Goal: Task Accomplishment & Management: Use online tool/utility

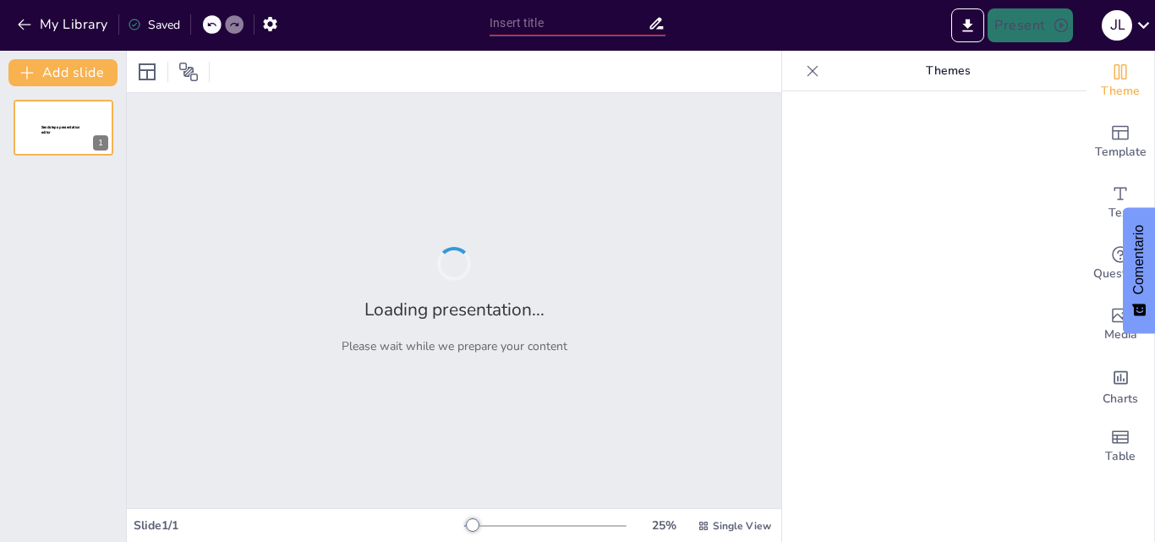
type input "New Sendsteps"
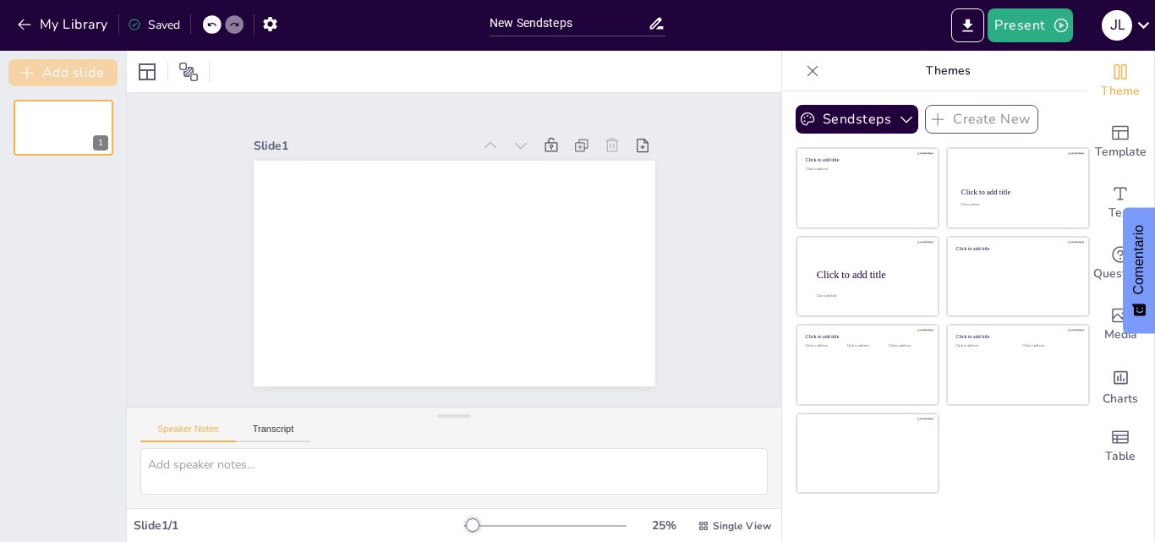
click at [110, 69] on button "Add slide" at bounding box center [62, 72] width 109 height 27
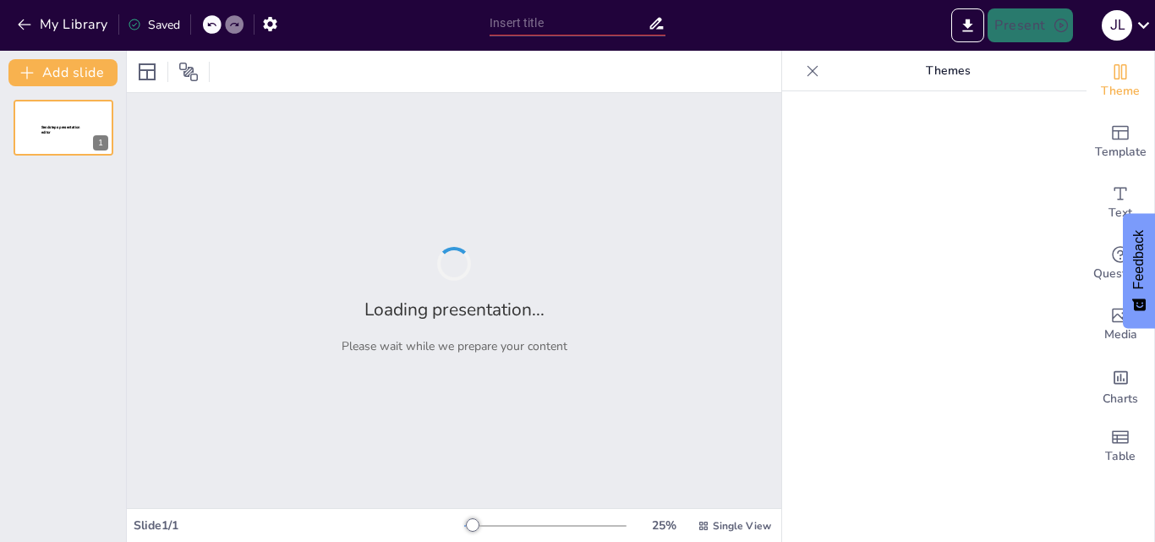
type input "Implementación del Modelo PRECEDE-PROCEED en la Educación Física: Un Enfoque Nu…"
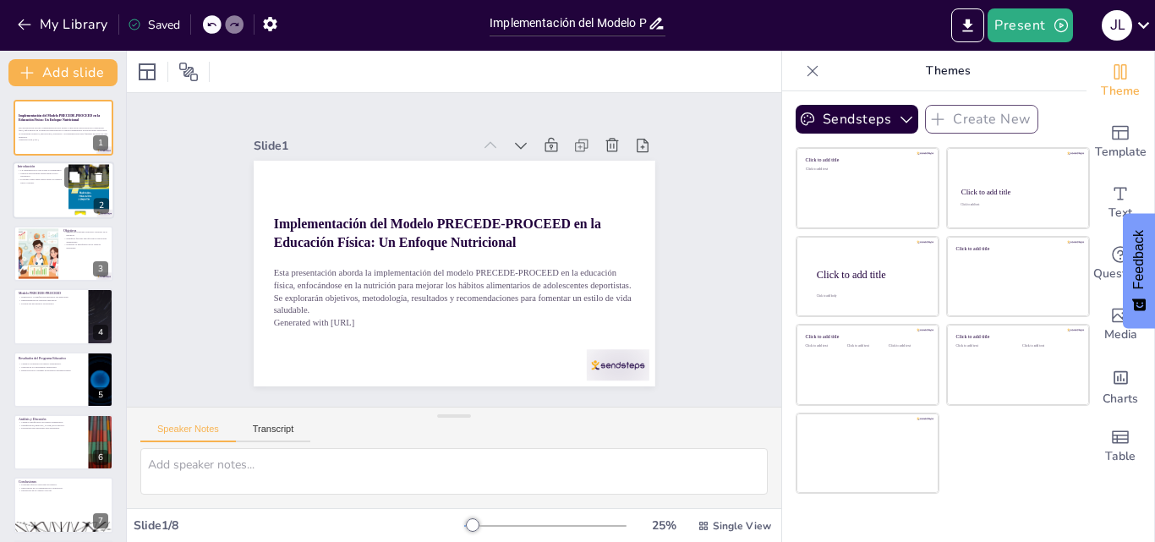
click at [62, 191] on div at bounding box center [63, 191] width 101 height 58
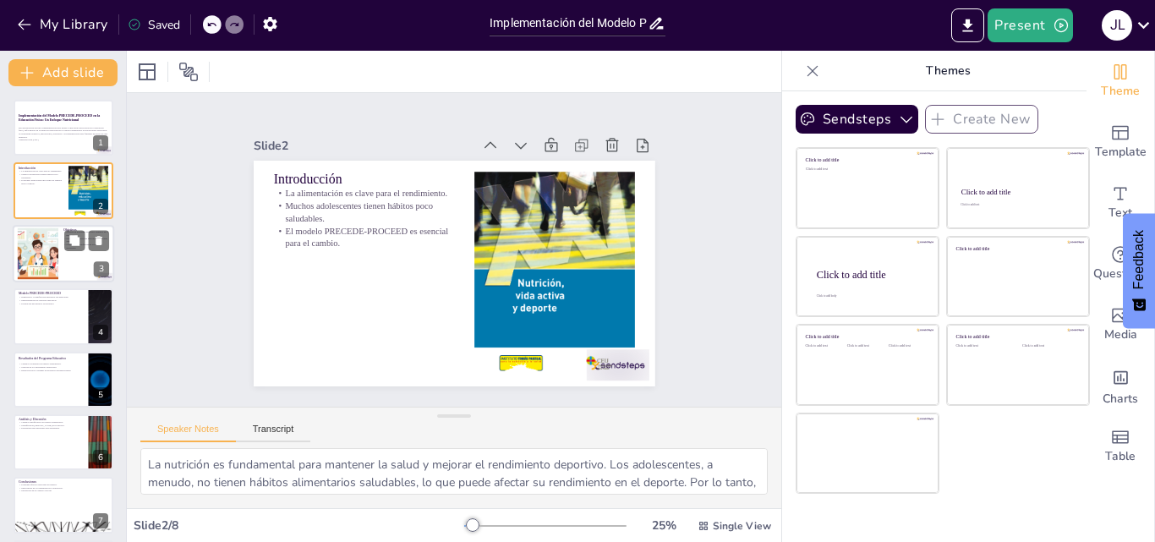
click at [59, 270] on div at bounding box center [63, 254] width 101 height 58
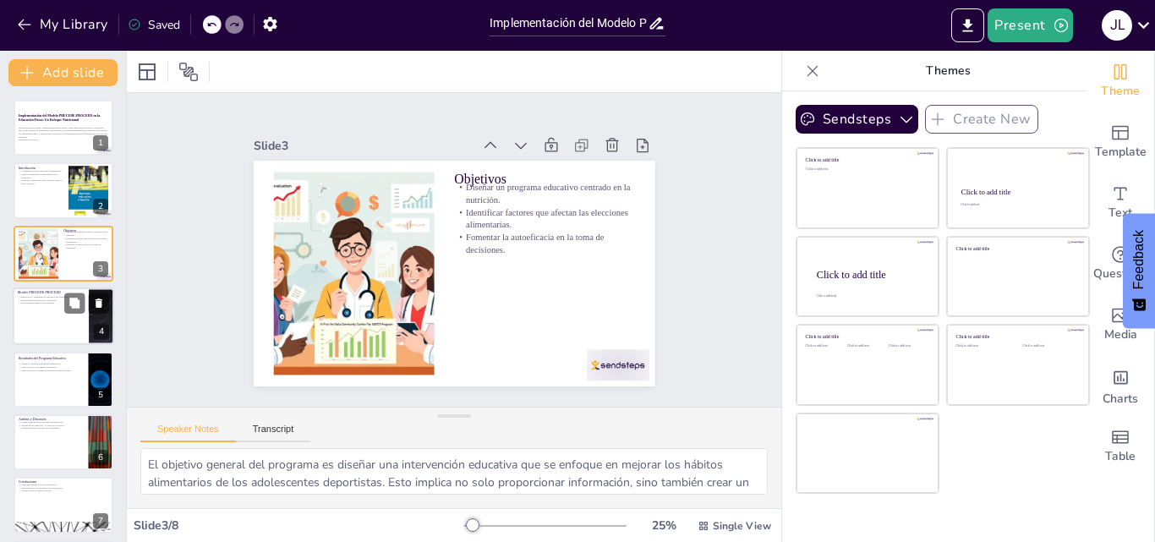
click at [53, 337] on div at bounding box center [63, 317] width 101 height 58
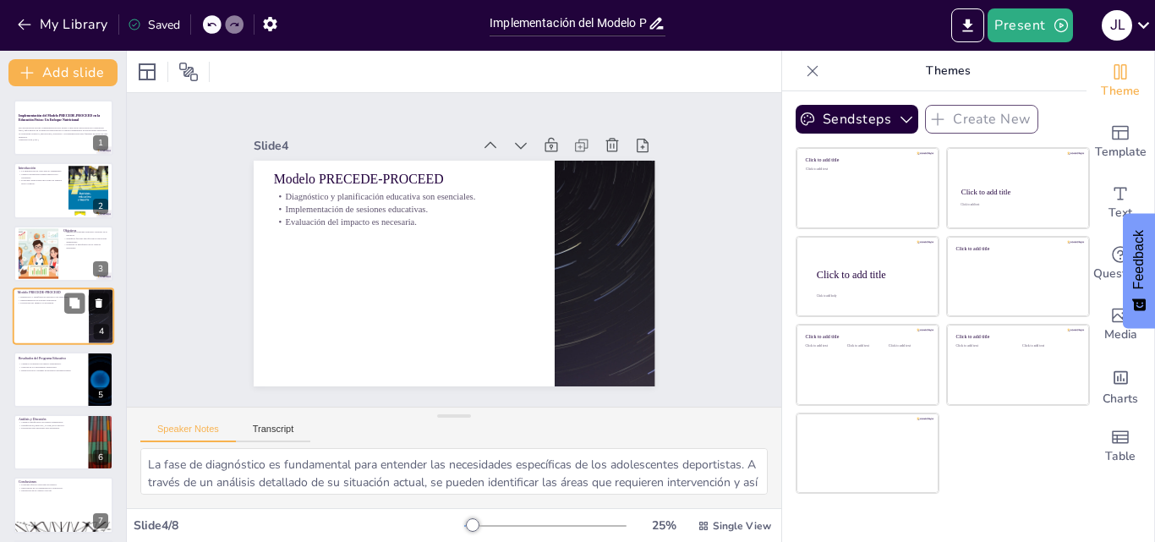
scroll to position [3, 0]
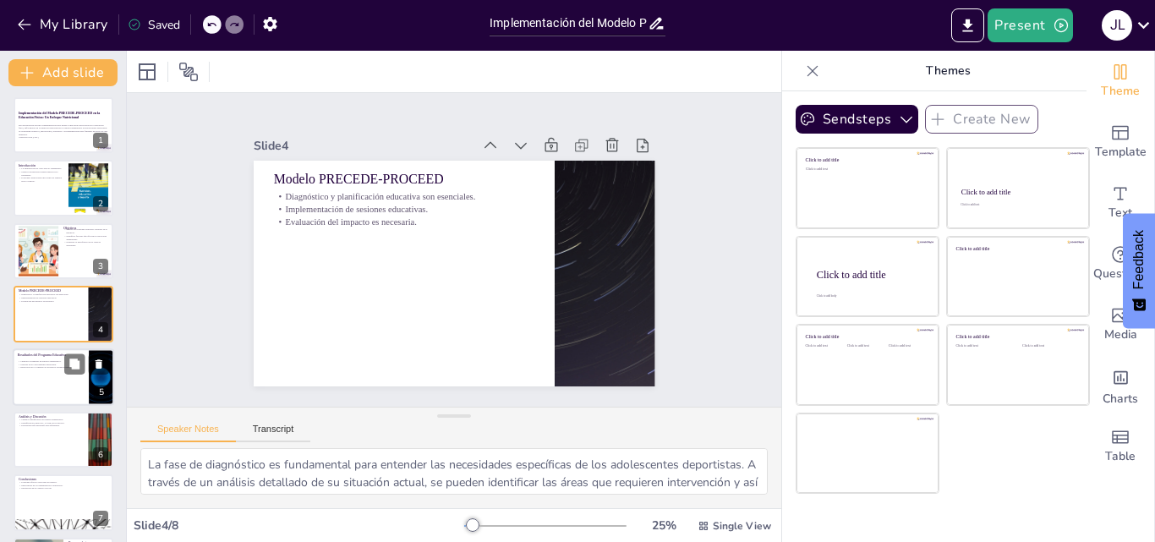
click at [48, 354] on p "Resultados del Programa Educativo" at bounding box center [51, 355] width 66 height 5
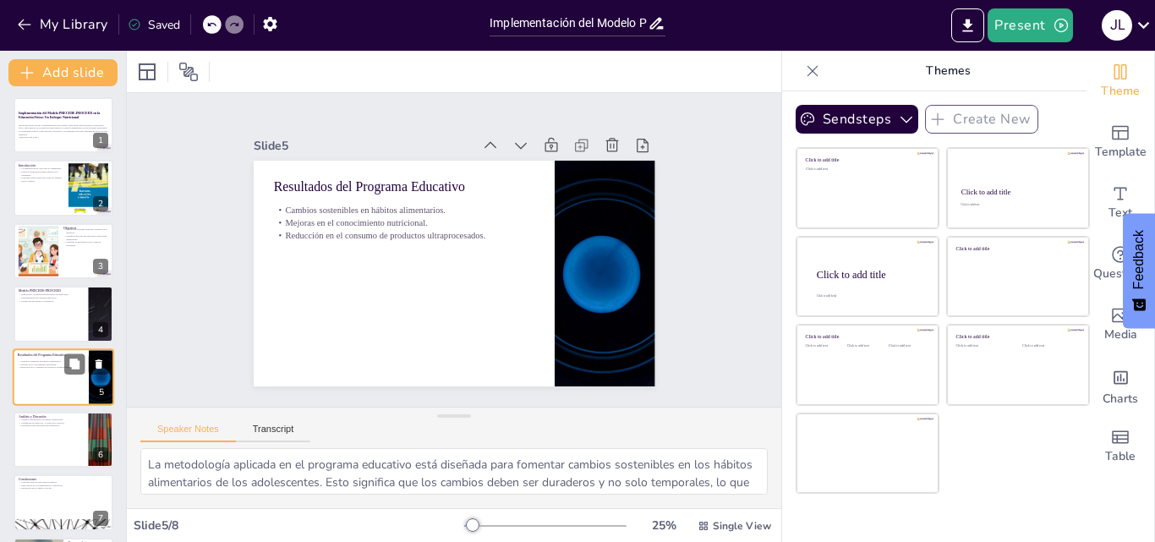
scroll to position [65, 0]
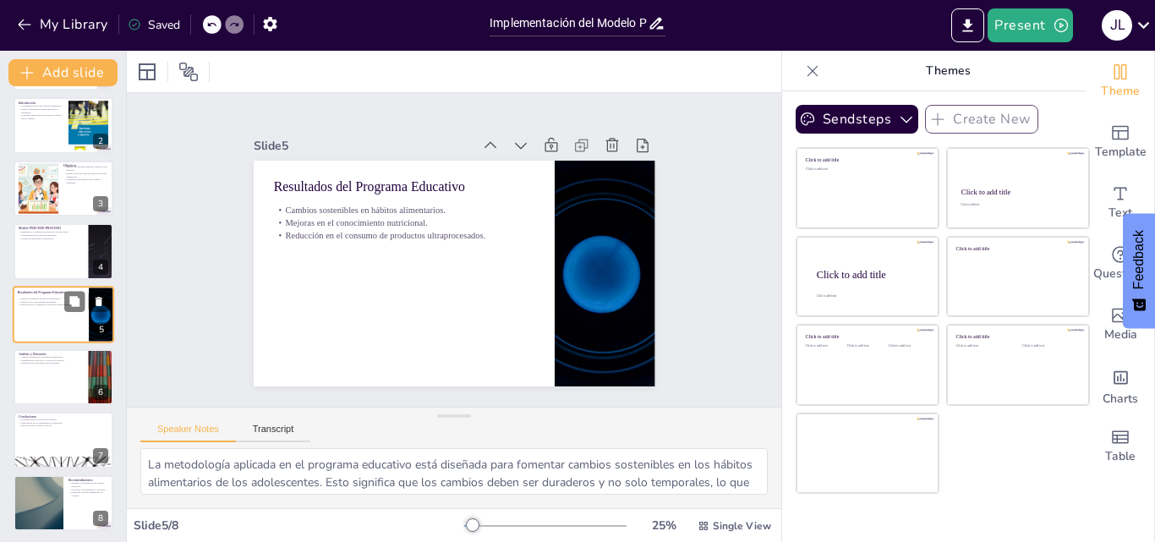
click at [48, 355] on p "Cambios significativos en hábitos alimentarios." at bounding box center [51, 356] width 65 height 3
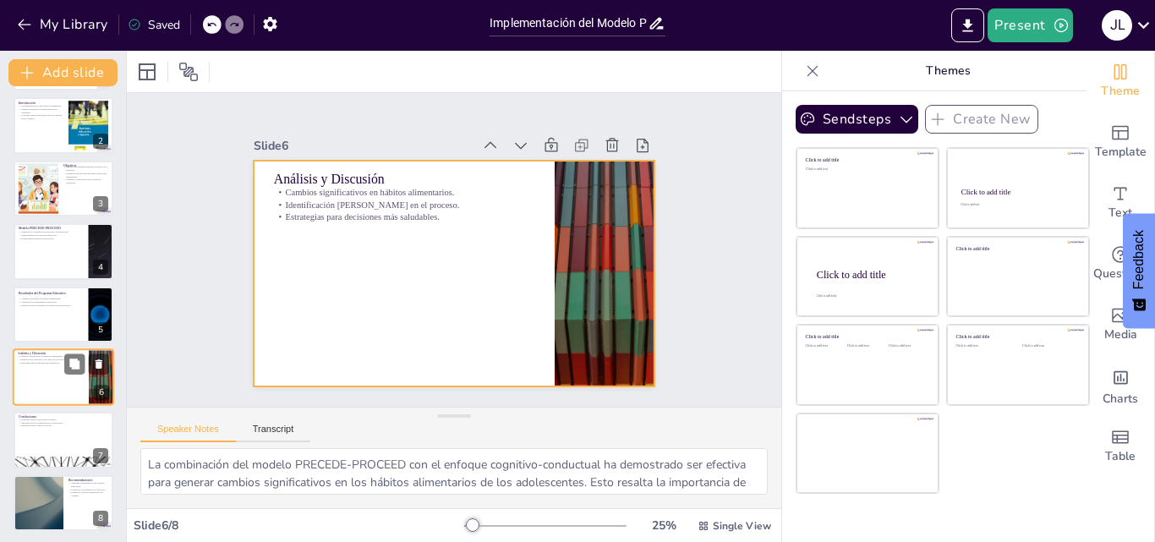
scroll to position [68, 0]
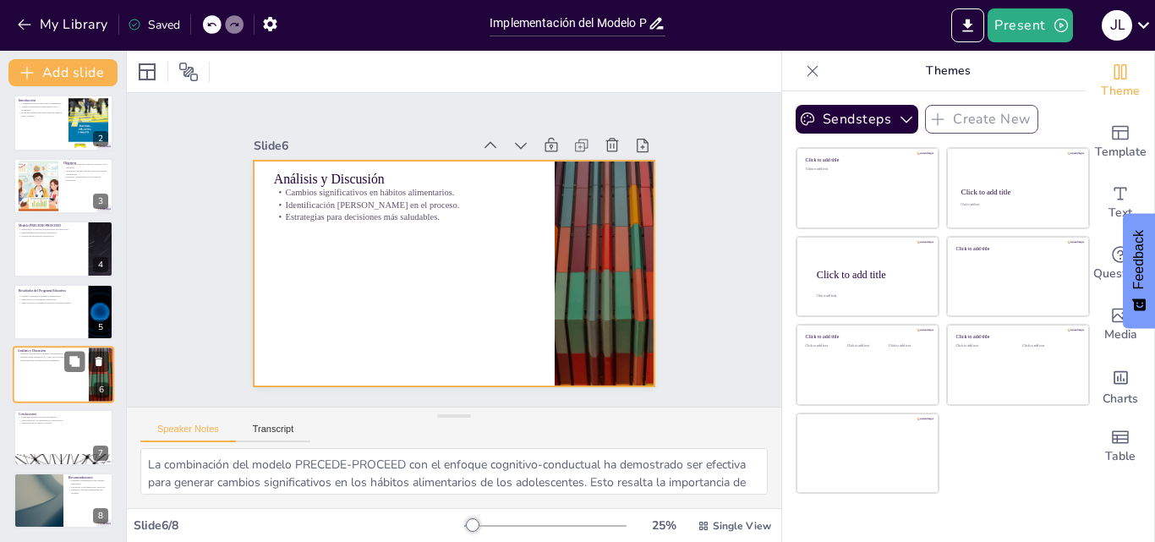
click at [47, 370] on div at bounding box center [63, 375] width 101 height 58
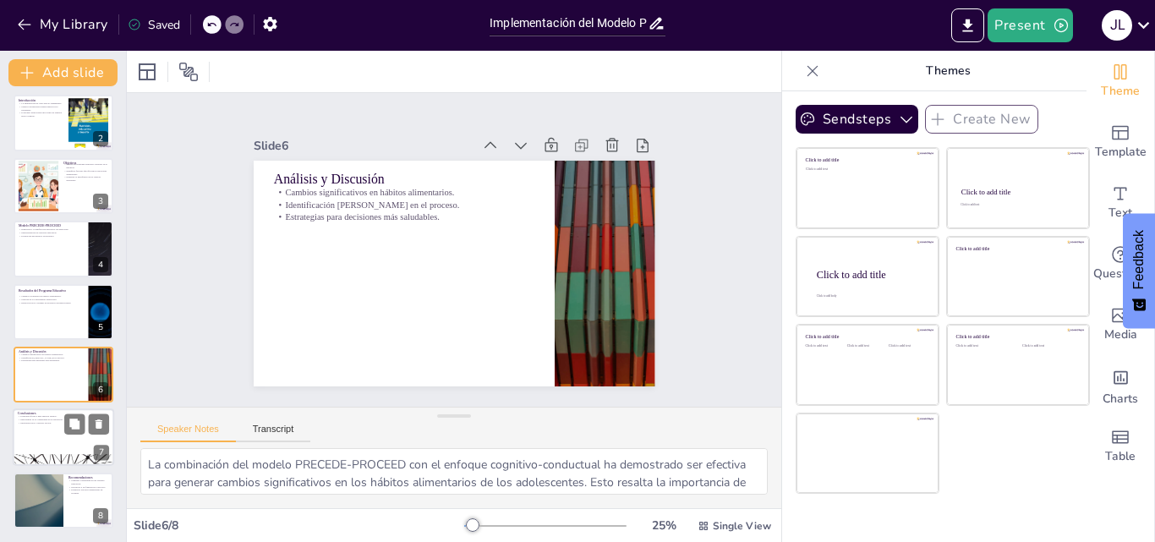
click at [59, 417] on p "Programa efectivo para mejorar hábitos." at bounding box center [63, 416] width 91 height 3
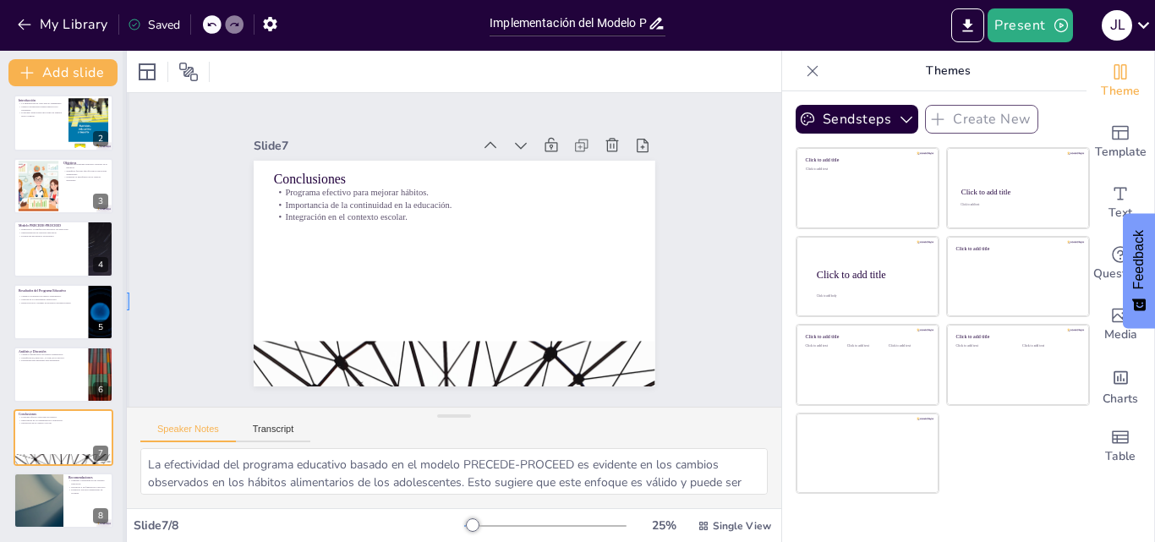
drag, startPoint x: 128, startPoint y: 299, endPoint x: 123, endPoint y: 316, distance: 17.4
click at [123, 315] on div "Document fonts Akatab Recently used Mulish Popular fonts Fonts Add slide Implem…" at bounding box center [577, 296] width 1155 height 491
click at [87, 486] on div at bounding box center [86, 487] width 45 height 20
type textarea "La continuidad en las sesiones educativas es fundamental para asegurar que los …"
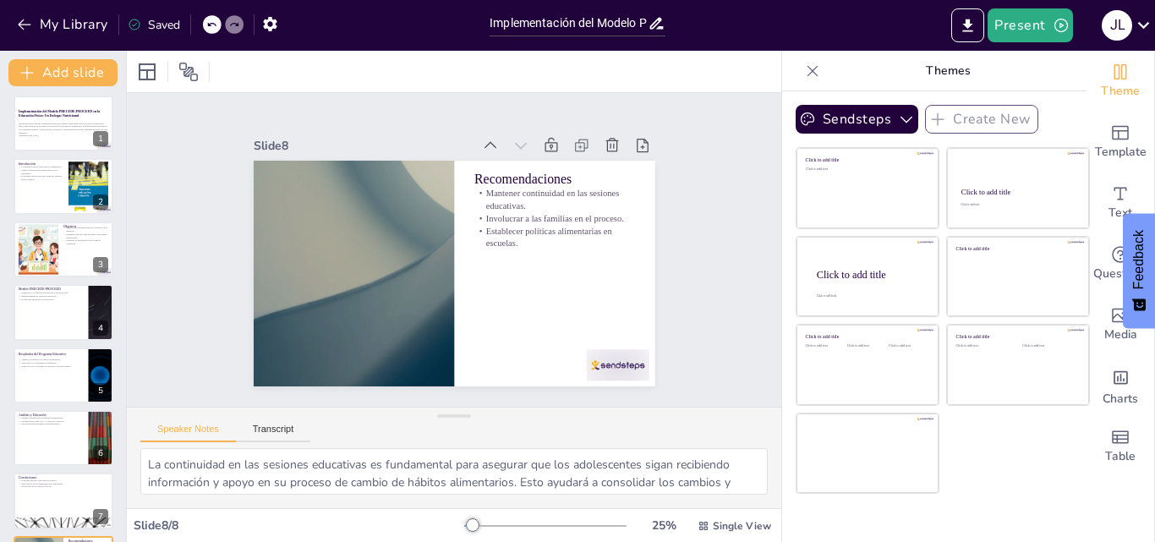
scroll to position [0, 0]
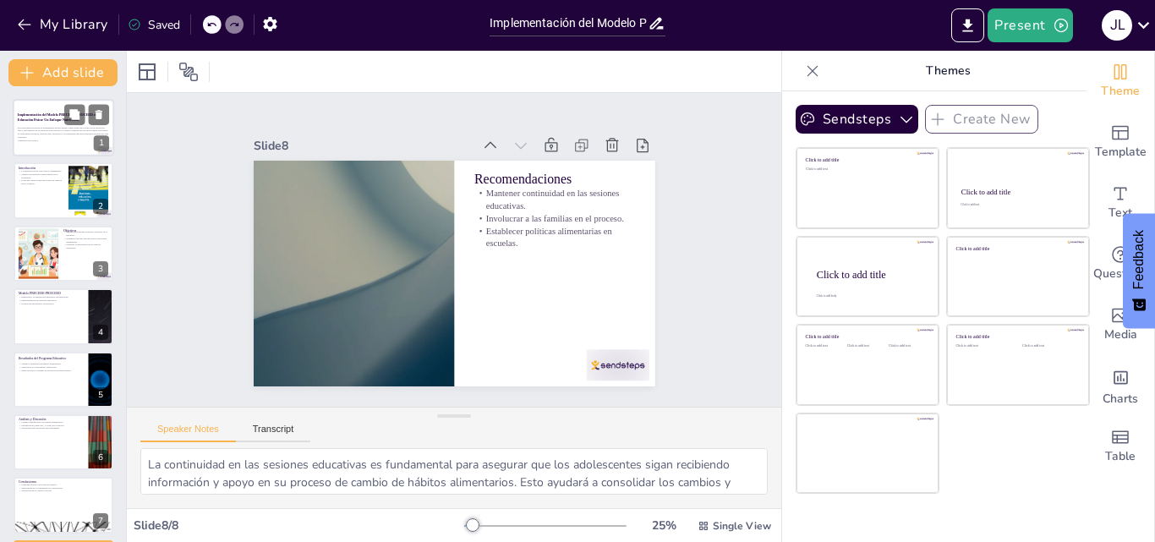
click at [54, 121] on strong "Implementación del Modelo PRECEDE-PROCEED en la Educación Física: Un Enfoque Nu…" at bounding box center [59, 117] width 83 height 8
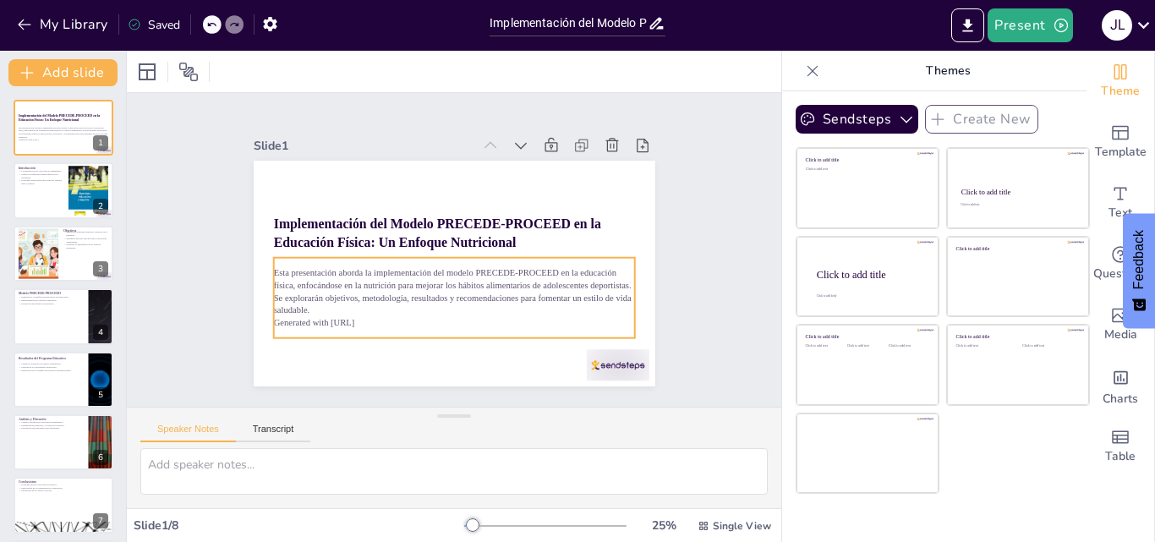
click at [310, 275] on p "Esta presentación aborda la implementación del modelo PRECEDE-PROCEED en la edu…" at bounding box center [449, 291] width 364 height 87
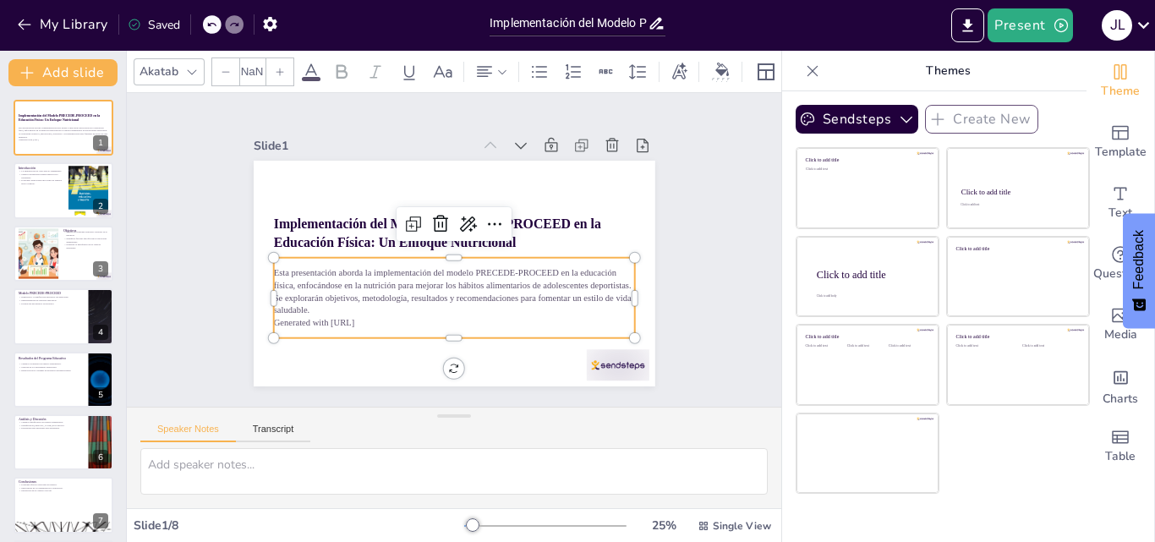
type input "32"
drag, startPoint x: 310, startPoint y: 276, endPoint x: 398, endPoint y: 173, distance: 135.6
click at [348, 266] on p "Esta presentación aborda la implementación del modelo PRECEDE-PROCEED en la edu…" at bounding box center [453, 291] width 361 height 50
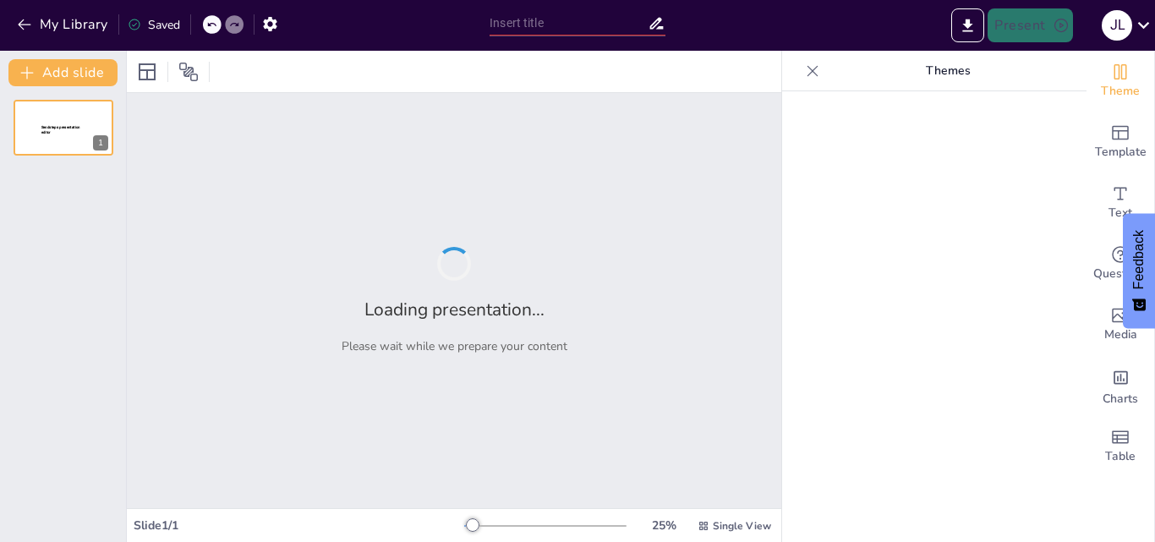
type input "Implementación del Modelo PRECEDE-PROCEED en la Educación Física: Un Enfoque Nu…"
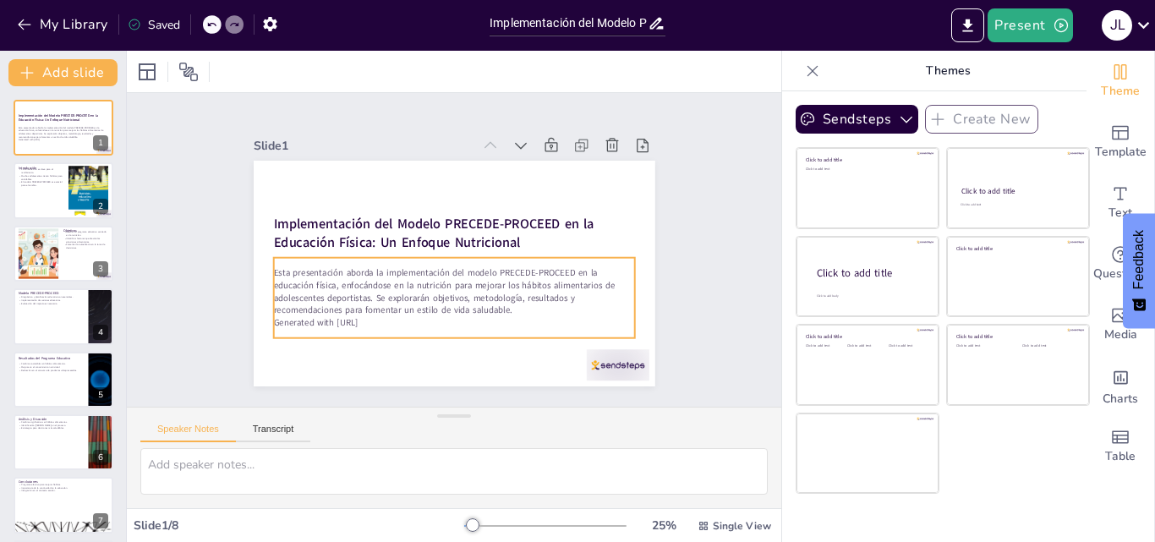
drag, startPoint x: 0, startPoint y: 0, endPoint x: 681, endPoint y: 376, distance: 777.9
click at [458, 331] on div "Esta presentación aborda la implementación del modelo PRECEDE-PROCEED en la edu…" at bounding box center [439, 295] width 369 height 188
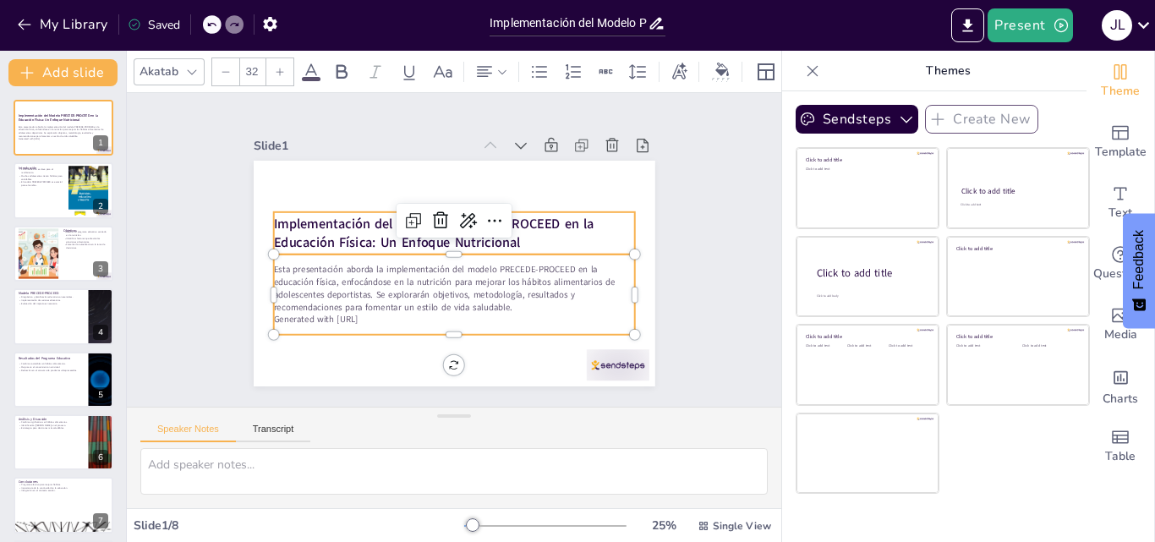
click at [333, 211] on strong "Implementación del Modelo PRECEDE-PROCEED en la Educación Física: Un Enfoque Nu…" at bounding box center [483, 257] width 300 height 164
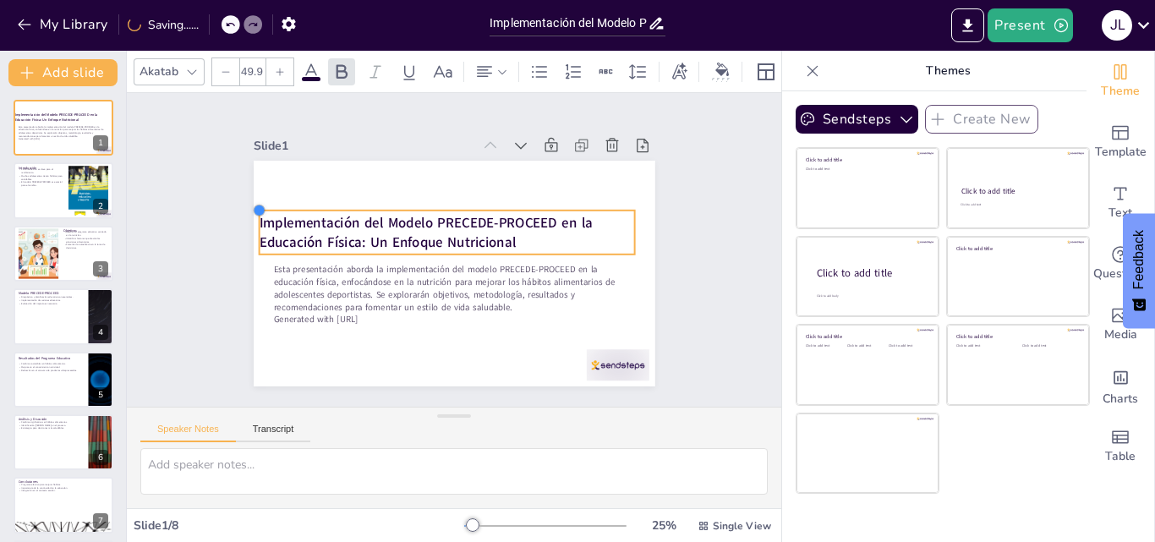
drag, startPoint x: 265, startPoint y: 212, endPoint x: 302, endPoint y: 211, distance: 37.2
click at [302, 211] on div "Implementación del Modelo PRECEDE-PROCEED en la Educación Física: Un Enfoque Nu…" at bounding box center [442, 229] width 461 height 397
drag, startPoint x: 302, startPoint y: 211, endPoint x: 333, endPoint y: 209, distance: 31.3
click at [302, 211] on strong "Implementación del Modelo PRECEDE-PROCEED en la Educación Física: Un Enfoque Nu…" at bounding box center [441, 211] width 293 height 211
click at [343, 209] on strong "Implementación del Modelo PRECEDE-PROCEED en la Educación Física: Un Enfoque Nu…" at bounding box center [492, 251] width 298 height 200
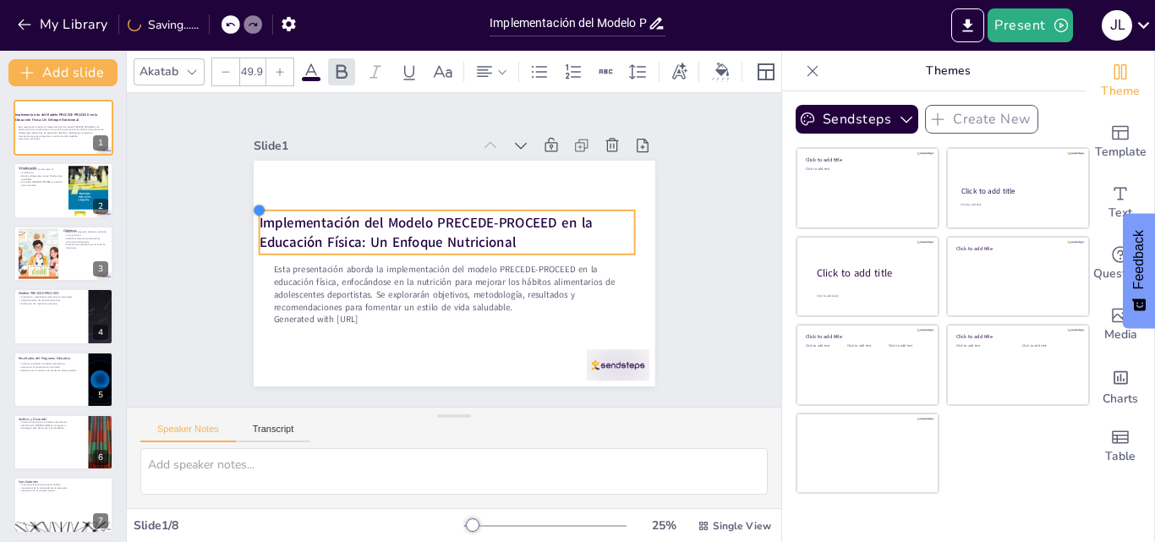
click at [333, 209] on strong "Implementación del Modelo PRECEDE-PROCEED en la Educación Física: Un Enfoque Nu…" at bounding box center [435, 213] width 321 height 153
click at [517, 296] on icon at bounding box center [523, 302] width 13 height 13
click at [463, 329] on icon at bounding box center [470, 336] width 14 height 14
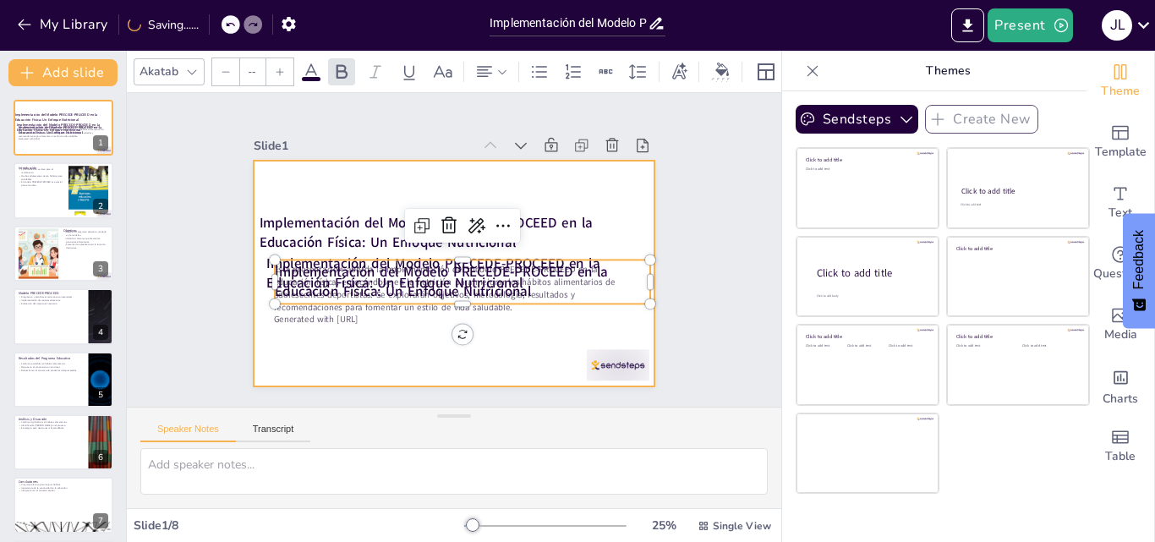
type input "49.9"
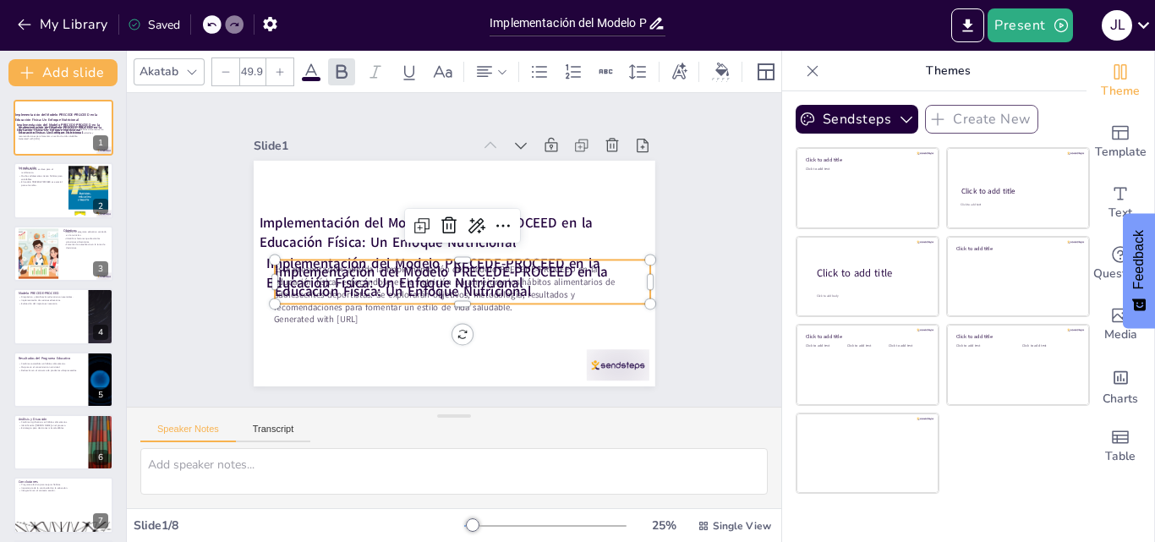
click at [209, 20] on icon at bounding box center [211, 24] width 10 height 10
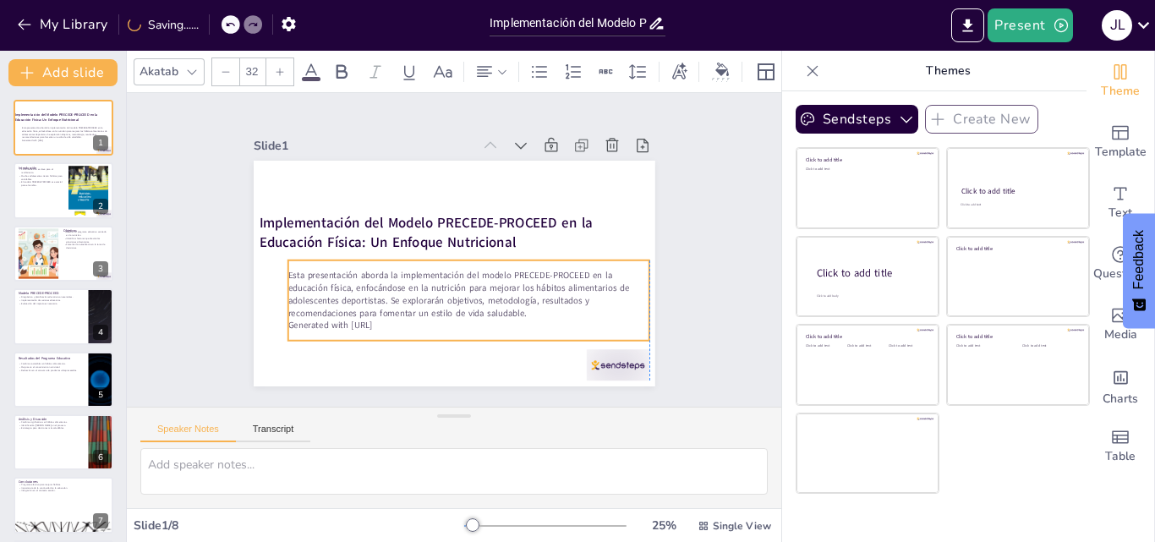
drag, startPoint x: 281, startPoint y: 255, endPoint x: 293, endPoint y: 261, distance: 14.0
click at [293, 261] on div "Esta presentación aborda la implementación del modelo PRECEDE-PROCEED en la edu…" at bounding box center [421, 292] width 277 height 340
drag, startPoint x: 396, startPoint y: 252, endPoint x: 295, endPoint y: 264, distance: 101.3
click at [368, 264] on p "Esta presentación aborda la implementación del modelo PRECEDE-PROCEED en la edu…" at bounding box center [411, 268] width 87 height 364
drag, startPoint x: 281, startPoint y: 266, endPoint x: 459, endPoint y: 150, distance: 212.8
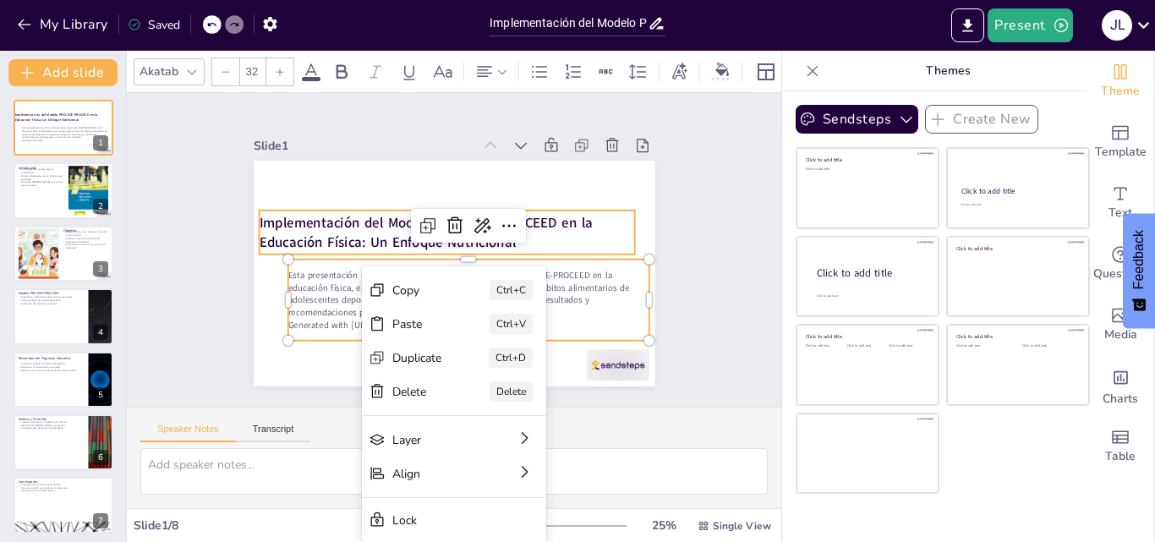
click at [338, 234] on strong "Implementación del Modelo PRECEDE-PROCEED en la Educación Física: Un Enfoque Nu…" at bounding box center [451, 210] width 227 height 281
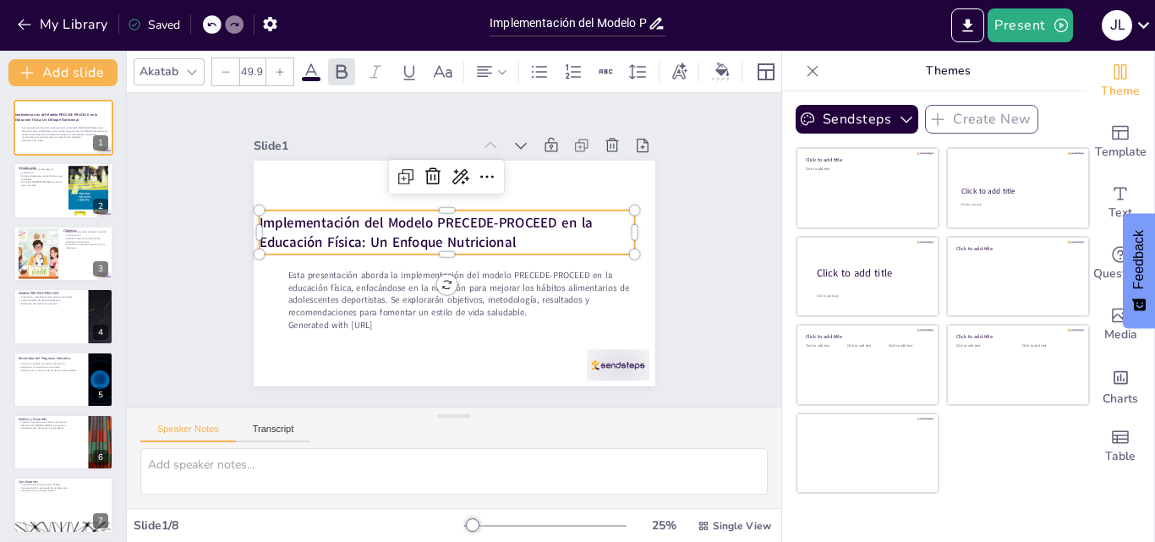
click at [452, 213] on strong "Implementación del Modelo PRECEDE-PROCEED en la Educación Física: Un Enfoque Nu…" at bounding box center [471, 221] width 39 height 333
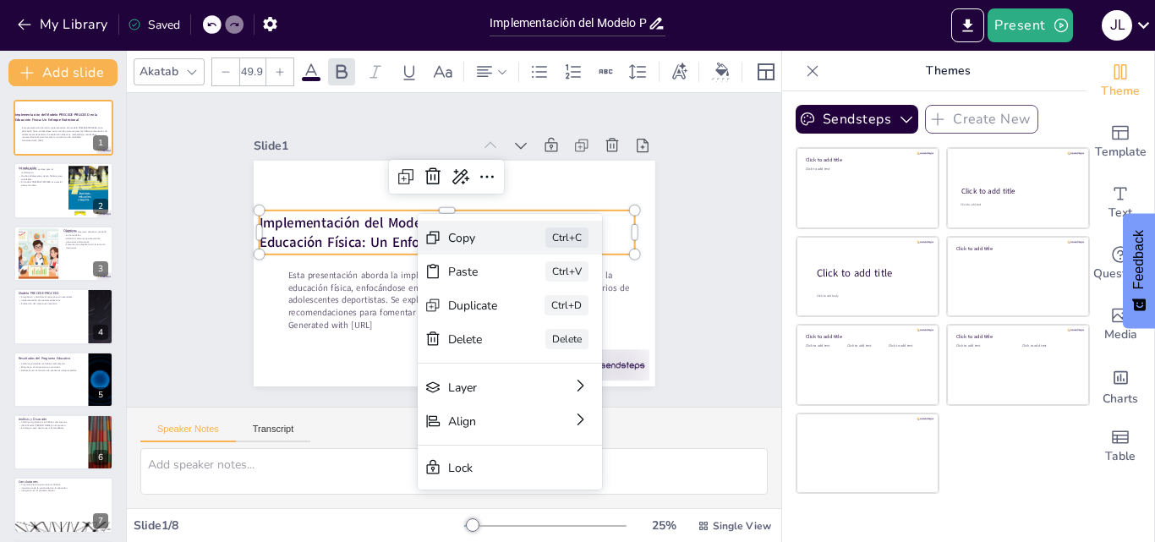
click at [440, 112] on div "Copy" at bounding box center [417, 87] width 46 height 48
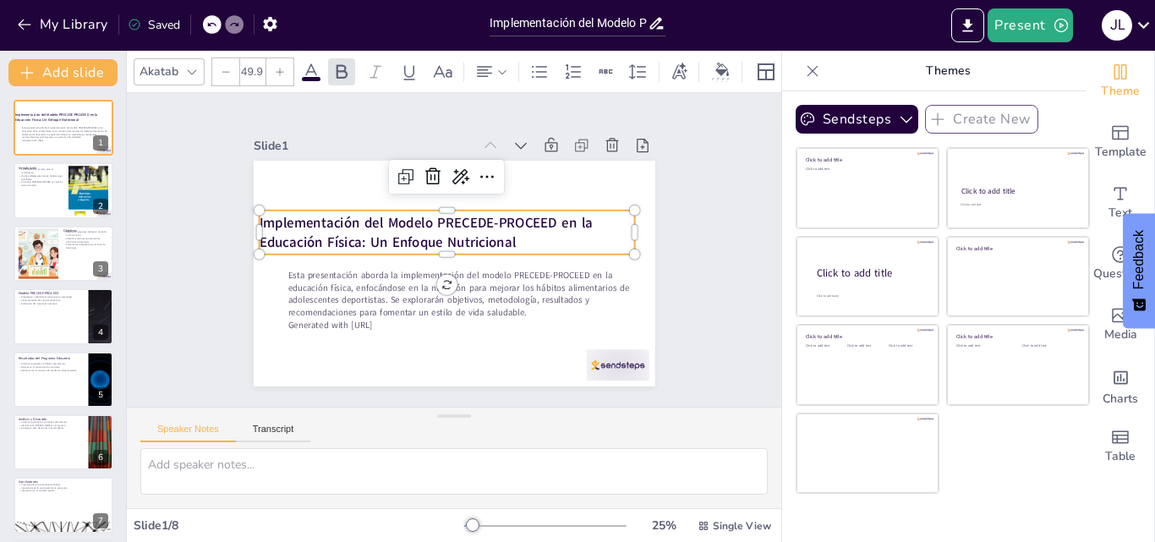
click at [480, 292] on p "Esta presentación aborda la implementación del modelo PRECEDE-PROCEED en la edu…" at bounding box center [414, 226] width 302 height 279
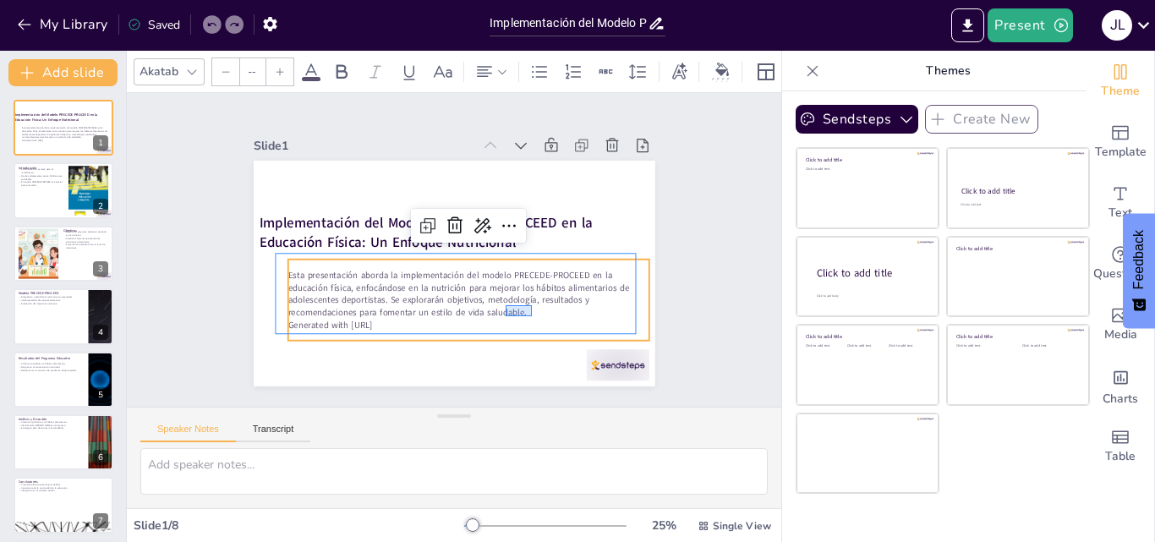
type input "32"
drag, startPoint x: 532, startPoint y: 316, endPoint x: 412, endPoint y: 298, distance: 121.5
click at [412, 298] on p "Esta presentación aborda la implementación del modelo PRECEDE-PROCEED en la edu…" at bounding box center [439, 293] width 321 height 253
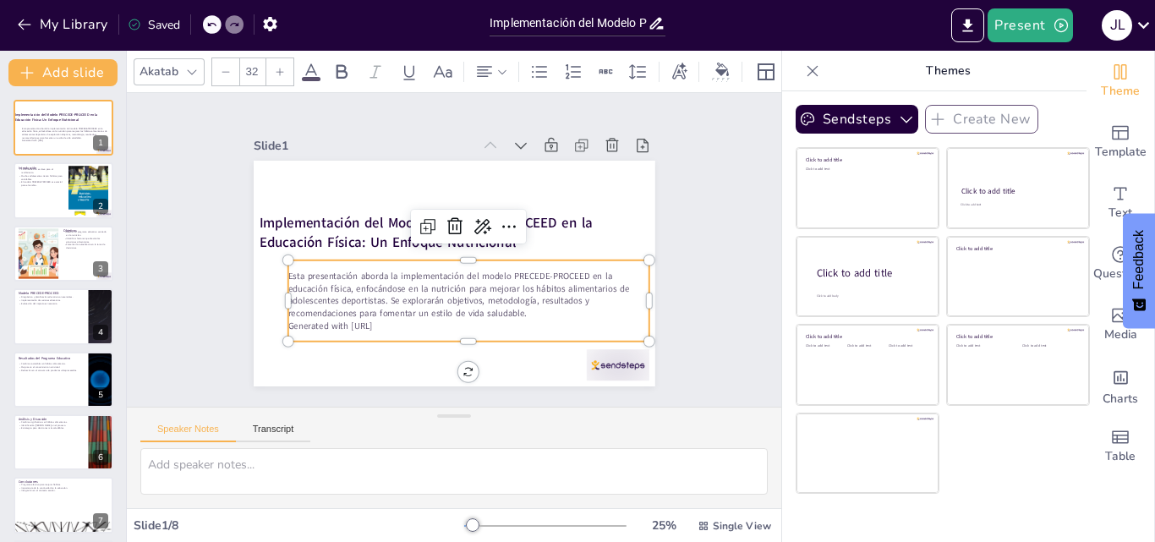
drag, startPoint x: 412, startPoint y: 298, endPoint x: 366, endPoint y: 332, distance: 56.8
click at [412, 298] on p "Esta presentación aborda la implementación del modelo PRECEDE-PROCEED en la edu…" at bounding box center [419, 281] width 193 height 350
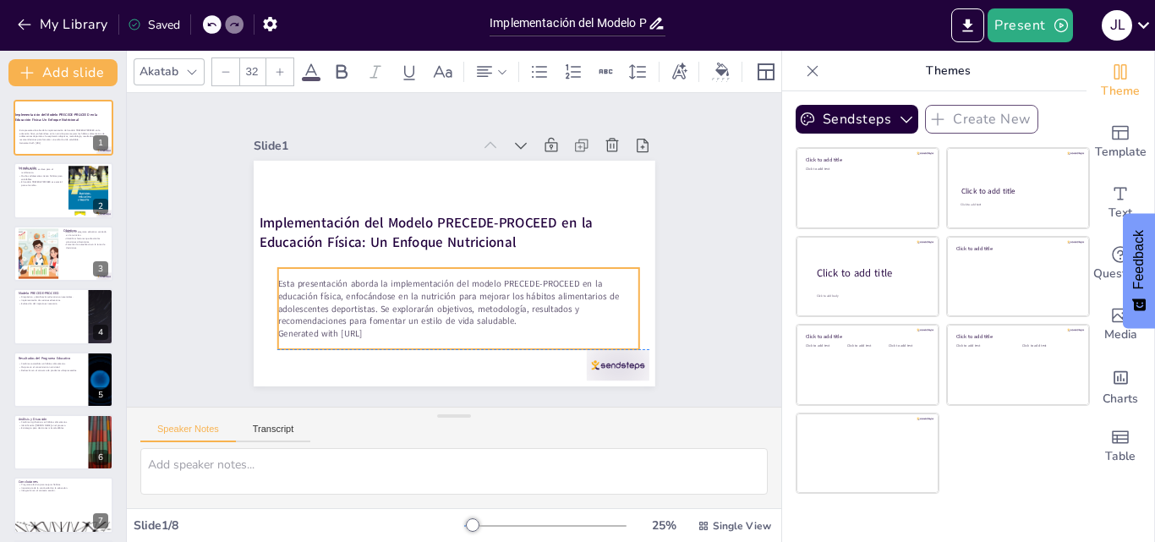
drag, startPoint x: 518, startPoint y: 303, endPoint x: 507, endPoint y: 308, distance: 11.3
click at [507, 308] on p "Esta presentación aborda la implementación del modelo PRECEDE-PROCEED en la edu…" at bounding box center [436, 300] width 350 height 193
click at [499, 313] on p "Esta presentación aborda la implementación del modelo PRECEDE-PROCEED en la edu…" at bounding box center [422, 285] width 302 height 279
click at [499, 313] on p "Esta presentación aborda la implementación del modelo PRECEDE-PROCEED en la edu…" at bounding box center [422, 213] width 302 height 279
click at [493, 303] on p "Esta presentación aborda la implementación del modelo PRECEDE-PROCEED en la edu…" at bounding box center [435, 206] width 350 height 193
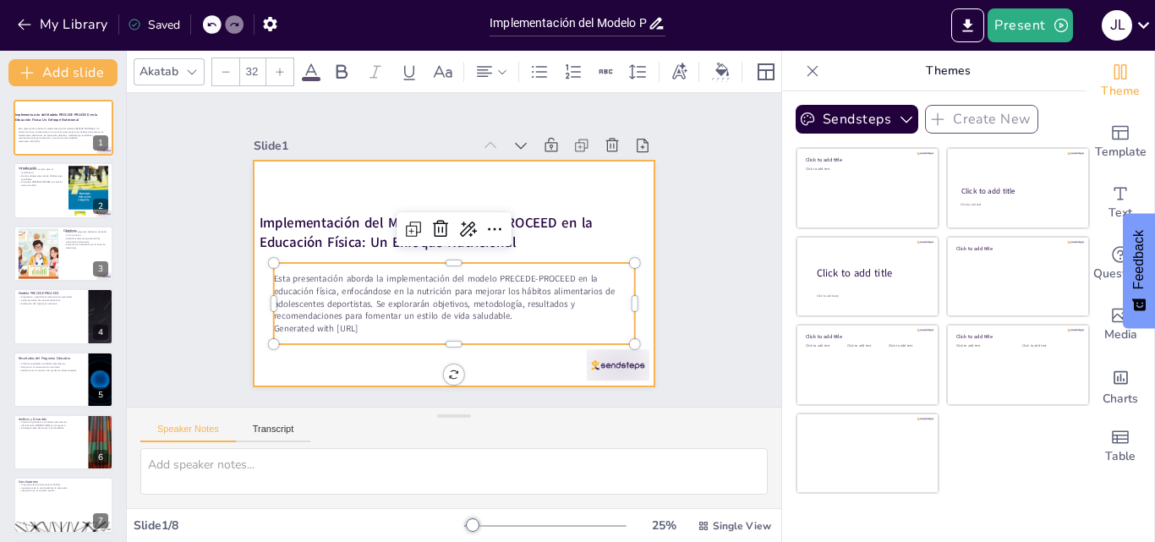
click at [491, 355] on div at bounding box center [435, 264] width 419 height 458
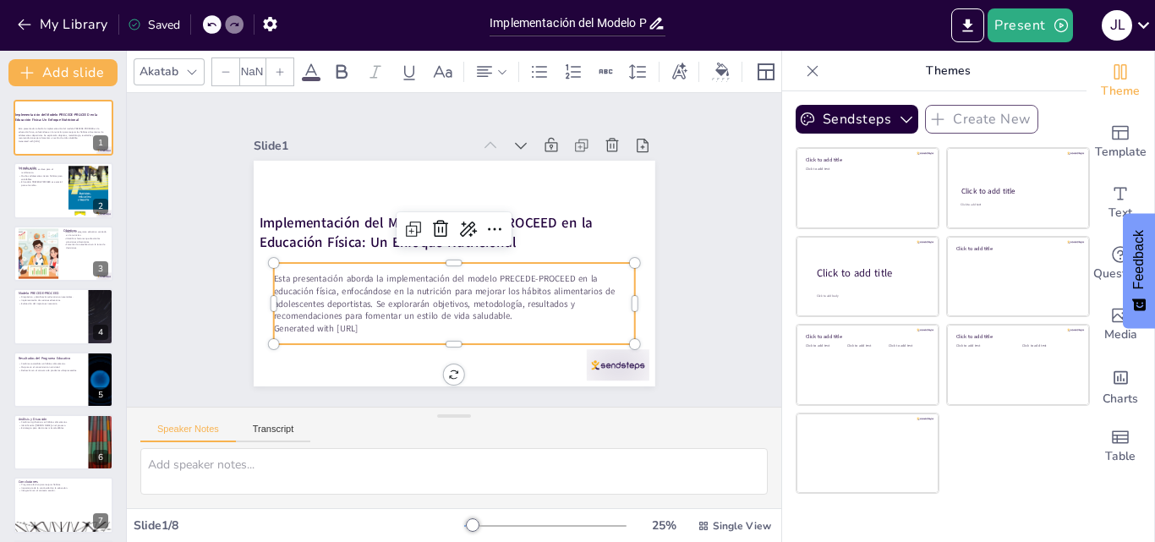
type input "32"
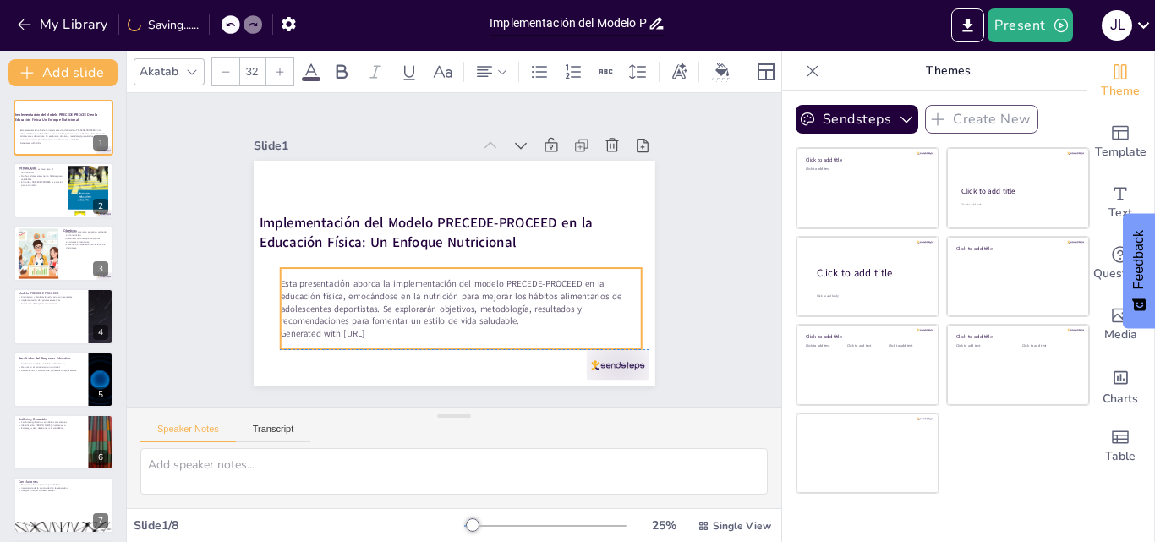
click at [282, 276] on p "Esta presentación aborda la implementación del modelo PRECEDE-PROCEED en la edu…" at bounding box center [417, 211] width 321 height 253
drag, startPoint x: 467, startPoint y: 323, endPoint x: 453, endPoint y: 325, distance: 13.6
click at [426, 317] on p "Esta presentación aborda la implementación del modelo PRECEDE-PROCEED en la edu…" at bounding box center [401, 256] width 50 height 361
click at [606, 229] on p "Implementación del Modelo PRECEDE-PROCEED en la Educación Física: Un Enfoque Nu…" at bounding box center [460, 232] width 305 height 281
click at [456, 229] on p "Implementación del Modelo PRECEDE-PROCEED en la Educación Física: Un Enfoque Nu…" at bounding box center [436, 256] width 39 height 375
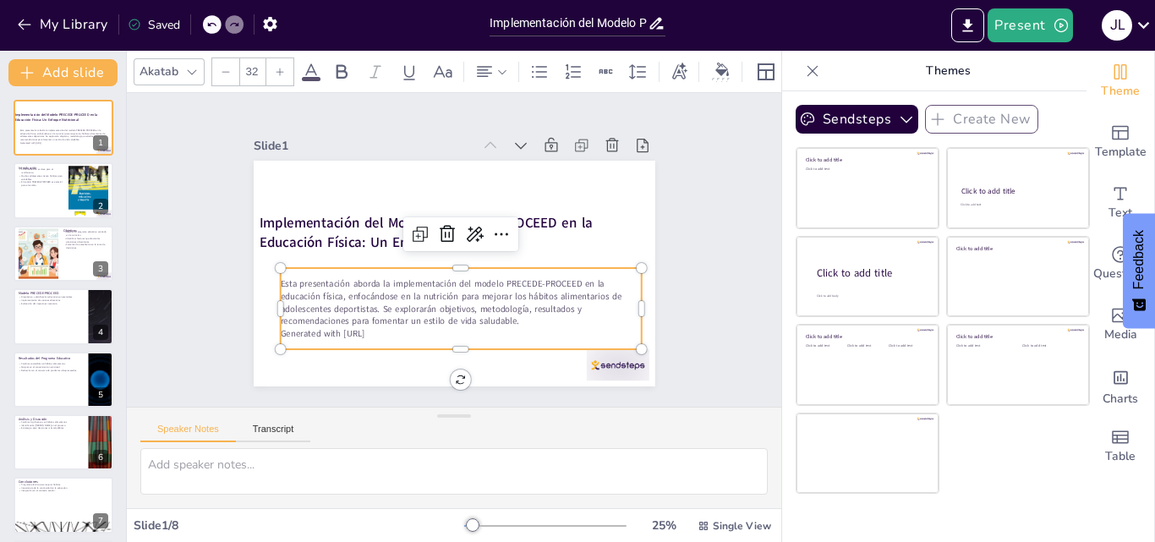
click at [606, 229] on p "Implementación del Modelo PRECEDE-PROCEED en la Educación Física: Un Enfoque Nu…" at bounding box center [460, 232] width 305 height 280
click at [660, 276] on div "Slide 1 Implementación del Modelo PRECEDE-PROCEED en la Educación Física: Un En…" at bounding box center [454, 250] width 413 height 556
click at [712, 244] on div "Slide 1 Implementación del Modelo PRECEDE-PROCEED en la Educación Física: Un En…" at bounding box center [454, 250] width 714 height 638
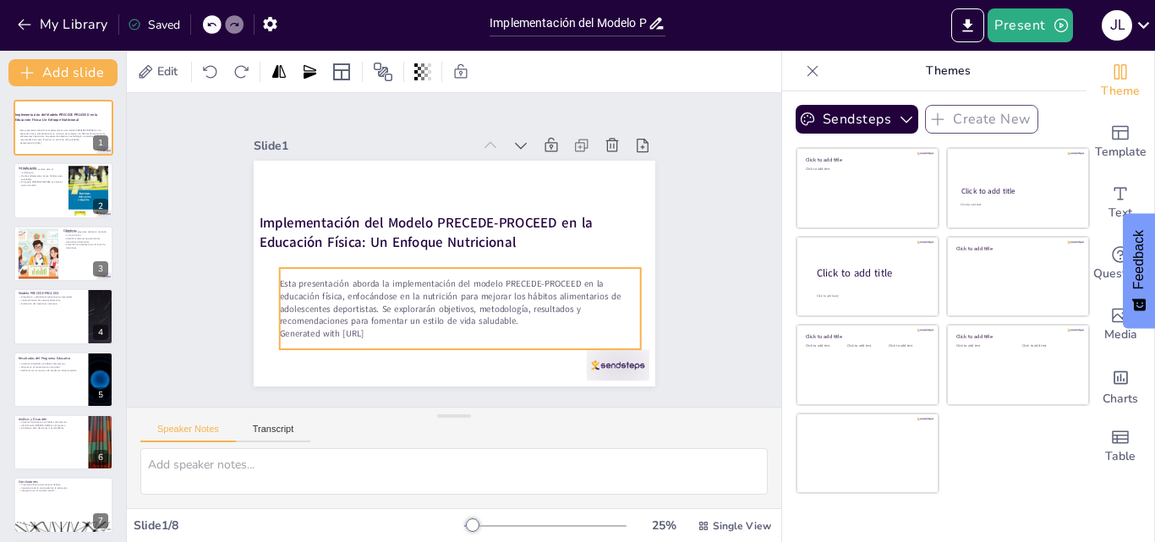
click at [342, 304] on p "Esta presentación aborda la implementación del modelo PRECEDE-PROCEED en la edu…" at bounding box center [403, 267] width 123 height 364
click at [285, 304] on p "Esta presentación aborda la implementación del modelo PRECEDE-PROCEED en la edu…" at bounding box center [438, 300] width 350 height 193
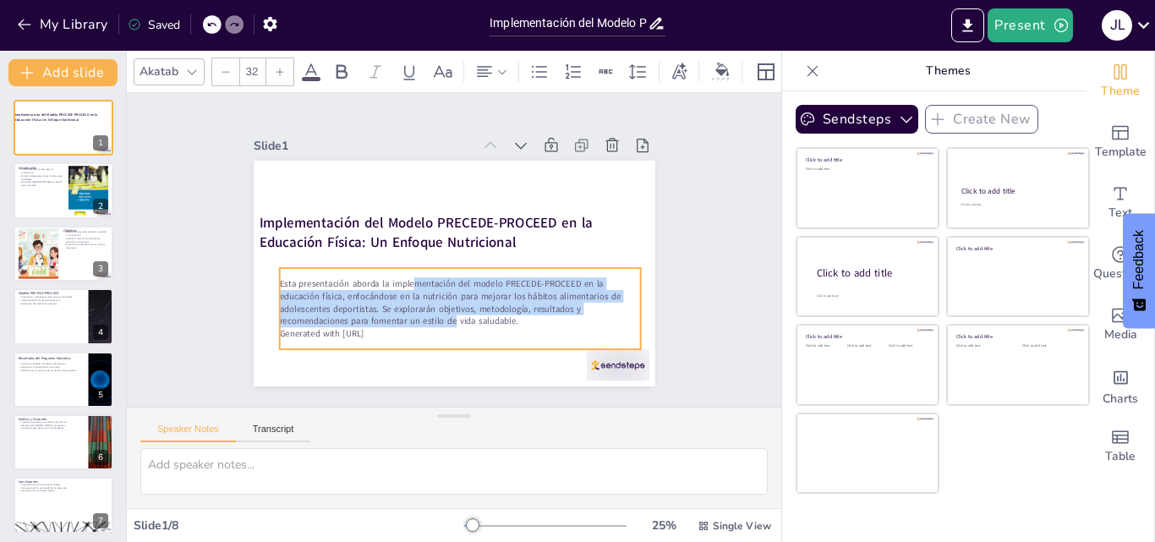
drag, startPoint x: 446, startPoint y: 319, endPoint x: 403, endPoint y: 282, distance: 57.0
click at [403, 282] on span "Esta presentación aborda la implementación del modelo PRECEDE-PROCEED en la edu…" at bounding box center [501, 226] width 256 height 270
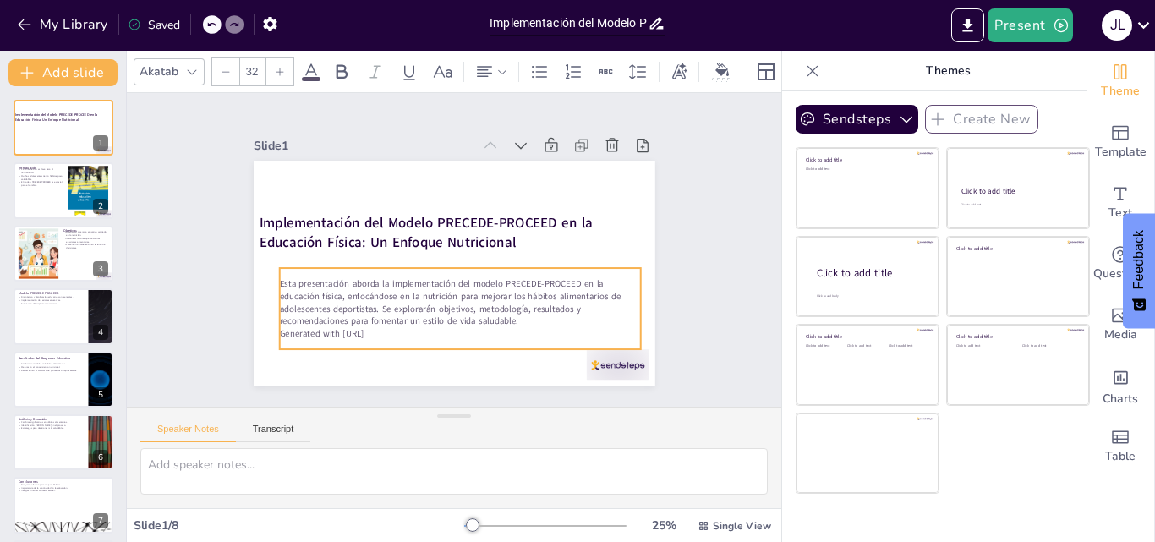
click at [512, 316] on p "Esta presentación aborda la implementación del modelo PRECEDE-PROCEED en la edu…" at bounding box center [422, 208] width 337 height 224
click at [485, 317] on p "Esta presentación aborda la implementación del modelo PRECEDE-PROCEED en la edu…" at bounding box center [405, 271] width 159 height 359
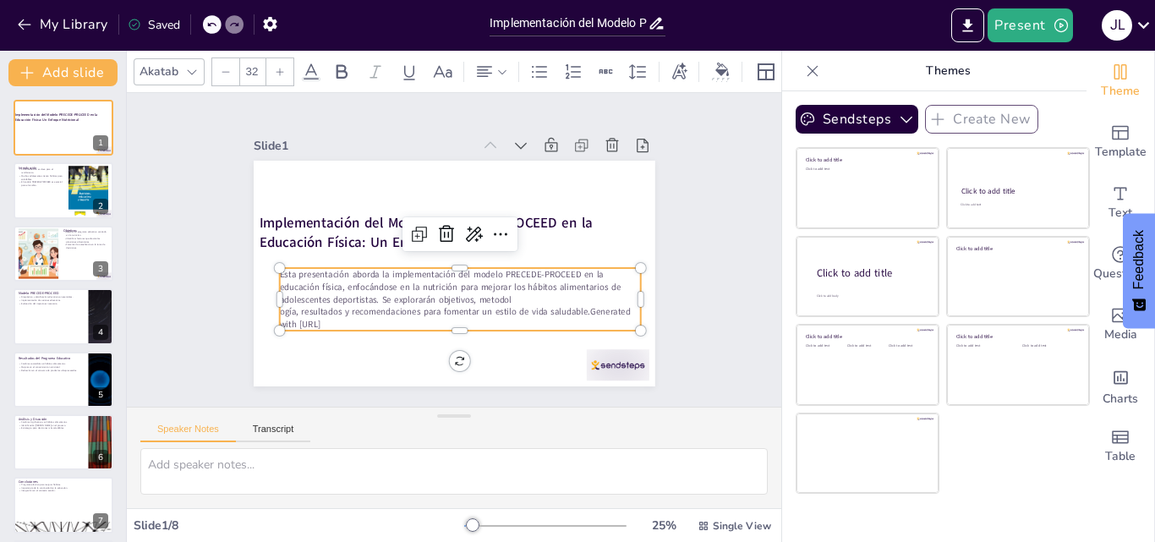
click at [207, 21] on icon at bounding box center [211, 24] width 10 height 10
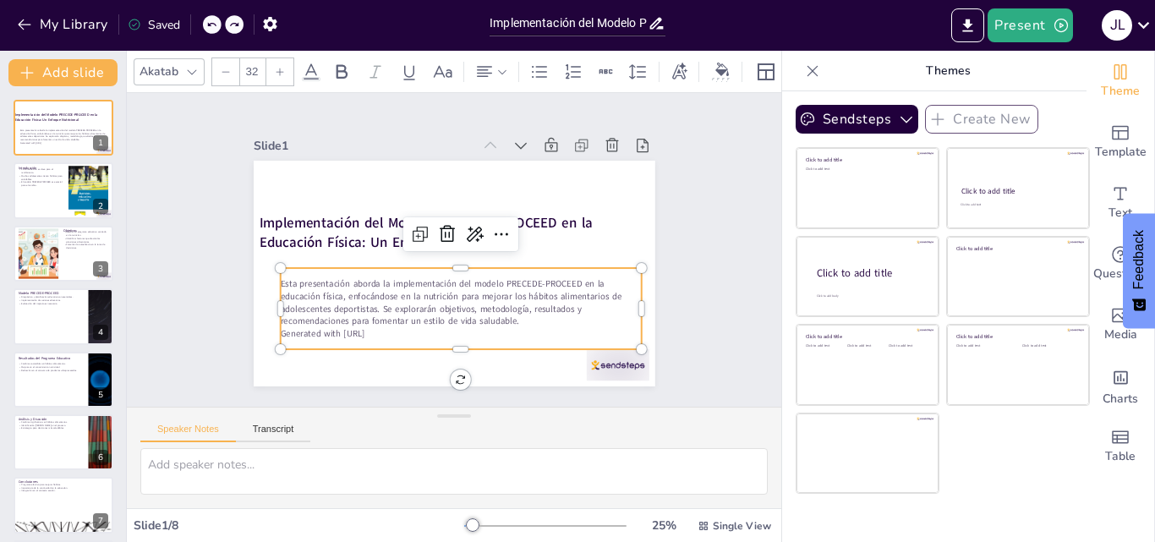
click at [504, 312] on p "Esta presentación aborda la implementación del modelo PRECEDE-PROCEED en la edu…" at bounding box center [424, 293] width 302 height 279
click at [504, 312] on p "Esta presentación aborda la implementación del modelo PRECEDE-PROCEED en la edu…" at bounding box center [412, 281] width 224 height 337
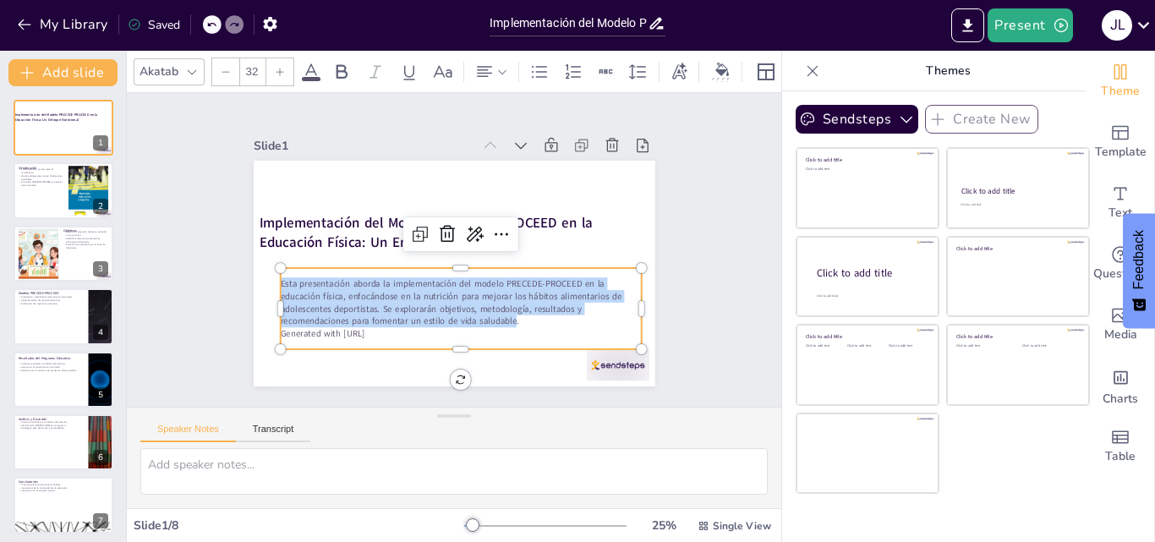
drag, startPoint x: 507, startPoint y: 318, endPoint x: 269, endPoint y: 277, distance: 241.1
click at [408, 277] on span "Esta presentación aborda la implementación del modelo PRECEDE-PROCEED en la edu…" at bounding box center [489, 276] width 162 height 326
copy span "Esta presentación aborda la implementación del modelo PRECEDE-PROCEED en la edu…"
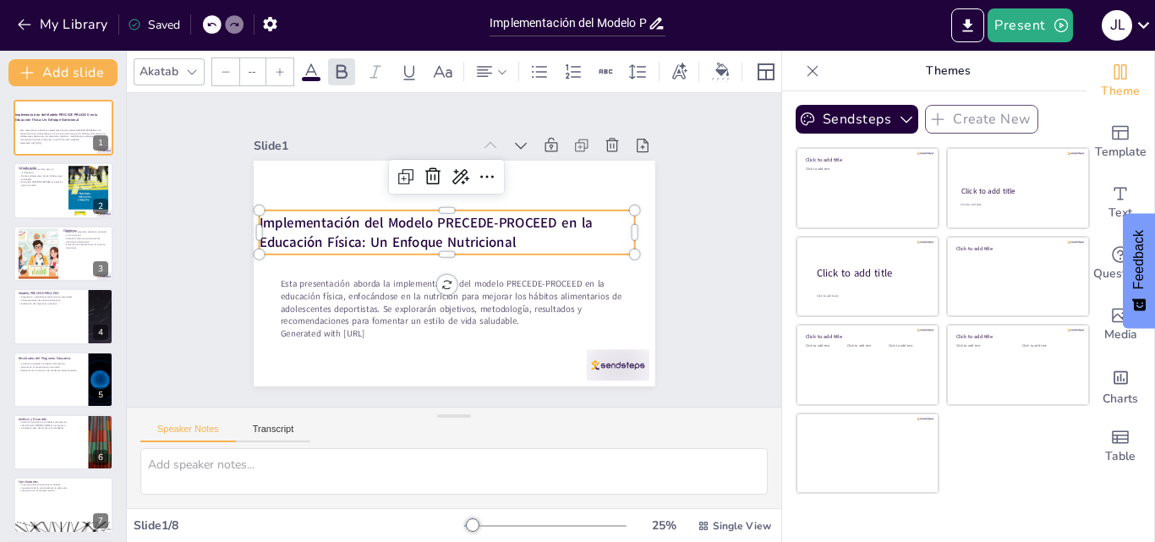
type input "49.9"
click at [523, 232] on p "Implementación del Modelo PRECEDE-PROCEED en la Educación Física: Un Enfoque Nu…" at bounding box center [451, 269] width 345 height 222
click at [501, 236] on strong "Implementación del Modelo PRECEDE-PROCEED en la Educación Física: Un Enfoque Nu…" at bounding box center [416, 266] width 183 height 308
drag, startPoint x: 449, startPoint y: 227, endPoint x: 476, endPoint y: 223, distance: 27.3
click at [448, 226] on strong "Implementación del Modelo PRECEDE-PROCEED en la Educación Física: Un Enfoque Nu…" at bounding box center [458, 213] width 171 height 312
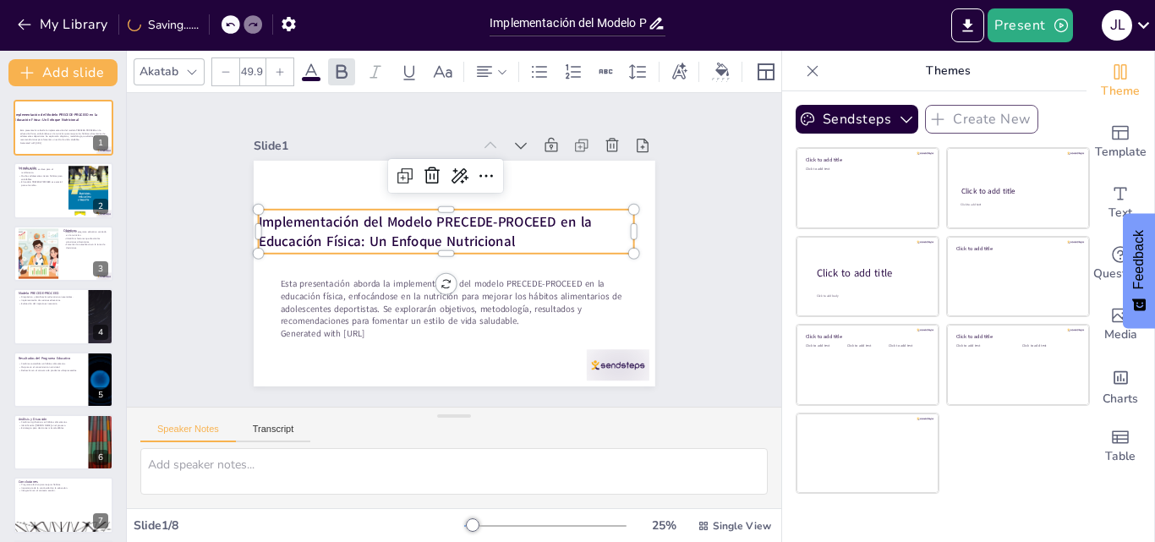
click at [502, 233] on strong "Implementación del Modelo PRECEDE-PROCEED en la Educación Física: Un Enfoque Nu…" at bounding box center [459, 212] width 171 height 312
click at [526, 260] on div at bounding box center [445, 272] width 458 height 370
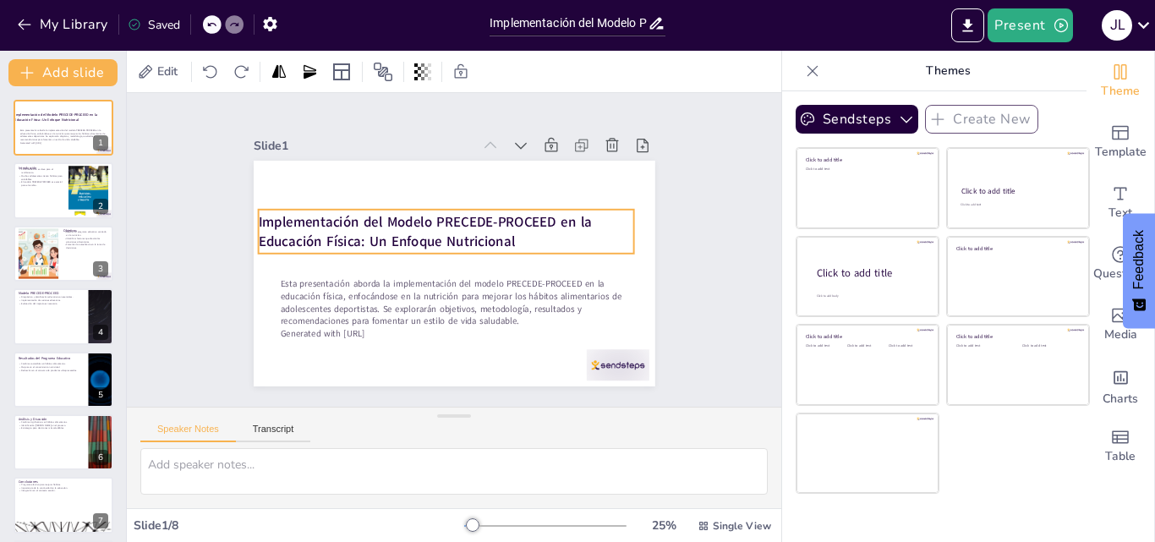
click at [497, 234] on strong "Implementación del Modelo PRECEDE-PROCEED en la Educación Física: Un Enfoque Nu…" at bounding box center [444, 208] width 273 height 237
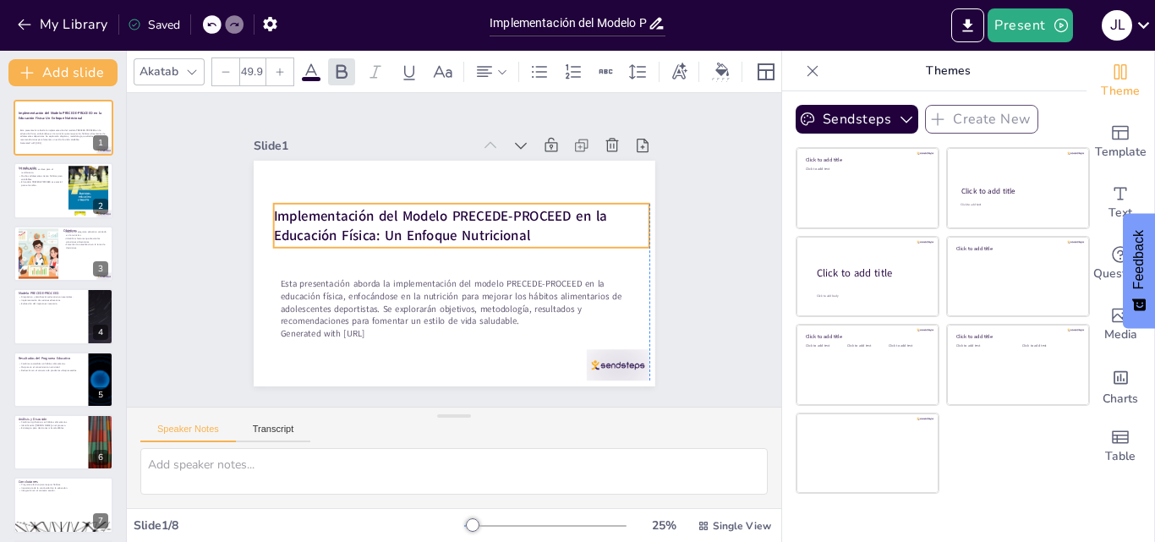
drag, startPoint x: 501, startPoint y: 233, endPoint x: 513, endPoint y: 227, distance: 13.2
click at [513, 227] on strong "Implementación del Modelo PRECEDE-PROCEED en la Educación Física: Un Enfoque Nu…" at bounding box center [477, 269] width 323 height 140
click at [329, 216] on strong "Implementación del Modelo PRECEDE-PROCEED en la Educación Física: Un Enfoque Nu…" at bounding box center [442, 281] width 227 height 281
click at [525, 217] on strong "Implementación del Modelo PRECEDE-PROCEED en la Educación Física: Un Enfoque Nu…" at bounding box center [422, 238] width 281 height 227
click at [523, 223] on p "Implementación del Modelo PRECEDE-PROCEED en la Educación Física: Un Enfoque Nu…" at bounding box center [480, 243] width 222 height 345
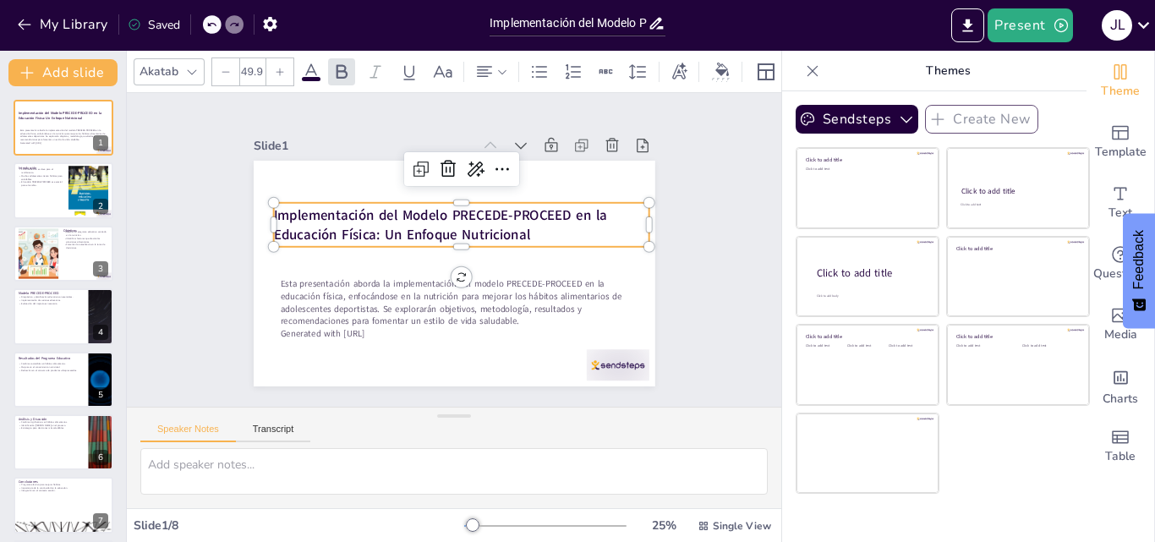
click at [520, 229] on p "Implementación del Modelo PRECEDE-PROCEED en la Educación Física: Un Enfoque Nu…" at bounding box center [480, 243] width 222 height 345
click at [520, 228] on p "Implementación del Modelo PRECEDE-PROCEED en la Educación Física: Un Enfoque Nu…" at bounding box center [478, 241] width 252 height 327
click at [499, 230] on p "Implementación del Modelo PRECEDE-PROCEED en la Educación Física: Un Enfoque Nu…" at bounding box center [479, 256] width 39 height 375
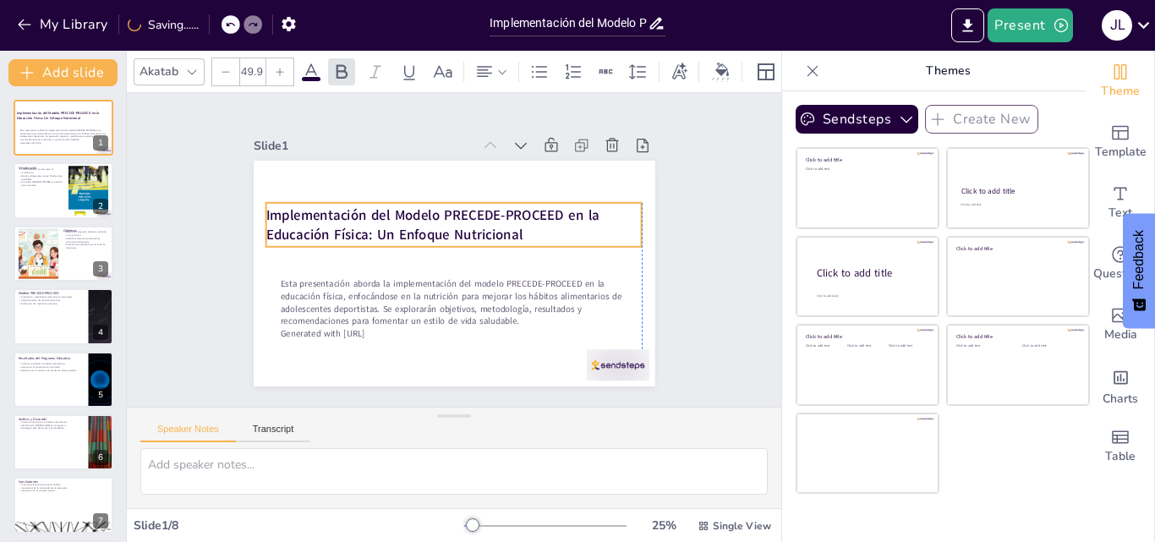
click at [510, 229] on p "Implementación del Modelo PRECEDE-PROCEED en la Educación Física: Un Enfoque Nu…" at bounding box center [440, 271] width 327 height 252
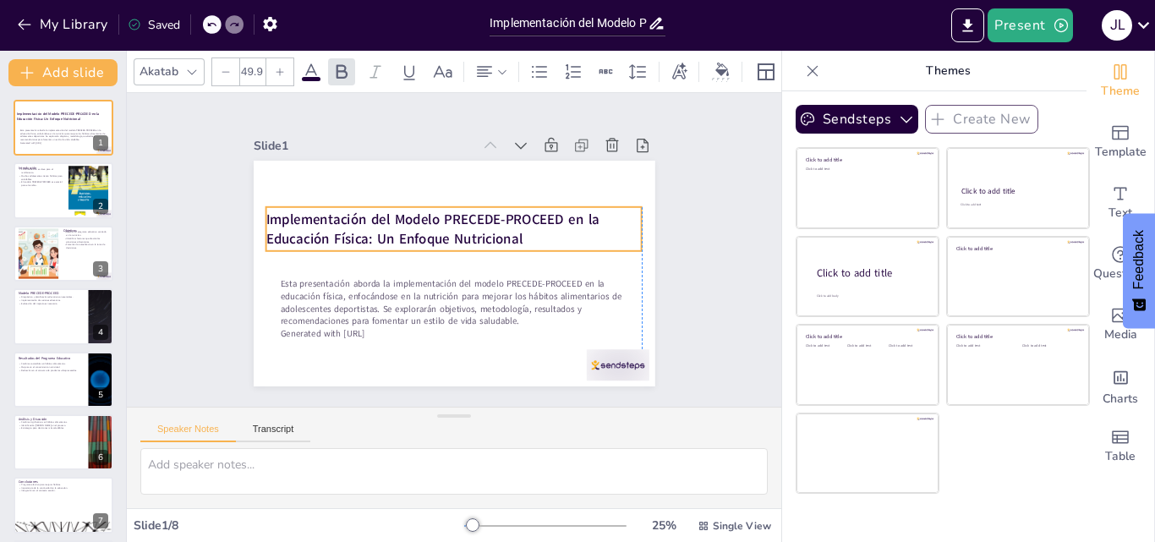
click at [514, 226] on strong "Implementación del Modelo PRECEDE-PROCEED en la Educación Física: Un Enfoque Nu…" at bounding box center [461, 216] width 200 height 299
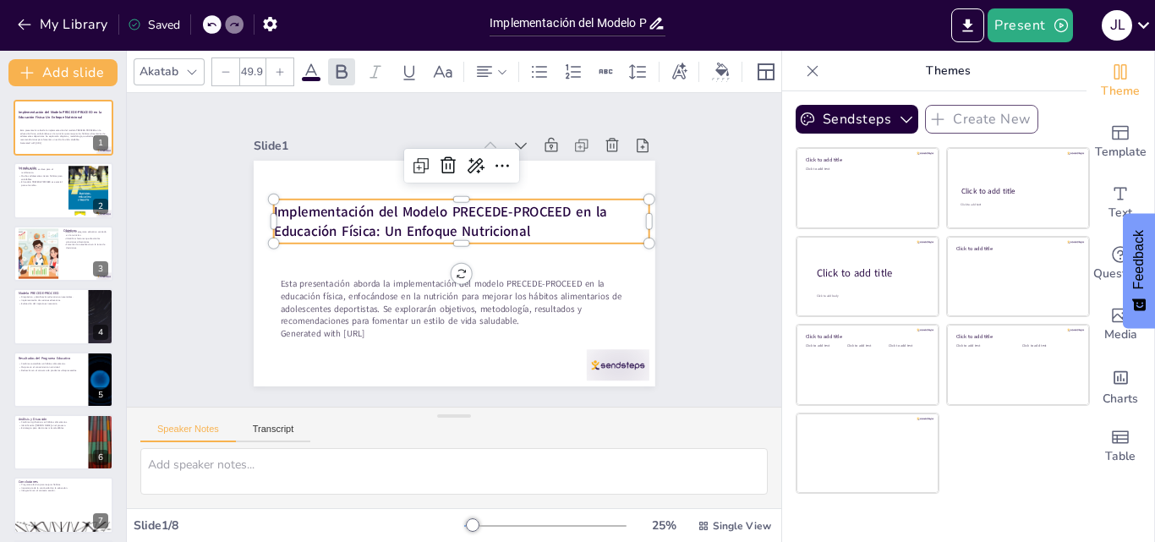
click at [288, 202] on strong "Implementación del Modelo PRECEDE-PROCEED en la Educación Física: Un Enfoque Nu…" at bounding box center [418, 237] width 260 height 251
click at [447, 202] on strong "Implementación del Modelo PRECEDE-PROCEED en la Educación Física: Un Enfoque Nu…" at bounding box center [492, 242] width 91 height 334
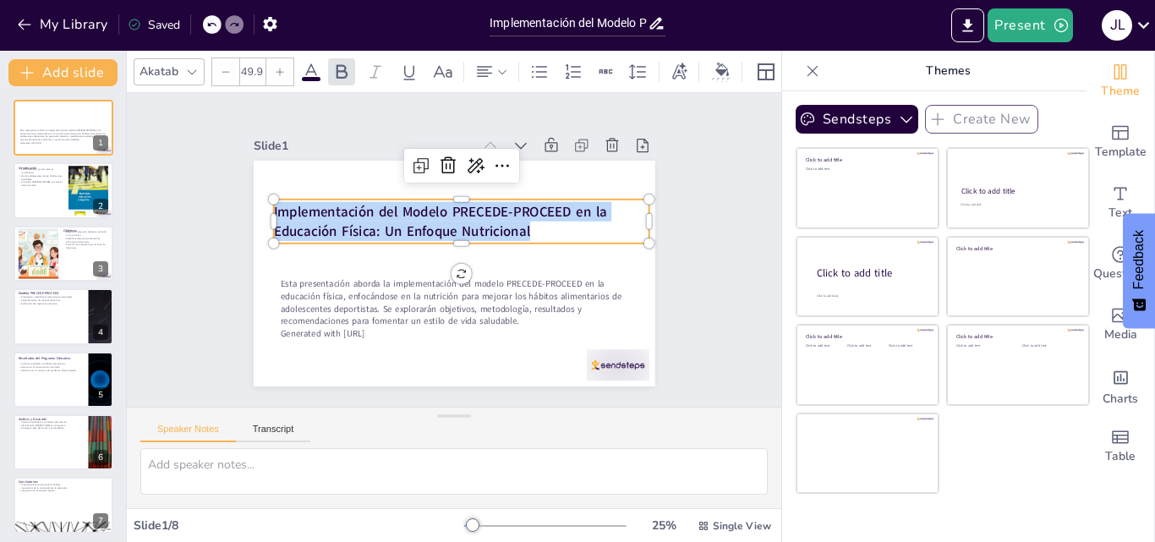
drag, startPoint x: 517, startPoint y: 226, endPoint x: 256, endPoint y: 218, distance: 260.6
click at [277, 218] on div "Esta presentación aborda la implementación del modelo PRECEDE-PROCEED en la edu…" at bounding box center [475, 238] width 397 height 461
copy span "Implementación del Modelo PRECEDE-PROCEED en la Educación Física: Un Enfoque Nu…"
click at [47, 178] on p "Muchos adolescentes tienen hábitos poco saludables." at bounding box center [41, 176] width 46 height 6
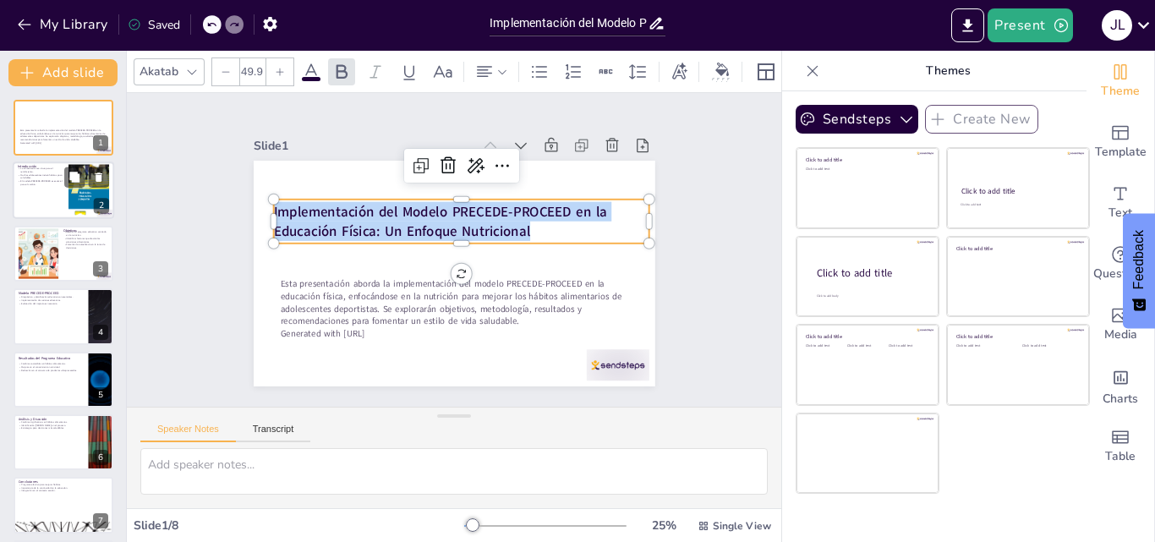
type textarea "La nutrición es fundamental para mantener la salud y mejorar el rendimiento dep…"
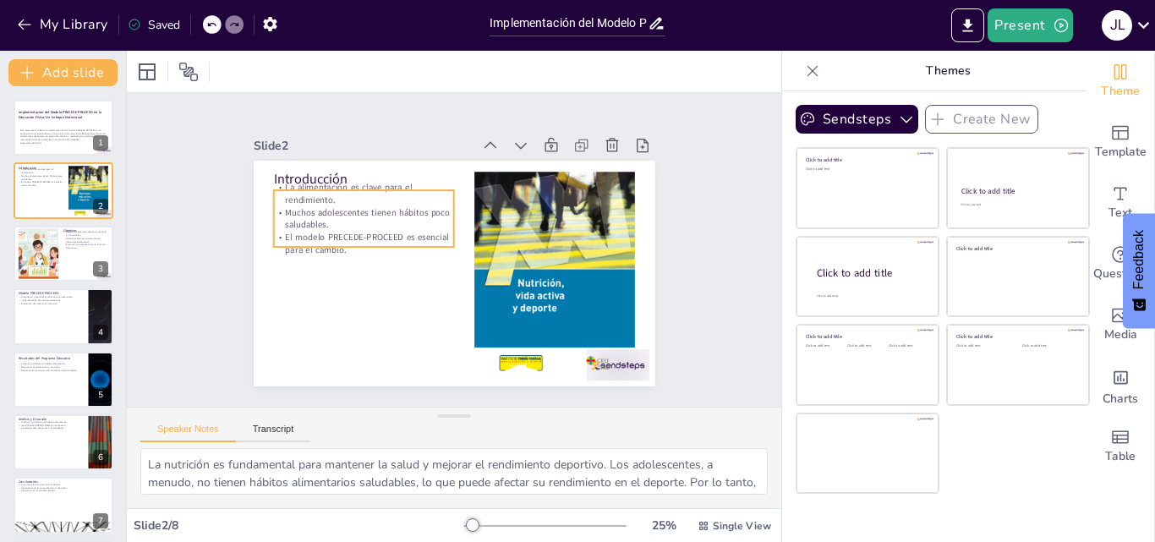
click at [304, 182] on div "Introducción La alimentación es clave para el rendimiento. Muchos adolescentes …" at bounding box center [431, 245] width 304 height 440
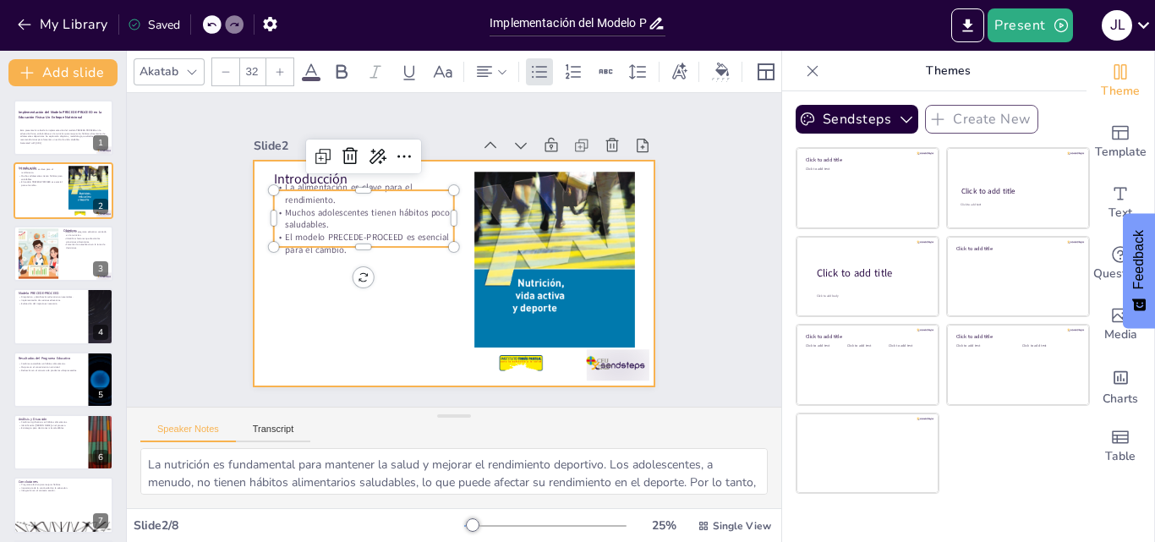
click at [273, 328] on div at bounding box center [459, 273] width 440 height 304
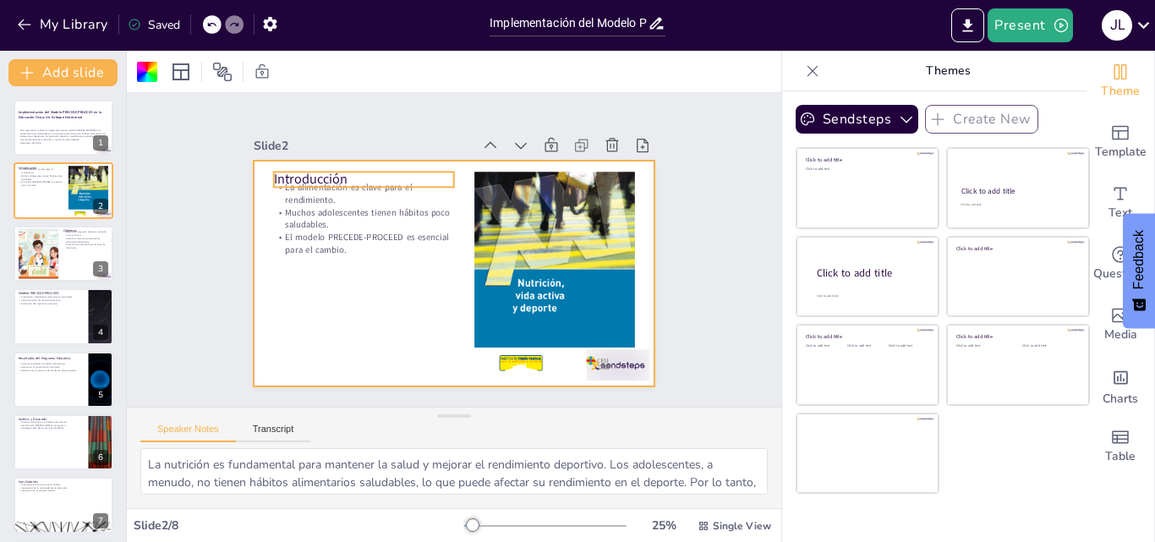
click at [485, 212] on p "Introducción" at bounding box center [568, 265] width 166 height 107
click at [308, 217] on p "Introducción" at bounding box center [353, 303] width 90 height 173
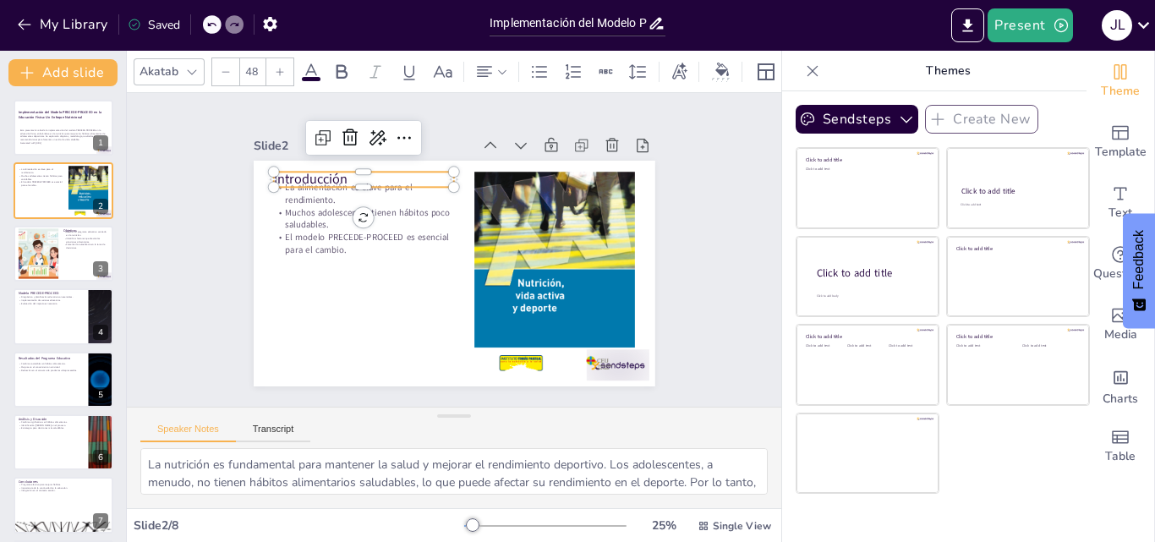
click at [407, 184] on div at bounding box center [458, 143] width 102 height 163
click at [394, 266] on div at bounding box center [428, 354] width 69 height 176
drag, startPoint x: 356, startPoint y: 184, endPoint x: 359, endPoint y: 172, distance: 12.3
click at [513, 172] on p "Introducción" at bounding box center [522, 159] width 19 height 181
click at [502, 172] on p "Introducción" at bounding box center [562, 217] width 121 height 157
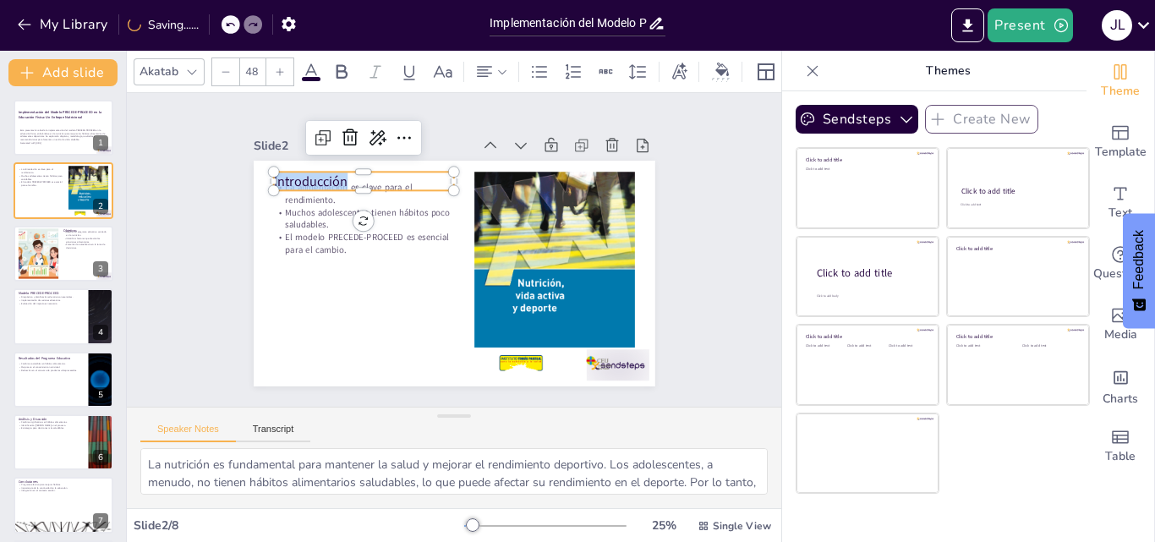
click at [438, 308] on p "Introducción" at bounding box center [528, 336] width 181 height 56
click at [473, 250] on p "Introducción" at bounding box center [562, 287] width 178 height 74
click at [484, 211] on p "Introducción" at bounding box center [567, 264] width 166 height 107
click at [438, 308] on p "Introducción" at bounding box center [528, 336] width 181 height 56
click at [485, 185] on div at bounding box center [556, 228] width 143 height 131
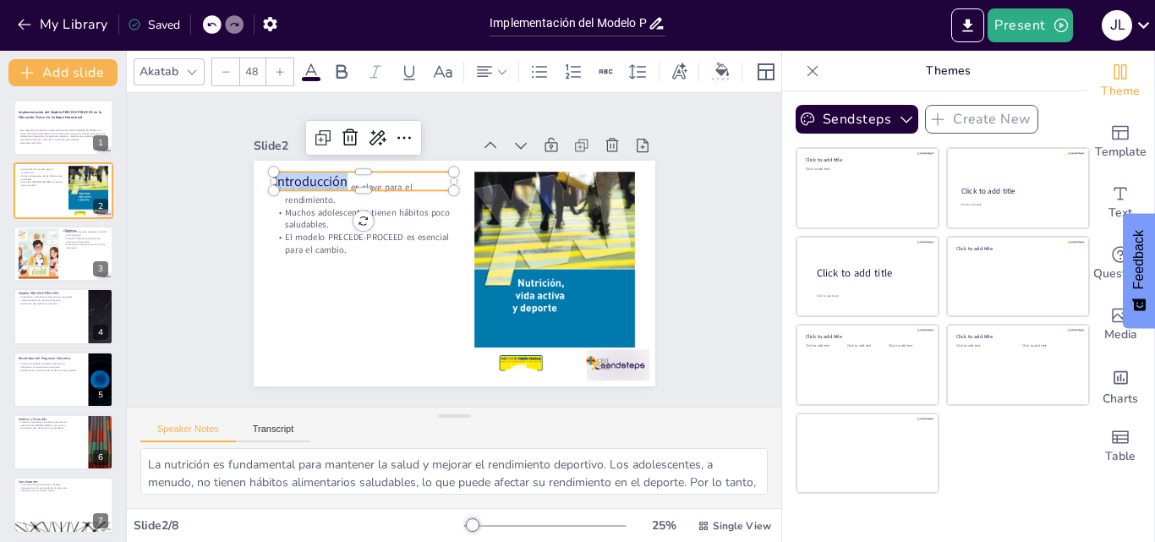
click at [480, 185] on div at bounding box center [496, 154] width 32 height 181
click at [383, 192] on p "La alimentación es clave para el rendimiento." at bounding box center [446, 143] width 126 height 161
type input "32"
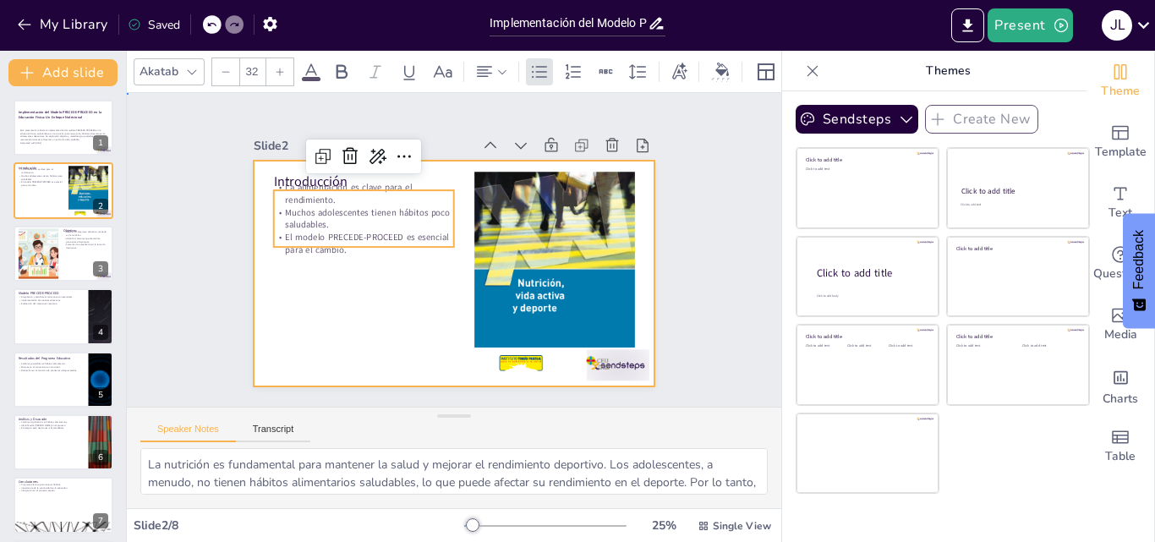
click at [364, 307] on div at bounding box center [477, 250] width 226 height 402
click at [336, 307] on div at bounding box center [436, 233] width 436 height 449
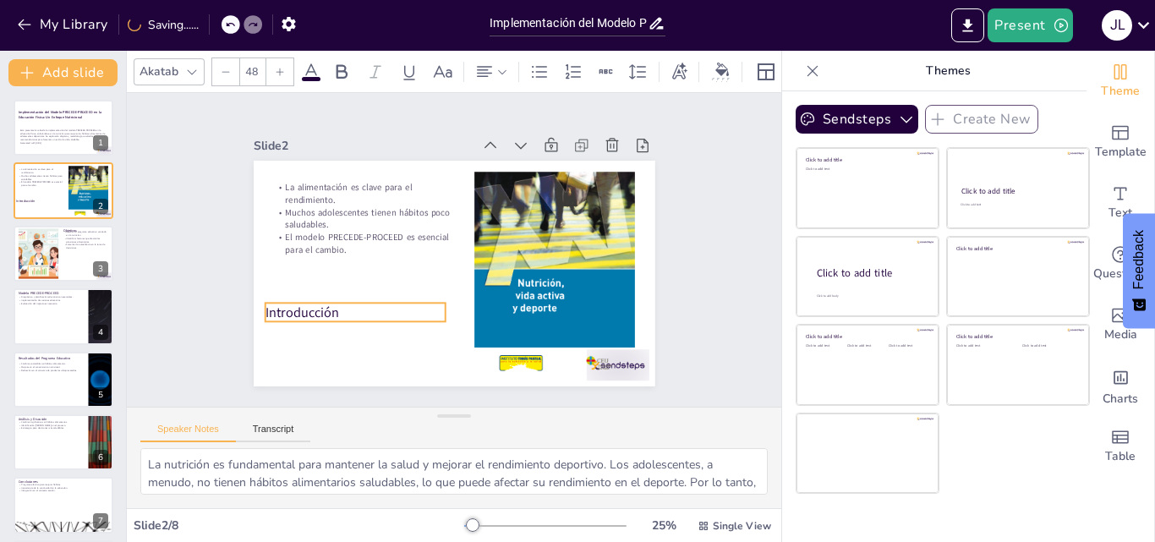
drag, startPoint x: 322, startPoint y: 173, endPoint x: 314, endPoint y: 304, distance: 131.4
click at [425, 304] on p "Introducción" at bounding box center [470, 365] width 90 height 173
drag, startPoint x: 314, startPoint y: 304, endPoint x: 298, endPoint y: 127, distance: 178.3
click at [317, 304] on p "Introducción" at bounding box center [400, 353] width 166 height 107
click at [327, 264] on p "Introducción" at bounding box center [364, 175] width 74 height 178
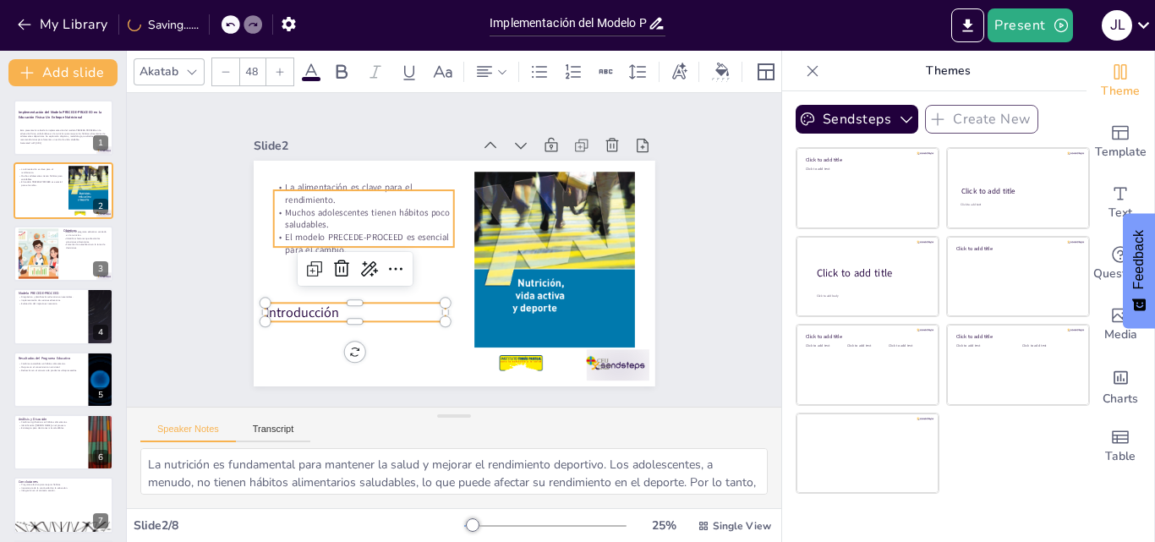
click at [344, 178] on div "La alimentación es clave para el rendimiento. Muchos adolescentes tienen hábito…" at bounding box center [477, 252] width 266 height 423
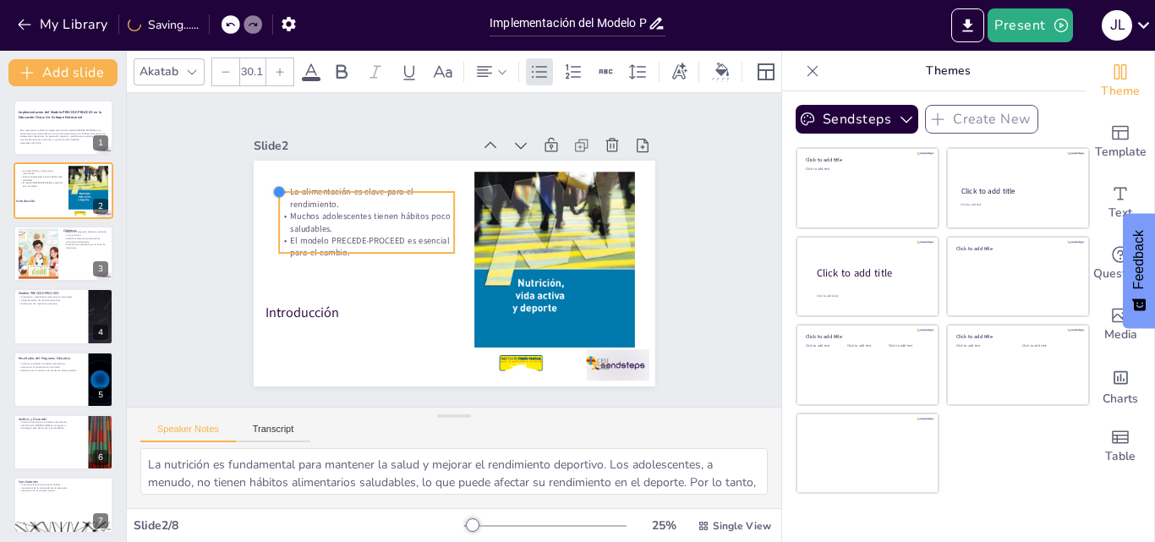
type input "31"
drag, startPoint x: 261, startPoint y: 183, endPoint x: 309, endPoint y: 184, distance: 47.4
click at [317, 184] on div "Introducción La alimentación es clave para el rendimiento. Muchos adolescentes …" at bounding box center [430, 250] width 226 height 402
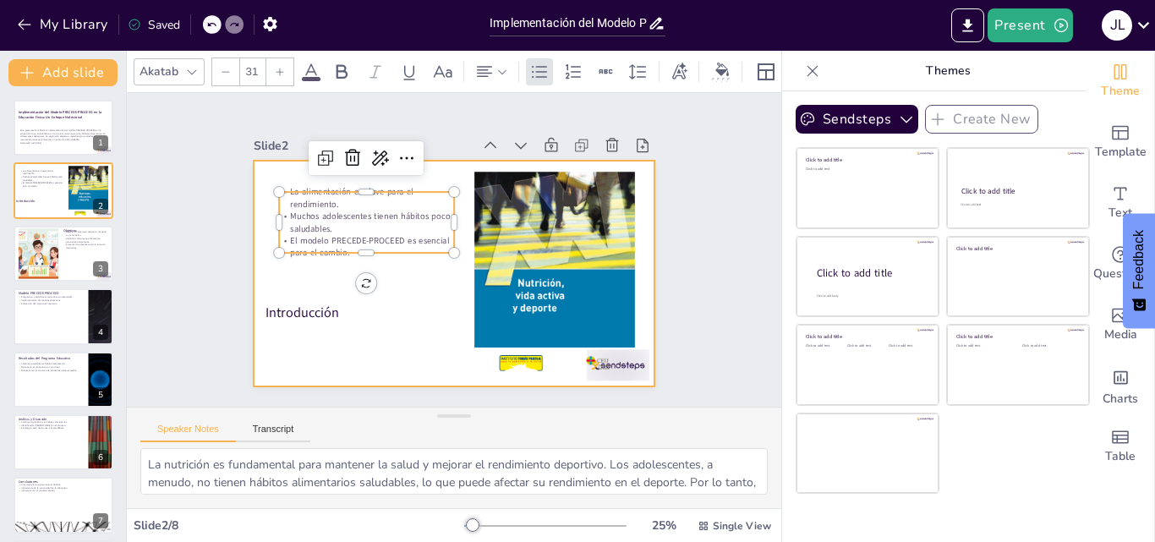
click at [287, 265] on div at bounding box center [431, 257] width 339 height 452
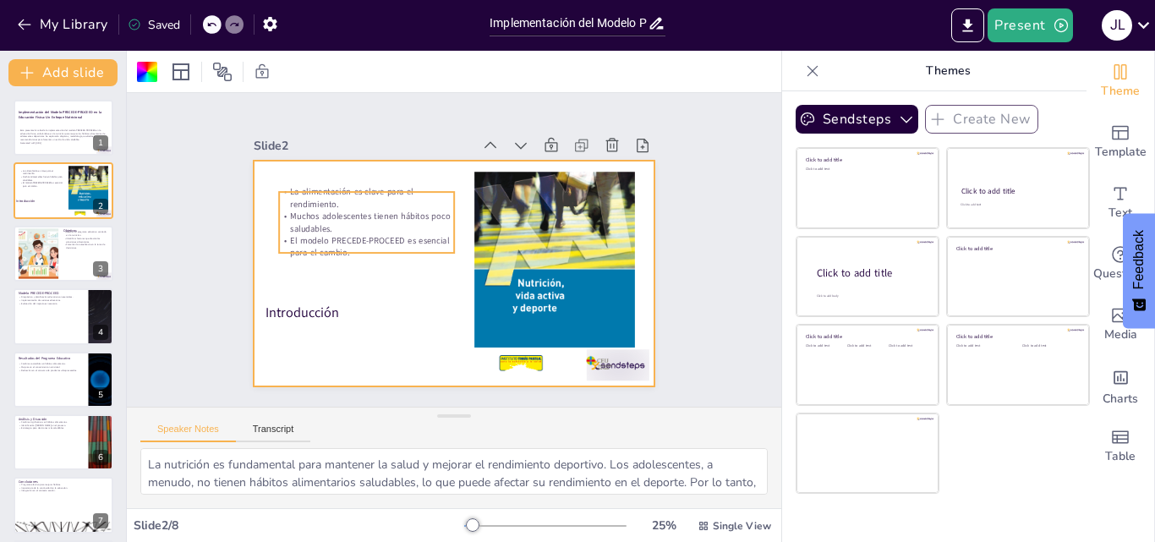
click at [401, 188] on p "La alimentación es clave para el rendimiento." at bounding box center [455, 148] width 108 height 164
click at [419, 188] on p "La alimentación es clave para el rendimiento." at bounding box center [465, 149] width 93 height 170
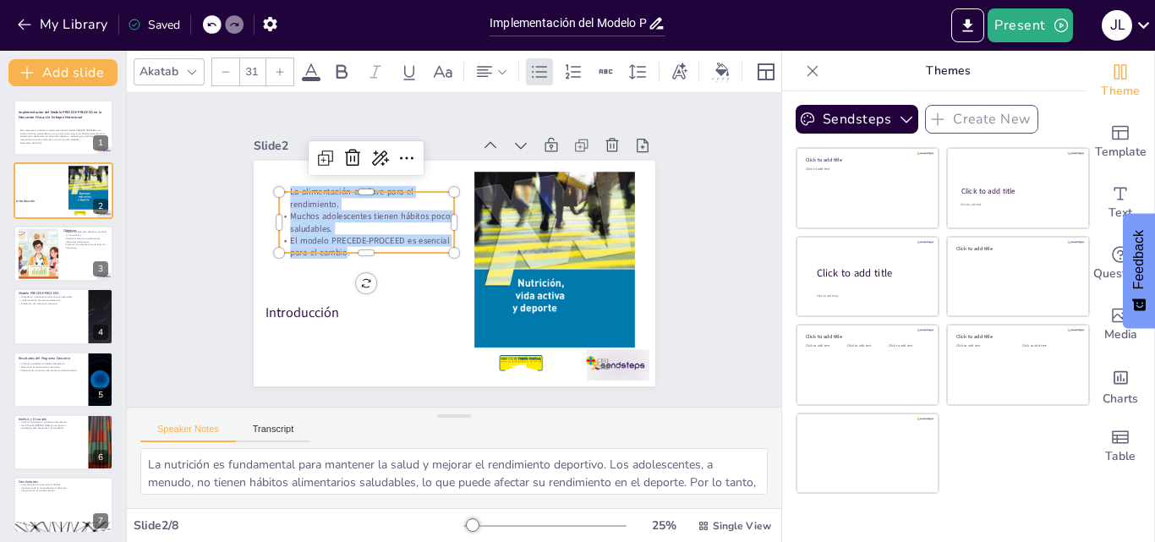
drag, startPoint x: 277, startPoint y: 188, endPoint x: 335, endPoint y: 243, distance: 79.6
click at [335, 243] on div "La alimentación es clave para el rendimiento. Muchos adolescentes tienen hábito…" at bounding box center [380, 304] width 162 height 184
copy div "La alimentación es clave para el rendimiento. Muchos adolescentes tienen hábito…"
click at [463, 244] on div at bounding box center [351, 259] width 222 height 266
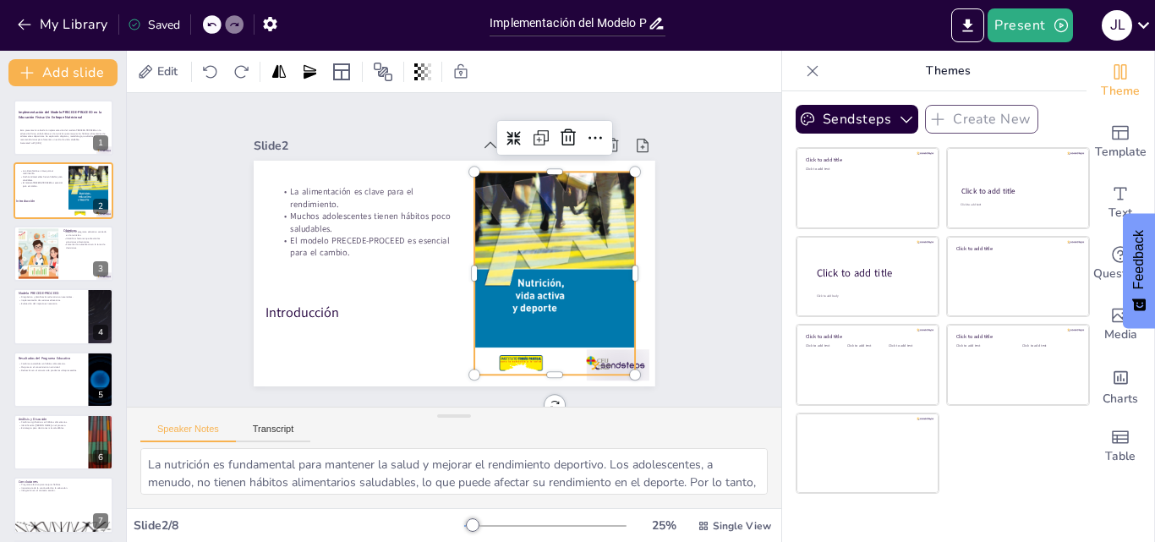
click at [542, 243] on div at bounding box center [404, 159] width 276 height 271
click at [544, 270] on div at bounding box center [430, 350] width 227 height 161
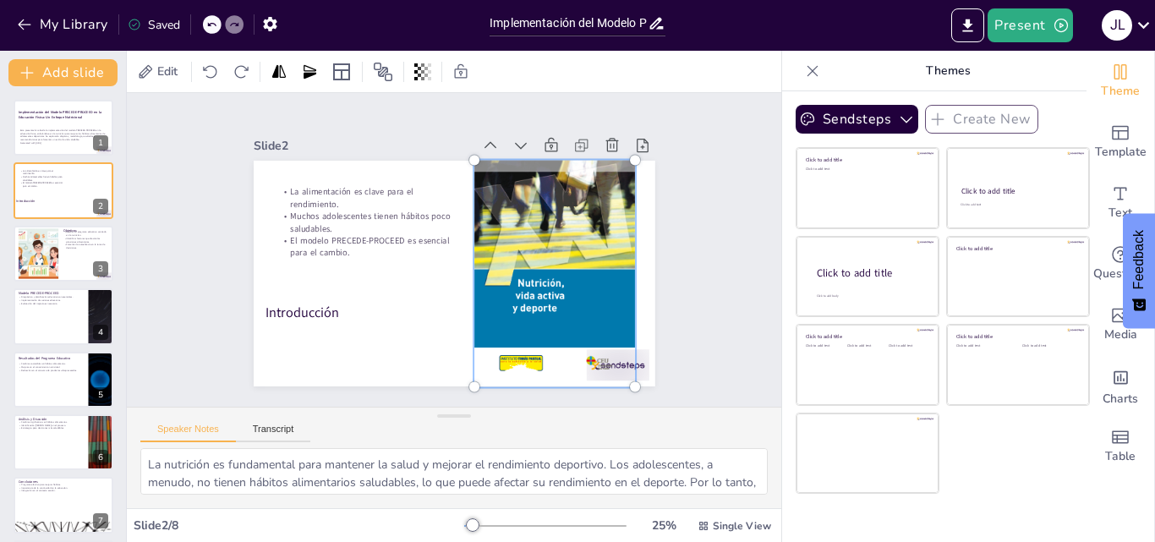
click at [552, 243] on div at bounding box center [484, 349] width 304 height 280
click at [541, 243] on div at bounding box center [391, 333] width 299 height 266
click at [546, 243] on div at bounding box center [400, 338] width 291 height 249
drag, startPoint x: 552, startPoint y: 242, endPoint x: 528, endPoint y: 250, distance: 25.9
click at [528, 250] on div at bounding box center [473, 351] width 299 height 266
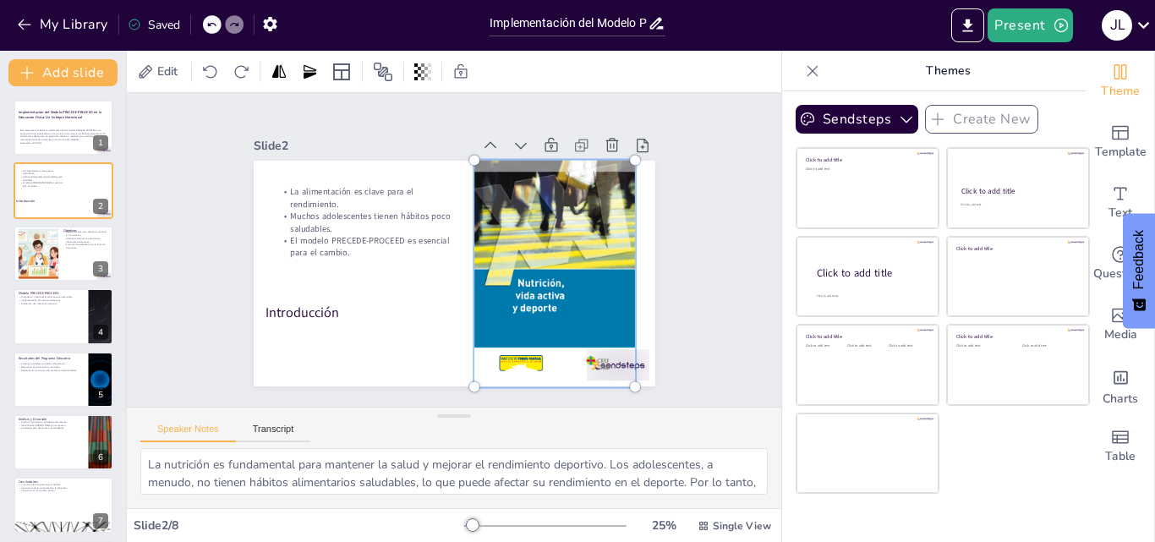
click at [459, 250] on div at bounding box center [357, 216] width 206 height 265
click at [527, 250] on div at bounding box center [462, 352] width 291 height 249
click at [513, 250] on div at bounding box center [363, 299] width 299 height 304
click at [505, 250] on div at bounding box center [372, 187] width 266 height 299
click at [527, 250] on div at bounding box center [521, 328] width 292 height 306
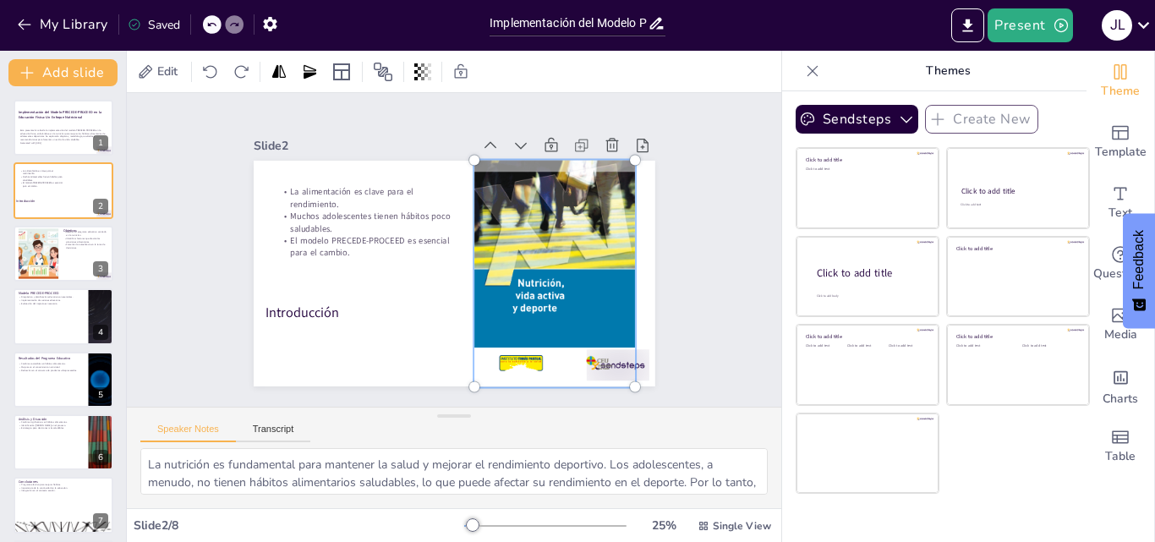
click at [541, 238] on div at bounding box center [391, 332] width 299 height 266
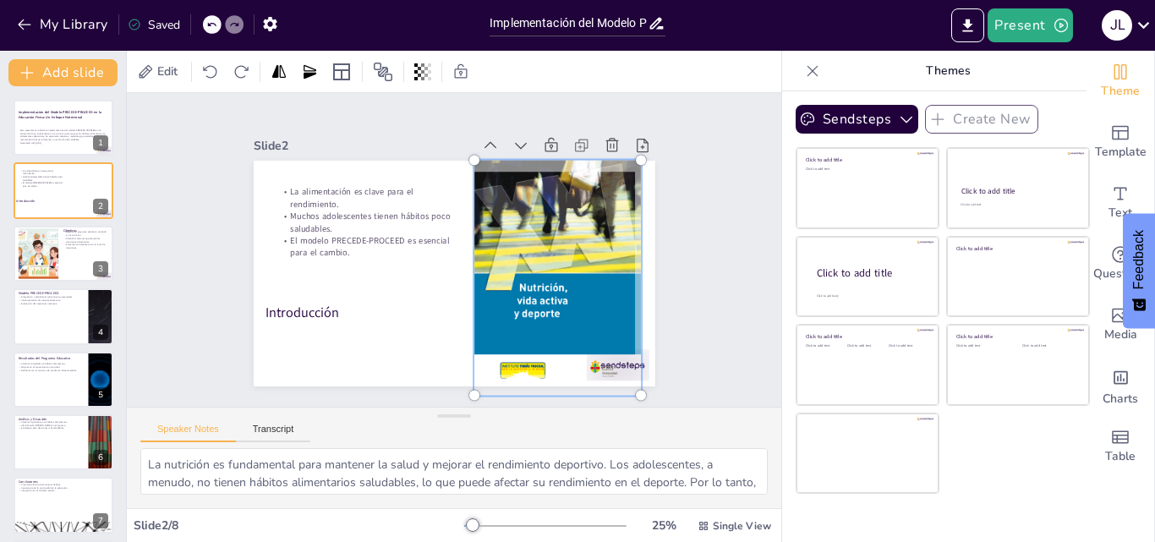
drag, startPoint x: 622, startPoint y: 377, endPoint x: 628, endPoint y: 355, distance: 22.8
click at [628, 355] on div at bounding box center [529, 326] width 261 height 287
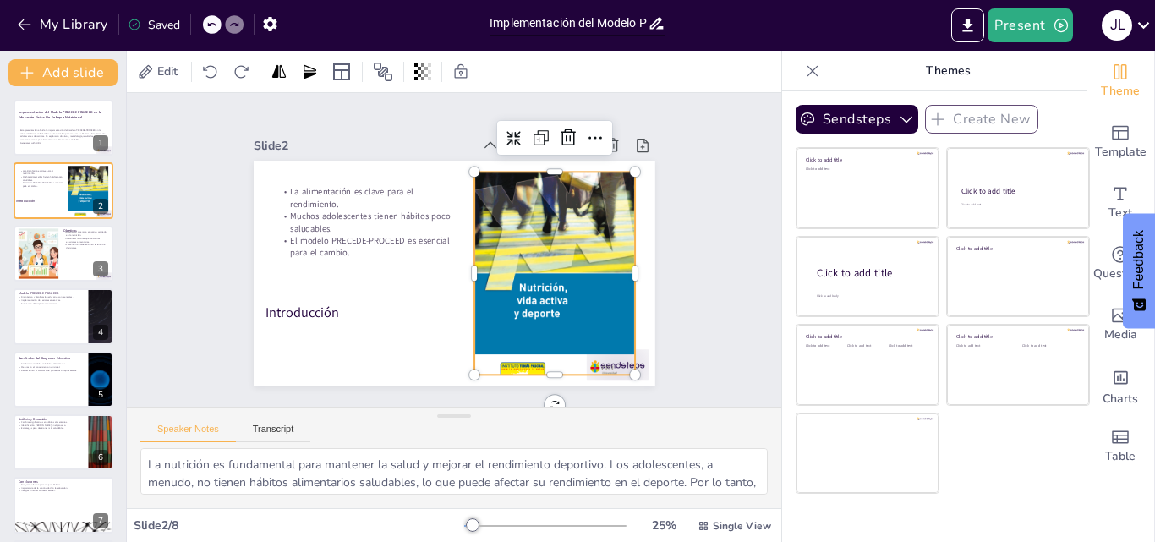
click at [549, 232] on div at bounding box center [471, 356] width 282 height 248
click at [549, 202] on div at bounding box center [529, 173] width 287 height 261
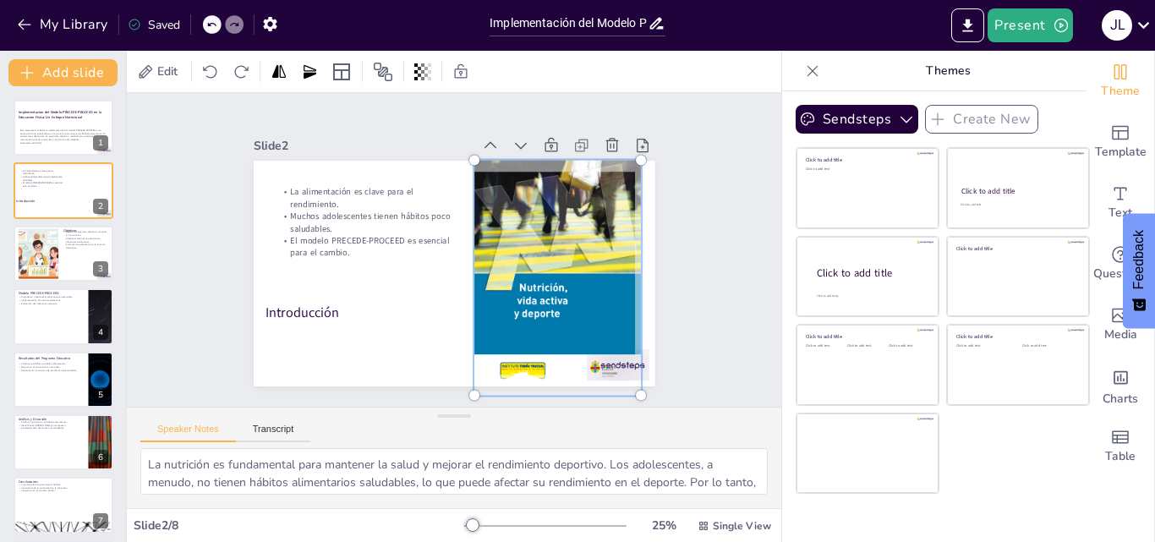
click at [492, 202] on div at bounding box center [364, 191] width 256 height 300
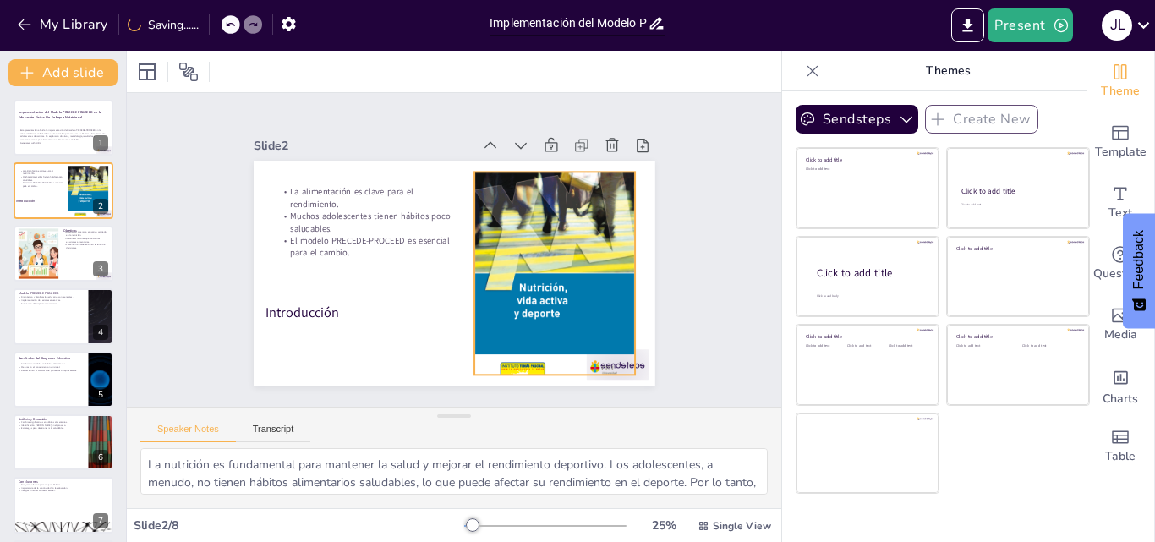
click at [450, 205] on div at bounding box center [355, 211] width 190 height 251
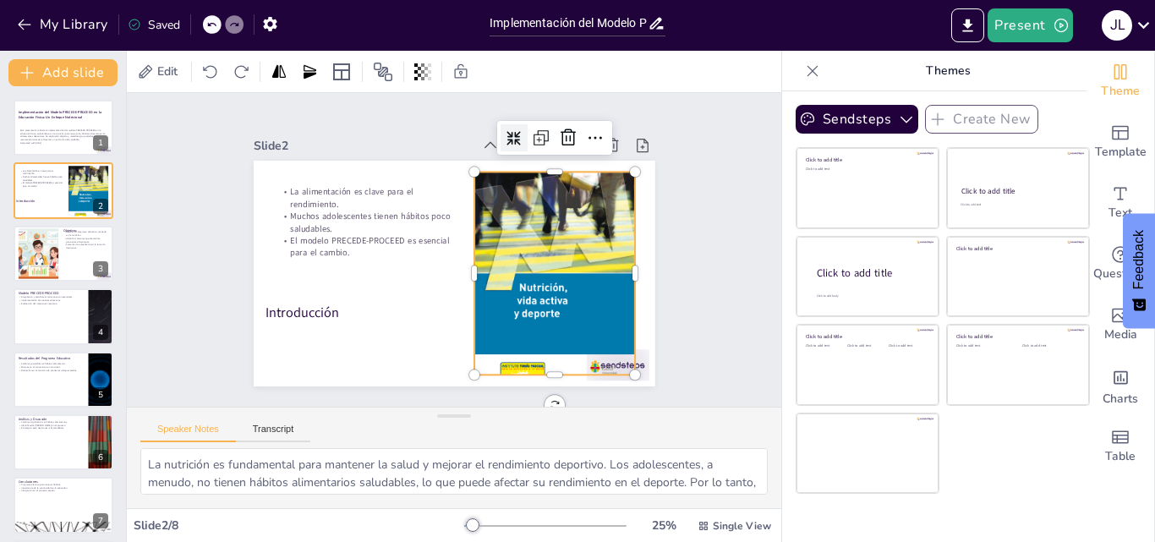
click at [518, 138] on icon at bounding box center [525, 145] width 14 height 14
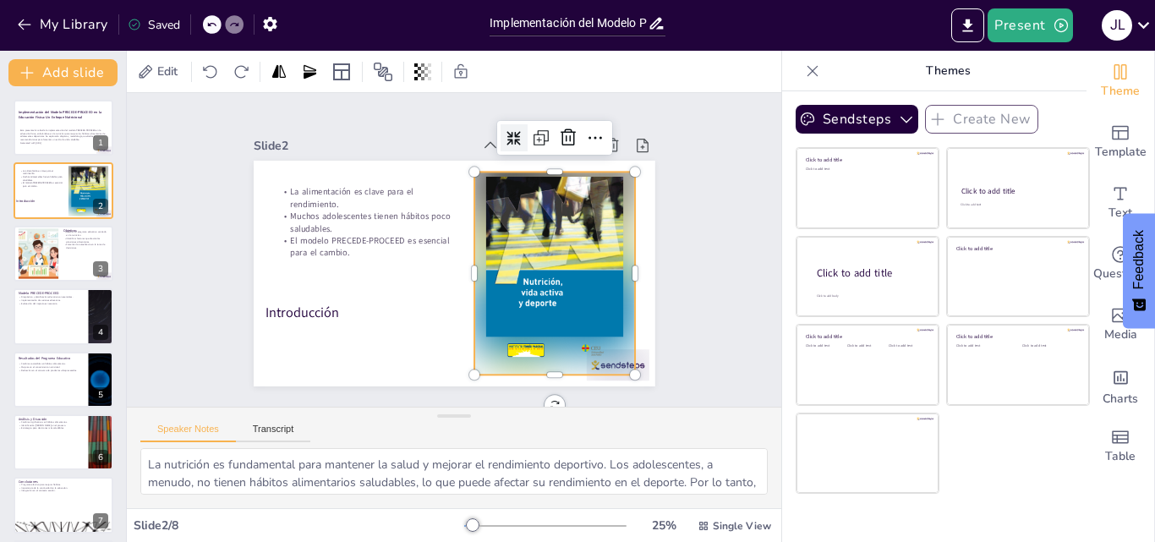
click at [572, 237] on icon at bounding box center [581, 246] width 19 height 19
click at [534, 333] on icon at bounding box center [542, 341] width 17 height 17
click at [494, 364] on icon at bounding box center [484, 373] width 19 height 19
click at [507, 131] on icon at bounding box center [514, 138] width 14 height 14
click at [572, 250] on icon at bounding box center [581, 259] width 18 height 18
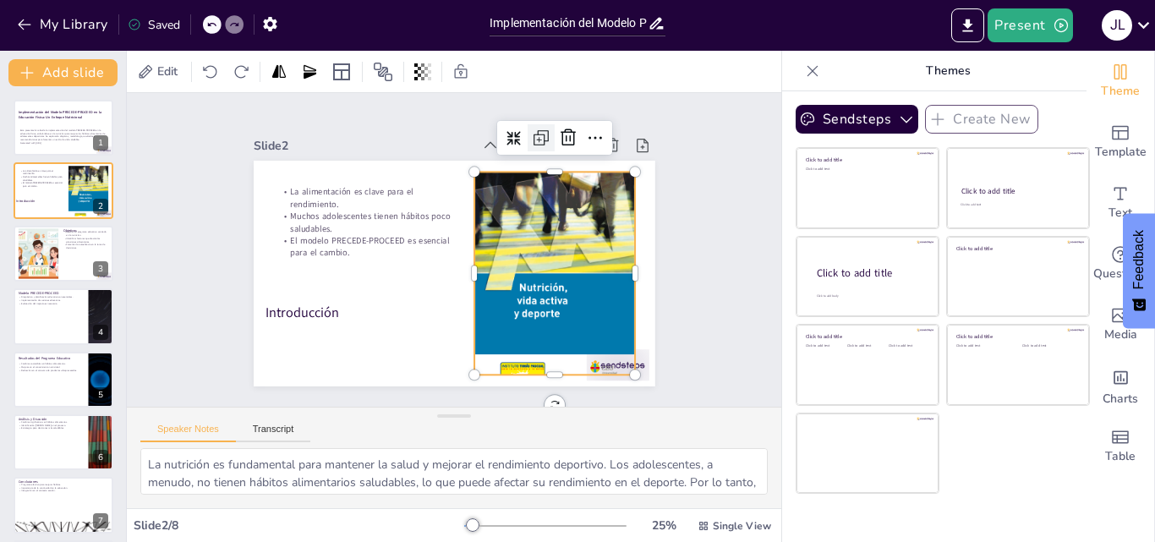
click at [464, 377] on icon at bounding box center [450, 391] width 29 height 29
click at [345, 164] on icon at bounding box center [334, 175] width 22 height 22
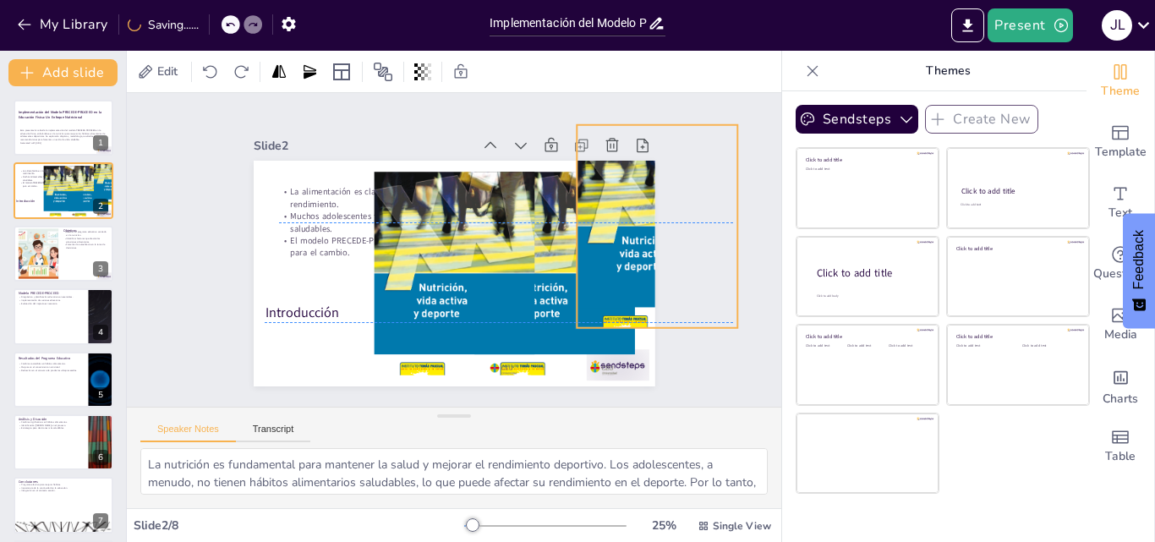
drag, startPoint x: 458, startPoint y: 277, endPoint x: 634, endPoint y: 211, distance: 187.9
click at [436, 243] on div at bounding box center [298, 387] width 273 height 288
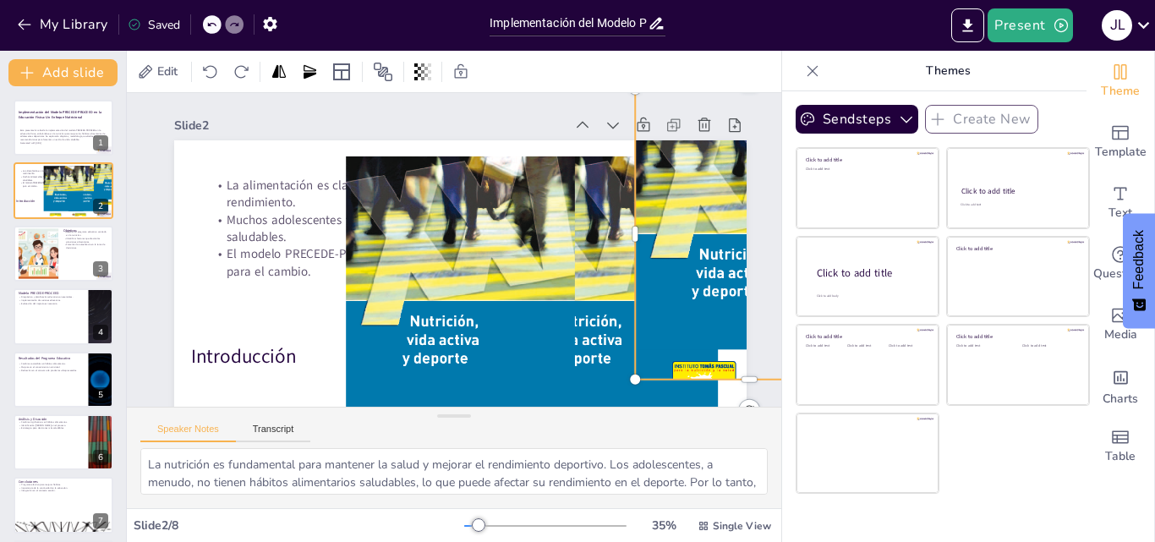
click at [804, 76] on icon at bounding box center [812, 71] width 17 height 17
click at [781, 76] on div "Edit" at bounding box center [454, 71] width 655 height 41
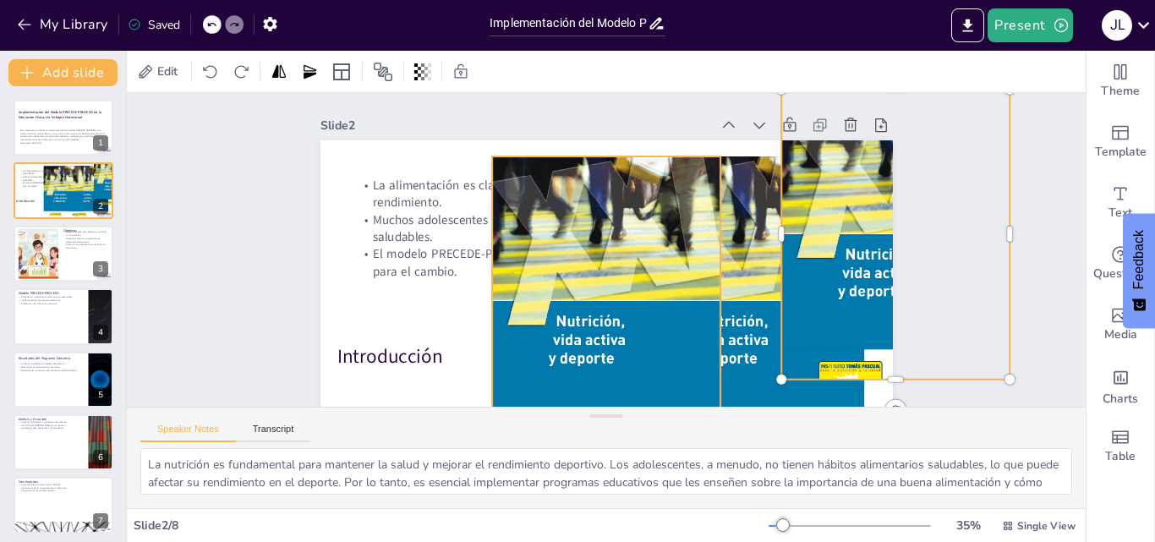
click at [700, 206] on div at bounding box center [663, 239] width 359 height 271
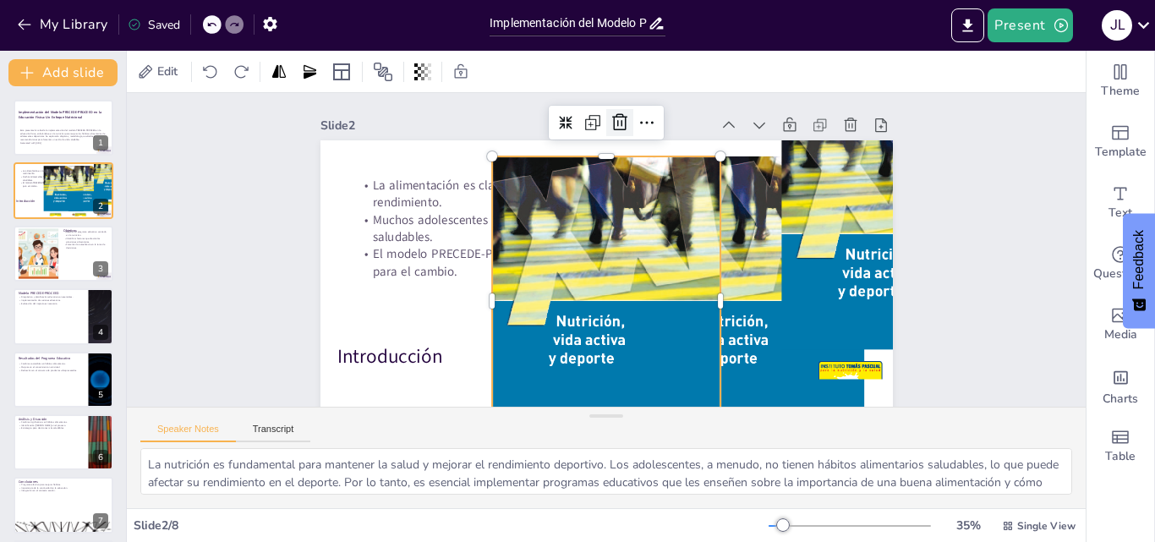
click at [492, 212] on icon at bounding box center [481, 223] width 22 height 22
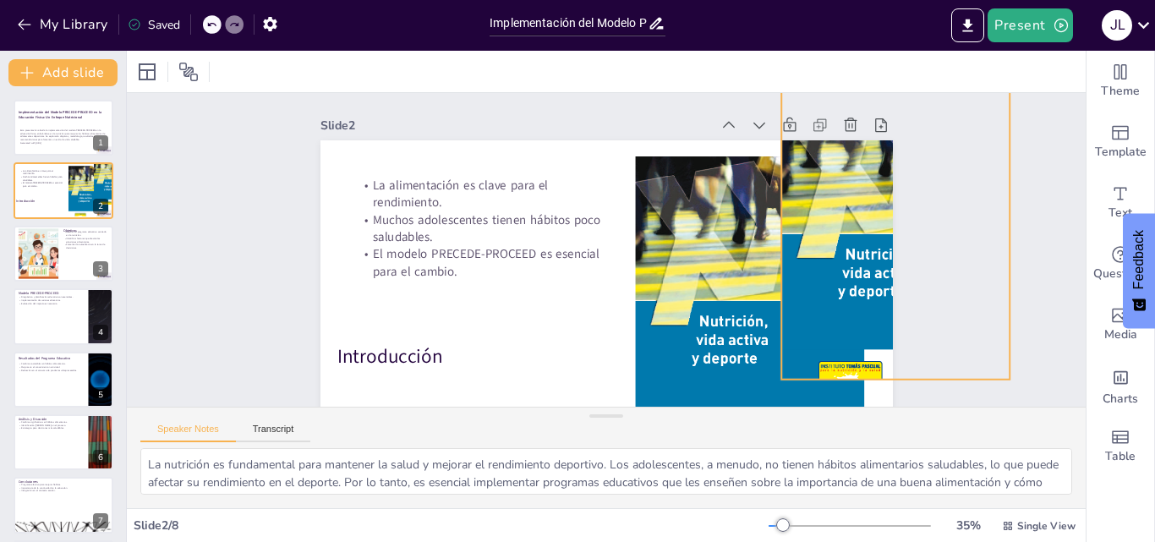
click at [794, 163] on div at bounding box center [838, 69] width 389 height 411
click at [811, 433] on icon at bounding box center [800, 443] width 21 height 21
click at [362, 140] on icon at bounding box center [350, 152] width 24 height 24
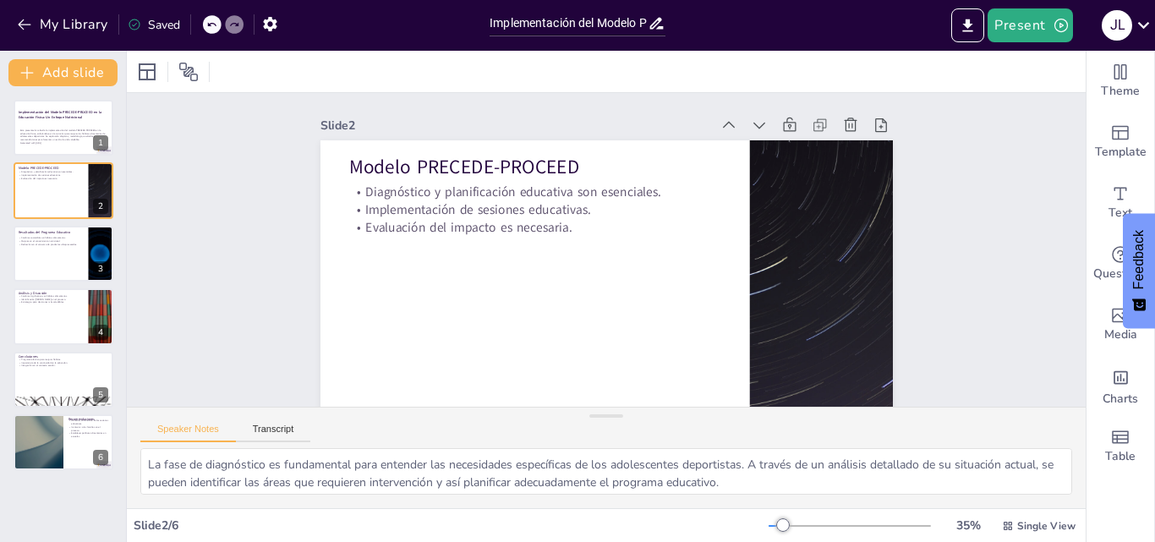
click at [217, 17] on div at bounding box center [212, 24] width 19 height 19
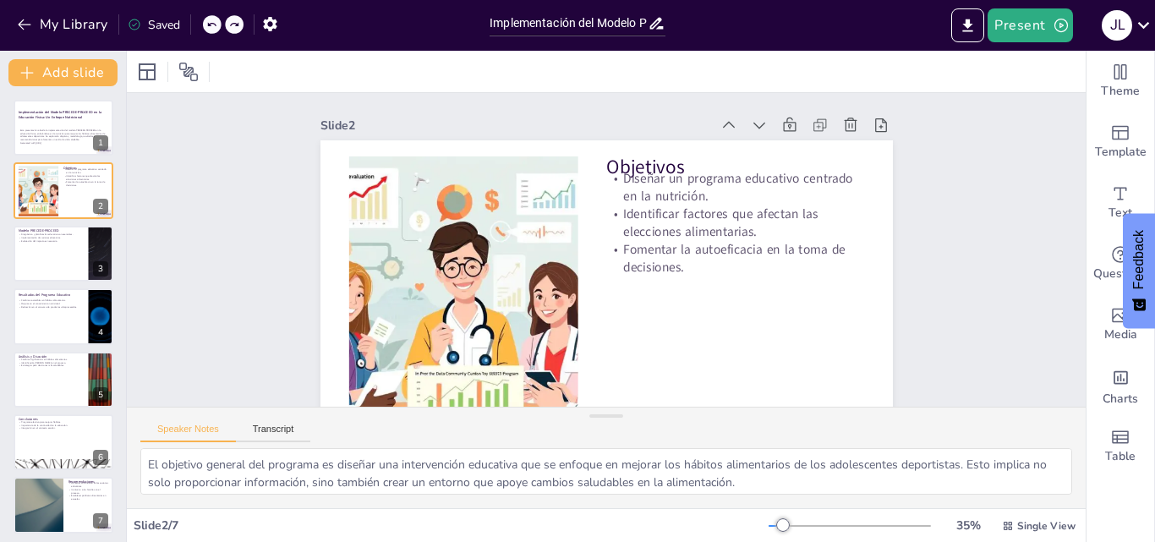
click at [216, 29] on icon at bounding box center [211, 24] width 10 height 10
click at [237, 19] on div at bounding box center [234, 24] width 19 height 19
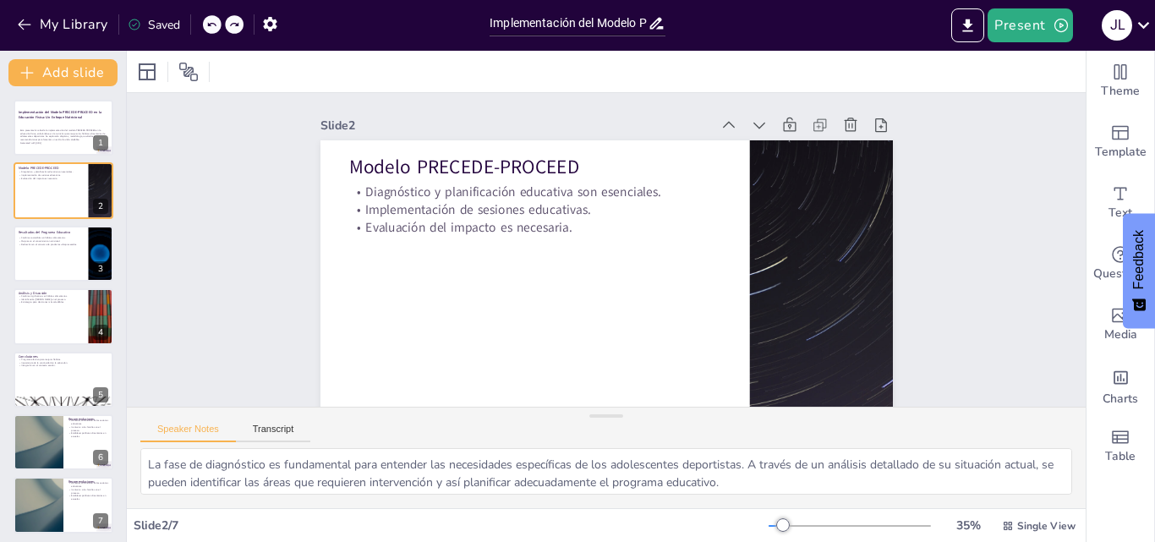
click at [237, 19] on div at bounding box center [234, 24] width 19 height 19
click at [209, 25] on icon at bounding box center [211, 25] width 8 height 4
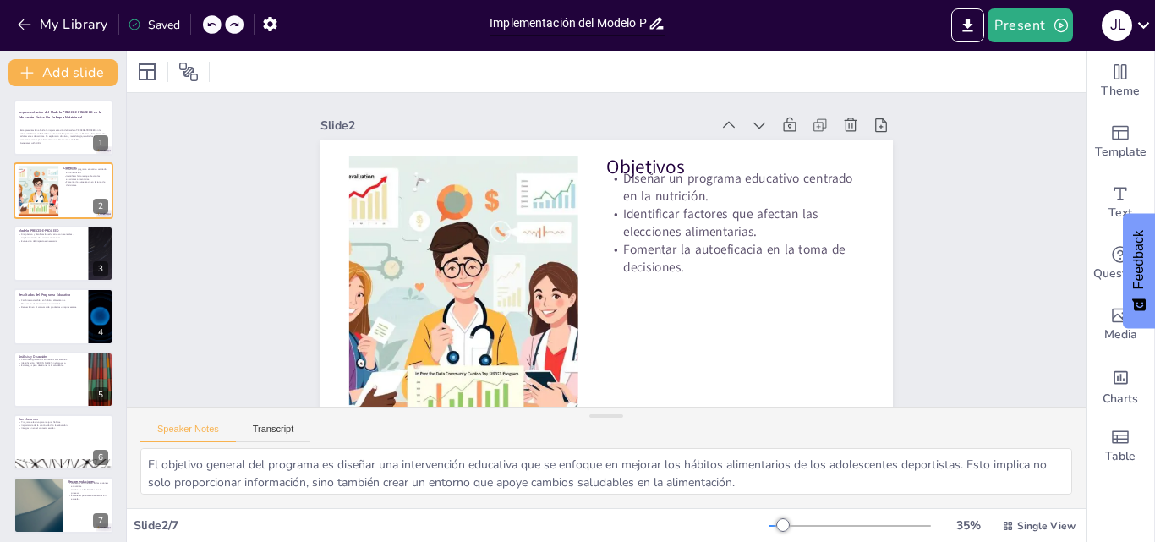
click at [209, 24] on icon at bounding box center [211, 25] width 8 height 4
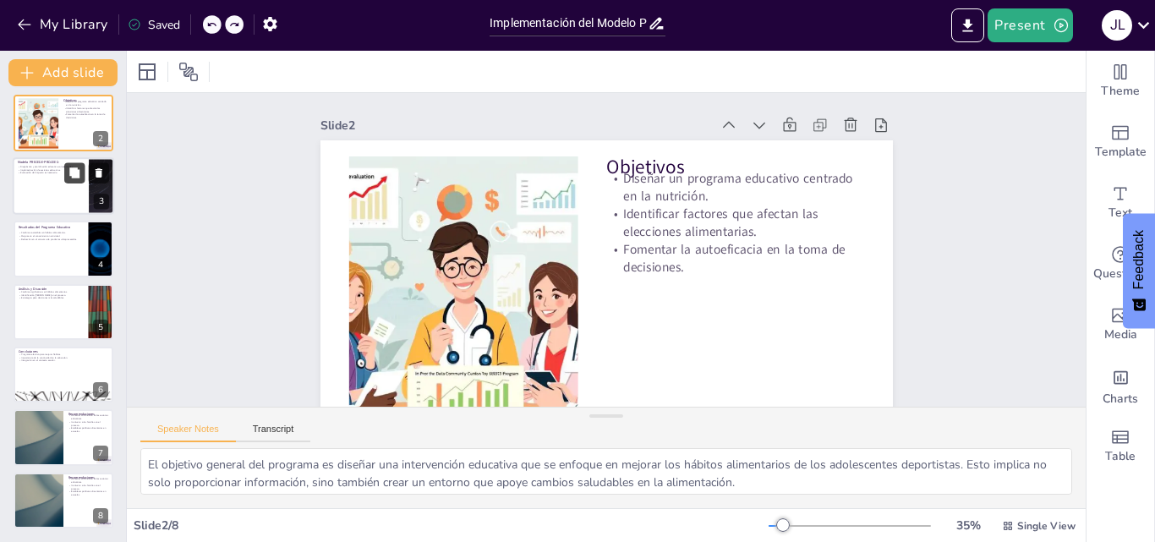
click at [67, 164] on button at bounding box center [74, 172] width 20 height 20
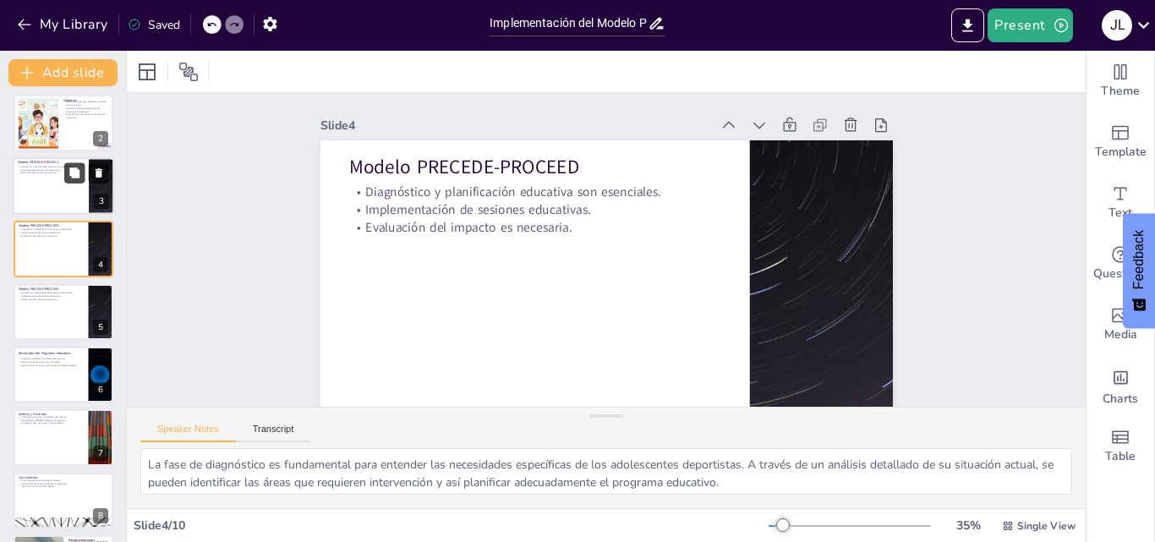
scroll to position [52, 0]
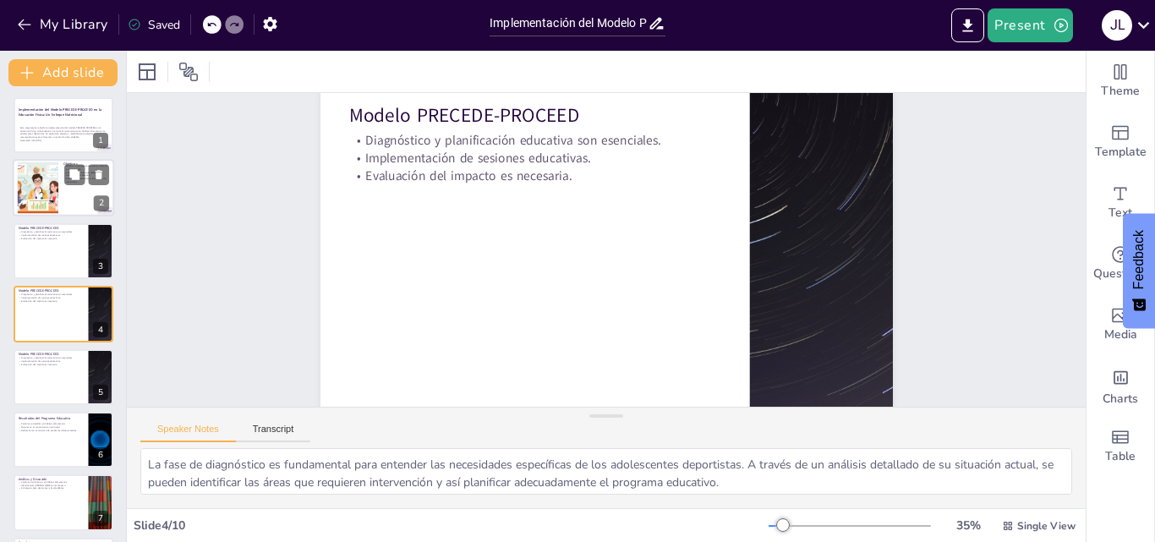
click at [58, 187] on div at bounding box center [38, 188] width 90 height 52
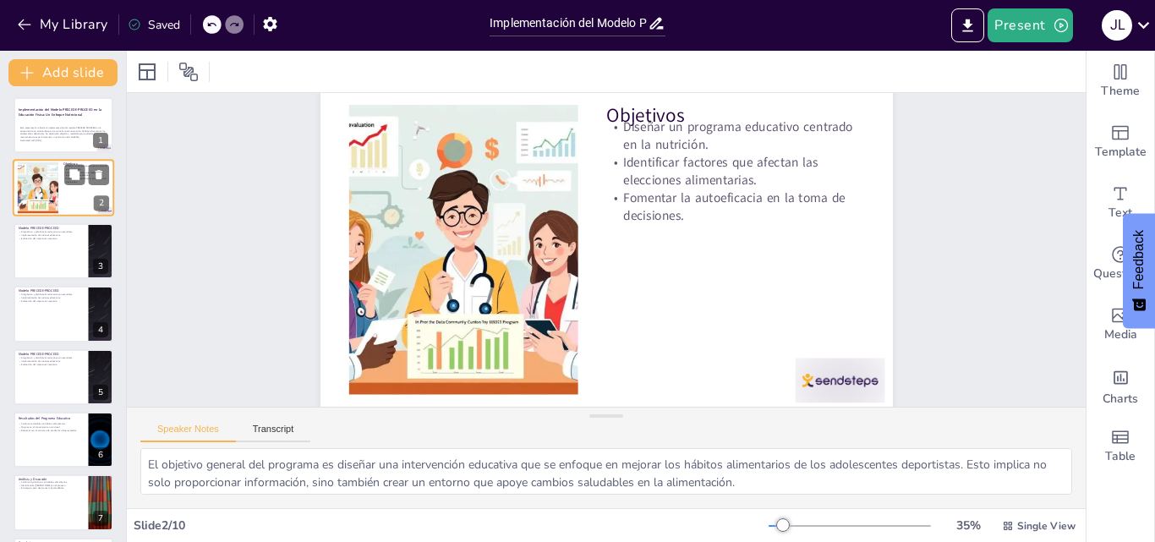
scroll to position [0, 0]
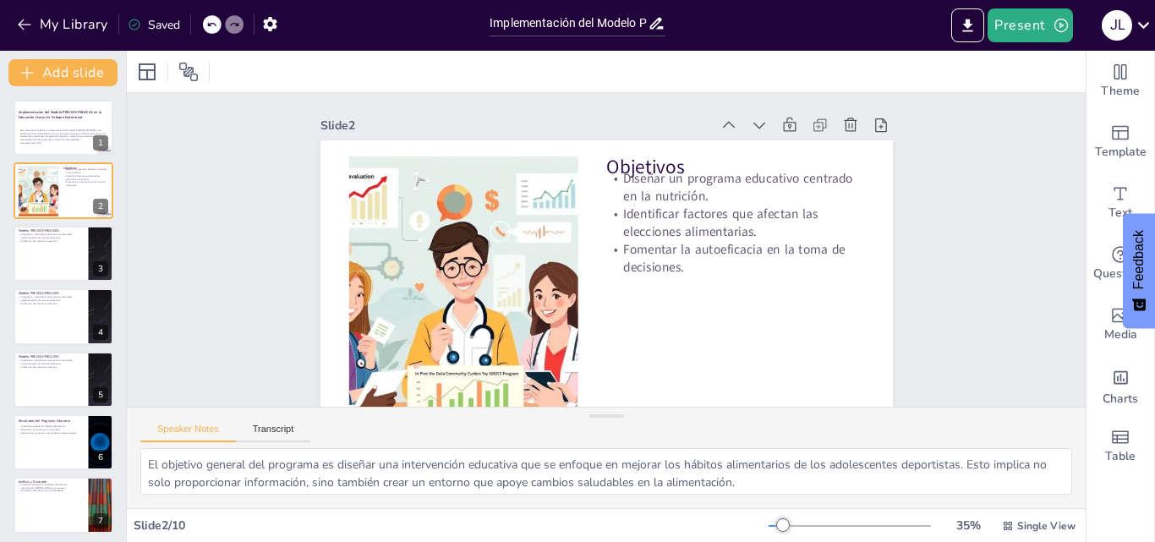
click at [60, 223] on div "Implementación del Modelo PRECEDE-PROCEED en la Educación Física: Un Enfoque Nu…" at bounding box center [63, 411] width 126 height 622
click at [52, 233] on p "Diagnóstico y planificación educativa son esenciales." at bounding box center [51, 234] width 66 height 3
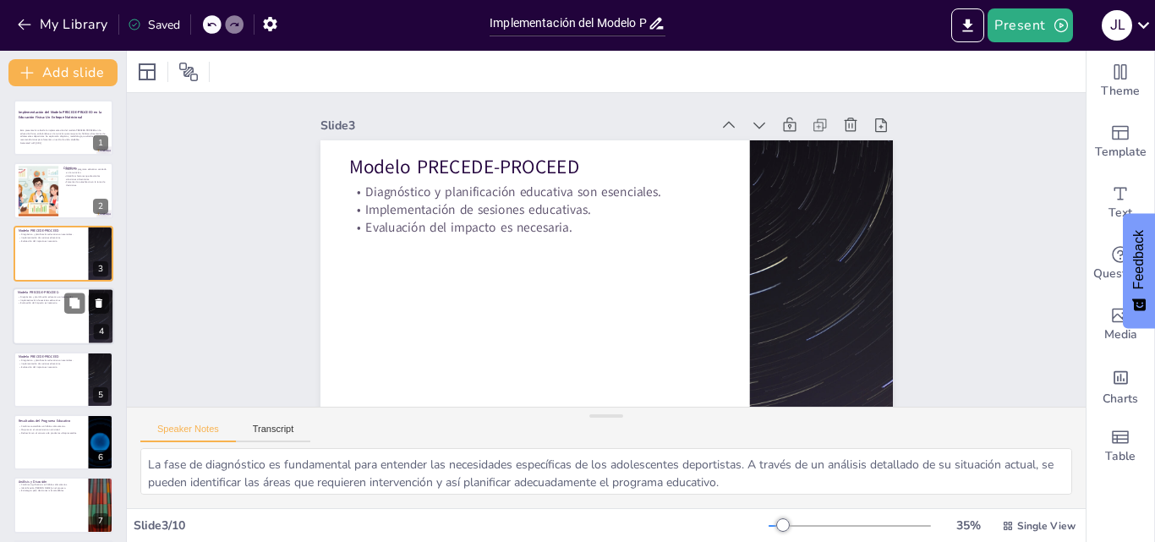
click at [36, 293] on p "Modelo PRECEDE-PROCEED" at bounding box center [51, 292] width 66 height 5
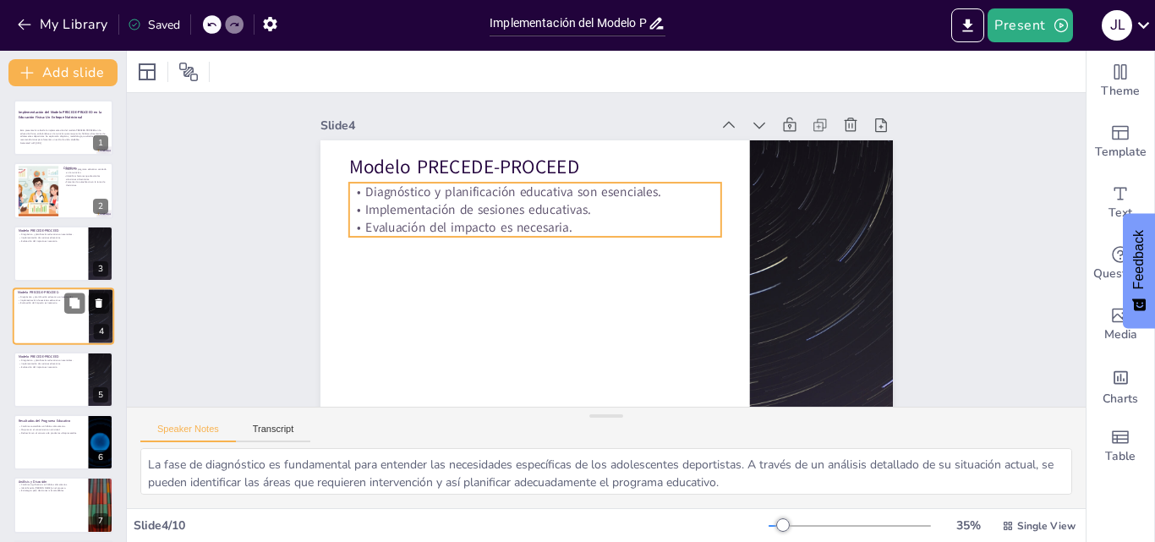
scroll to position [3, 0]
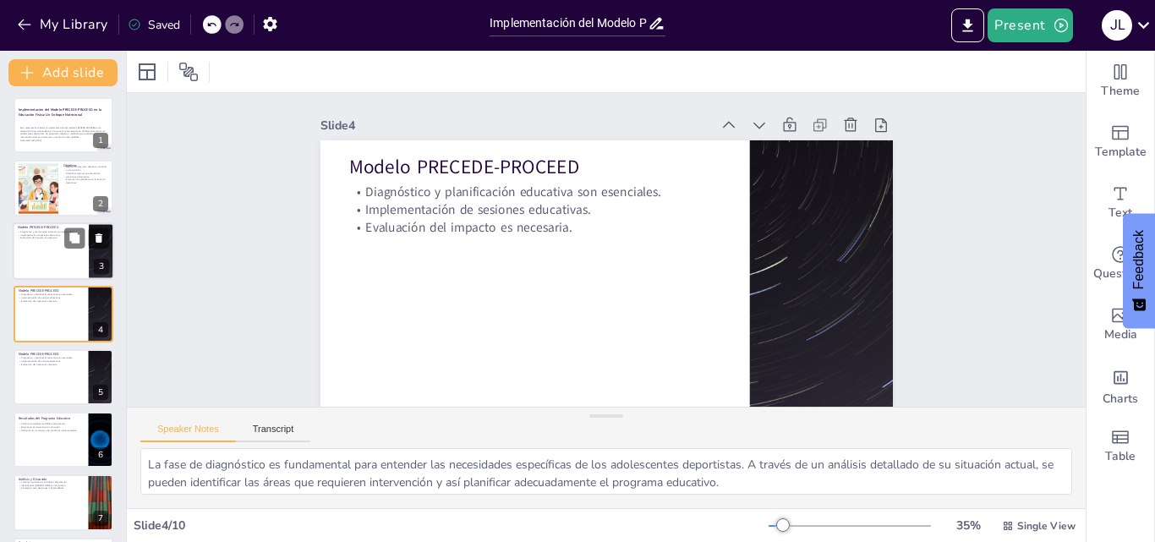
click at [58, 238] on p "Evaluación del impacto es necesaria." at bounding box center [51, 238] width 66 height 3
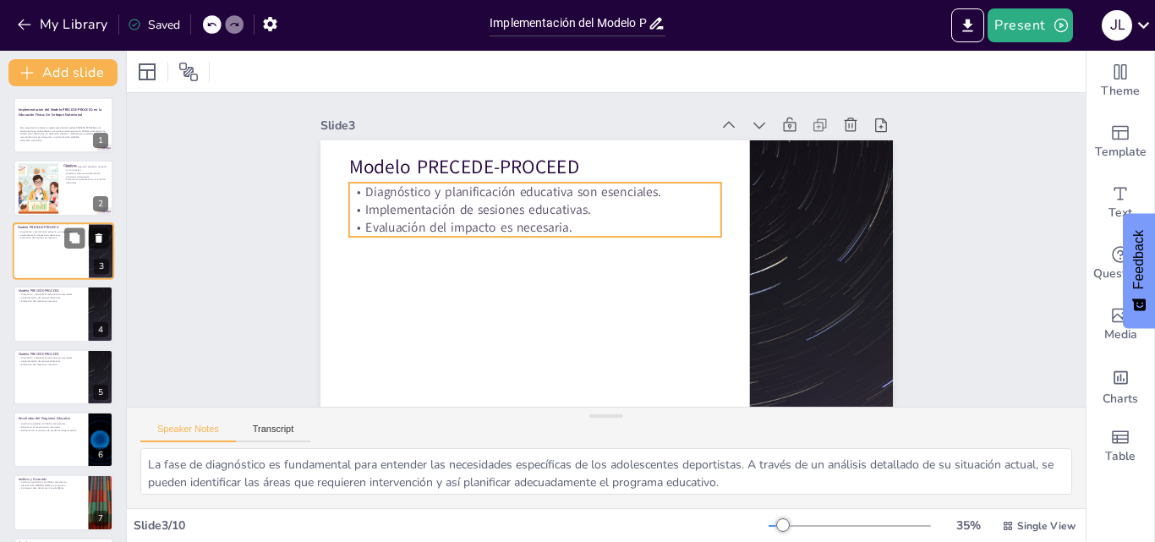
scroll to position [0, 0]
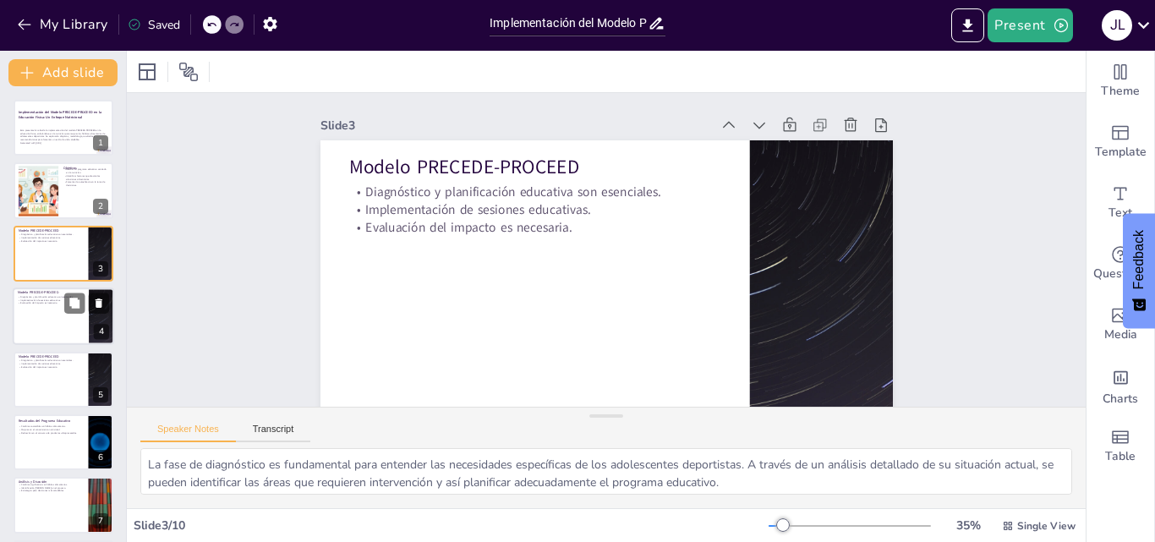
click at [52, 329] on div at bounding box center [63, 317] width 101 height 58
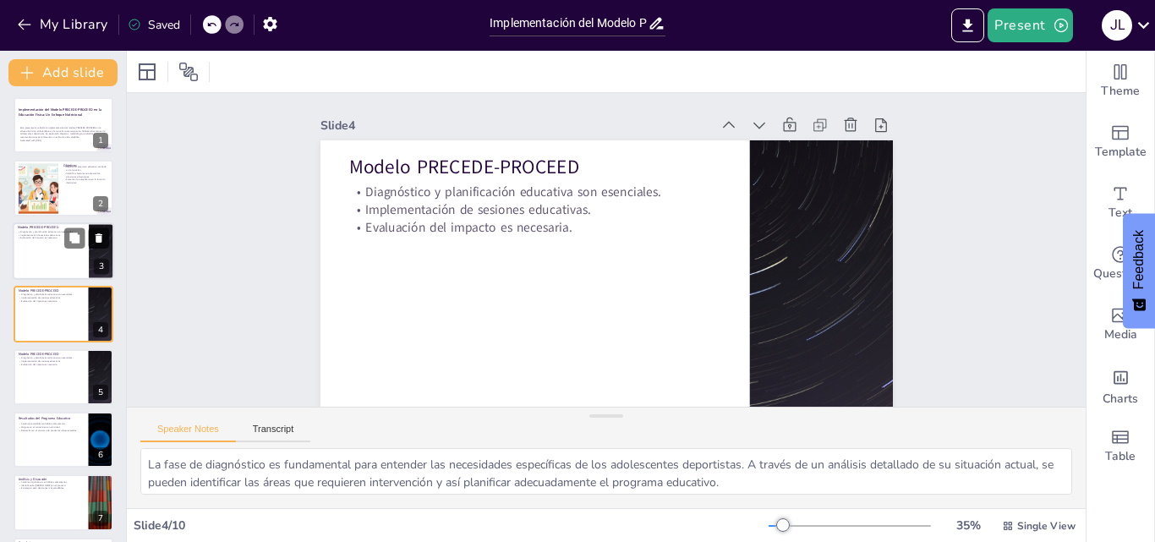
click at [101, 243] on icon at bounding box center [99, 238] width 12 height 12
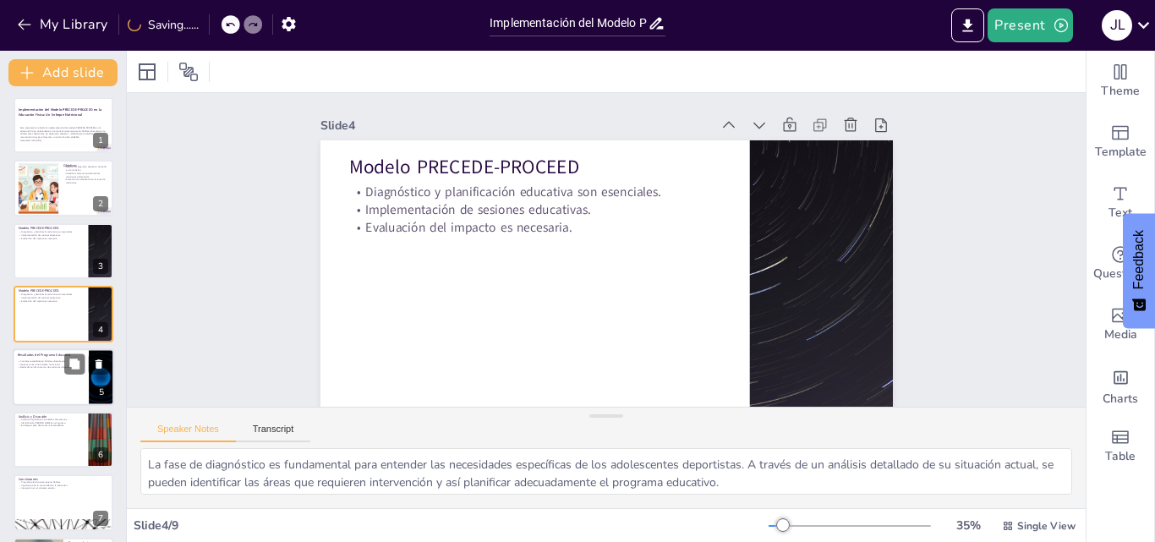
click at [44, 359] on p "Cambios sostenibles en hábitos alimentarios." at bounding box center [51, 360] width 66 height 3
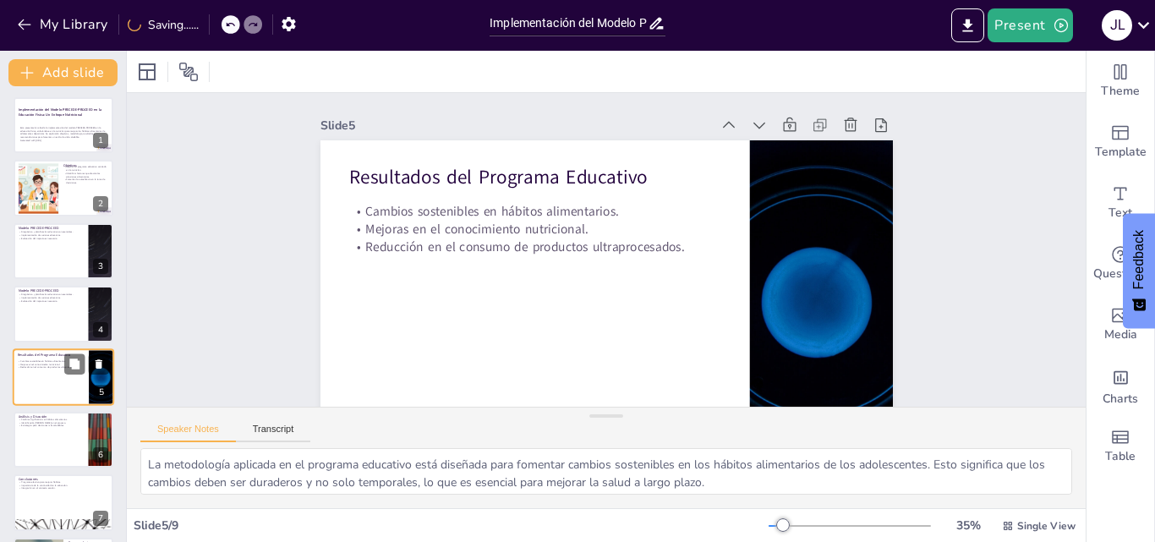
scroll to position [65, 0]
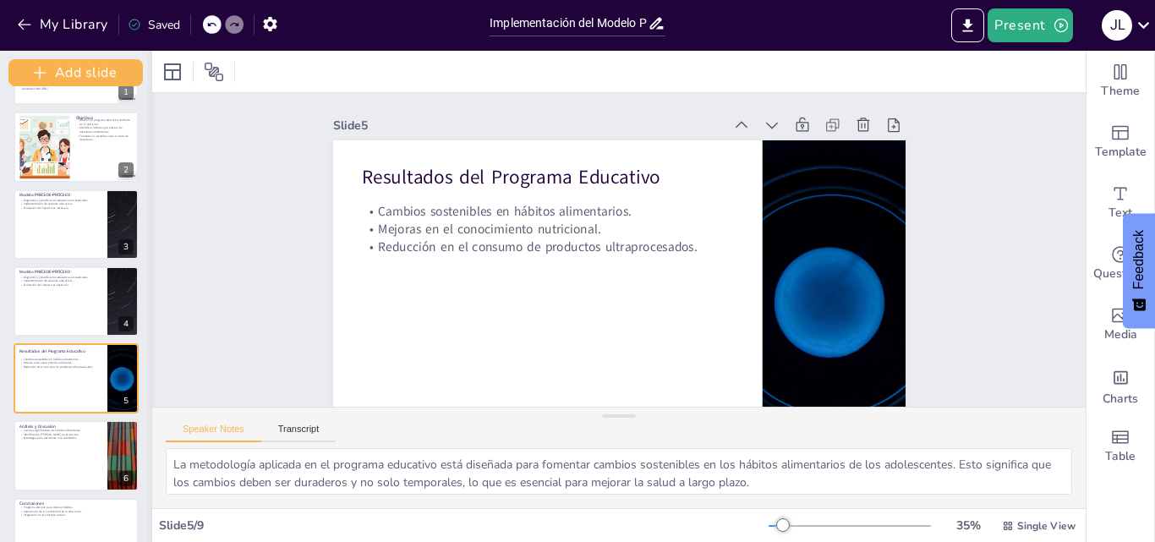
click at [123, 238] on div "Add slide Implementación del Modelo PRECEDE-PROCEED en la Educación Física: Un …" at bounding box center [76, 296] width 152 height 491
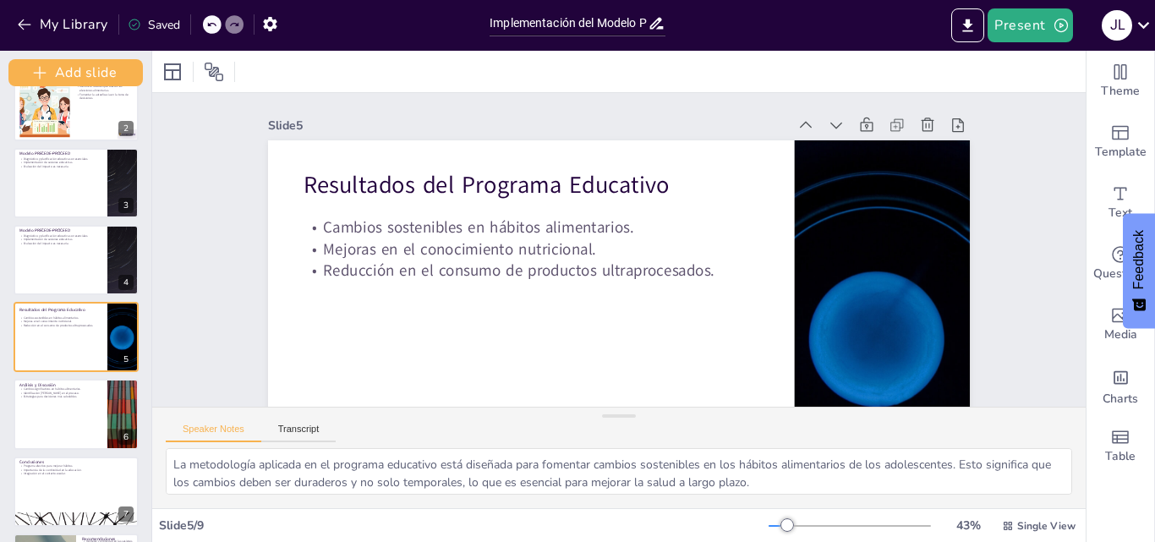
scroll to position [127, 0]
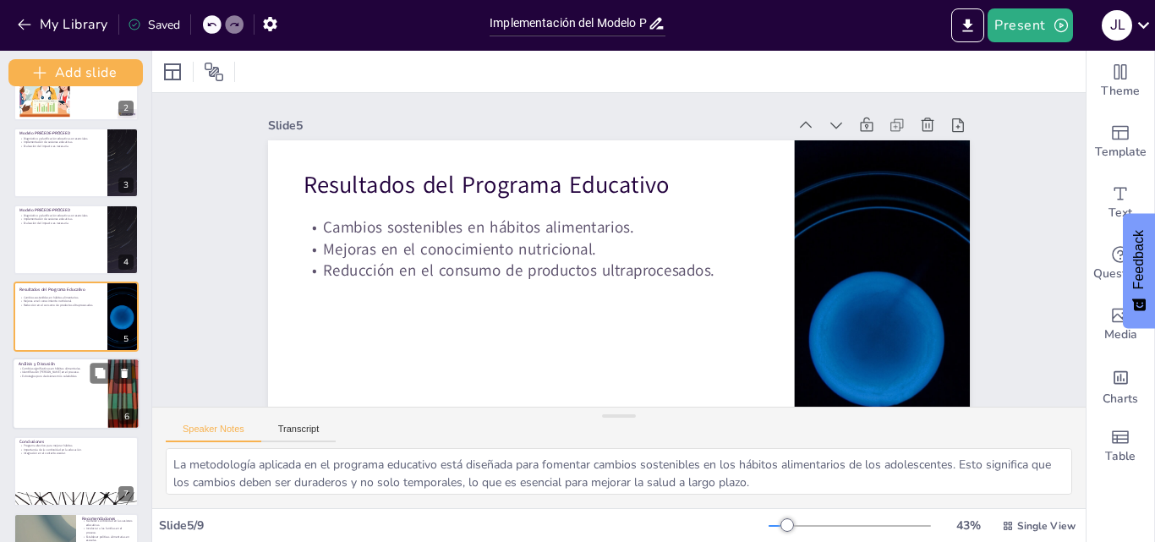
click at [60, 368] on p "Cambios significativos en hábitos alimentarios." at bounding box center [60, 368] width 83 height 4
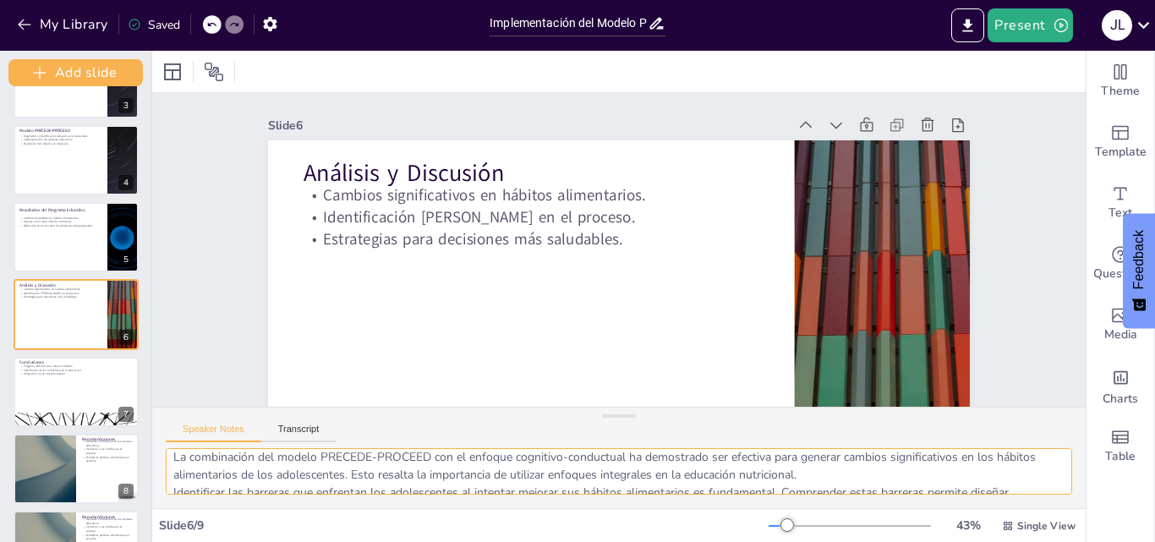
scroll to position [0, 0]
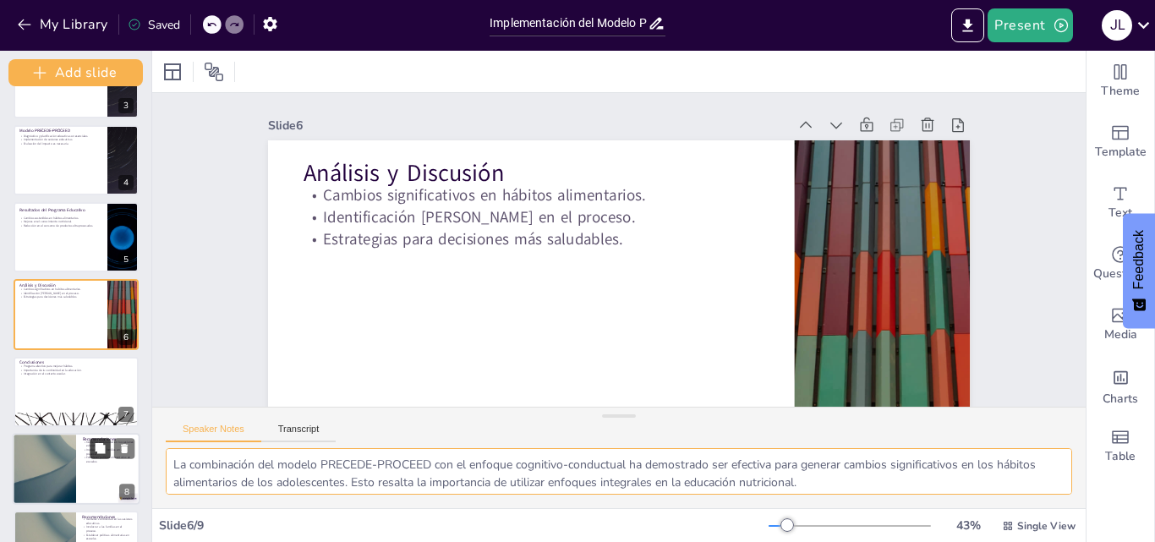
click at [107, 392] on div at bounding box center [76, 392] width 125 height 70
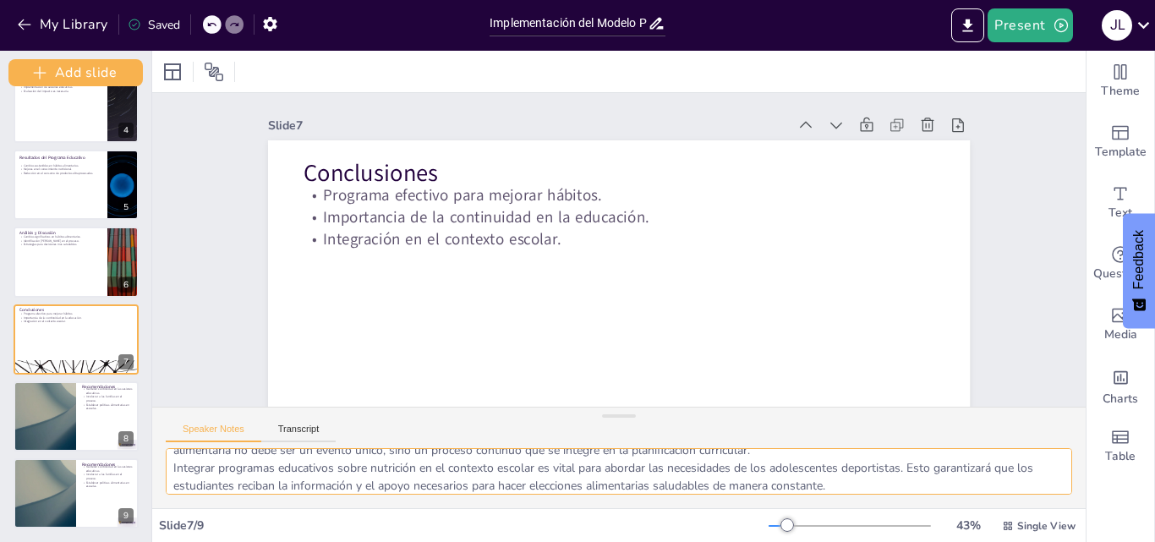
scroll to position [75, 0]
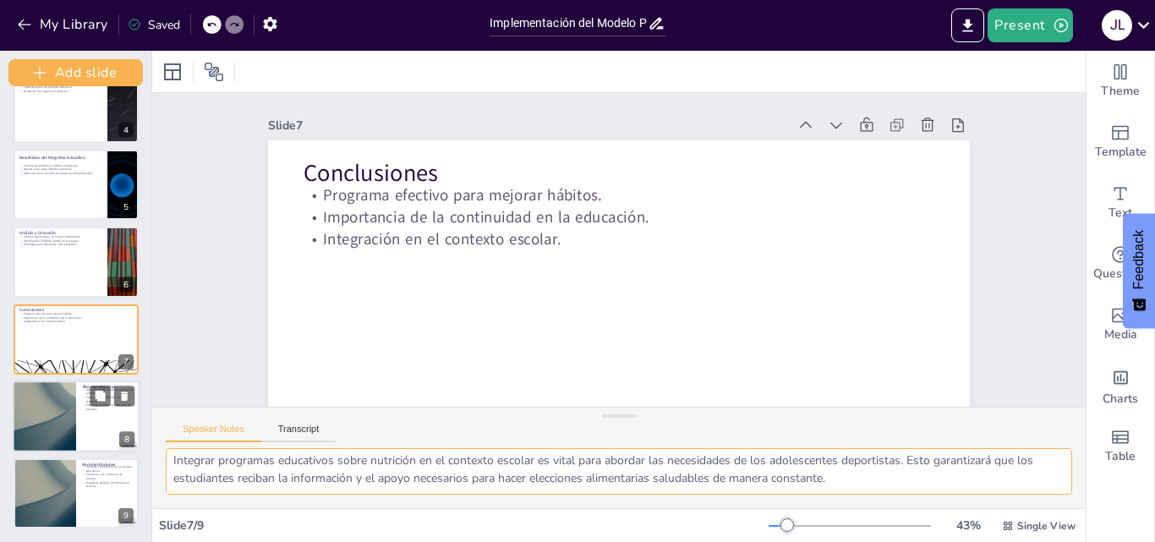
click at [84, 427] on div at bounding box center [77, 417] width 128 height 72
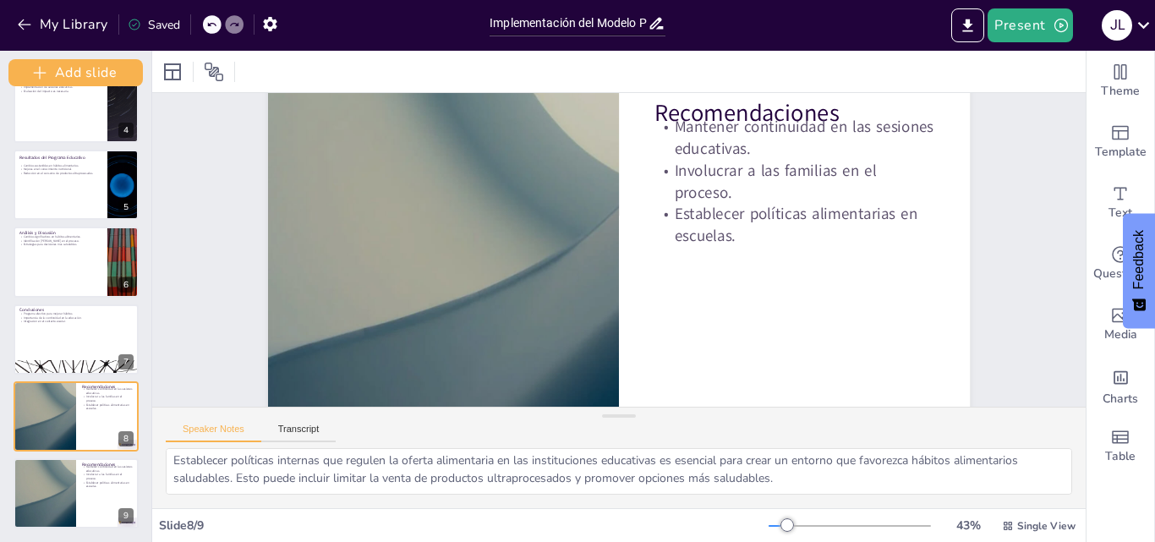
scroll to position [58, 0]
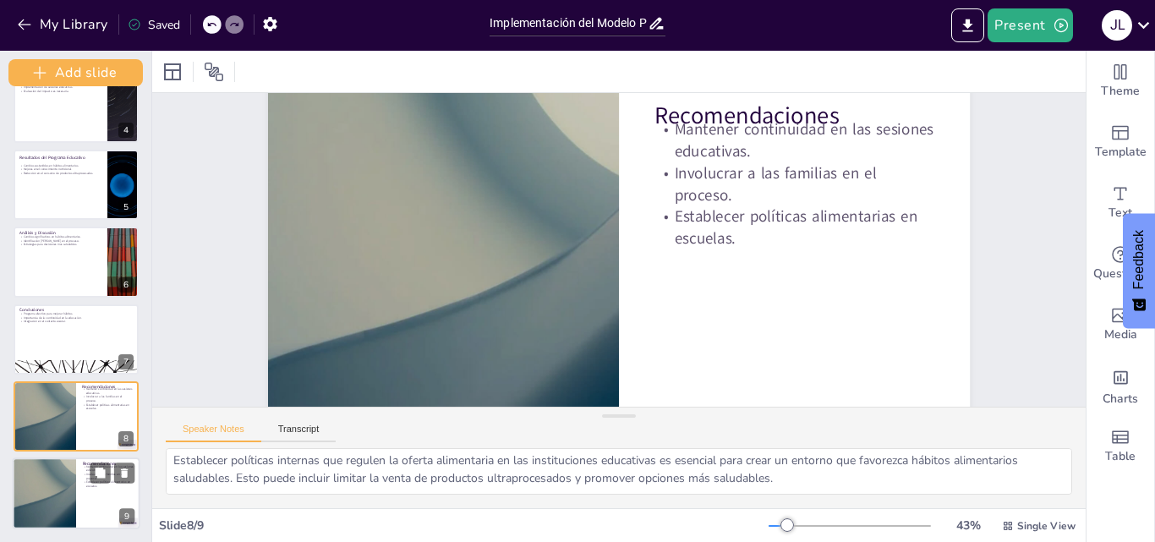
click at [74, 505] on div at bounding box center [45, 494] width 128 height 72
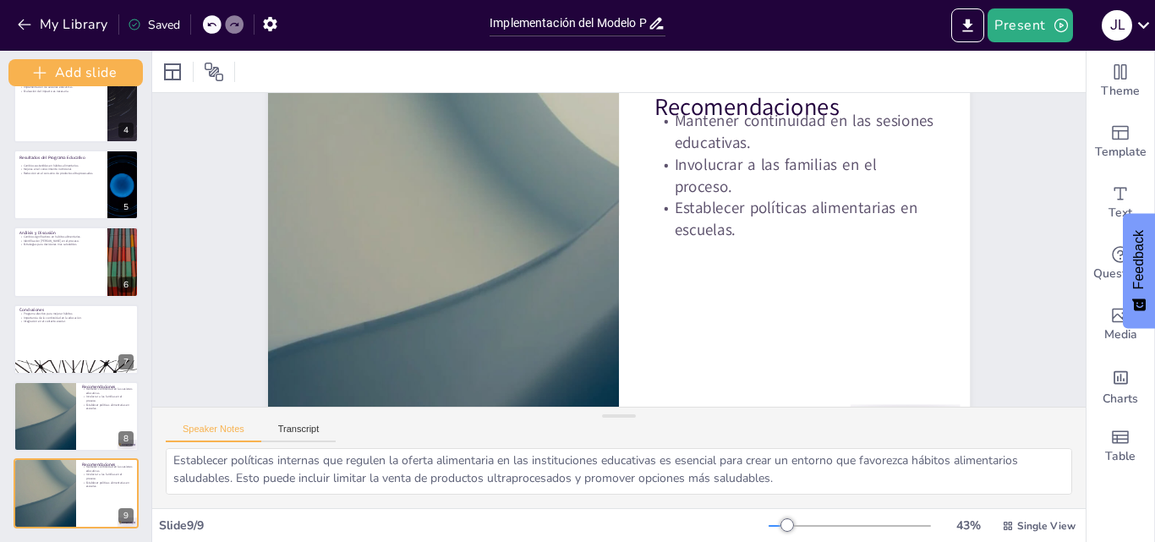
scroll to position [79, 0]
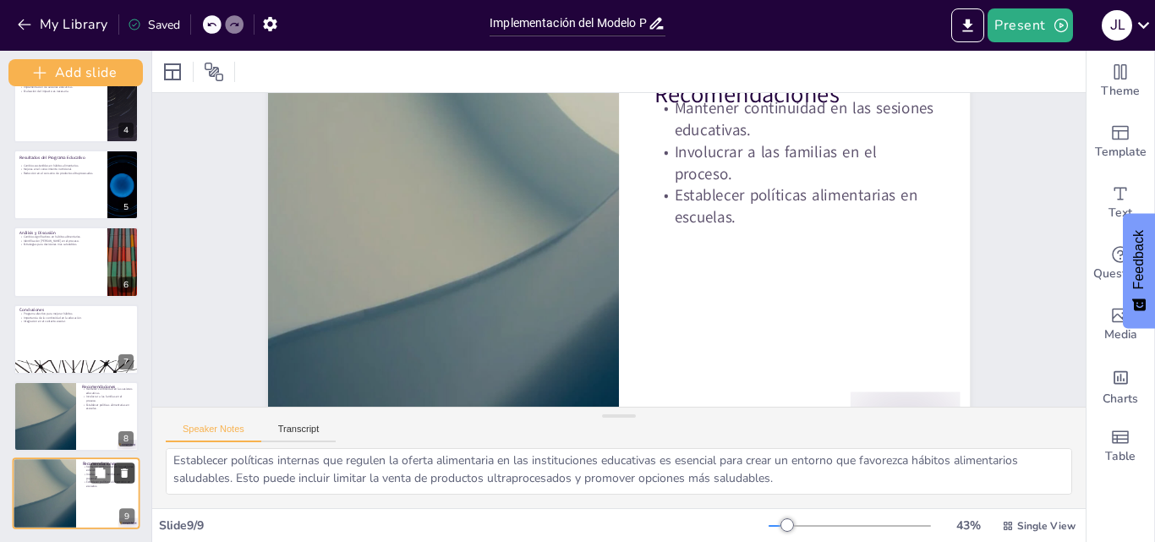
click at [124, 473] on icon at bounding box center [124, 473] width 7 height 9
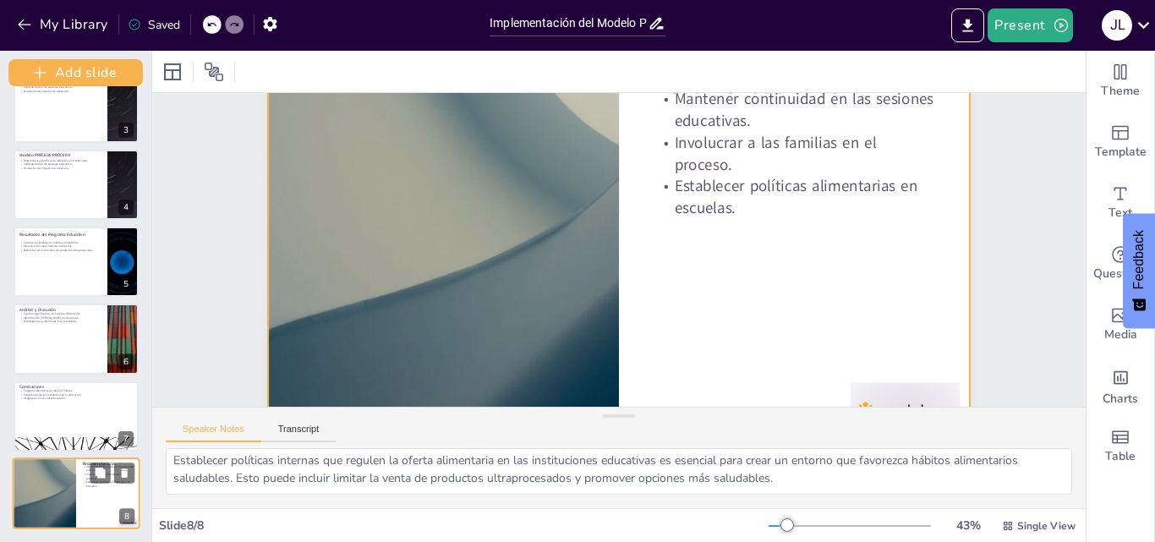
scroll to position [0, 0]
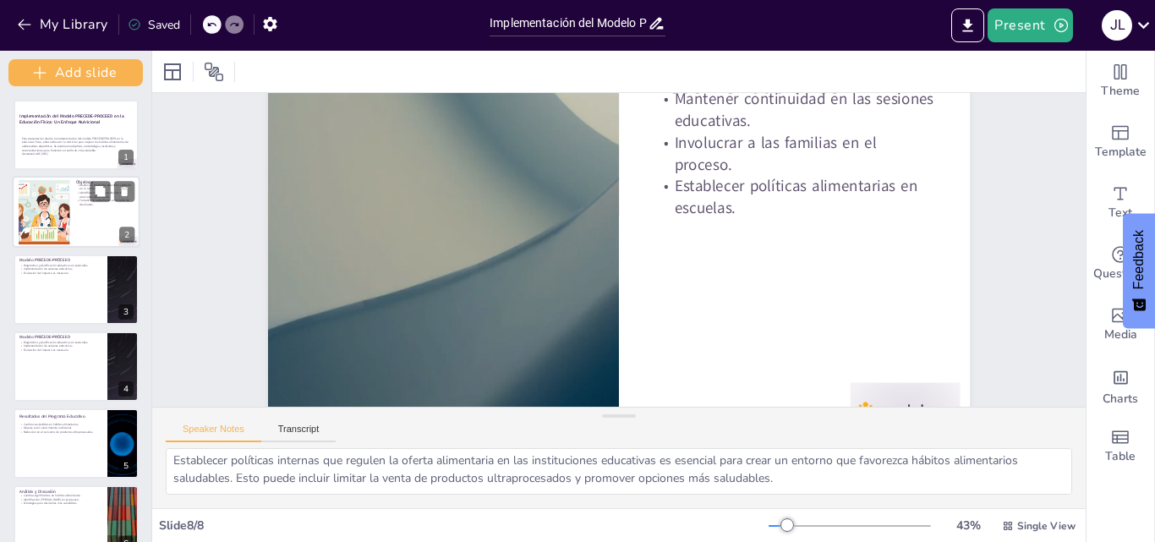
click at [69, 200] on div at bounding box center [43, 212] width 113 height 64
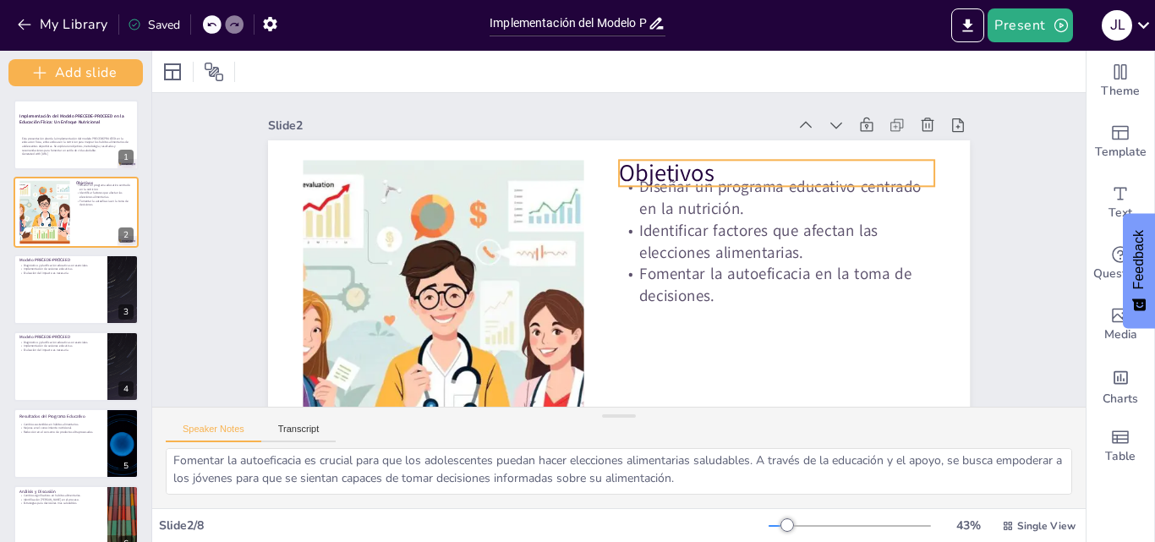
click at [634, 167] on p "Objetivos" at bounding box center [745, 127] width 310 height 129
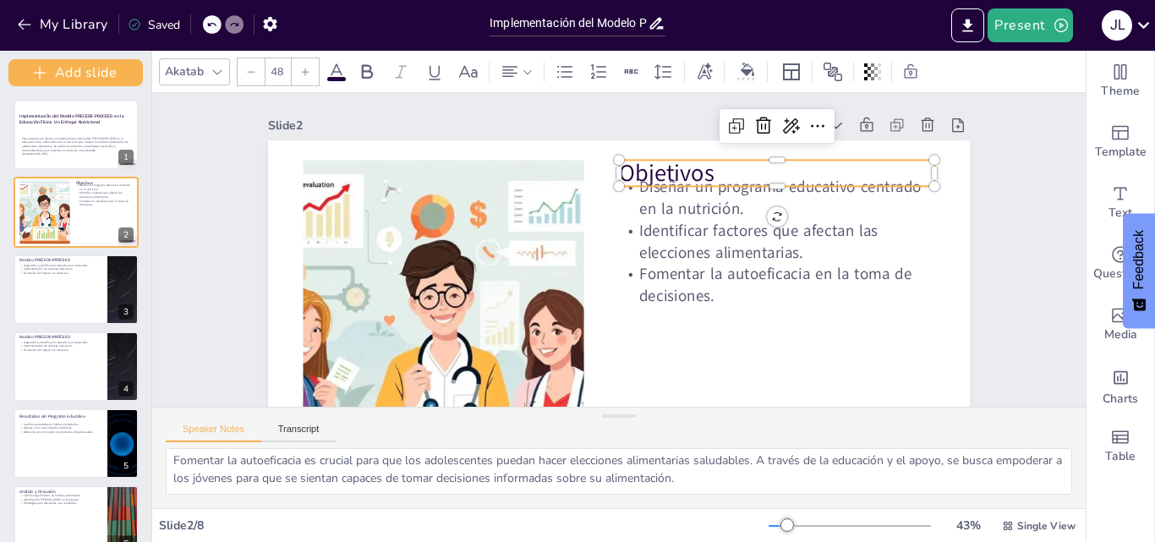
click at [634, 167] on p "Objetivos" at bounding box center [777, 173] width 316 height 33
click at [660, 181] on p "Objetivos" at bounding box center [788, 299] width 257 height 236
drag, startPoint x: 707, startPoint y: 174, endPoint x: 609, endPoint y: 174, distance: 98.1
click at [609, 299] on p "Objetivos" at bounding box center [536, 405] width 275 height 212
copy span "Objetivos"
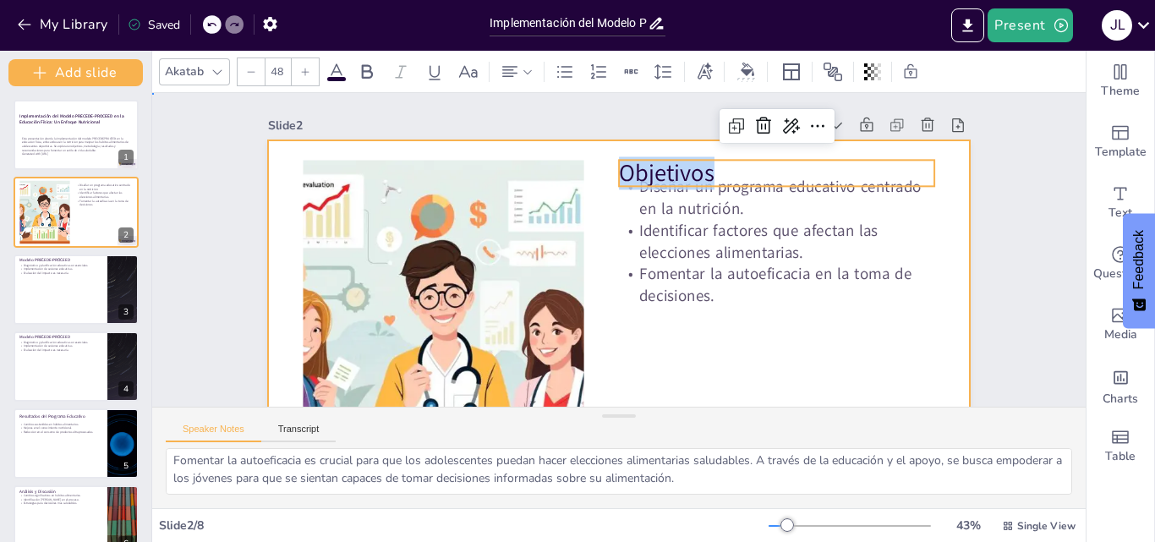
click at [748, 345] on div at bounding box center [548, 198] width 732 height 800
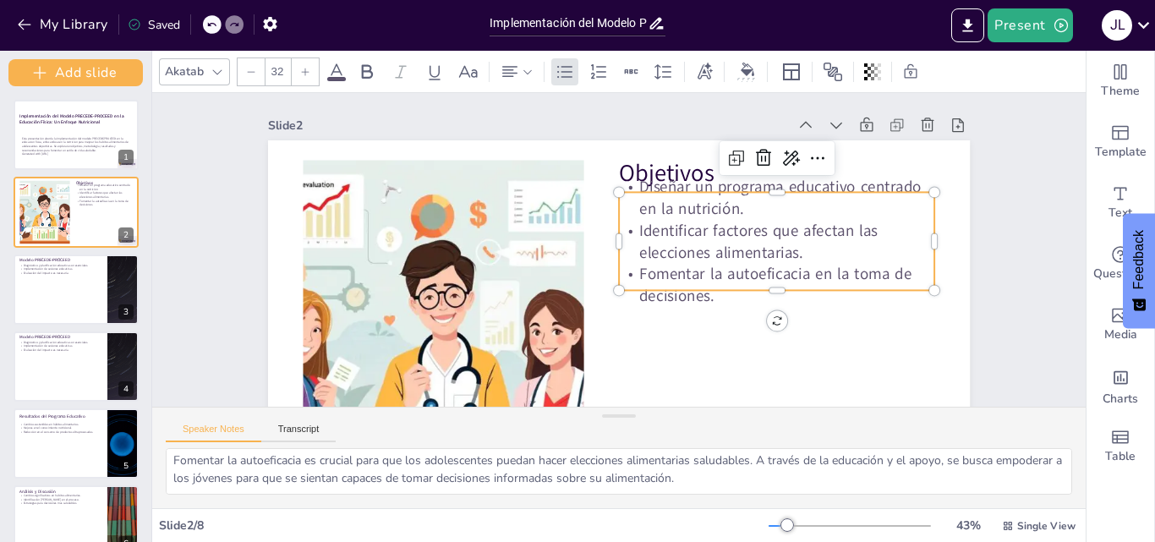
click at [667, 184] on p "Diseñar un programa educativo centrado en la nutrición." at bounding box center [777, 198] width 316 height 44
click at [649, 256] on div at bounding box center [667, 413] width 47 height 315
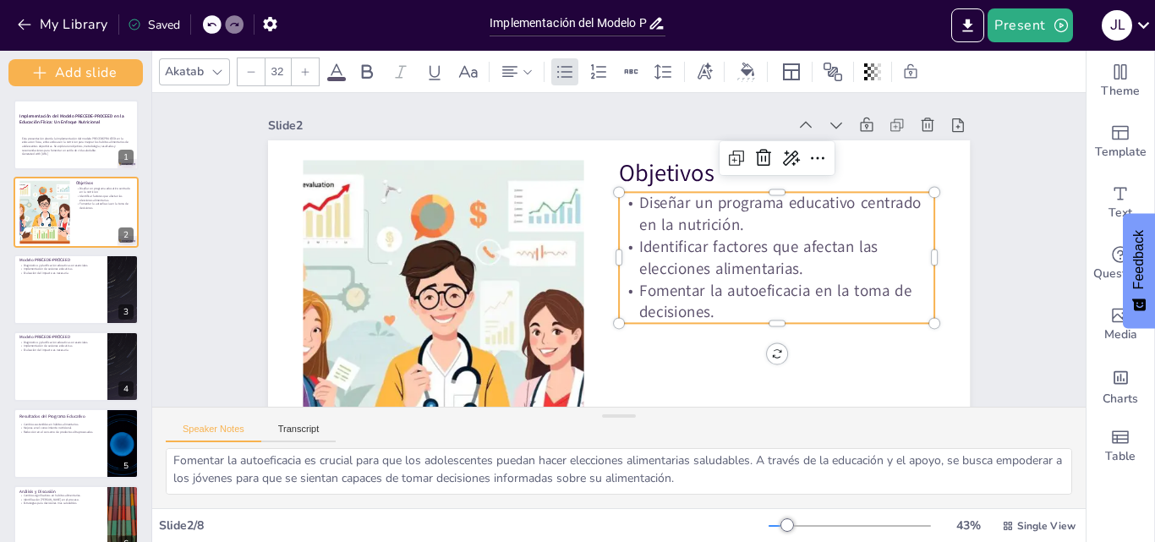
click at [637, 263] on p "Diseñar un programa educativo centrado en la nutrición." at bounding box center [480, 333] width 314 height 140
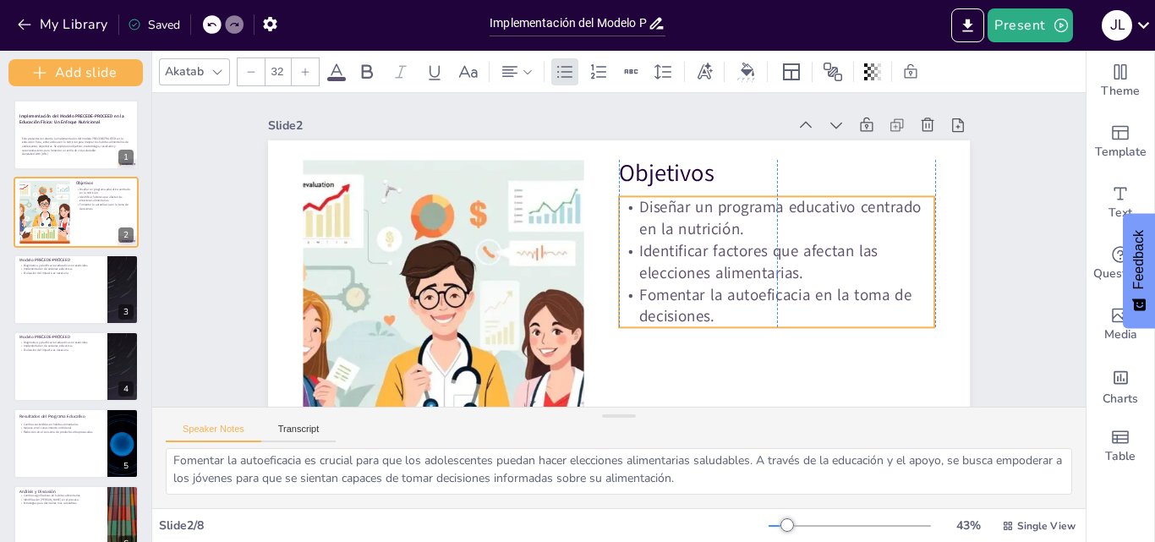
click at [628, 260] on p "Diseñar un programa educativo centrado en la nutrición." at bounding box center [471, 314] width 318 height 108
click at [614, 206] on p "Diseñar un programa educativo centrado en la nutrición." at bounding box center [466, 199] width 295 height 196
click at [629, 211] on p "Diseñar un programa educativo centrado en la nutrición." at bounding box center [767, 186] width 318 height 108
click at [734, 294] on p "Fomentar la autoeficacia en la toma de decisiones." at bounding box center [786, 254] width 314 height 140
click at [587, 310] on p "Fomentar la autoeficacia en la toma de decisiones." at bounding box center [517, 383] width 140 height 314
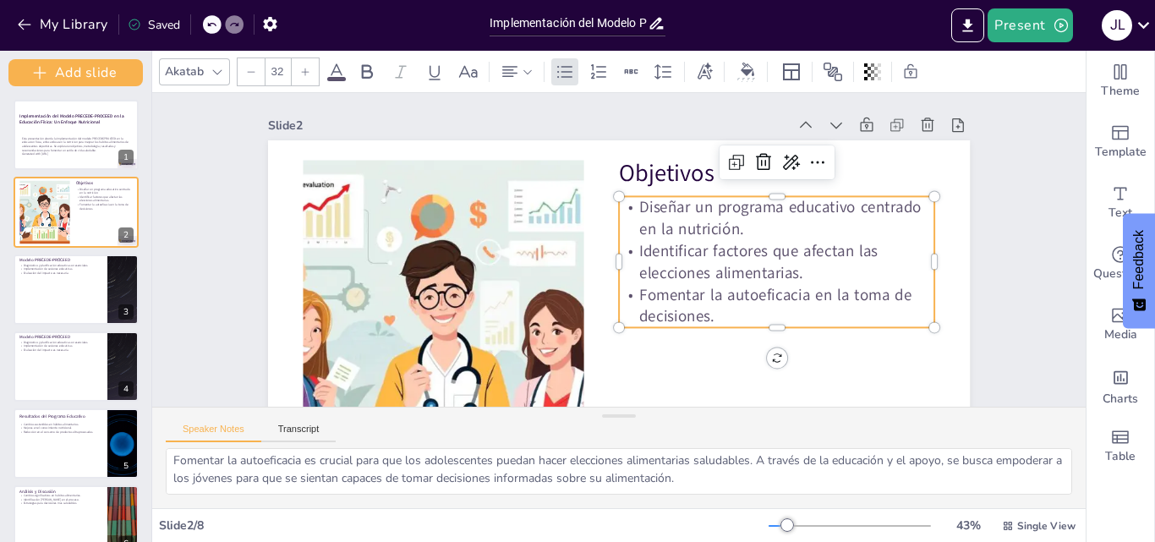
click at [588, 313] on p "Fomentar la autoeficacia en la toma de decisiones." at bounding box center [503, 371] width 168 height 306
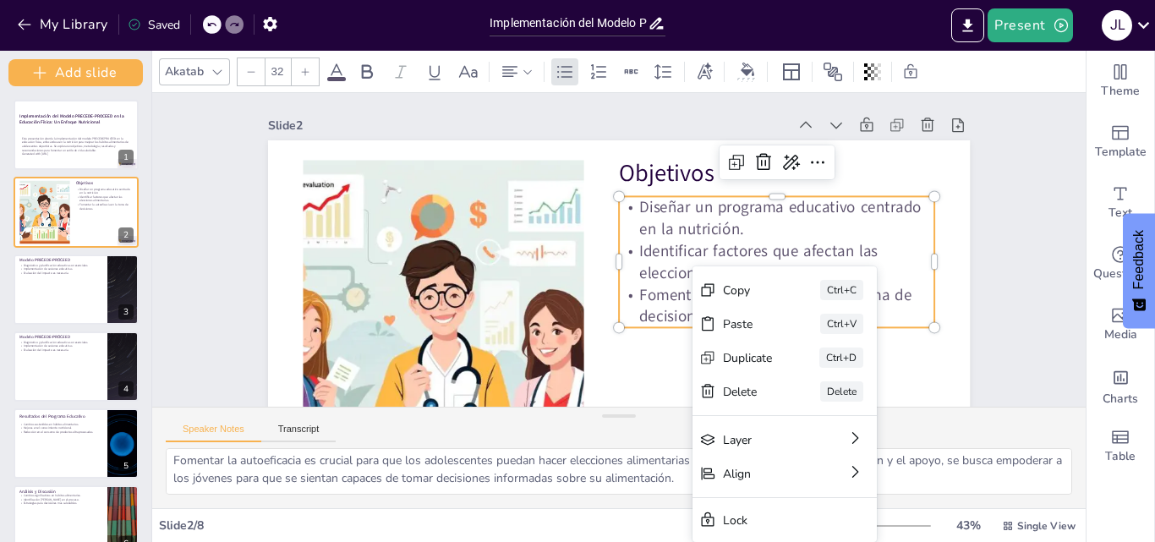
click at [410, 111] on div "Copy Ctrl+C" at bounding box center [316, 84] width 187 height 53
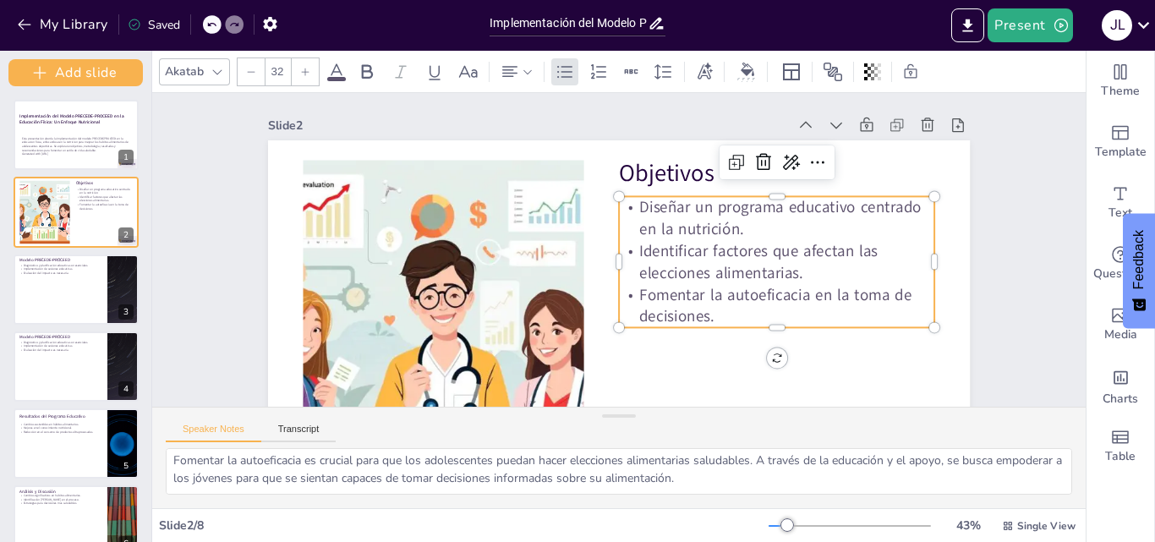
click at [596, 285] on p "Fomentar la autoeficacia en la toma de decisiones." at bounding box center [464, 314] width 264 height 244
click at [702, 290] on p "Fomentar la autoeficacia en la toma de decisiones." at bounding box center [699, 397] width 264 height 244
click at [635, 259] on p "Diseñar un programa educativo centrado en la nutrición." at bounding box center [478, 328] width 314 height 139
click at [636, 217] on p "Diseñar un programa educativo centrado en la nutrición." at bounding box center [716, 121] width 264 height 244
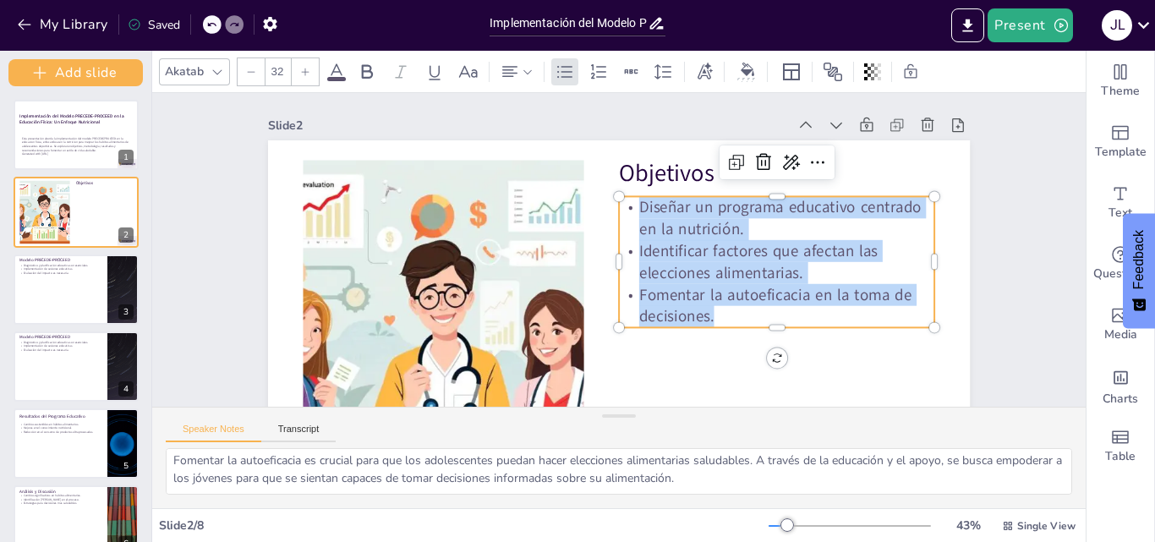
drag, startPoint x: 630, startPoint y: 208, endPoint x: 775, endPoint y: 312, distance: 178.1
click at [768, 312] on div "Diseñar un programa educativo centrado en la nutrición. Identificar factores qu…" at bounding box center [656, 403] width 222 height 341
copy div "Diseñar un programa educativo centrado en la nutrición. Identificar factores qu…"
click at [79, 299] on div at bounding box center [77, 290] width 128 height 72
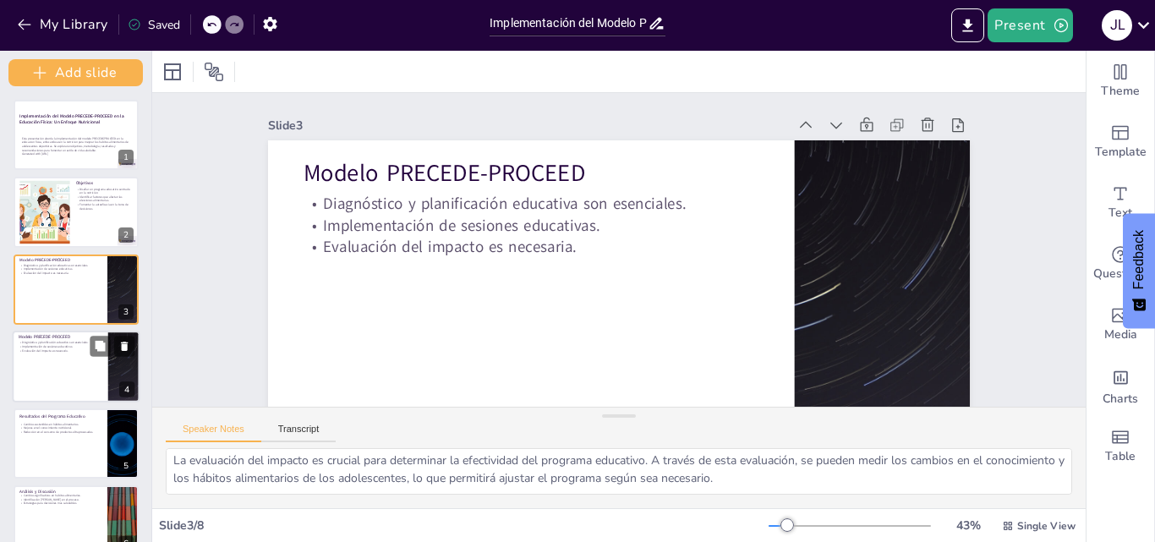
click at [69, 386] on div at bounding box center [77, 367] width 128 height 72
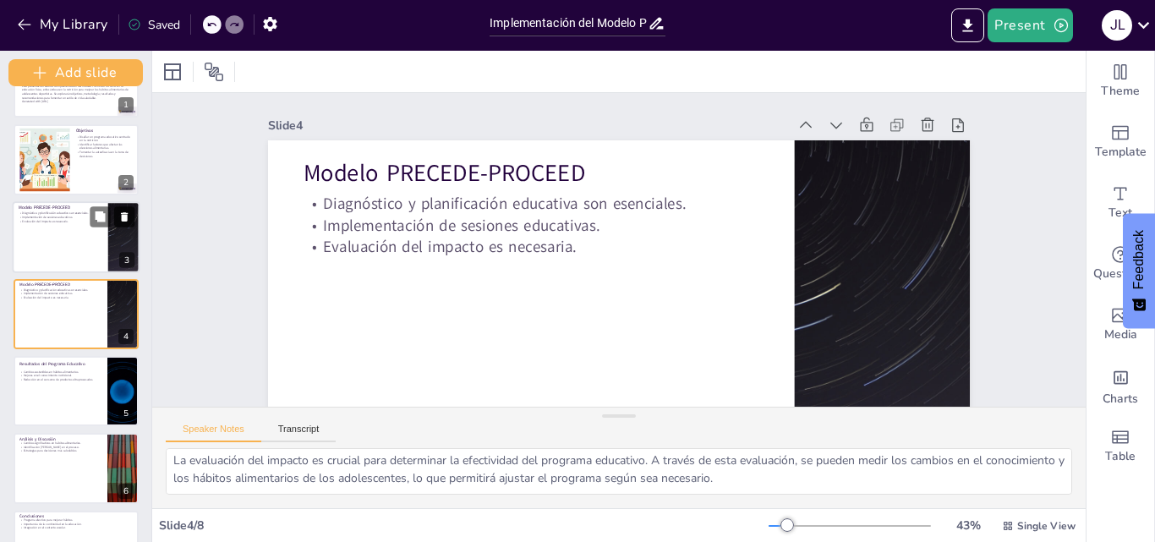
click at [123, 216] on icon at bounding box center [124, 216] width 7 height 9
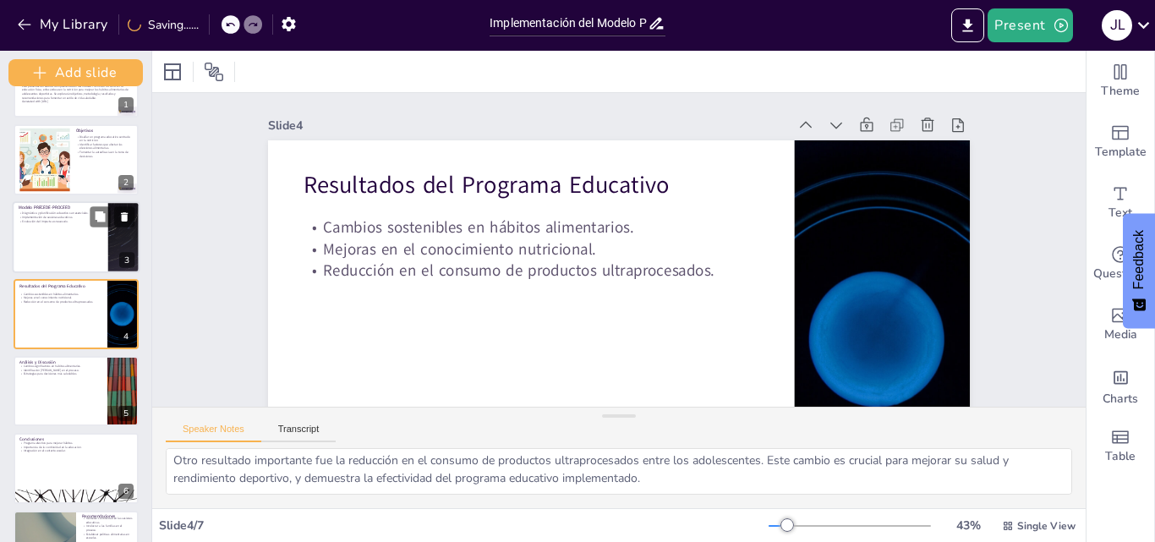
click at [76, 233] on div at bounding box center [77, 237] width 128 height 72
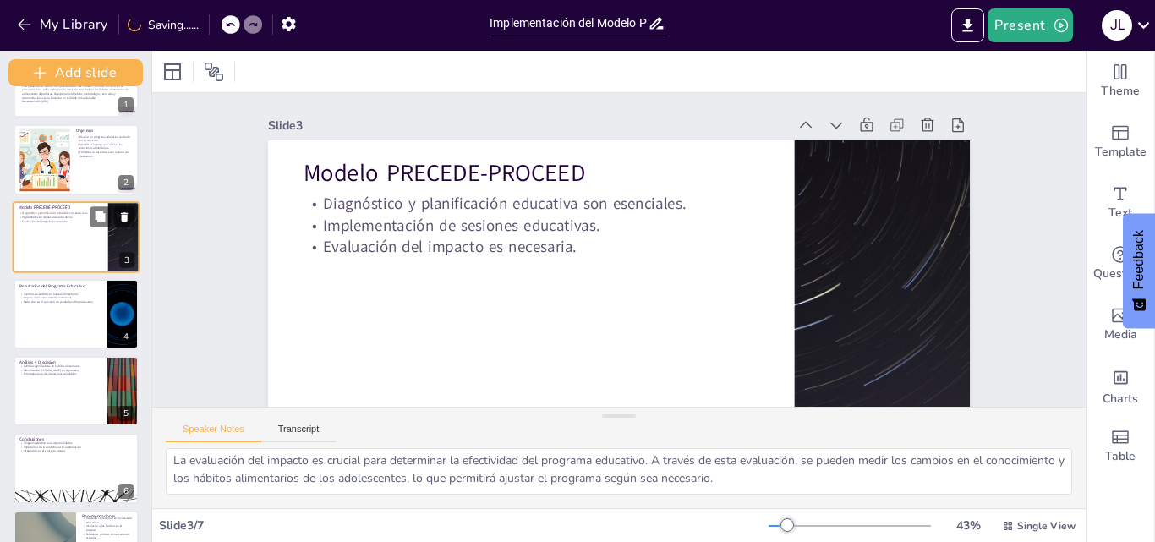
scroll to position [0, 0]
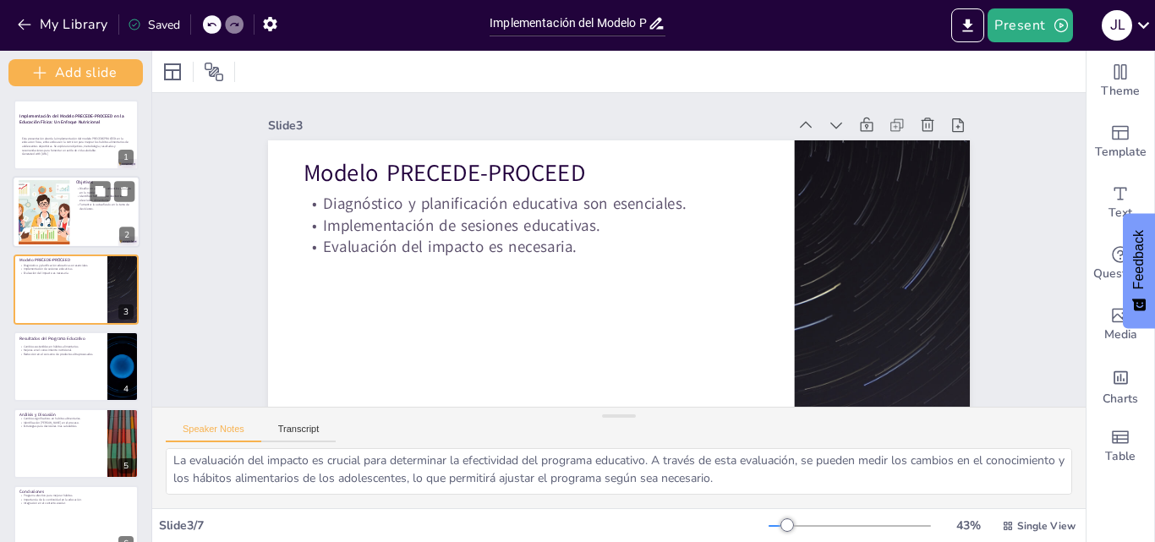
click at [101, 208] on p "Fomentar la autoeficacia en la toma de decisiones." at bounding box center [105, 206] width 58 height 8
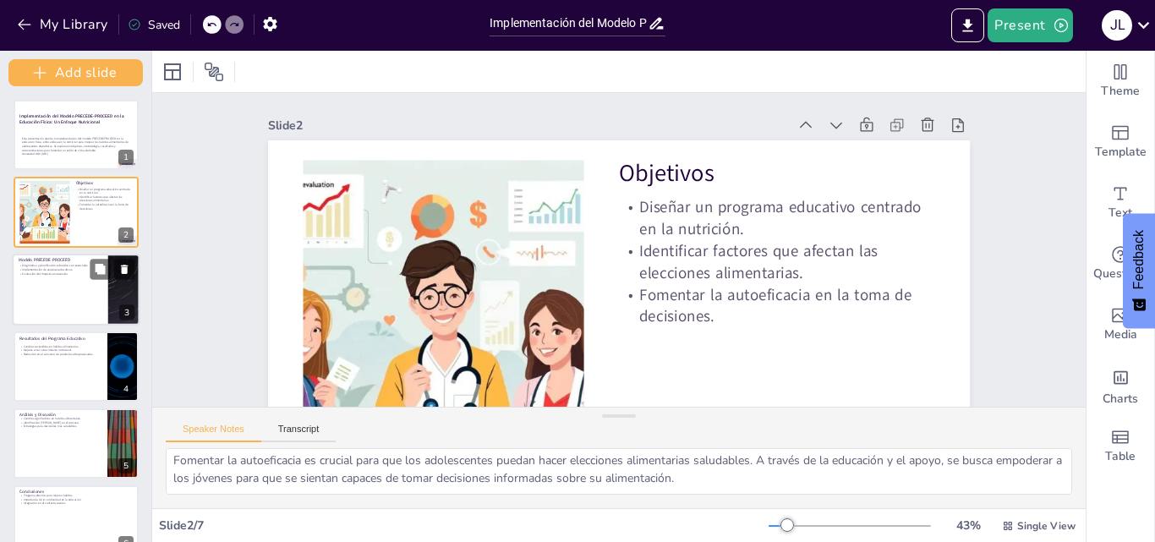
click at [71, 295] on div at bounding box center [77, 290] width 128 height 72
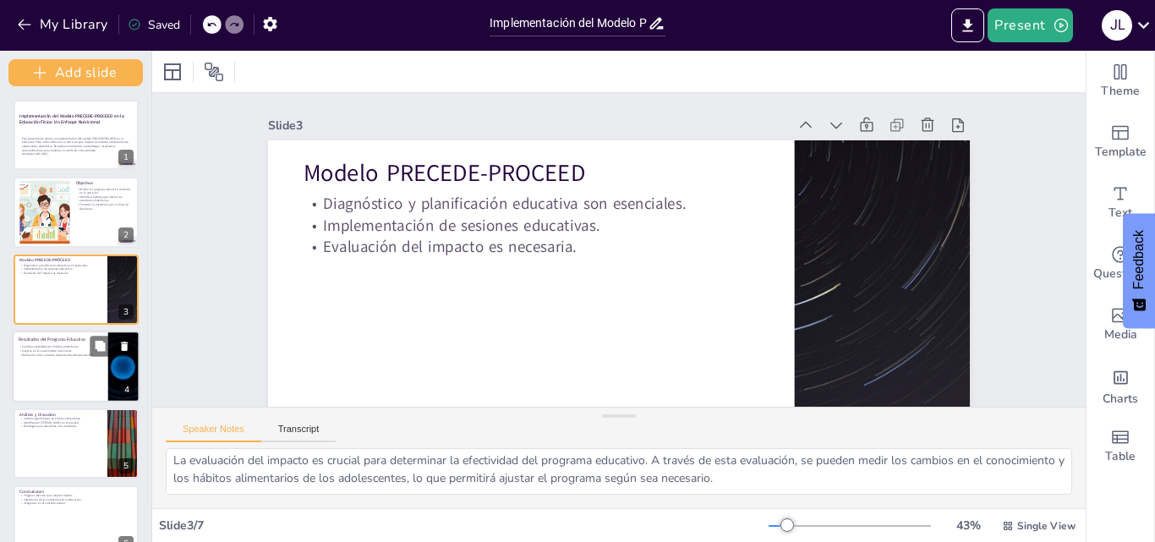
click at [65, 348] on p "Mejoras en el conocimiento nutricional." at bounding box center [60, 350] width 83 height 4
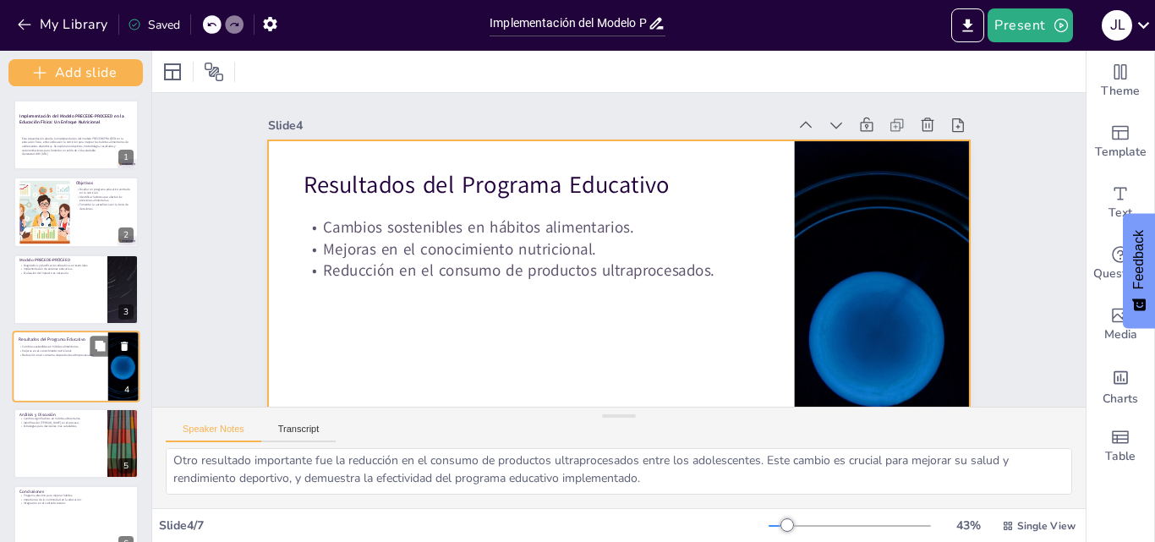
scroll to position [52, 0]
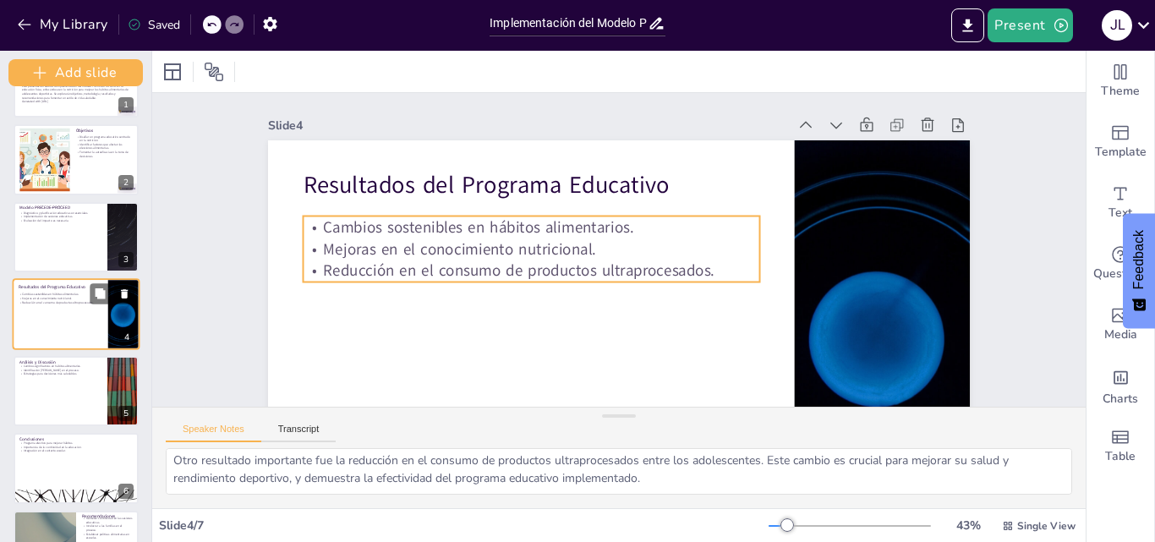
click at [62, 296] on p "Mejoras en el conocimiento nutricional." at bounding box center [60, 298] width 83 height 4
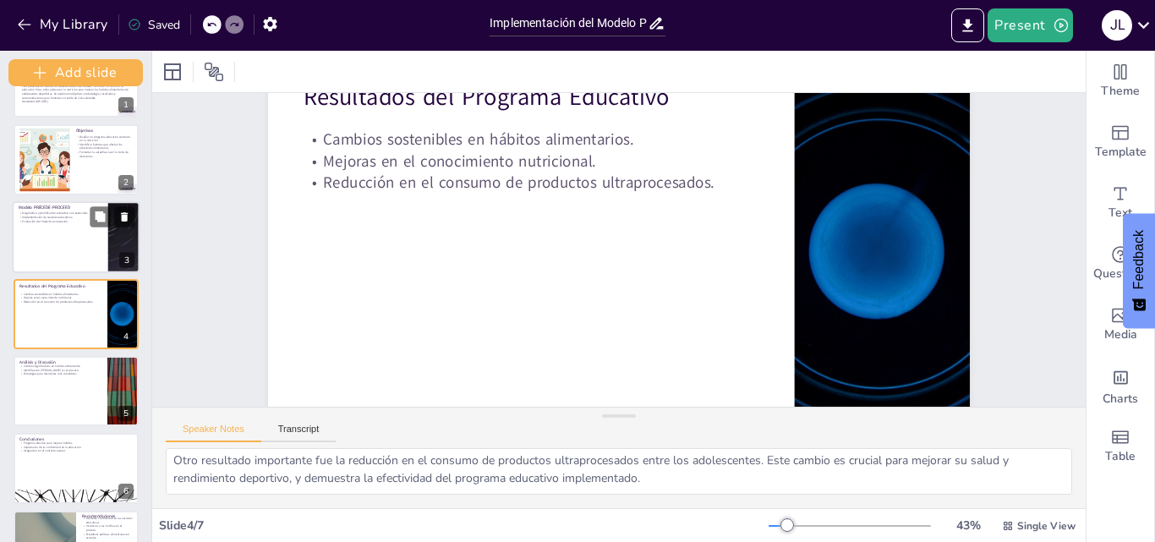
click at [58, 243] on div at bounding box center [77, 237] width 128 height 72
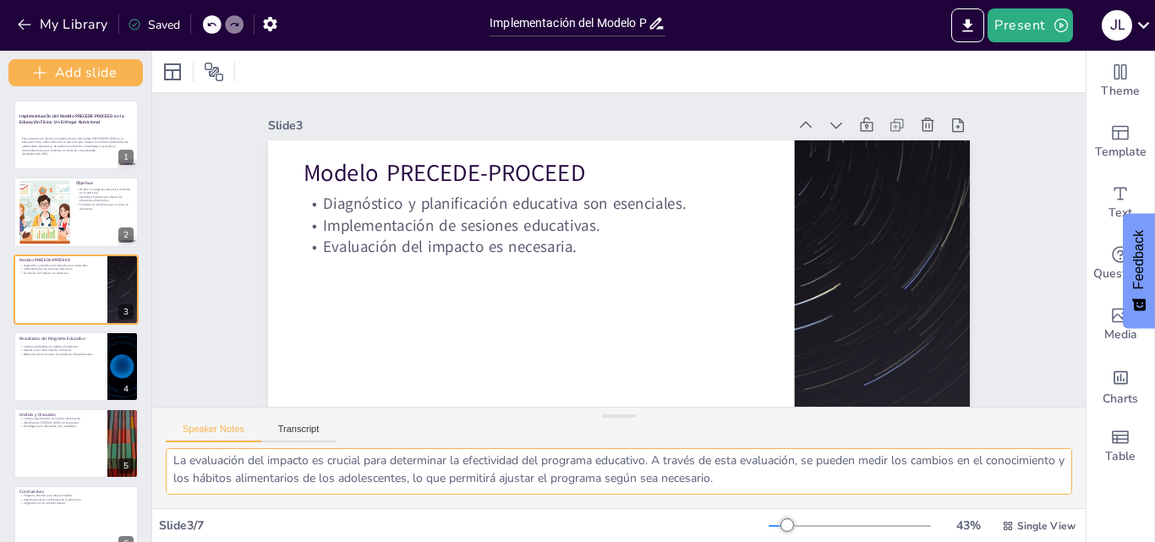
scroll to position [41, 0]
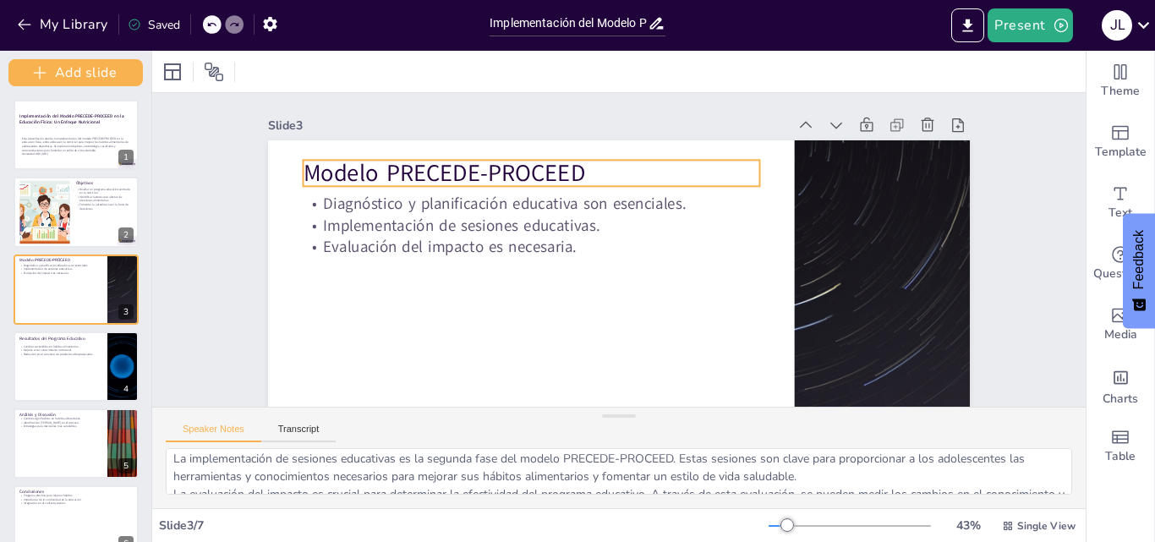
click at [528, 173] on p "Modelo PRECEDE-PROCEED" at bounding box center [734, 272] width 412 height 256
click at [664, 173] on p "Modelo PRECEDE-PROCEED" at bounding box center [704, 171] width 80 height 458
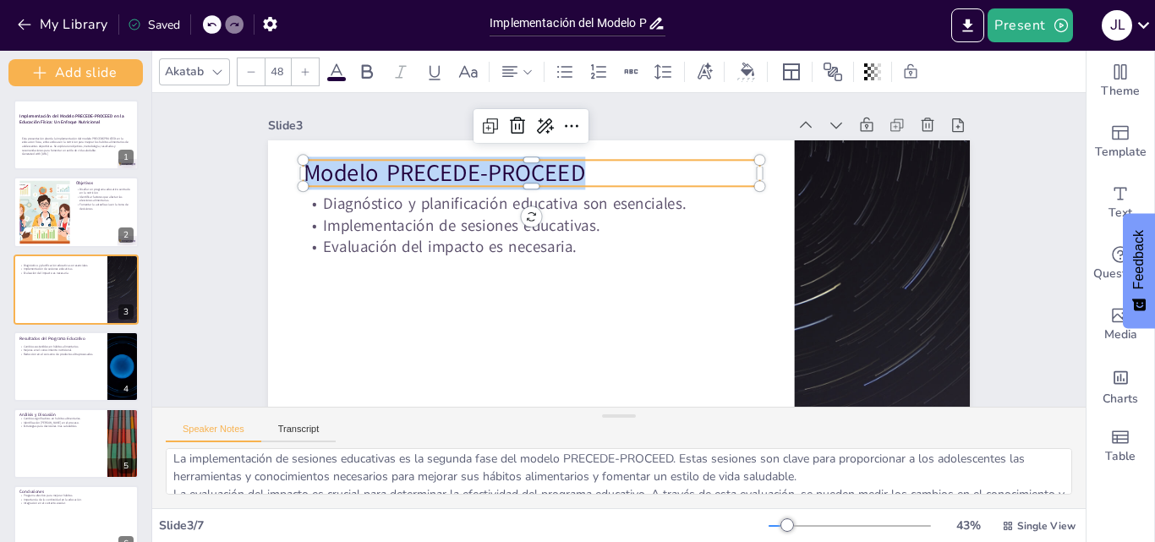
click at [461, 173] on p "Modelo PRECEDE-PROCEED" at bounding box center [608, 366] width 295 height 388
click at [456, 186] on p "Modelo PRECEDE-PROCEED" at bounding box center [621, 366] width 330 height 361
drag, startPoint x: 577, startPoint y: 172, endPoint x: 291, endPoint y: 165, distance: 285.9
click at [291, 165] on div "Diagnóstico y planificación educativa son esenciales. Implementación de sesione…" at bounding box center [655, 330] width 802 height 647
copy p "Modelo PRECEDE-PROCEED"
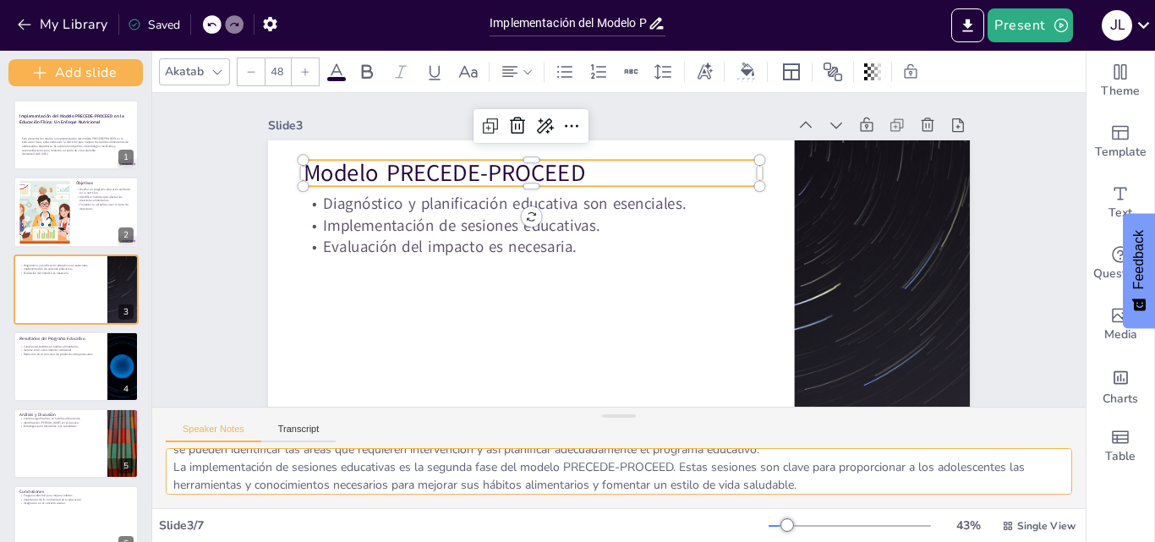
scroll to position [0, 0]
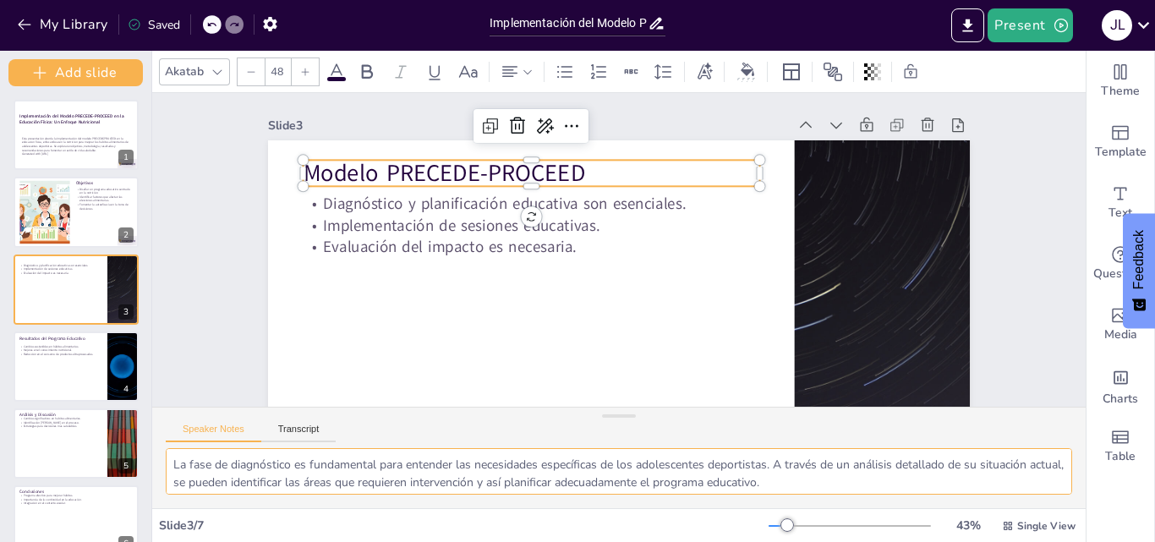
drag, startPoint x: 172, startPoint y: 458, endPoint x: 242, endPoint y: 454, distance: 70.3
click at [242, 454] on textarea "La fase de diagnóstico es fundamental para entender las necesidades específicas…" at bounding box center [619, 471] width 907 height 47
click at [176, 461] on textarea "La fase de diagnóstico es fundamental para entender las necesidades específicas…" at bounding box center [619, 471] width 907 height 47
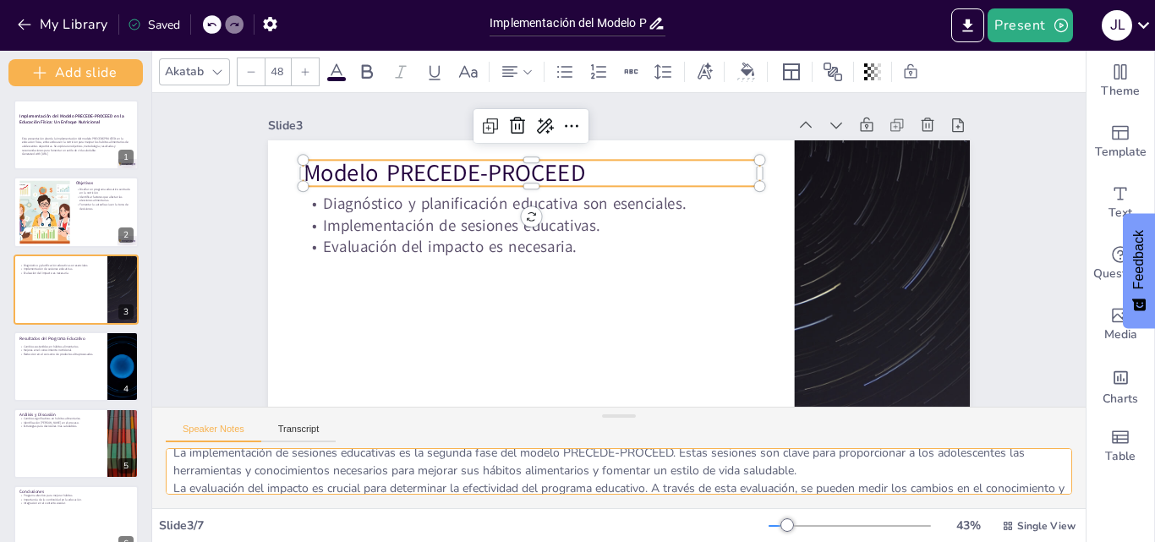
scroll to position [75, 0]
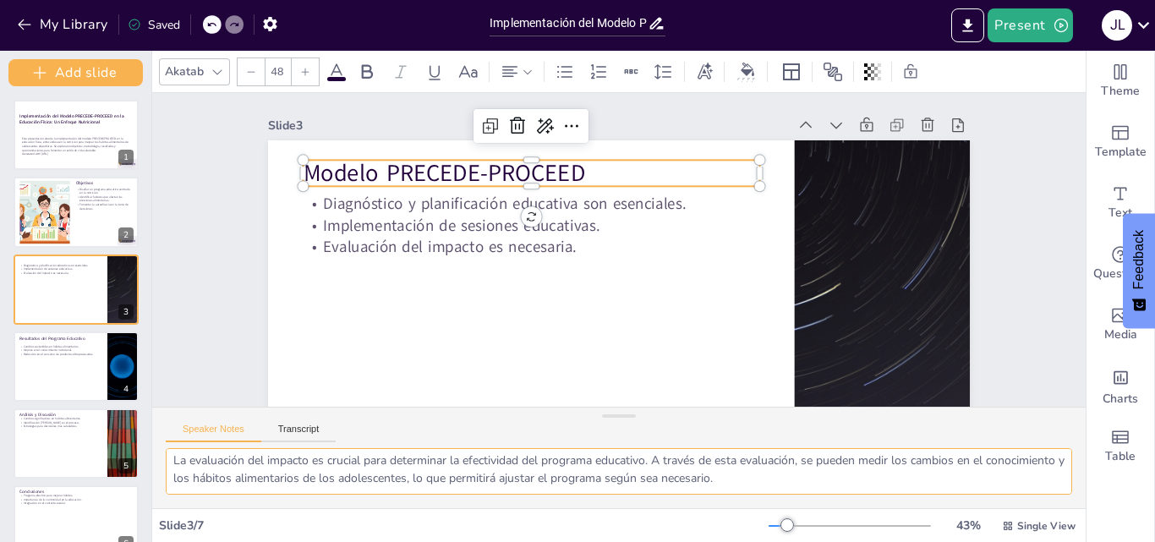
drag, startPoint x: 169, startPoint y: 460, endPoint x: 815, endPoint y: 490, distance: 646.8
click at [815, 490] on textarea "La fase de diagnóstico es fundamental para entender las necesidades específicas…" at bounding box center [619, 471] width 907 height 47
click at [59, 347] on p "Cambios sostenibles en hábitos alimentarios." at bounding box center [60, 346] width 83 height 4
type textarea "La metodología aplicada en el programa educativo está diseñada para fomentar ca…"
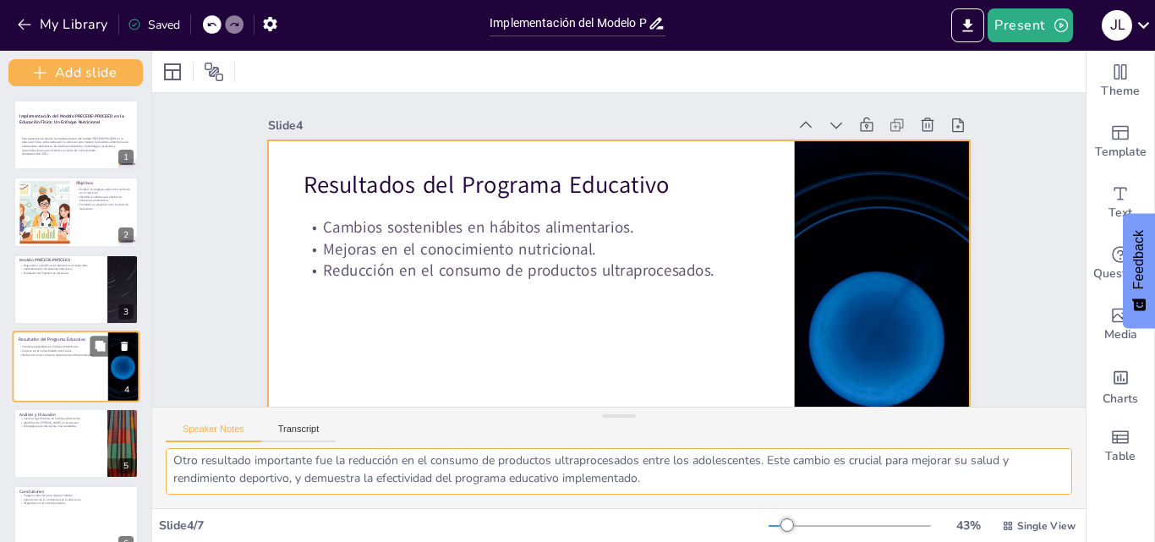
scroll to position [52, 0]
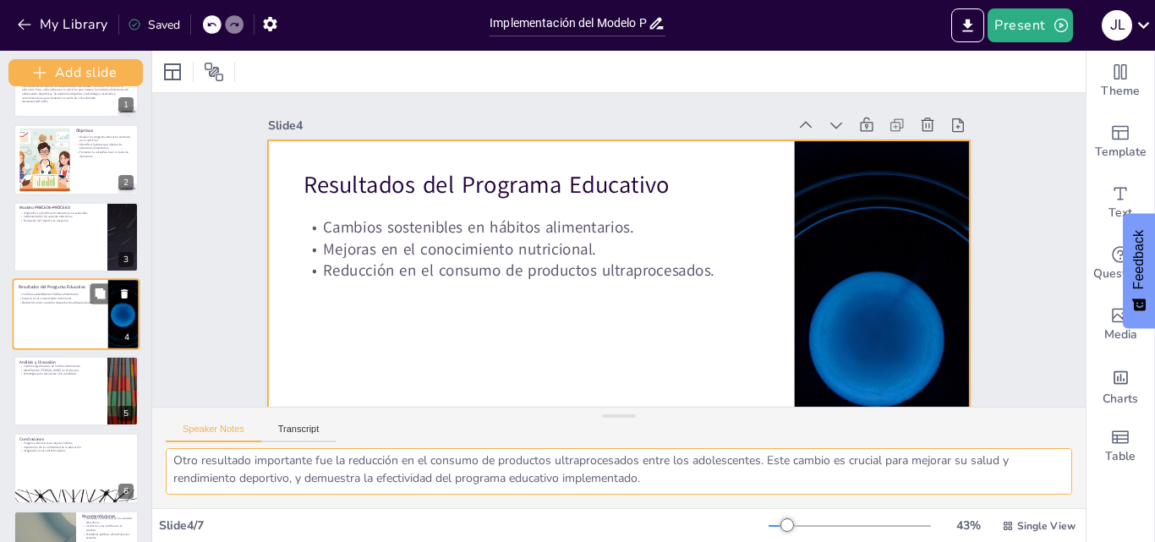
click at [59, 348] on div at bounding box center [77, 314] width 128 height 72
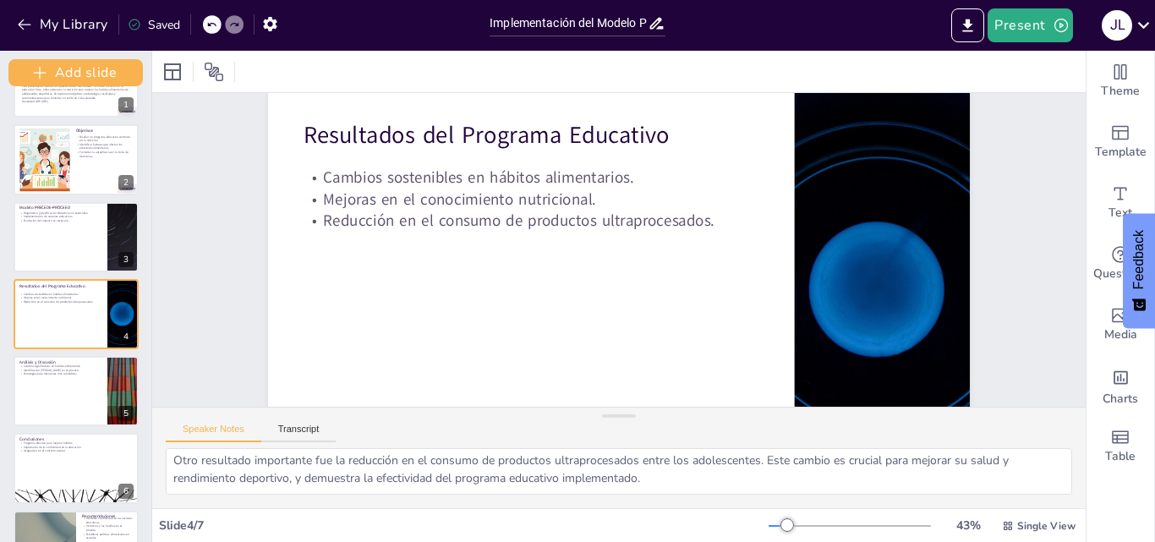
scroll to position [0, 0]
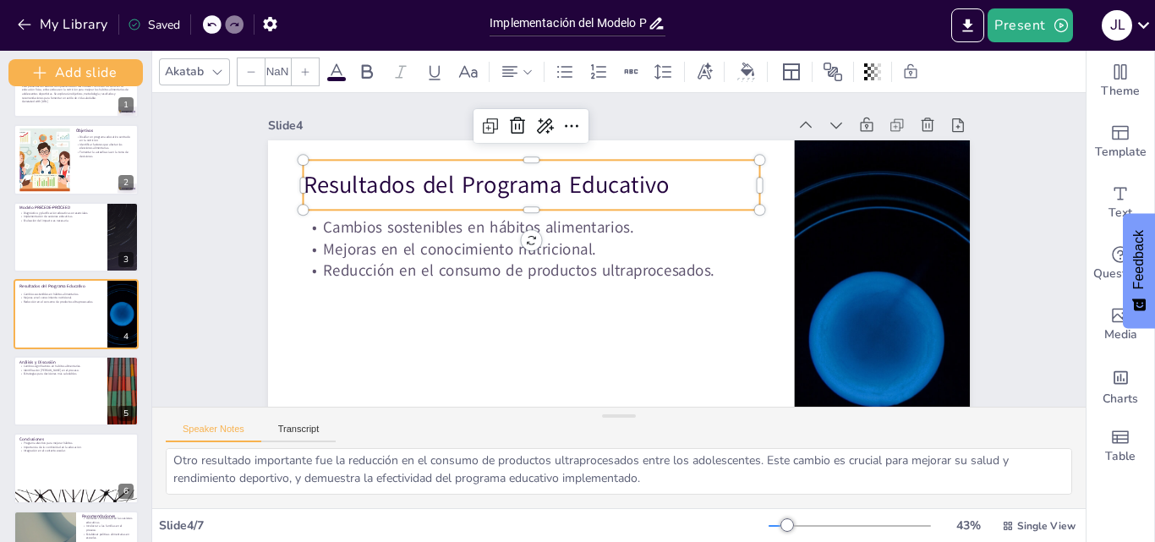
click at [538, 299] on p "Resultados del Programa Educativo" at bounding box center [707, 315] width 457 height 33
click at [661, 200] on p "Resultados del Programa Educativo" at bounding box center [513, 226] width 430 height 216
click at [653, 192] on p "Resultados del Programa Educativo" at bounding box center [708, 186] width 173 height 444
click at [653, 189] on p "Resultados del Programa Educativo" at bounding box center [693, 170] width 80 height 458
click at [651, 192] on p "Resultados del Programa Educativo" at bounding box center [640, 357] width 361 height 330
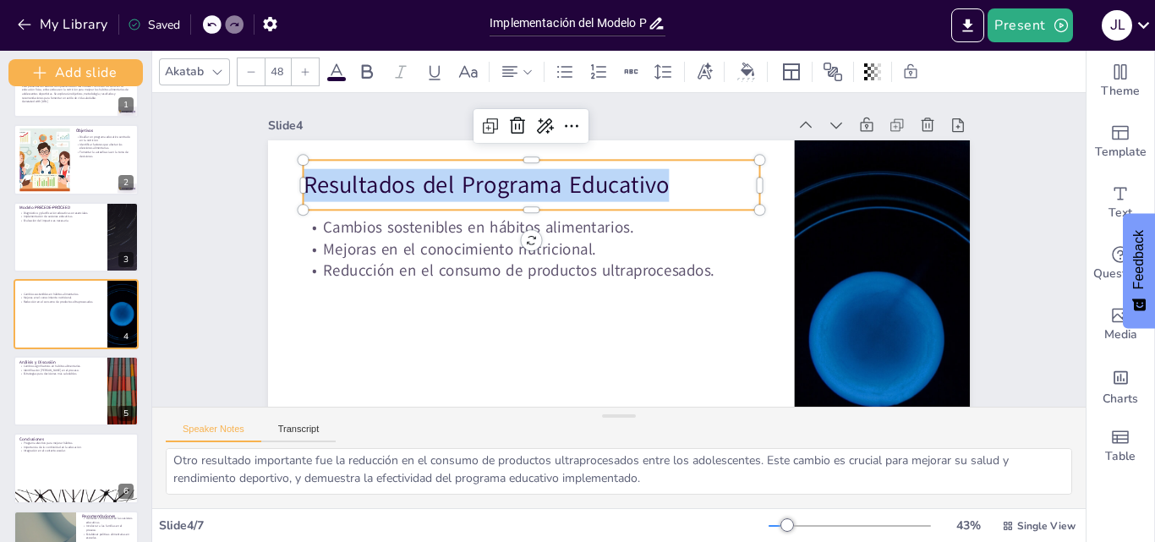
click at [650, 283] on p "Resultados del Programa Educativo" at bounding box center [700, 323] width 458 height 80
click at [667, 188] on p "Resultados del Programa Educativo" at bounding box center [683, 162] width 33 height 457
drag, startPoint x: 651, startPoint y: 189, endPoint x: 295, endPoint y: 184, distance: 356.1
click at [417, 184] on p "Resultados del Programa Educativo" at bounding box center [525, 304] width 216 height 430
copy p "Resultados del Programa Educativo"
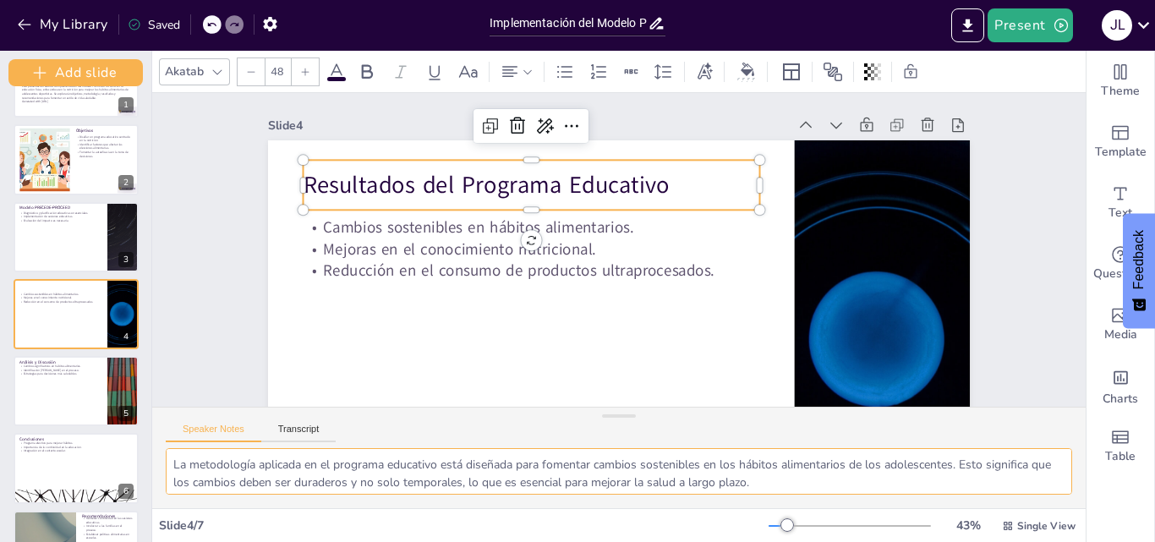
drag, startPoint x: 172, startPoint y: 458, endPoint x: 356, endPoint y: 456, distance: 184.4
click at [356, 456] on textarea "La metodología aplicada en el programa educativo está diseñada para fomentar ca…" at bounding box center [619, 471] width 907 height 47
click at [897, 485] on textarea "La metodología aplicada en el programa educativo está diseñada para fomentar ca…" at bounding box center [619, 471] width 907 height 47
click at [896, 485] on textarea "La metodología aplicada en el programa educativo está diseñada para fomentar ca…" at bounding box center [619, 471] width 907 height 47
drag, startPoint x: 173, startPoint y: 460, endPoint x: 774, endPoint y: 478, distance: 600.7
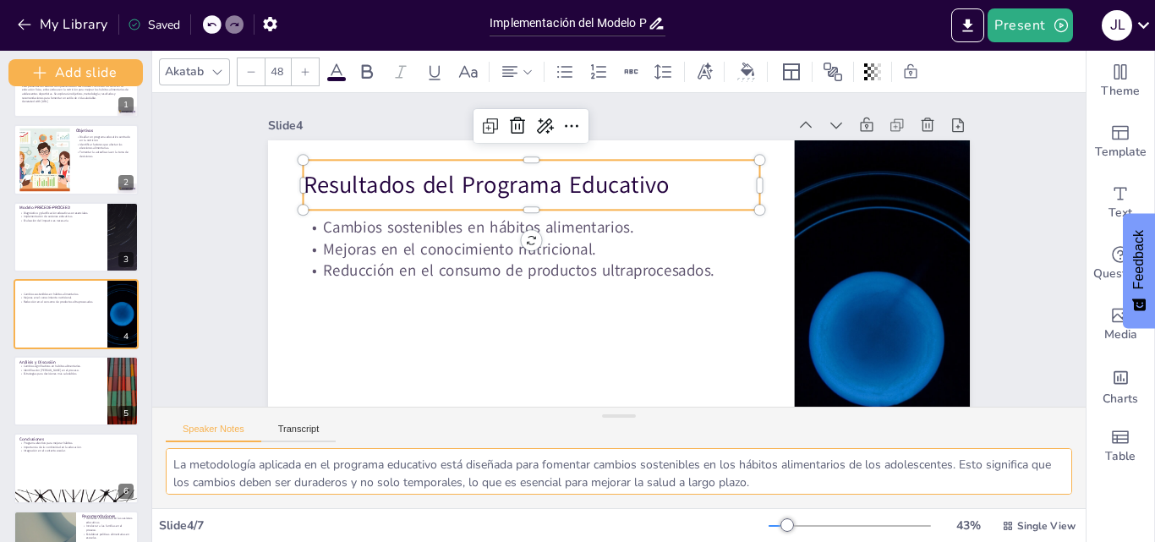
click at [774, 478] on textarea "La metodología aplicada en el programa educativo está diseñada para fomentar ca…" at bounding box center [619, 471] width 907 height 47
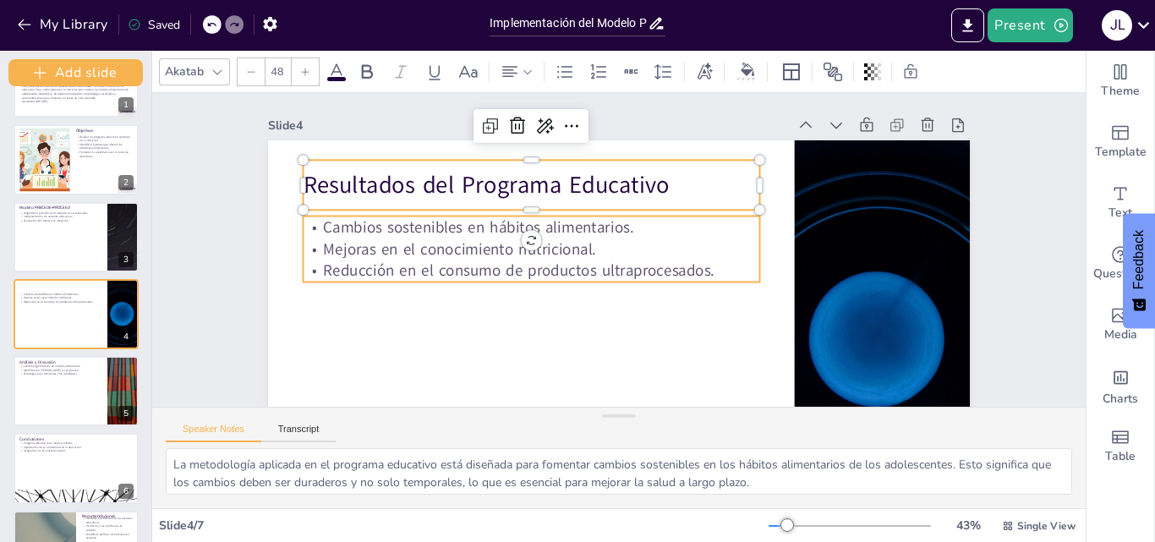
click at [489, 227] on p "Cambios sostenibles en hábitos alimentarios." at bounding box center [709, 244] width 441 height 162
click at [523, 227] on p "Cambios sostenibles en hábitos alimentarios." at bounding box center [699, 208] width 353 height 322
type input "32"
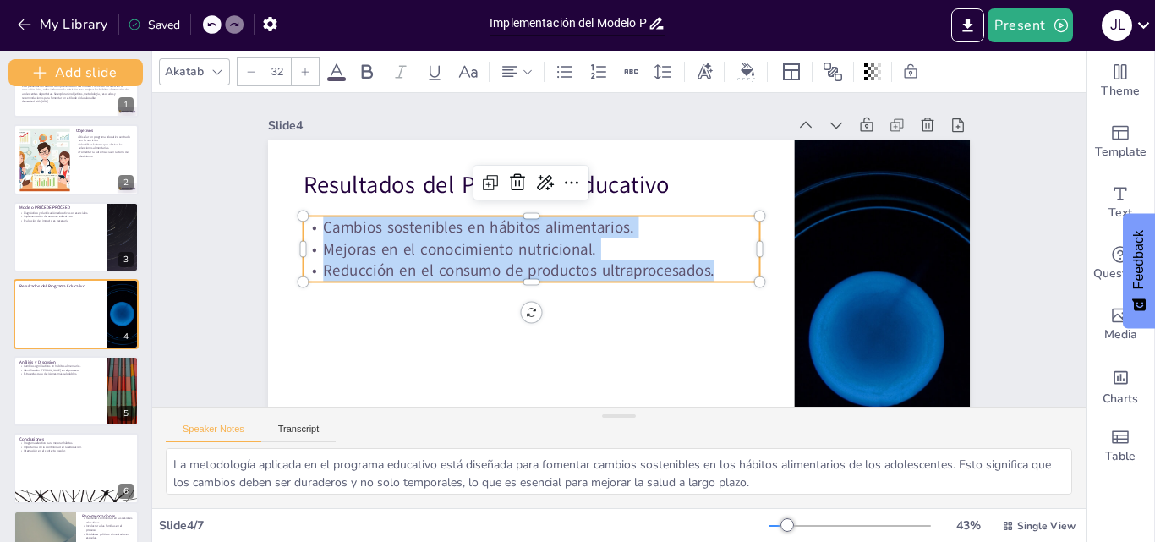
drag, startPoint x: 310, startPoint y: 227, endPoint x: 717, endPoint y: 265, distance: 409.3
click at [717, 265] on div "Cambios sostenibles en hábitos alimentarios. Mejoras en el conocimiento nutrici…" at bounding box center [566, 321] width 321 height 408
copy div "Cambios sostenibles en hábitos alimentarios. Mejoras en el conocimiento nutrici…"
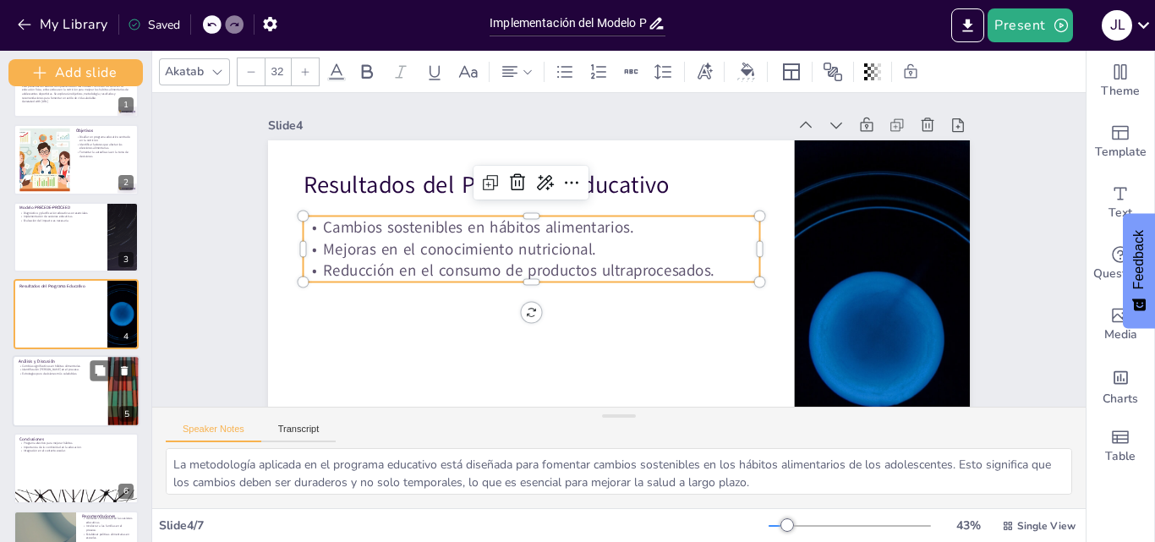
click at [85, 403] on div at bounding box center [77, 391] width 128 height 72
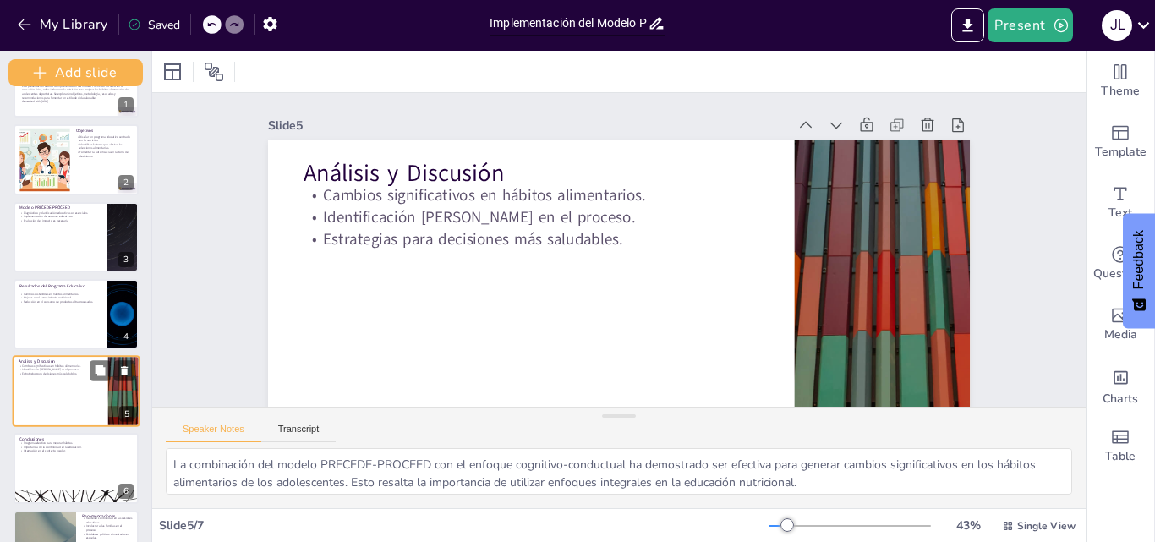
scroll to position [105, 0]
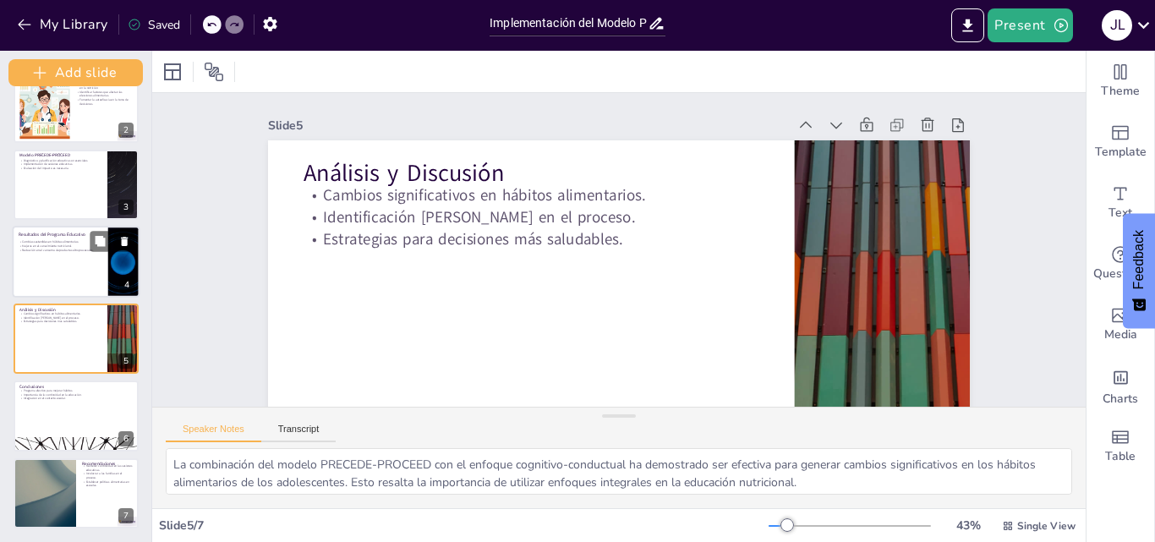
click at [63, 274] on div at bounding box center [77, 262] width 128 height 72
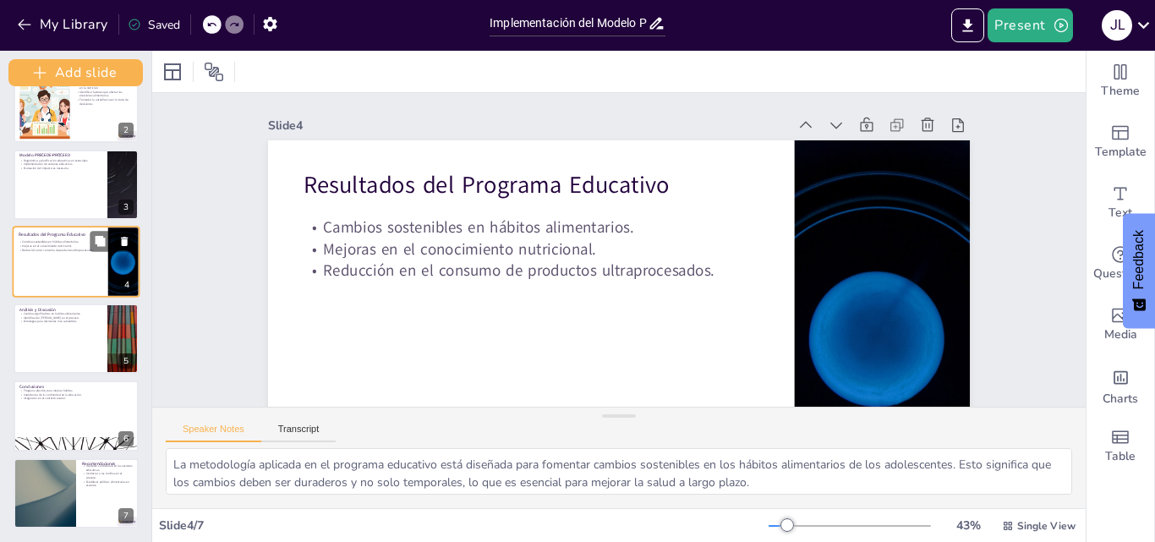
scroll to position [52, 0]
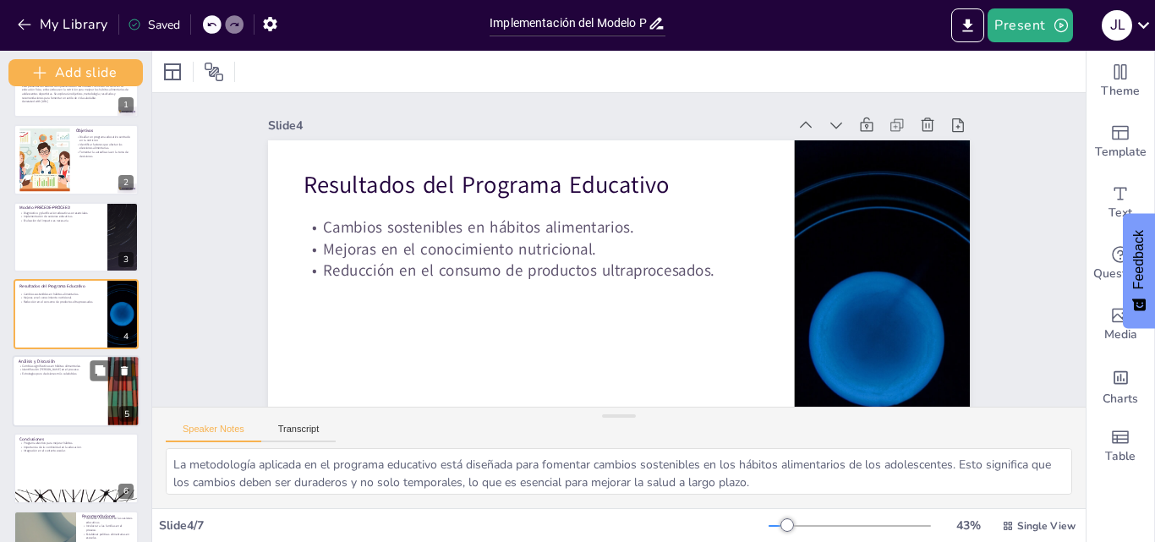
click at [56, 364] on p "Cambios significativos en hábitos alimentarios." at bounding box center [60, 366] width 83 height 4
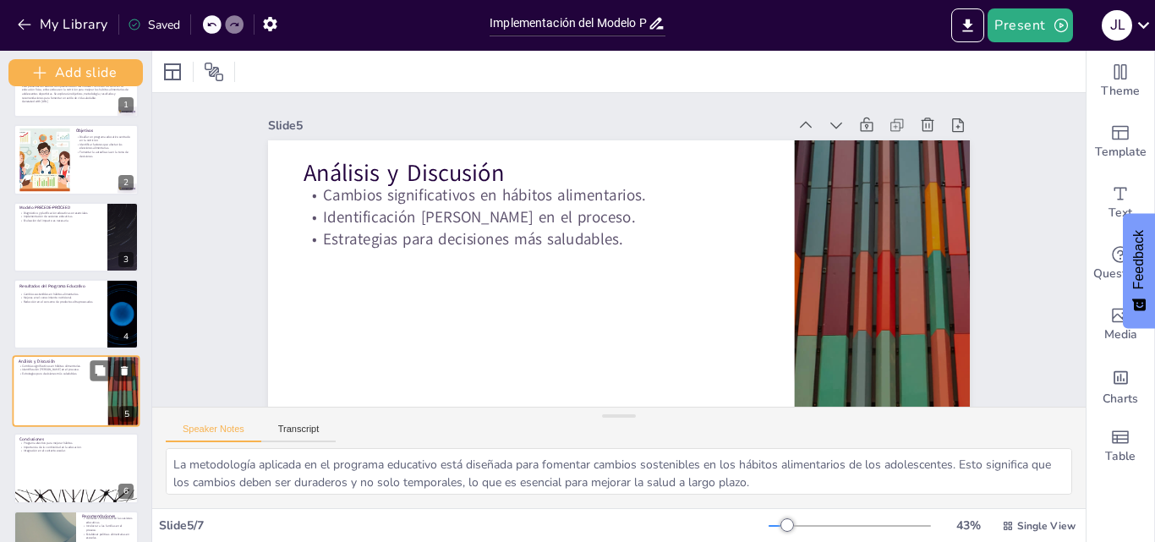
type textarea "La combinación del modelo PRECEDE-PROCEED con el enfoque cognitivo-conductual h…"
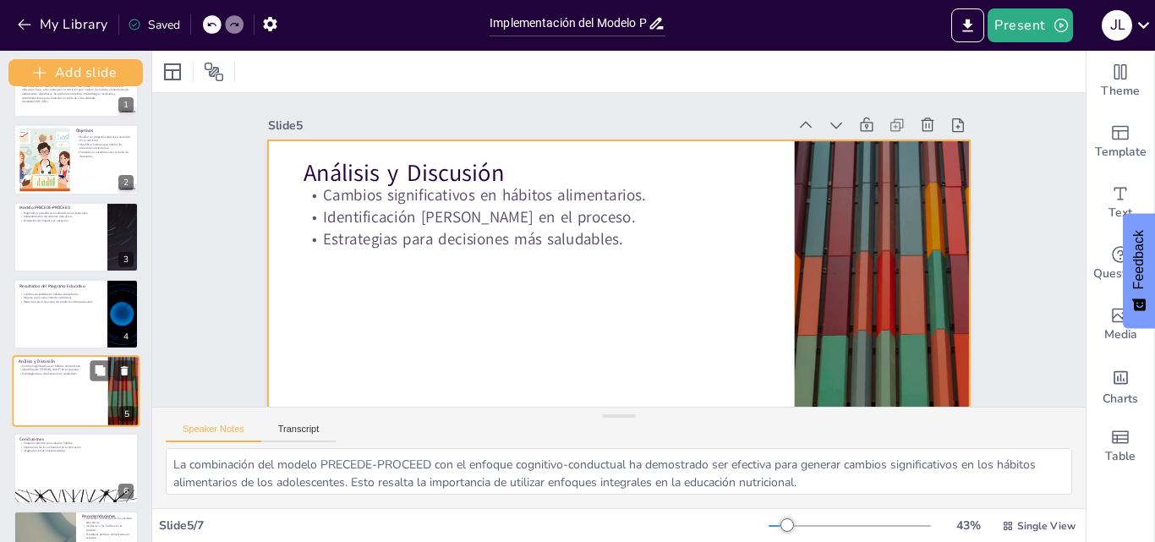
scroll to position [105, 0]
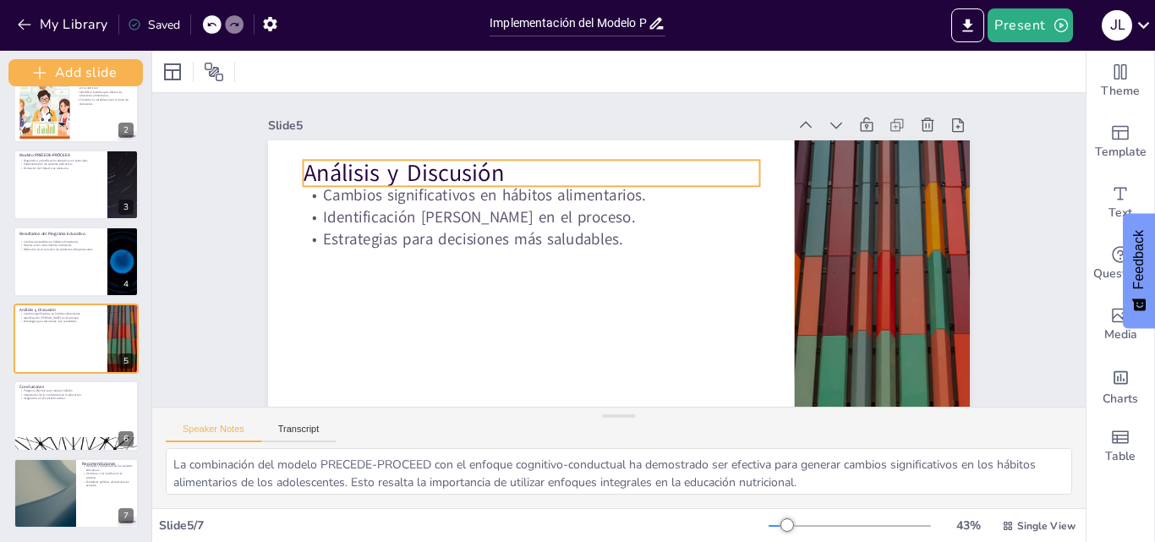
click at [503, 295] on p "Análisis y Discusión" at bounding box center [698, 334] width 458 height 79
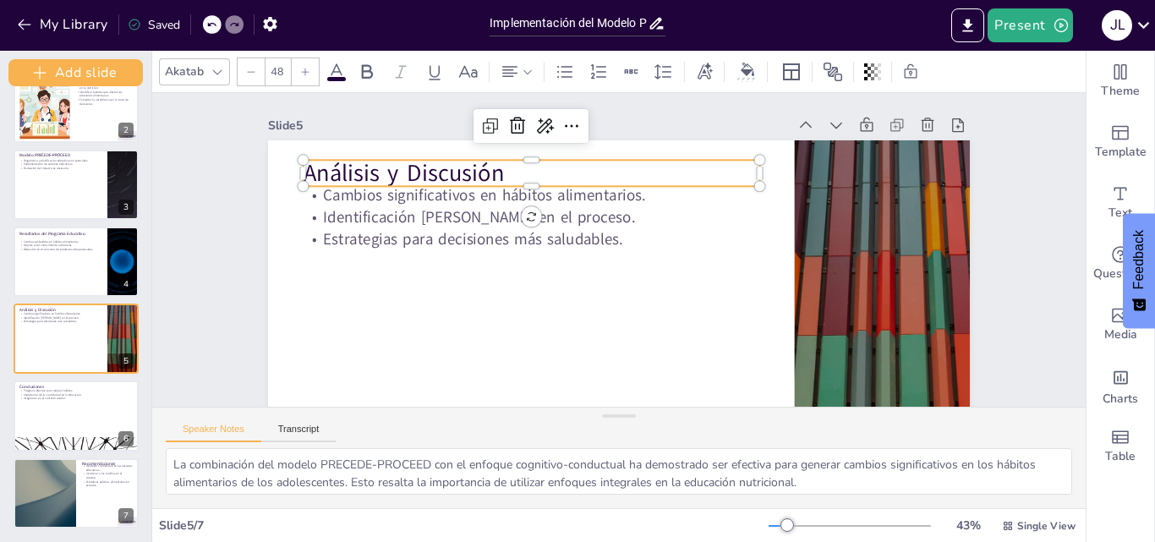
click at [503, 173] on p "Análisis y Discusión" at bounding box center [531, 172] width 457 height 33
click at [617, 173] on p "Análisis y Discusión" at bounding box center [725, 201] width 216 height 430
drag, startPoint x: 490, startPoint y: 174, endPoint x: 290, endPoint y: 166, distance: 199.8
click at [290, 166] on div "Cambios significativos en hábitos alimentarios. Identificación [PERSON_NAME] en…" at bounding box center [628, 163] width 739 height 466
copy p "Análisis y Discusión"
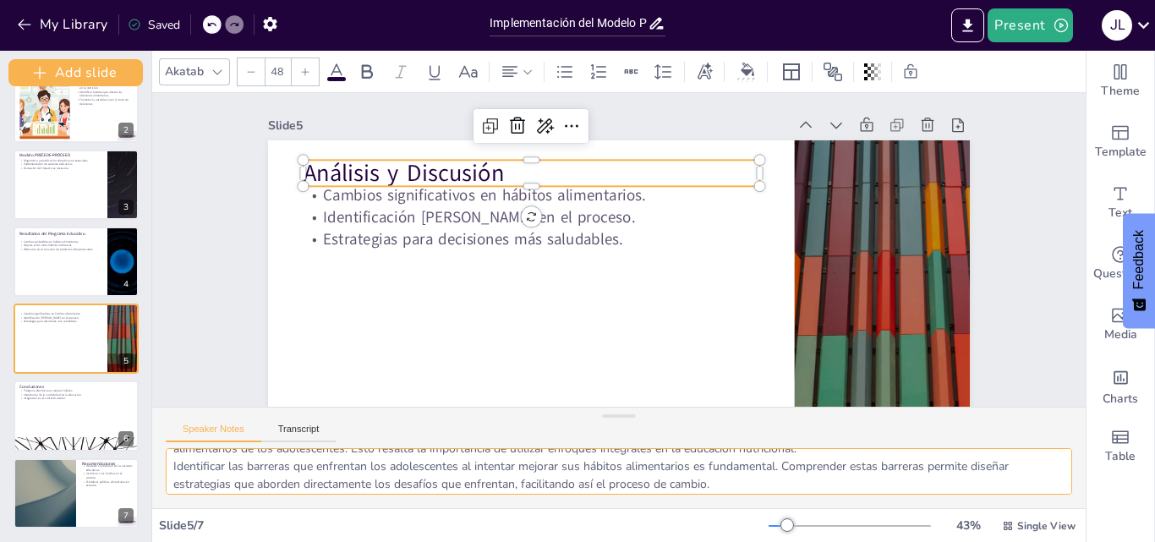
scroll to position [75, 0]
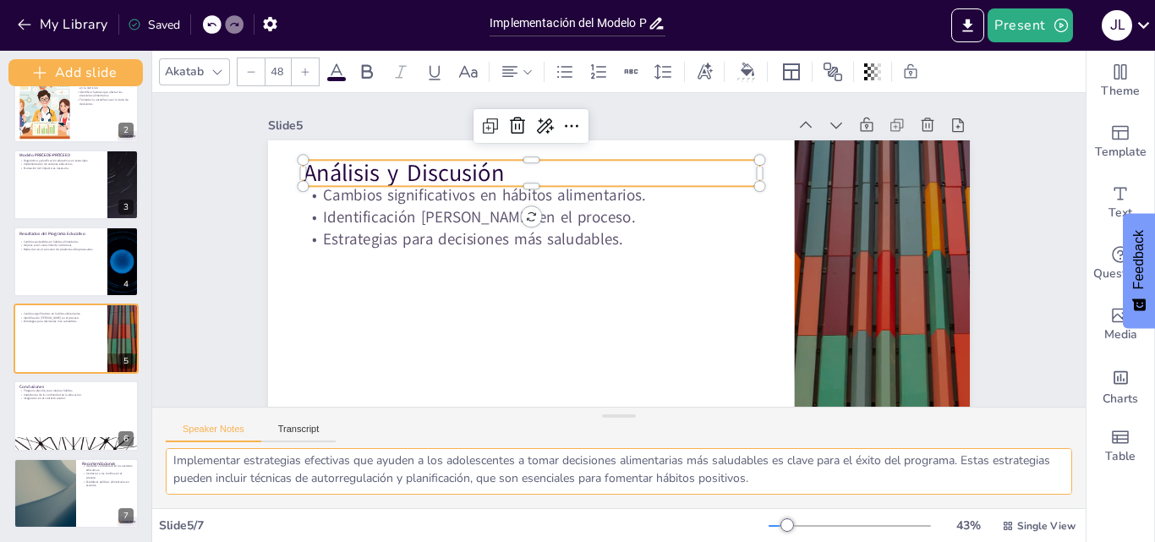
drag, startPoint x: 173, startPoint y: 466, endPoint x: 810, endPoint y: 480, distance: 637.0
click at [810, 480] on textarea "La combinación del modelo PRECEDE-PROCEED con el enfoque cognitivo-conductual h…" at bounding box center [619, 471] width 907 height 47
click at [600, 461] on textarea "La combinación del modelo PRECEDE-PROCEED con el enfoque cognitivo-conductual h…" at bounding box center [619, 471] width 907 height 47
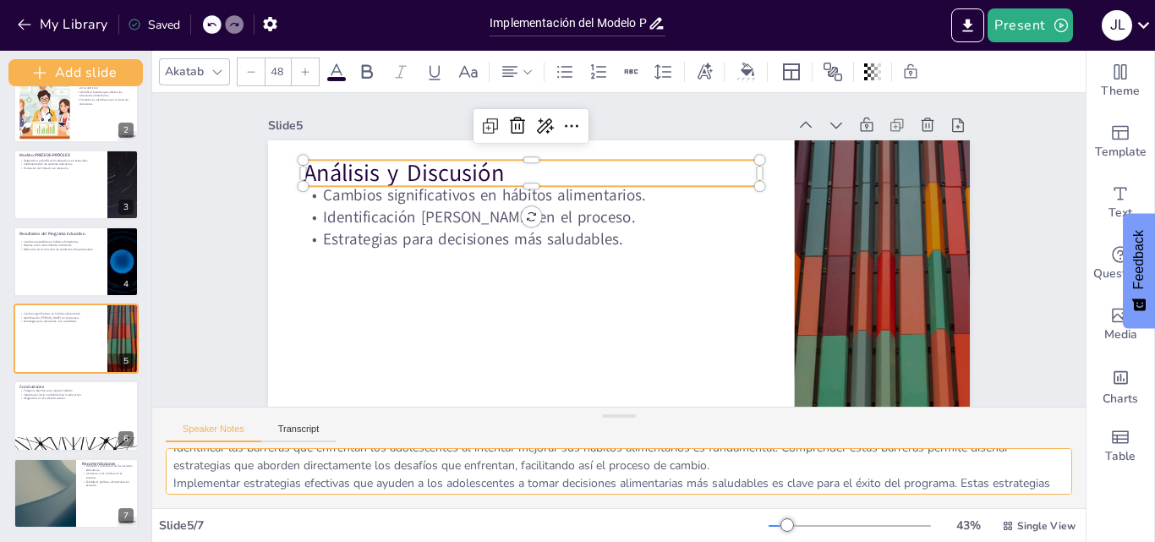
drag, startPoint x: 171, startPoint y: 459, endPoint x: 326, endPoint y: 475, distance: 155.6
click at [326, 475] on textarea "La combinación del modelo PRECEDE-PROCEED con el enfoque cognitivo-conductual h…" at bounding box center [619, 471] width 907 height 47
click at [208, 478] on textarea "La combinación del modelo PRECEDE-PROCEED con el enfoque cognitivo-conductual h…" at bounding box center [619, 471] width 907 height 47
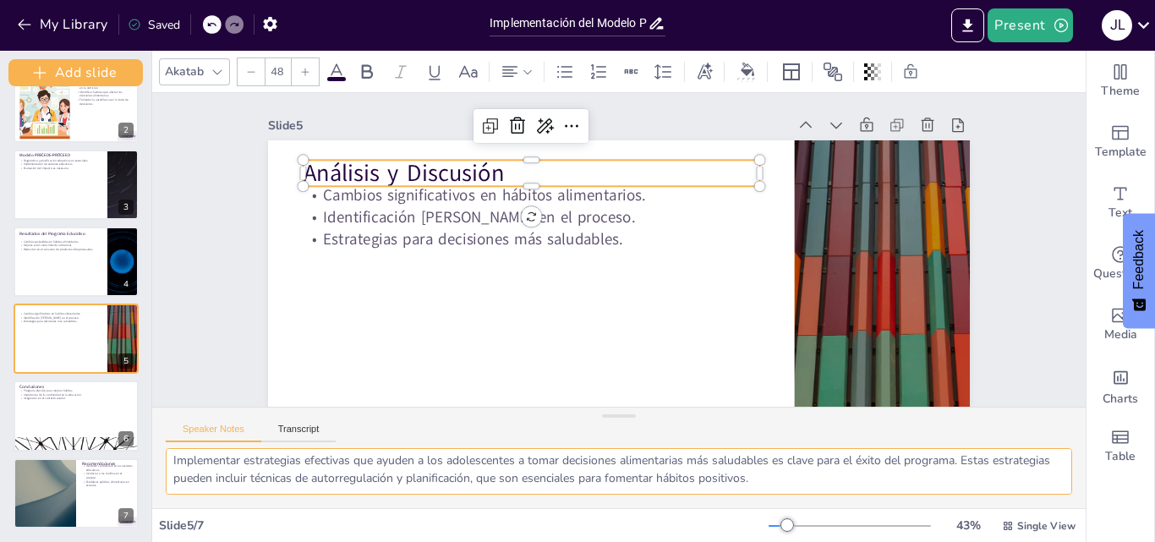
drag, startPoint x: 173, startPoint y: 480, endPoint x: 854, endPoint y: 473, distance: 681.7
click at [854, 473] on textarea "La combinación del modelo PRECEDE-PROCEED con el enfoque cognitivo-conductual h…" at bounding box center [619, 471] width 907 height 47
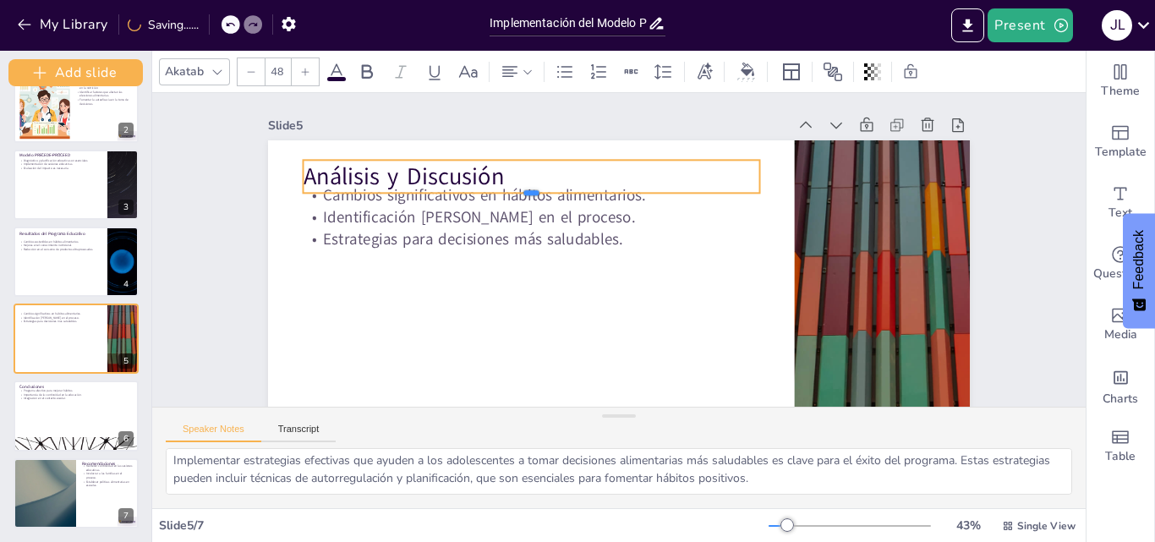
drag, startPoint x: 309, startPoint y: 193, endPoint x: 414, endPoint y: 159, distance: 111.0
click at [439, 159] on div "Cambios significativos en hábitos alimentarios. Identificación [PERSON_NAME] en…" at bounding box center [705, 268] width 532 height 769
drag, startPoint x: 518, startPoint y: 192, endPoint x: 364, endPoint y: 230, distance: 157.7
click at [630, 180] on p "Análisis y Discusión" at bounding box center [716, 189] width 173 height 444
click at [554, 202] on p "Cambios significativos en hábitos alimentarios." at bounding box center [565, 337] width 22 height 457
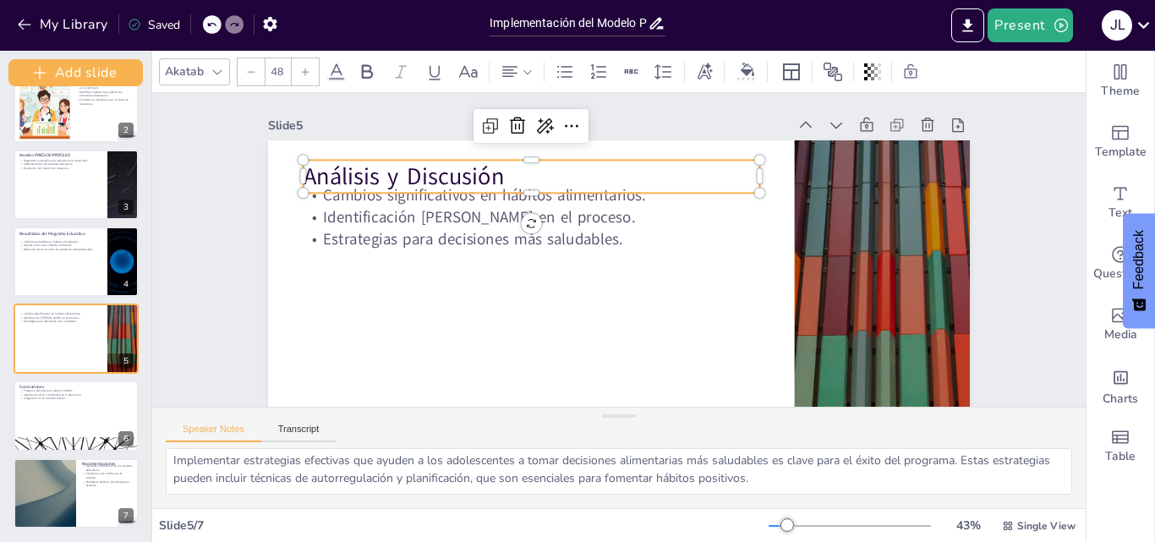
type input "32"
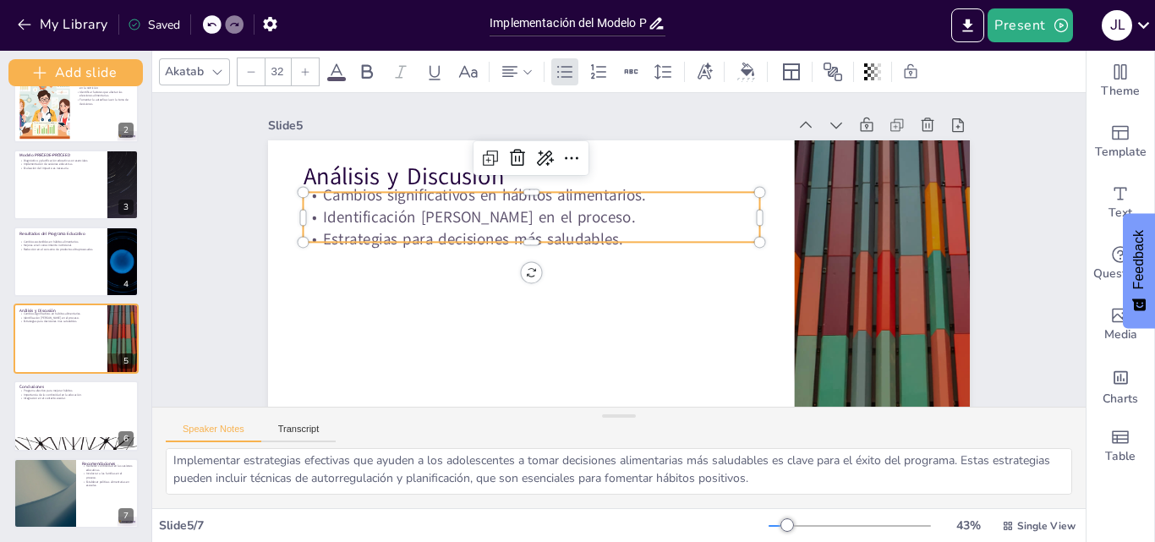
click at [601, 197] on p "Cambios significativos en hábitos alimentarios." at bounding box center [704, 192] width 206 height 426
click at [572, 197] on p "Cambios significativos en hábitos alimentarios." at bounding box center [715, 210] width 286 height 382
click at [531, 197] on p "Cambios significativos en hábitos alimentarios." at bounding box center [722, 243] width 382 height 286
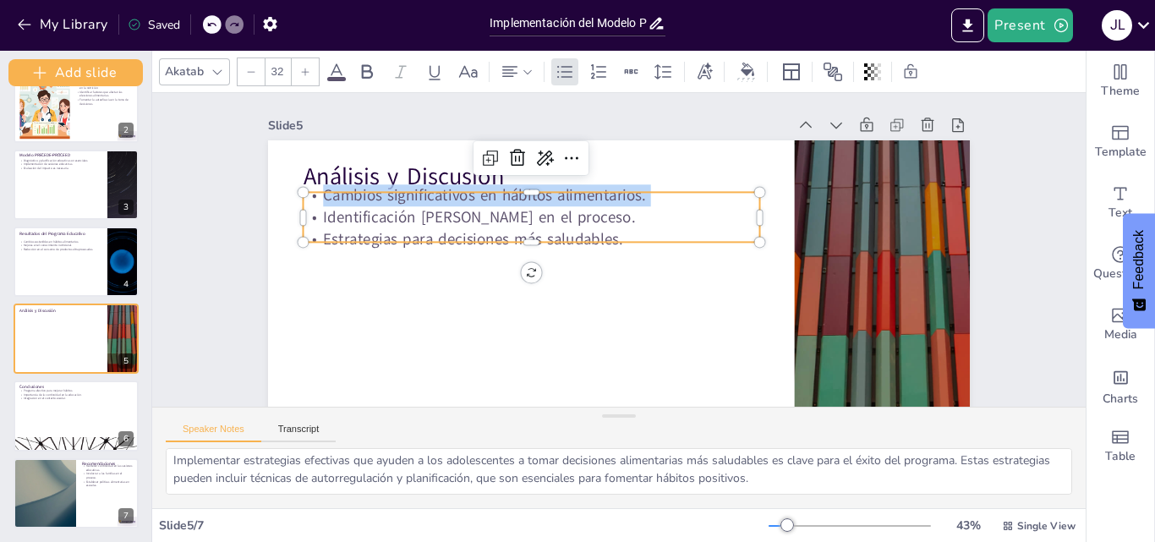
click at [313, 197] on p "Cambios significativos en hábitos alimentarios." at bounding box center [516, 236] width 425 height 206
click at [648, 197] on p "Cambios significativos en hábitos alimentarios." at bounding box center [682, 168] width 69 height 456
click at [596, 197] on p "Cambios significativos en hábitos alimentarios." at bounding box center [654, 152] width 116 height 451
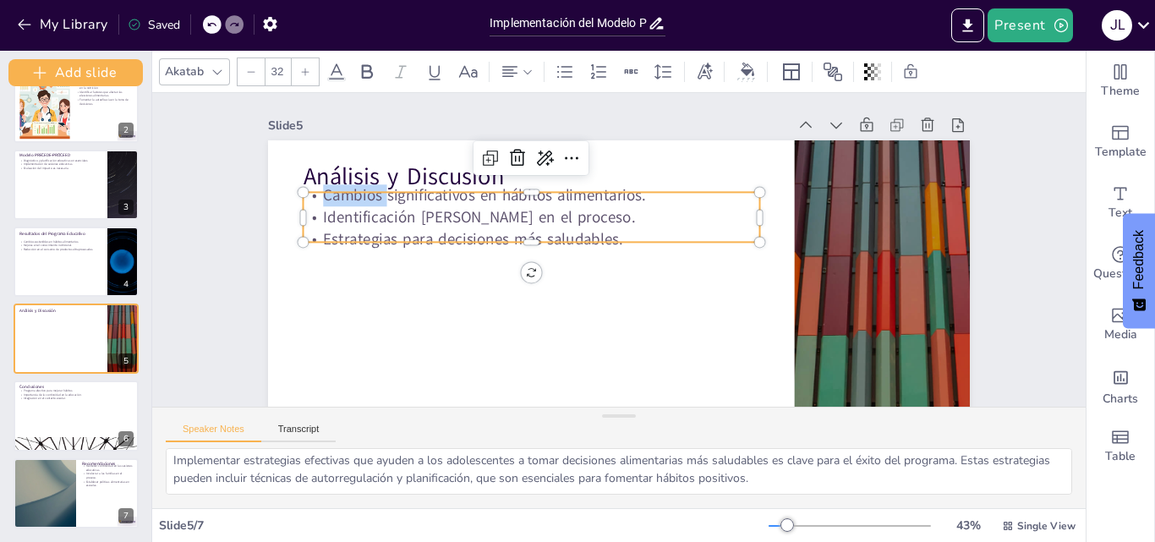
click at [431, 197] on p "Cambios significativos en hábitos alimentarios." at bounding box center [534, 308] width 206 height 426
click at [544, 197] on p "Cambios significativos en hábitos alimentarios." at bounding box center [720, 231] width 353 height 321
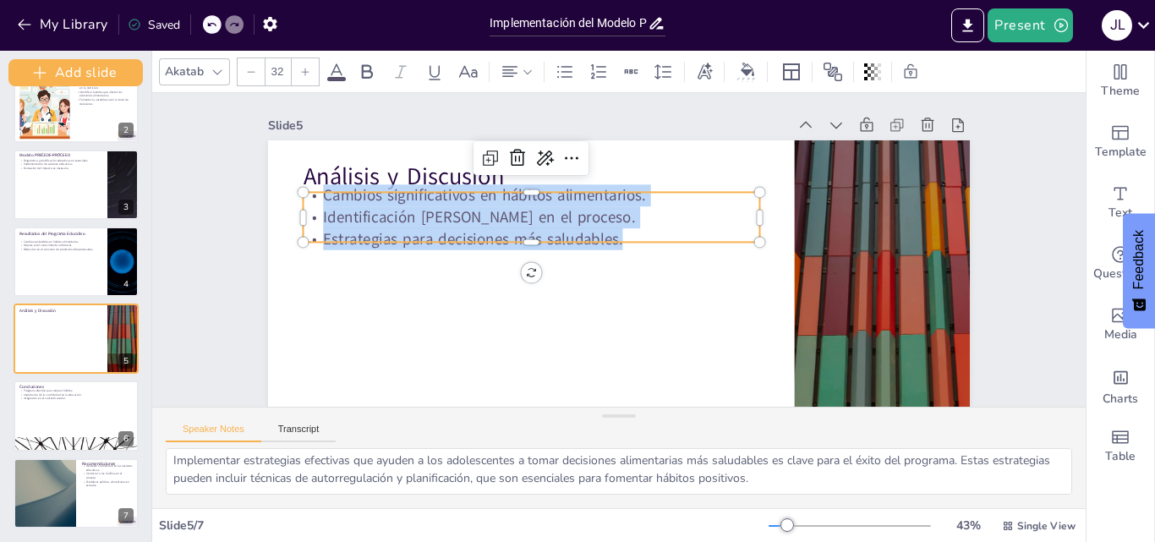
drag, startPoint x: 313, startPoint y: 197, endPoint x: 612, endPoint y: 238, distance: 302.2
click at [612, 238] on div "Cambios significativos en hábitos alimentarios. Identificación [PERSON_NAME] en…" at bounding box center [691, 190] width 285 height 428
copy div "Cambios significativos en hábitos alimentarios. Identificación [PERSON_NAME] en…"
click at [82, 392] on p "Importancia de la continuidad en la educación." at bounding box center [76, 394] width 115 height 4
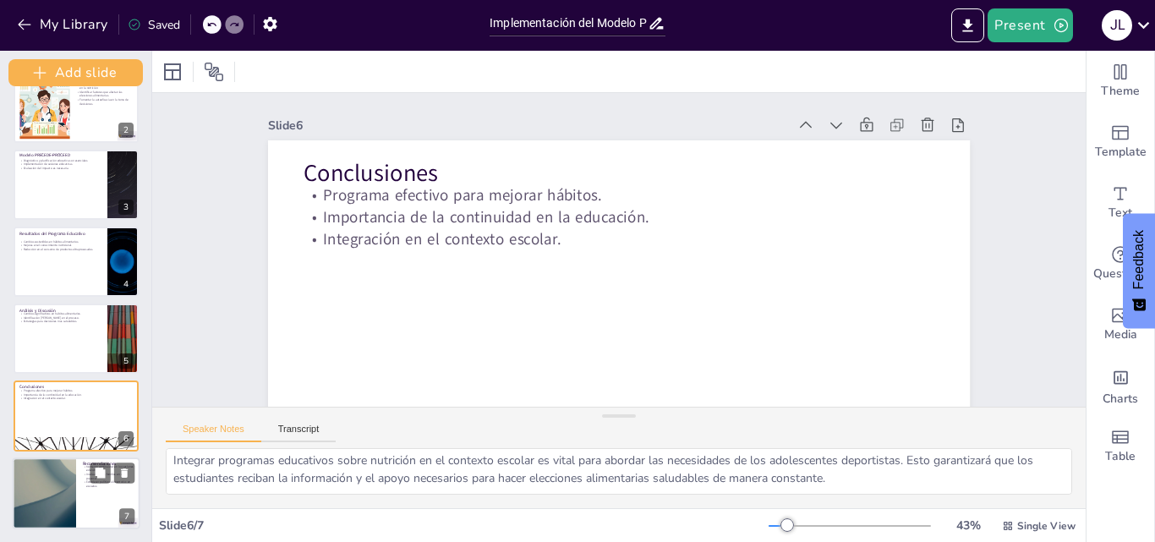
click at [63, 477] on div at bounding box center [45, 494] width 128 height 72
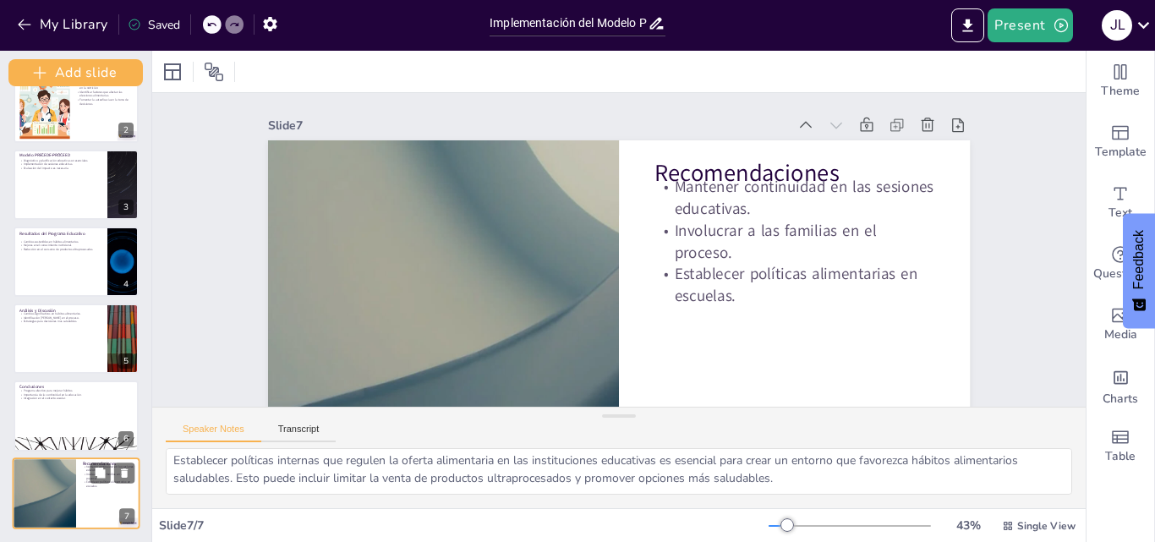
scroll to position [88, 0]
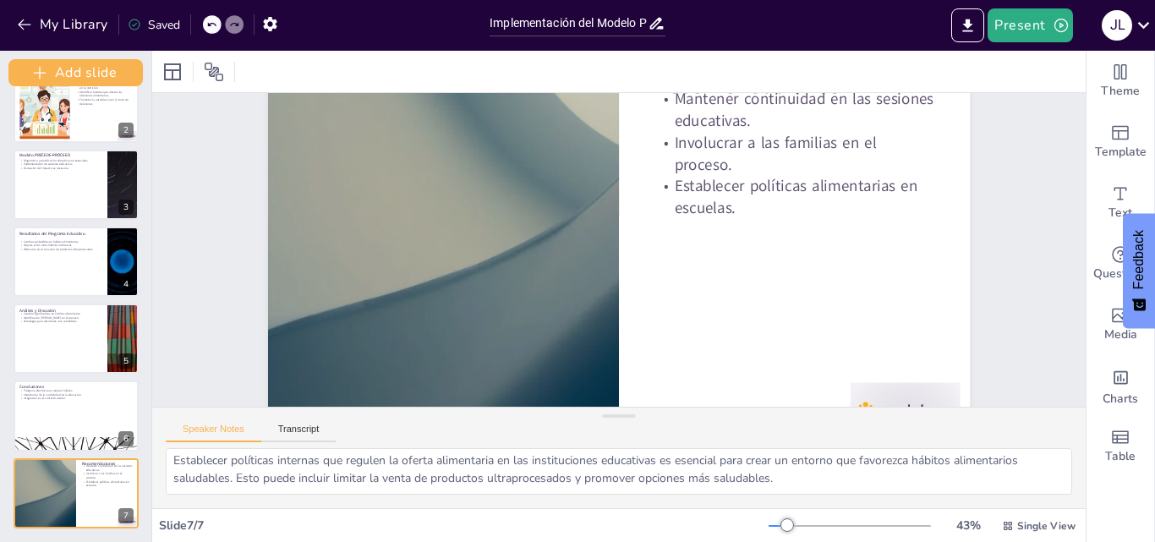
drag, startPoint x: 1067, startPoint y: 269, endPoint x: 1065, endPoint y: 216, distance: 53.3
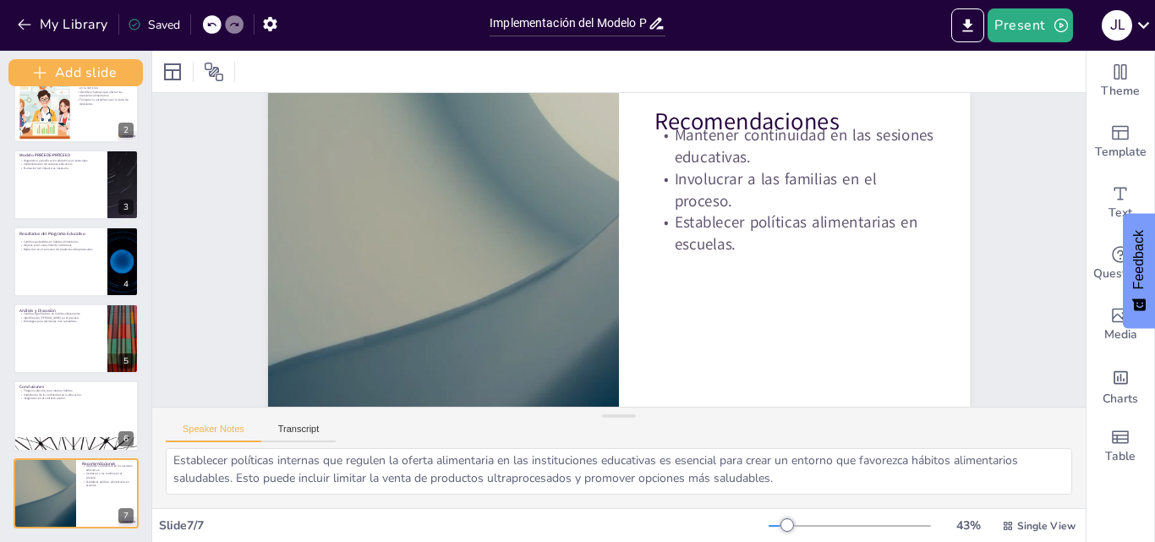
scroll to position [141, 0]
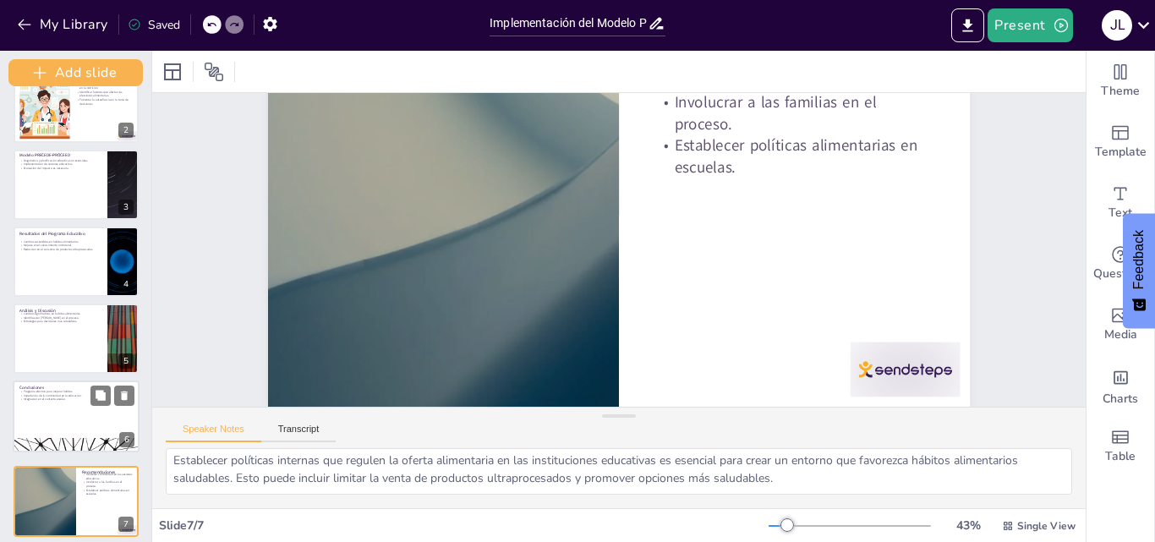
click at [138, 411] on div at bounding box center [76, 416] width 125 height 70
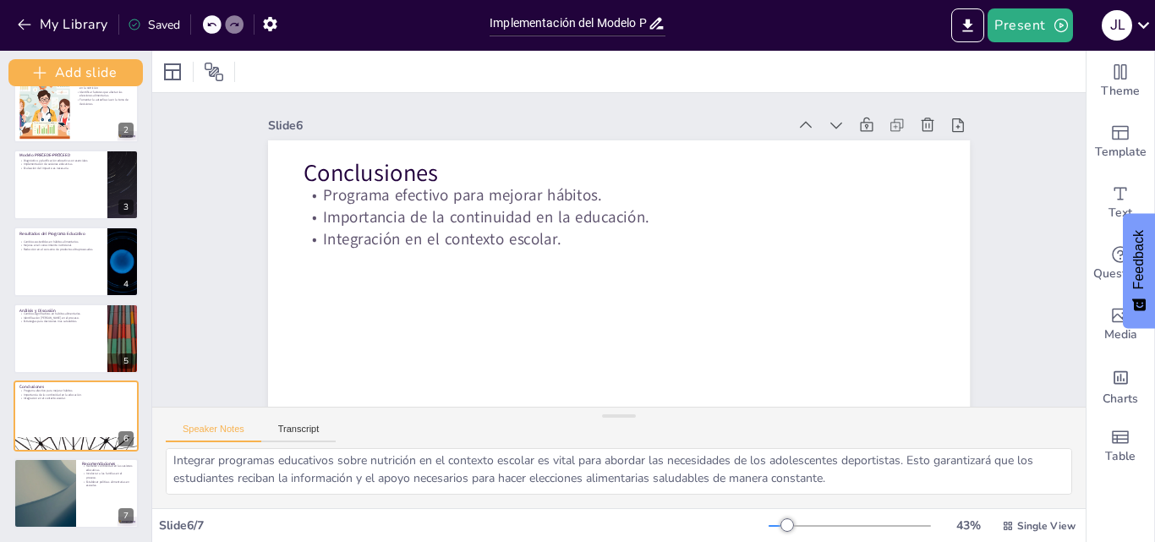
scroll to position [105, 0]
click at [119, 460] on div at bounding box center [77, 494] width 128 height 72
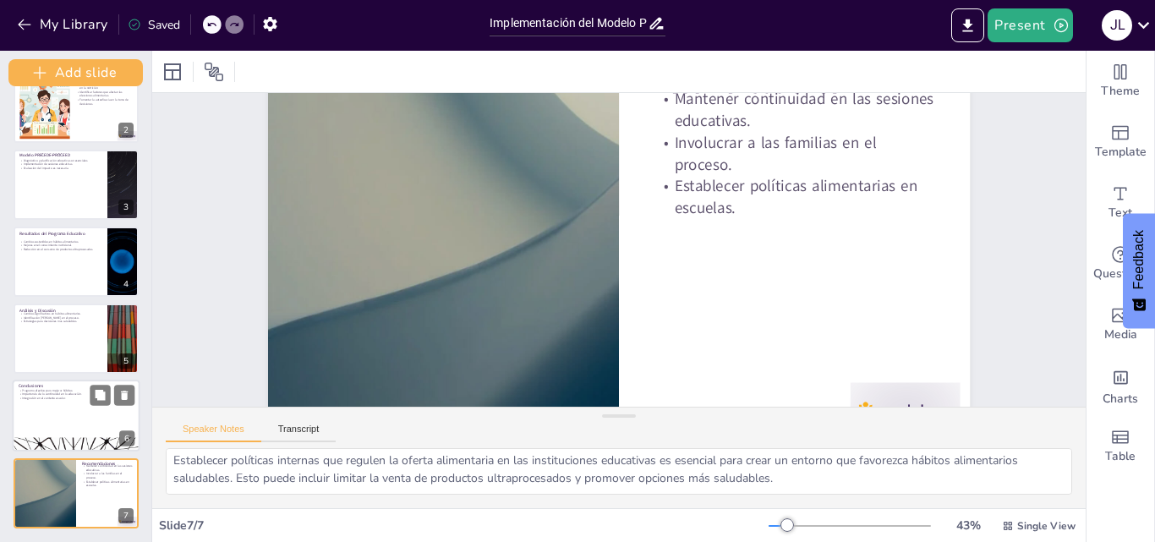
click at [45, 392] on p "Importancia de la continuidad en la educación." at bounding box center [76, 394] width 115 height 4
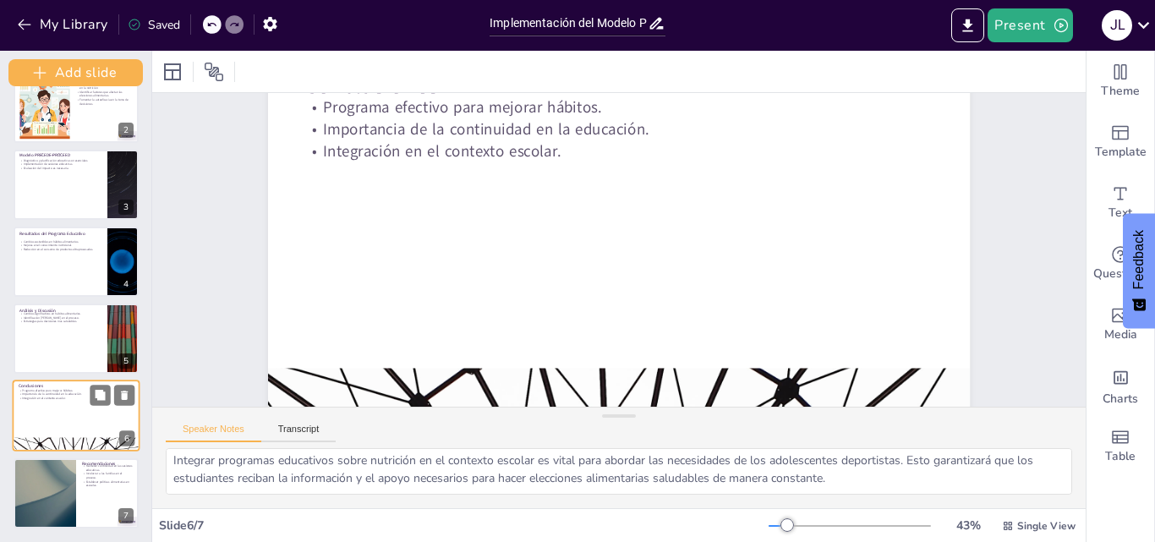
scroll to position [0, 0]
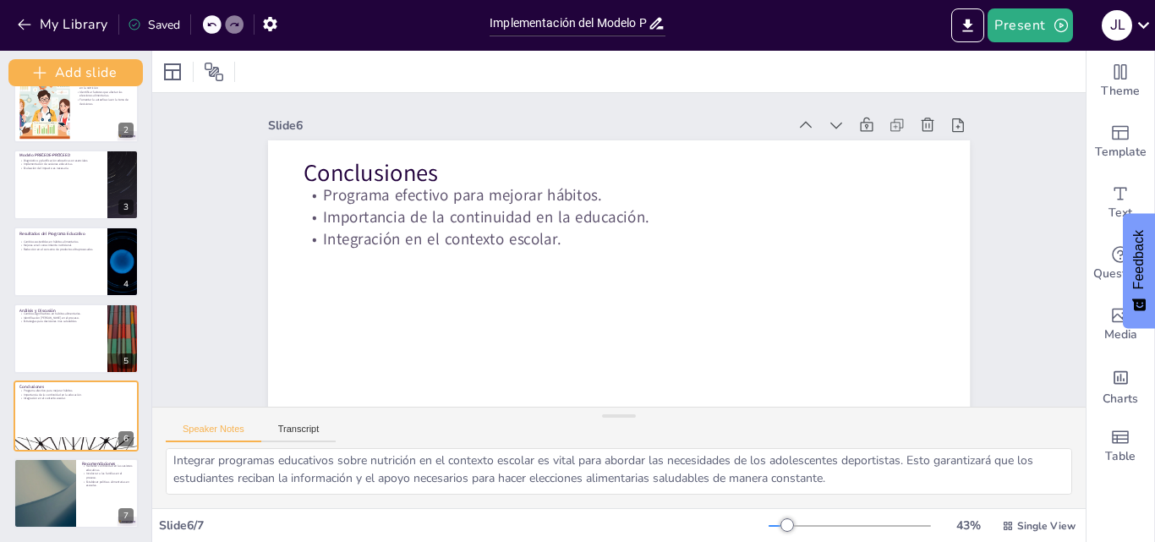
drag, startPoint x: 45, startPoint y: 392, endPoint x: 252, endPoint y: 272, distance: 239.5
click at [252, 272] on div "Document fonts Akatab Recently used Akatab Popular fonts Fonts Add slide Implem…" at bounding box center [577, 296] width 1155 height 491
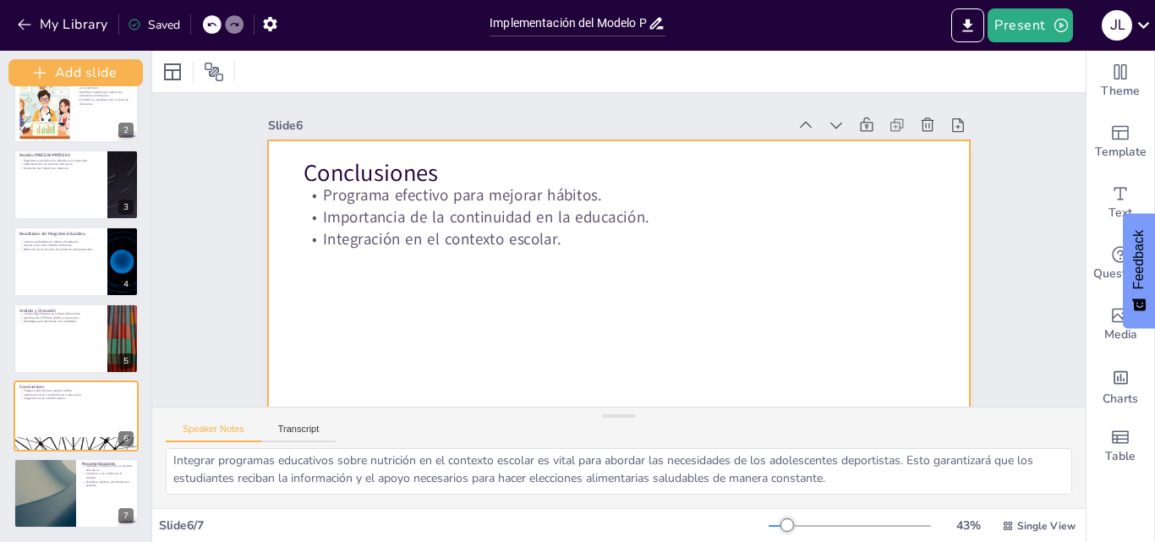
click at [289, 178] on div at bounding box center [619, 337] width 702 height 395
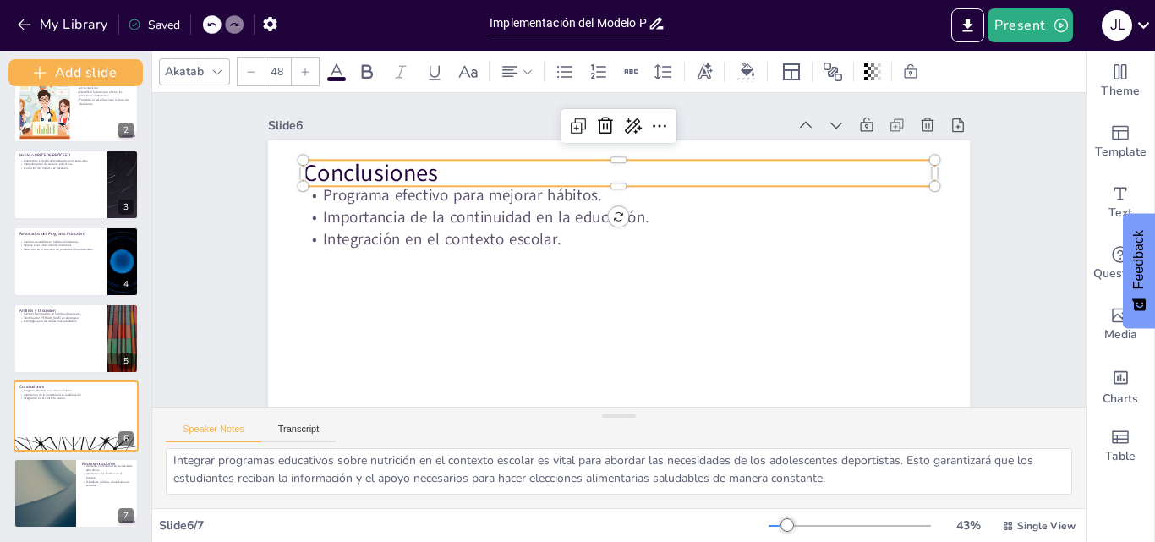
click at [646, 177] on p "Conclusiones" at bounding box center [695, 242] width 99 height 632
click at [79, 345] on div at bounding box center [77, 339] width 128 height 72
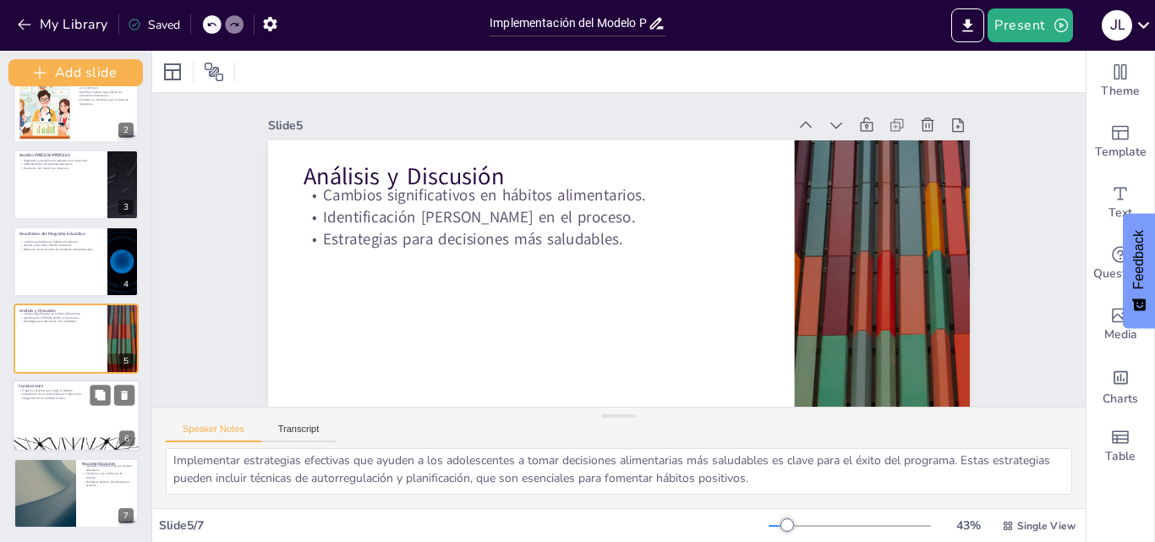
click at [61, 419] on div at bounding box center [77, 416] width 128 height 72
type textarea "La efectividad del programa educativo basado en el modelo PRECEDE-PROCEED es ev…"
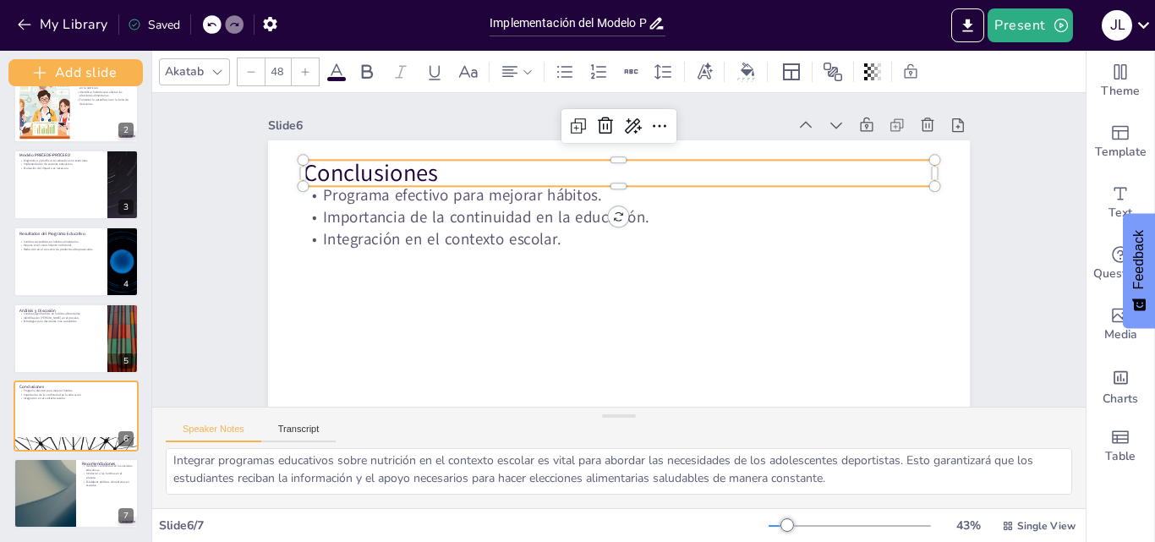
click at [513, 165] on p "Conclusiones" at bounding box center [685, 211] width 344 height 563
click at [375, 165] on p "Conclusiones" at bounding box center [656, 183] width 563 height 344
click at [406, 165] on p "Conclusiones" at bounding box center [549, 281] width 287 height 590
click at [315, 165] on p "Conclusiones" at bounding box center [611, 173] width 632 height 99
click at [425, 168] on p "Conclusiones" at bounding box center [670, 193] width 491 height 447
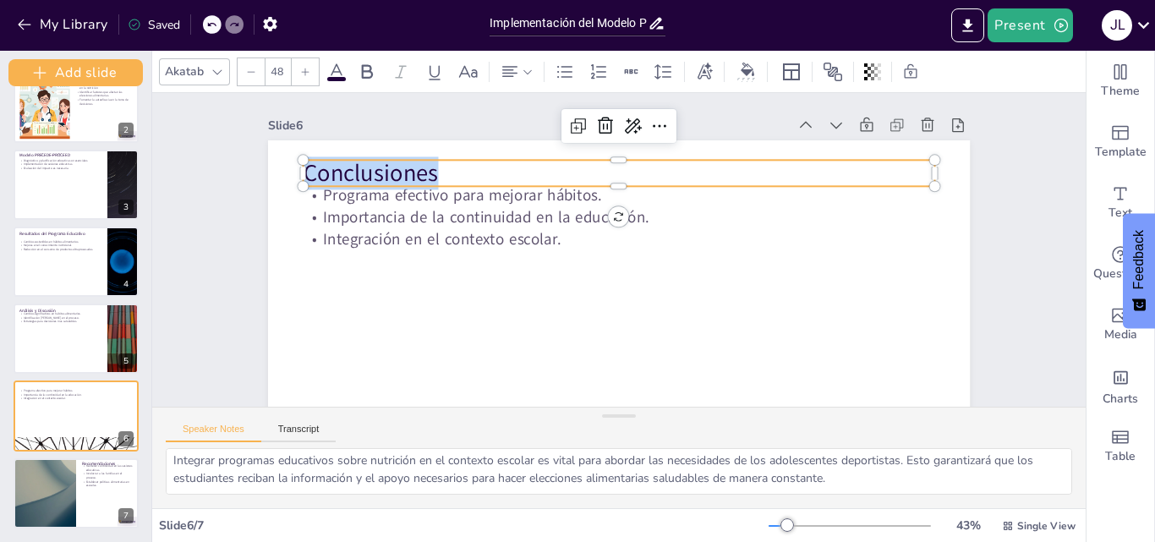
click at [545, 168] on p "Conclusiones" at bounding box center [688, 218] width 287 height 590
click at [453, 180] on p "Conclusiones" at bounding box center [670, 307] width 491 height 447
click at [453, 180] on p "Conclusiones" at bounding box center [619, 173] width 632 height 33
drag, startPoint x: 433, startPoint y: 173, endPoint x: 294, endPoint y: 166, distance: 138.9
click at [376, 166] on div "Programa efectivo para mejorar hábitos. Importancia de la continuidad en la edu…" at bounding box center [699, 214] width 646 height 802
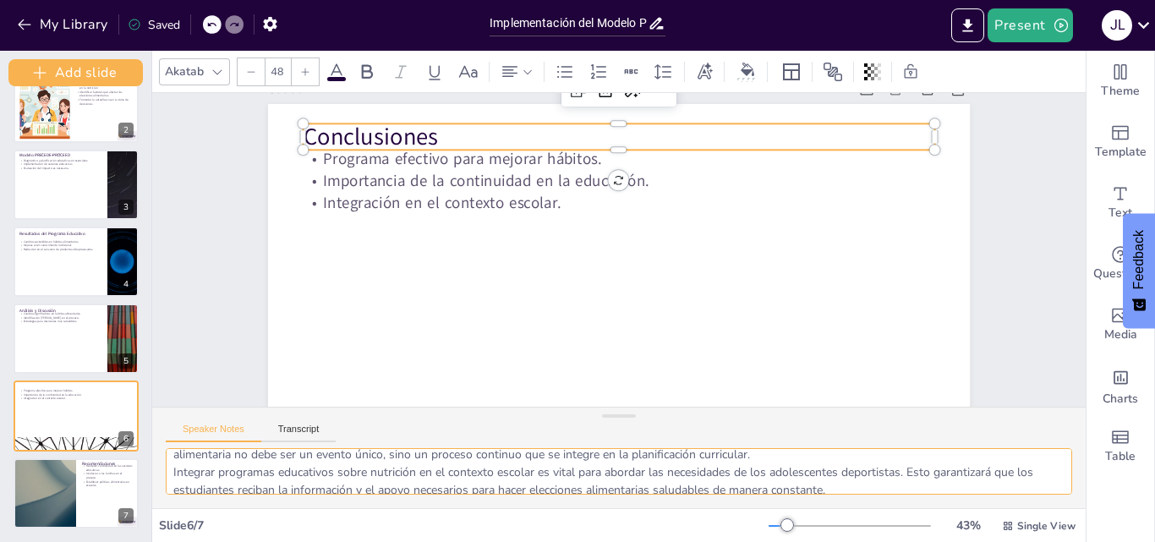
scroll to position [75, 0]
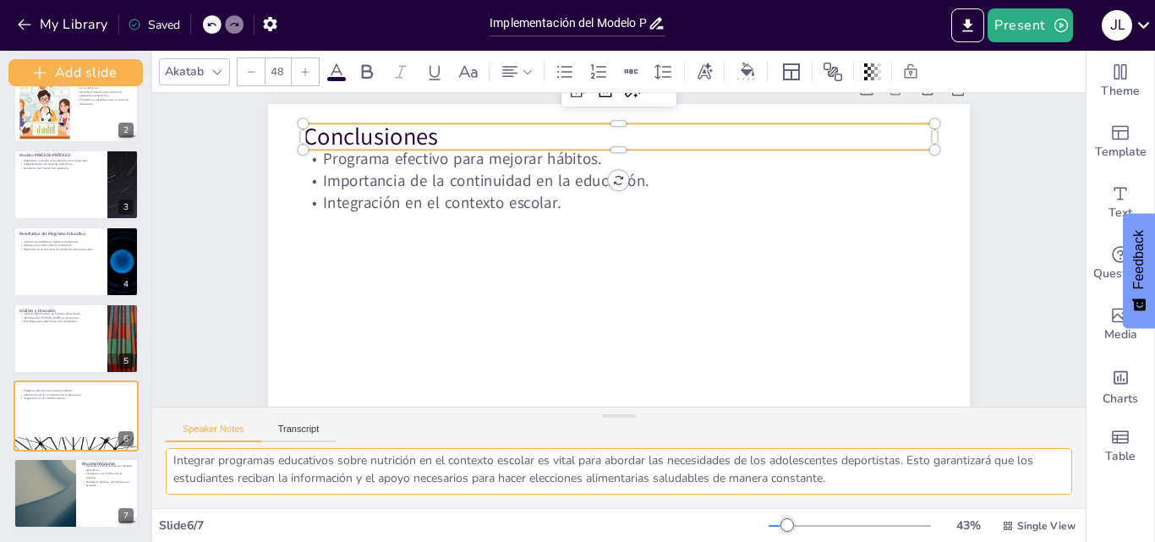
drag, startPoint x: 172, startPoint y: 459, endPoint x: 841, endPoint y: 505, distance: 671.3
click at [841, 505] on div "La efectividad del programa educativo basado en el modelo PRECEDE-PROCEED es ev…" at bounding box center [619, 478] width 934 height 60
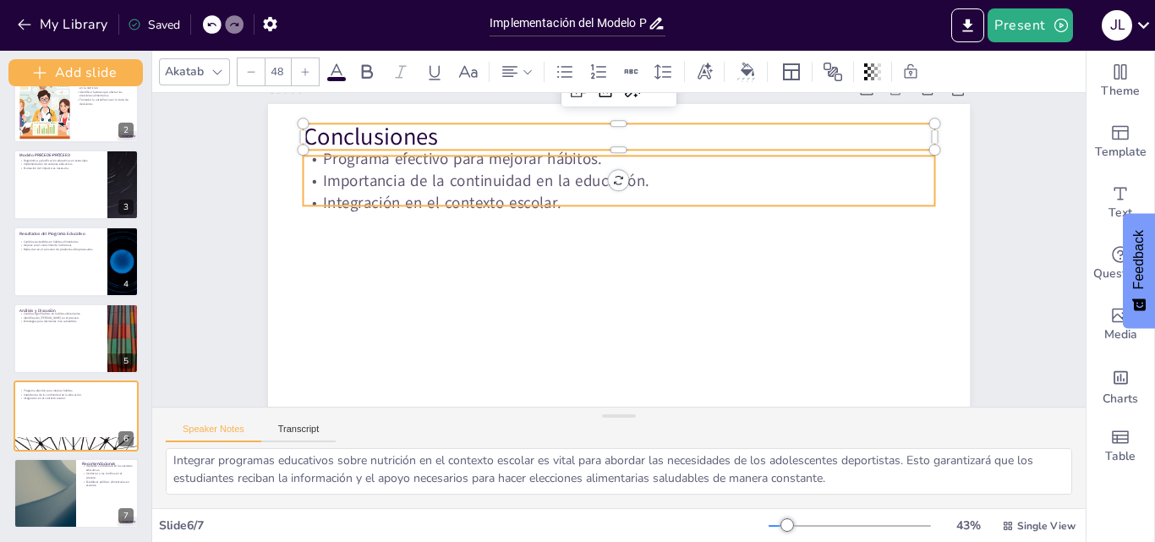
click at [632, 162] on p "Programa efectivo para mejorar hábitos." at bounding box center [708, 269] width 152 height 622
type input "32"
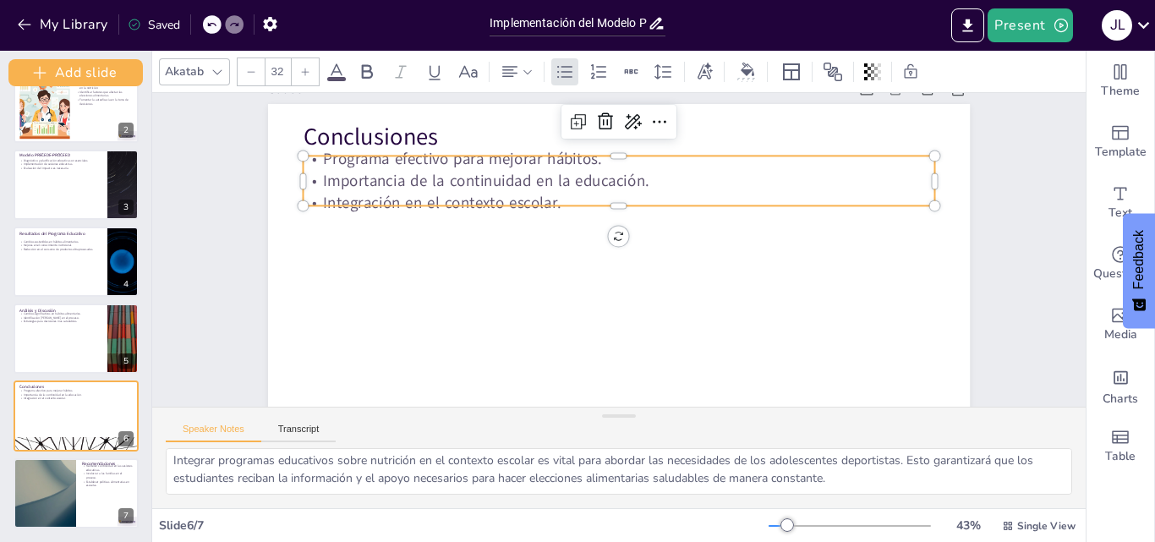
click at [386, 156] on p "Programa efectivo para mejorar hábitos." at bounding box center [665, 171] width 558 height 335
click at [373, 156] on p "Programa efectivo para mejorar hábitos." at bounding box center [540, 295] width 335 height 558
click at [485, 156] on p "Programa efectivo para mejorar hábitos." at bounding box center [529, 259] width 88 height 631
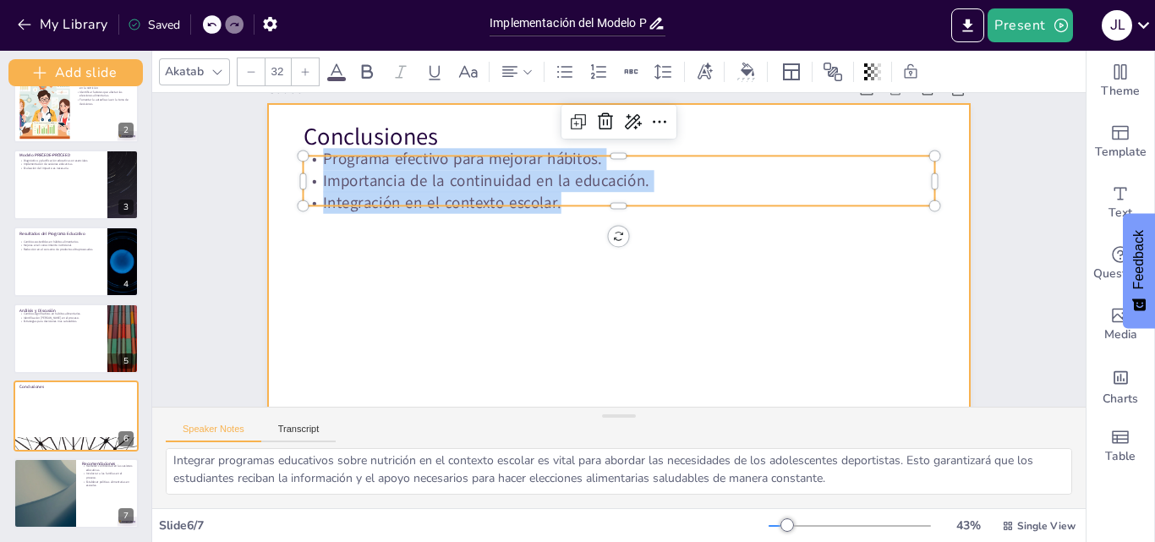
drag, startPoint x: 311, startPoint y: 160, endPoint x: 584, endPoint y: 223, distance: 279.6
click at [584, 223] on div "Conclusiones Programa efectivo para mejorar hábitos. Importancia de la continui…" at bounding box center [613, 302] width 739 height 466
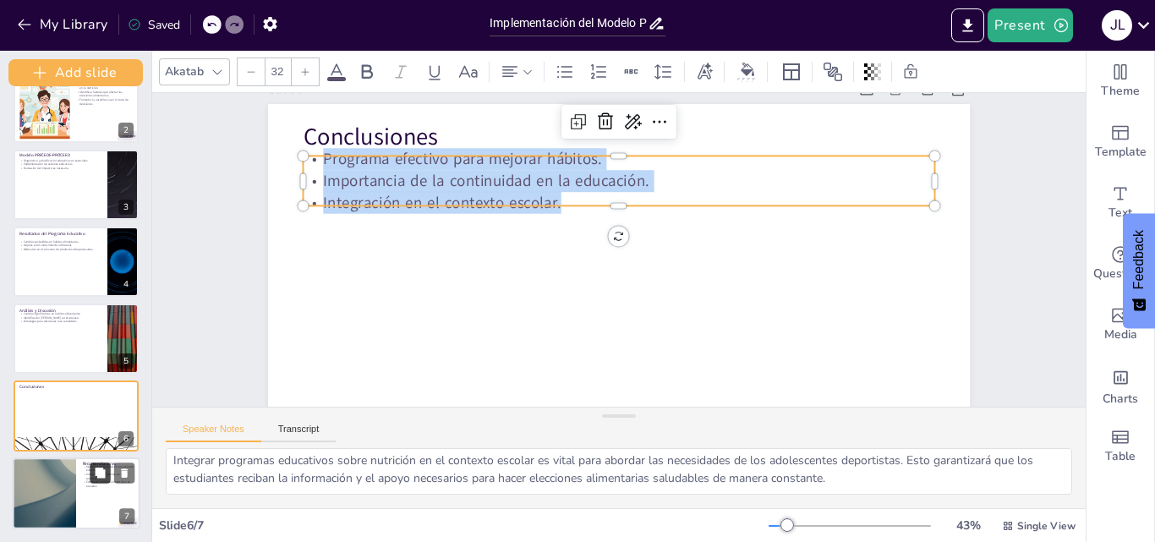
click at [90, 481] on button at bounding box center [100, 473] width 20 height 20
type textarea "La continuidad en las sesiones educativas es fundamental para asegurar que los …"
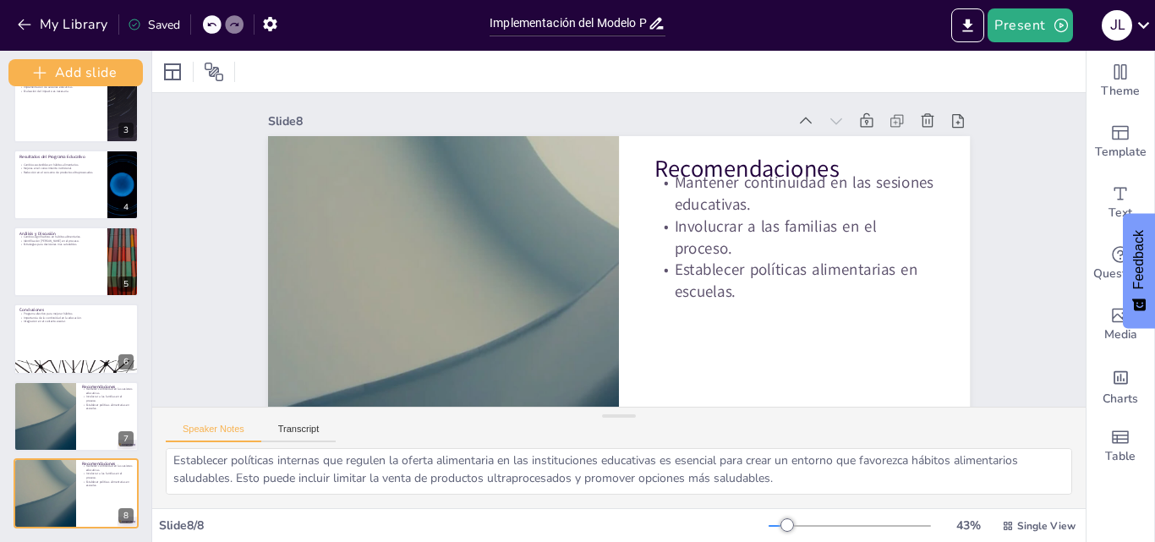
scroll to position [0, 0]
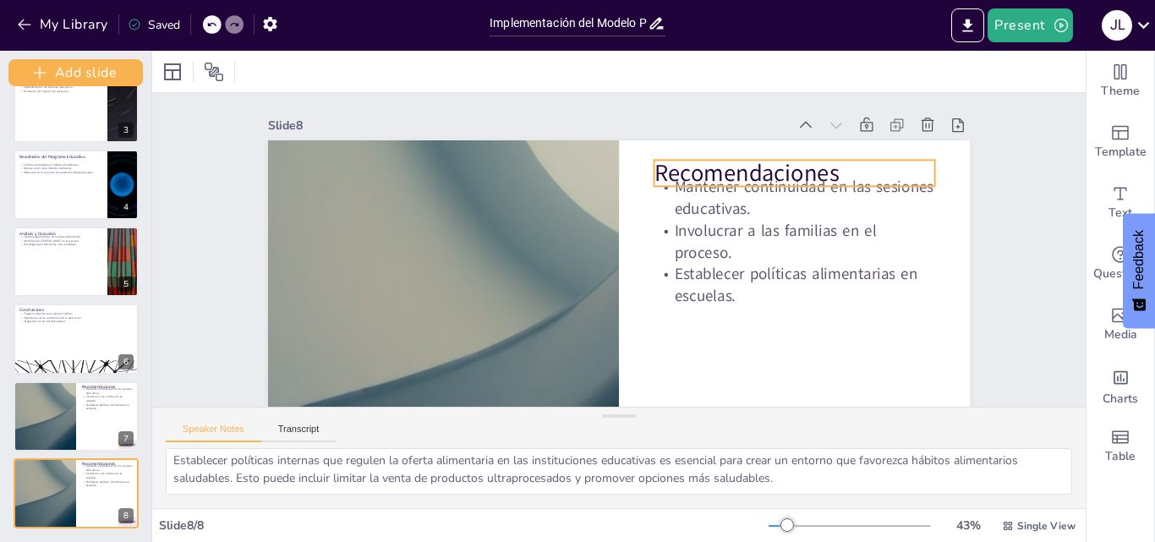
click at [676, 179] on p "Recomendaciones" at bounding box center [811, 251] width 270 height 145
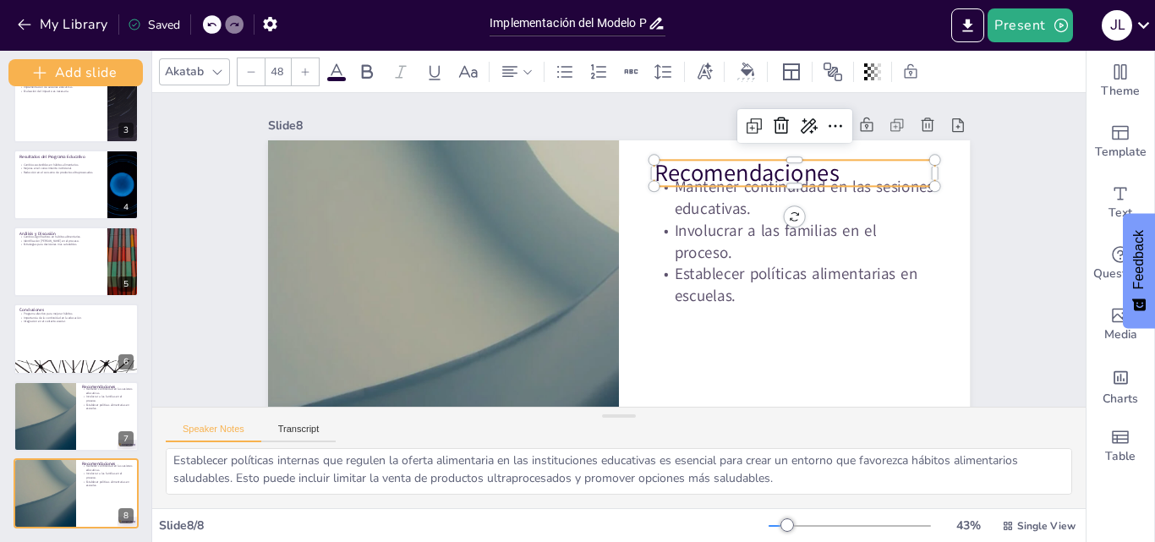
click at [550, 175] on p "Recomendaciones" at bounding box center [478, 121] width 144 height 270
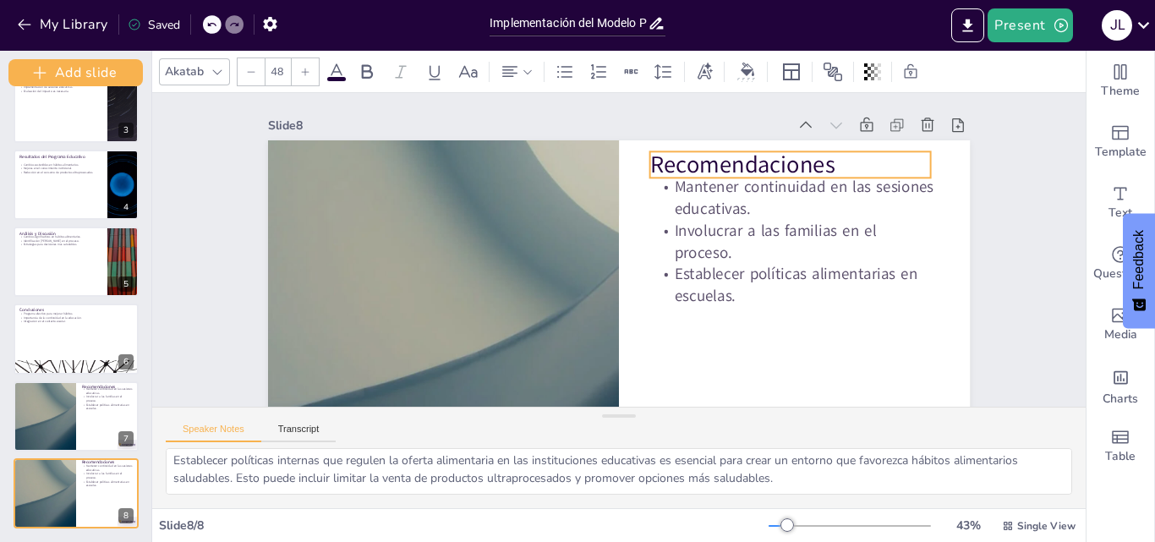
drag, startPoint x: 644, startPoint y: 175, endPoint x: 639, endPoint y: 167, distance: 9.5
click at [583, 167] on p "Recomendaciones" at bounding box center [552, 70] width 62 height 282
click at [819, 216] on p "Recomendaciones" at bounding box center [789, 339] width 192 height 246
click at [553, 162] on p "Recomendaciones" at bounding box center [430, 219] width 246 height 192
click at [581, 286] on p "Recomendaciones" at bounding box center [440, 317] width 282 height 62
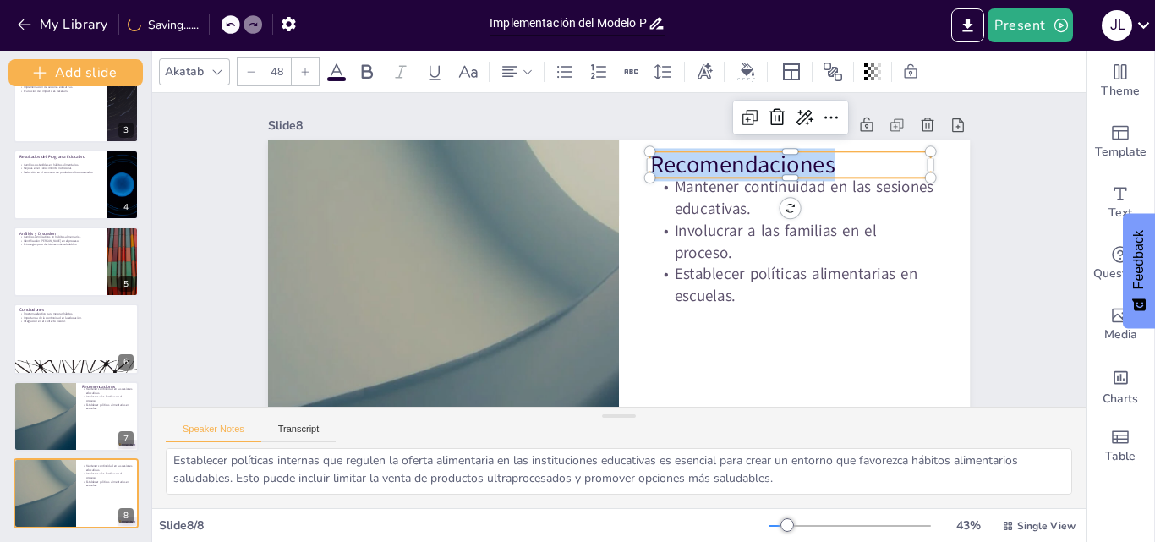
click at [823, 165] on p "Recomendaciones" at bounding box center [805, 202] width 282 height 90
drag, startPoint x: 823, startPoint y: 165, endPoint x: 639, endPoint y: 158, distance: 183.6
click at [639, 158] on div "Mantener continuidad en las sesiones educativas. Involucrar a las familias en e…" at bounding box center [560, 315] width 786 height 763
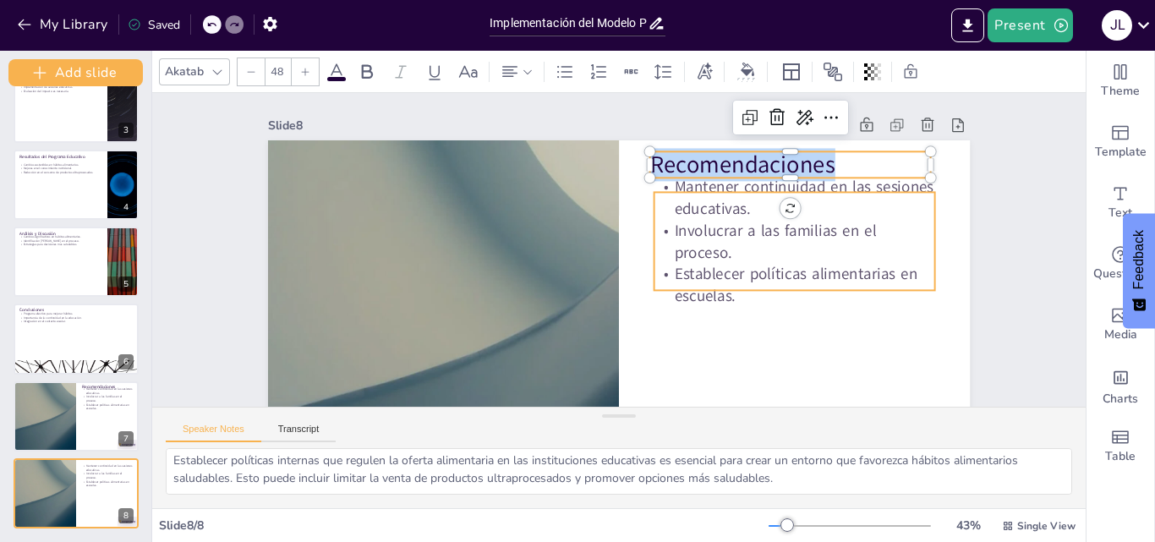
click at [699, 189] on div "Mantener continuidad en las sesiones educativas. Involucrar a las familias en e…" at bounding box center [532, 241] width 467 height 740
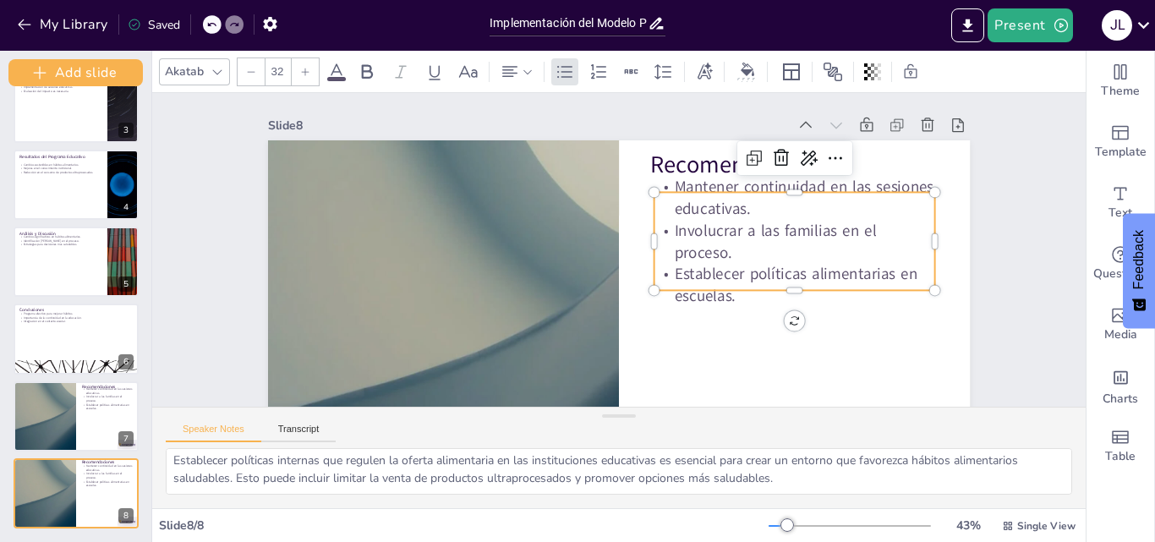
click at [699, 237] on div at bounding box center [774, 354] width 176 height 235
click at [699, 244] on div at bounding box center [763, 369] width 152 height 250
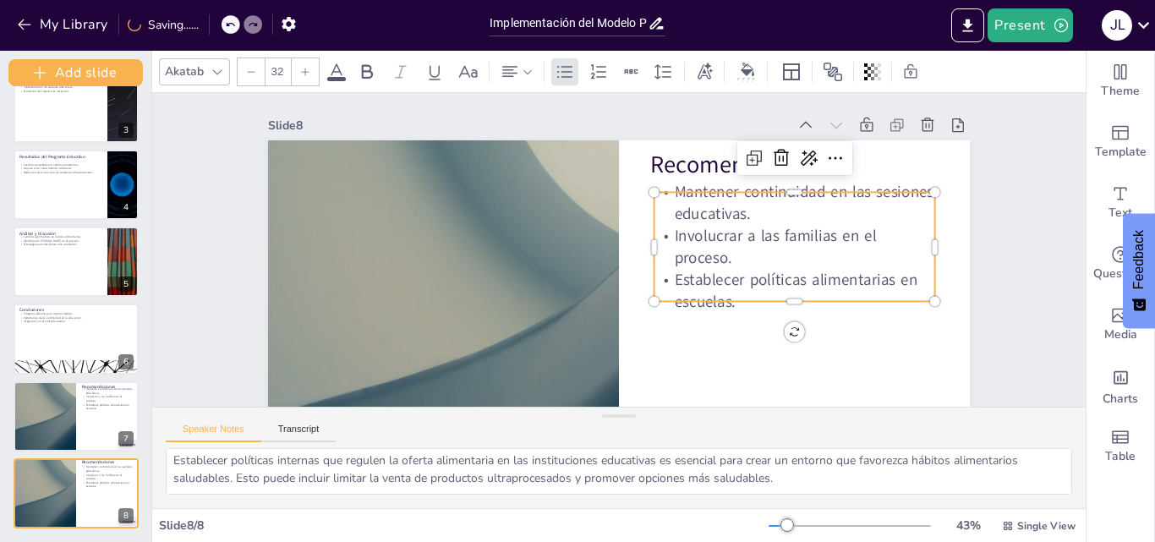
click at [600, 282] on p "Mantener continuidad en las sesiones educativas." at bounding box center [457, 332] width 284 height 101
click at [610, 240] on p "Involucrar a las familias en el proceso." at bounding box center [499, 122] width 221 height 238
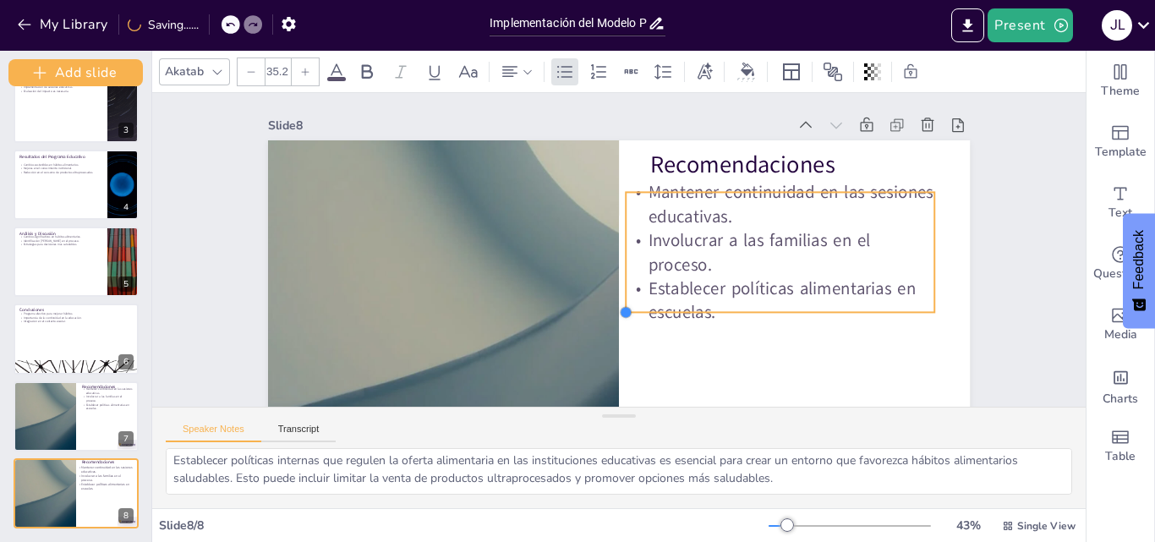
type input "34.7"
drag, startPoint x: 647, startPoint y: 297, endPoint x: 682, endPoint y: 306, distance: 35.9
click at [682, 306] on div "Recomendaciones Mantener continuidad en las sesiones educativas. Involucrar a l…" at bounding box center [705, 231] width 533 height 769
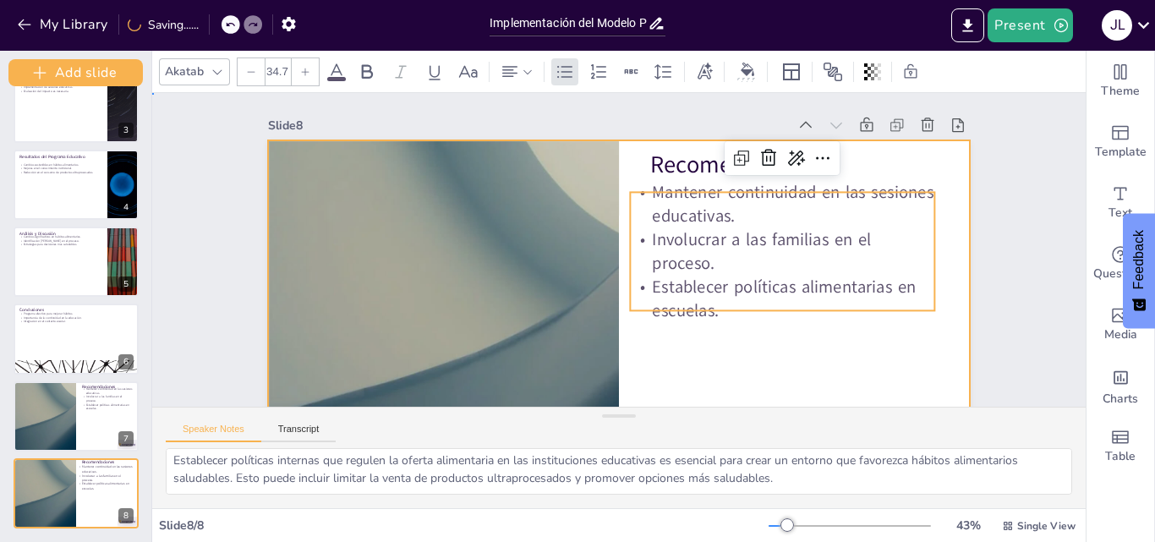
click at [721, 364] on div at bounding box center [663, 173] width 806 height 693
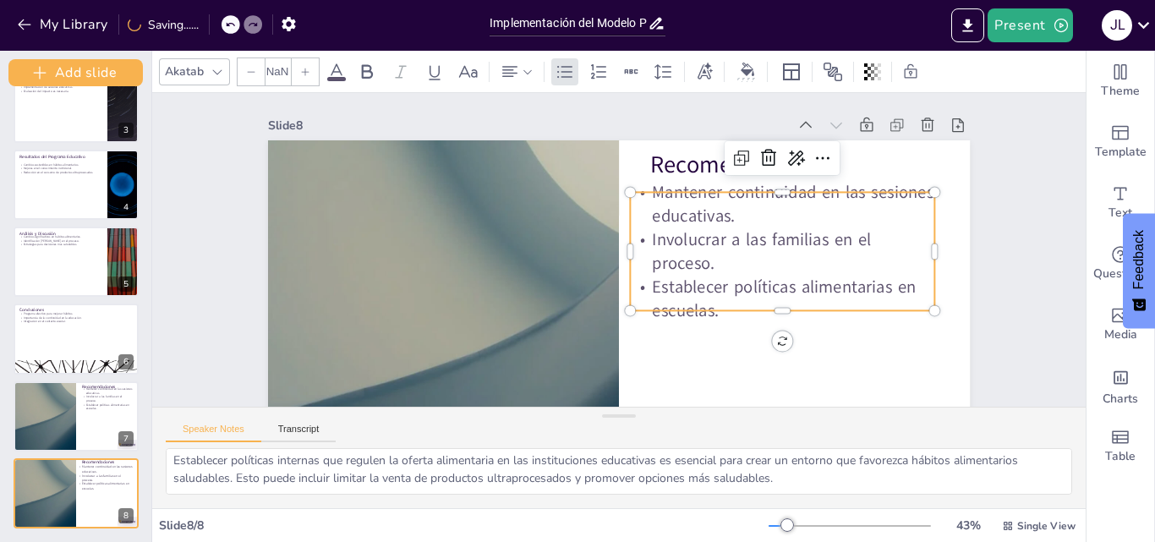
type input "34.7"
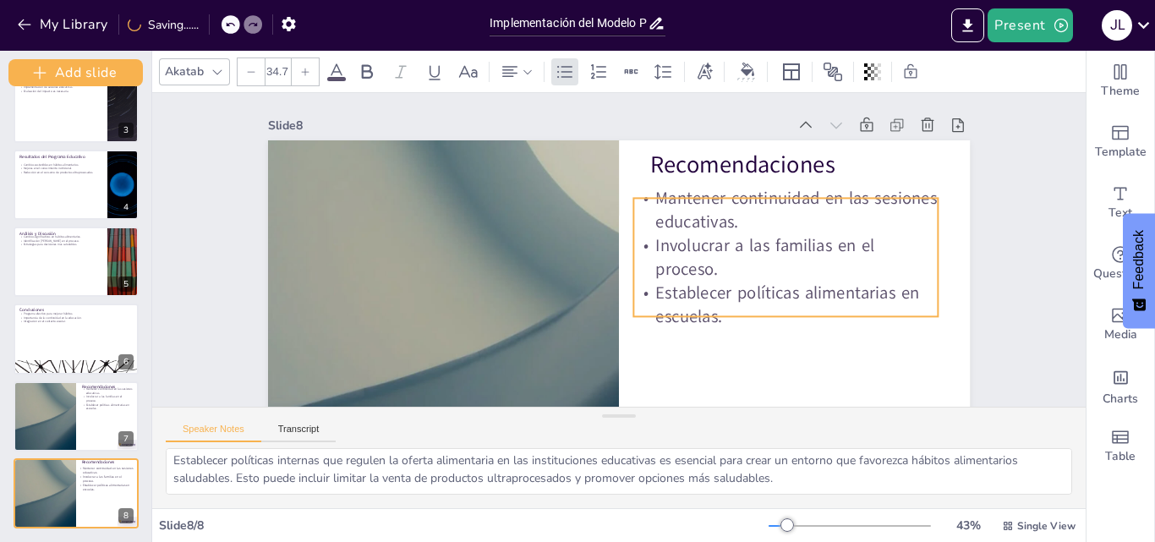
drag, startPoint x: 643, startPoint y: 184, endPoint x: 647, endPoint y: 192, distance: 8.7
click at [597, 192] on p "Mantener continuidad en las sesiones educativas." at bounding box center [477, 153] width 239 height 258
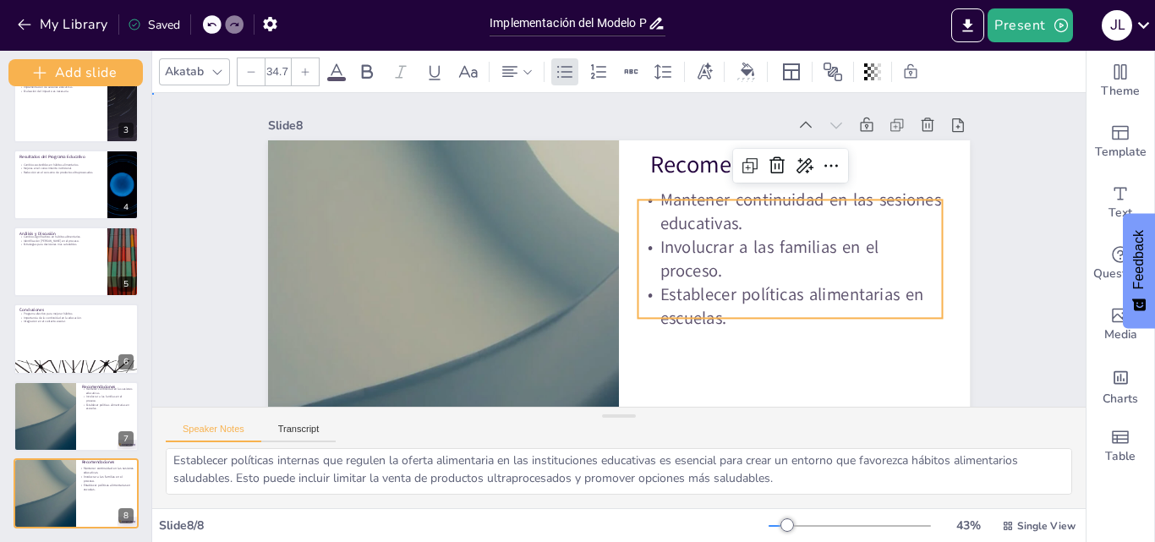
click at [600, 192] on p "Mantener continuidad en las sesiones educativas." at bounding box center [530, 99] width 140 height 304
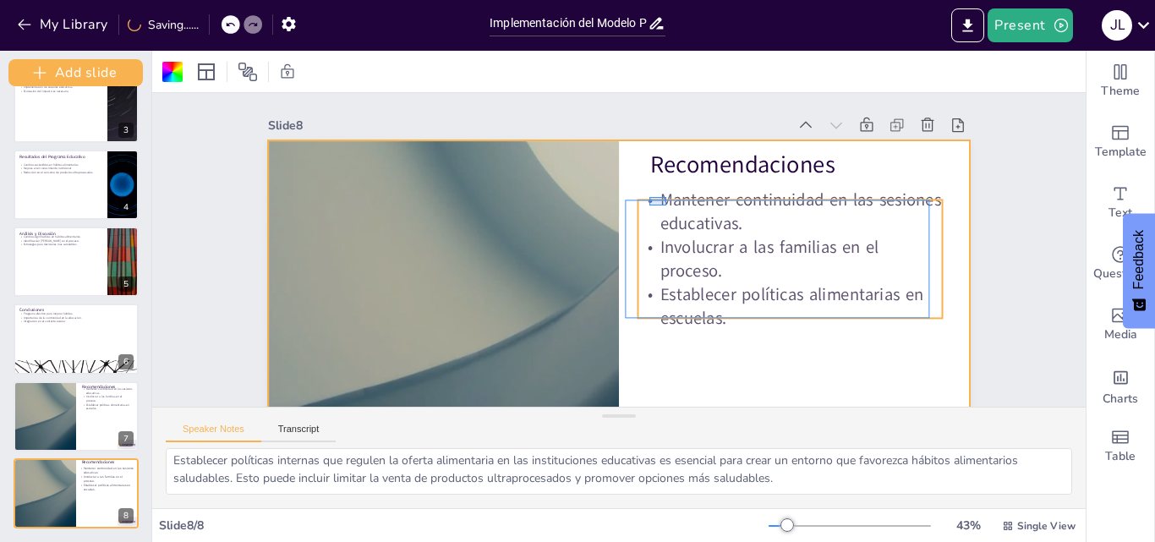
drag, startPoint x: 649, startPoint y: 197, endPoint x: 668, endPoint y: 207, distance: 21.2
click at [595, 207] on p "Mantener continuidad en las sesiones educativas." at bounding box center [466, 163] width 258 height 239
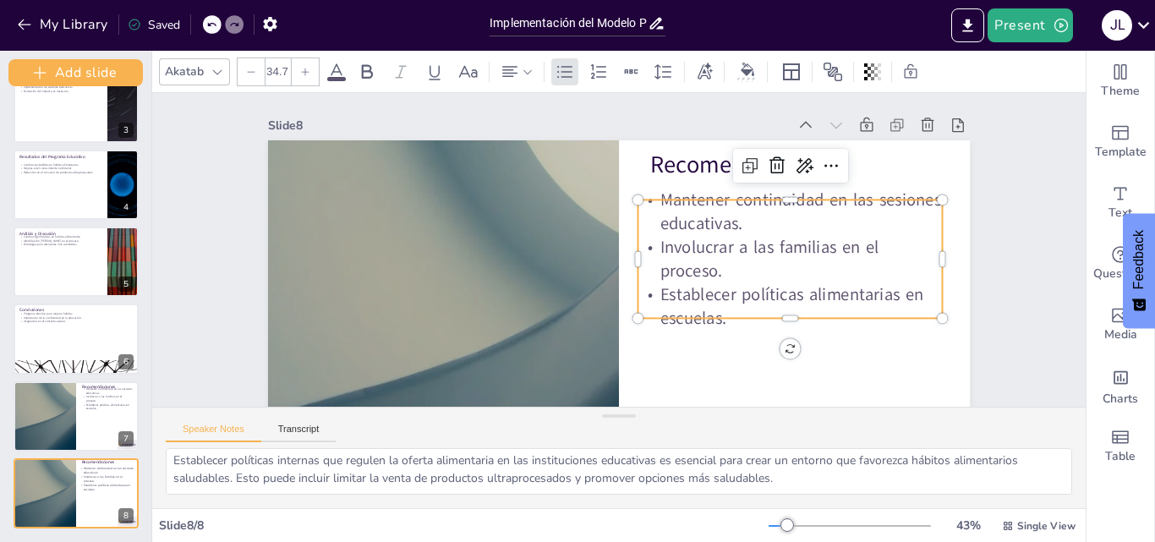
click at [662, 206] on p "Mantener continuidad en las sesiones educativas." at bounding box center [636, 75] width 140 height 304
click at [586, 208] on div at bounding box center [577, 216] width 17 height 17
click at [613, 268] on p "Mantener continuidad en las sesiones educativas." at bounding box center [459, 323] width 308 height 110
click at [647, 249] on p "Mantener continuidad en las sesiones educativas." at bounding box center [708, 401] width 140 height 304
click at [647, 203] on p "Mantener continuidad en las sesiones educativas." at bounding box center [672, 82] width 194 height 288
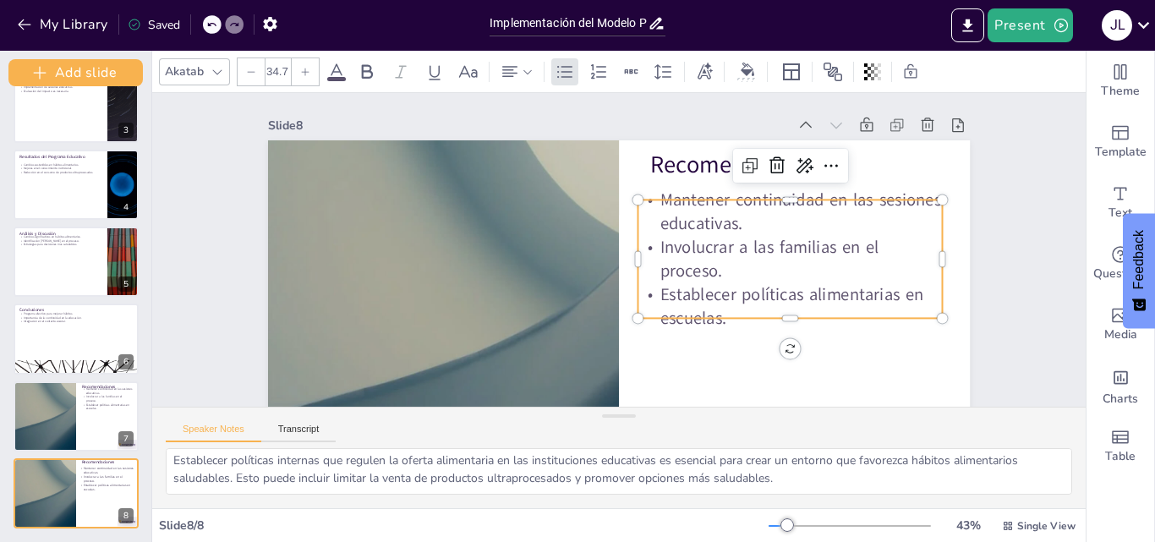
click at [648, 273] on p "Mantener continuidad en las sesiones educativas." at bounding box center [532, 402] width 239 height 258
click at [648, 222] on p "Mantener continuidad en las sesiones educativas." at bounding box center [762, 351] width 239 height 258
click at [648, 272] on p "Mantener continuidad en las sesiones educativas." at bounding box center [603, 424] width 140 height 304
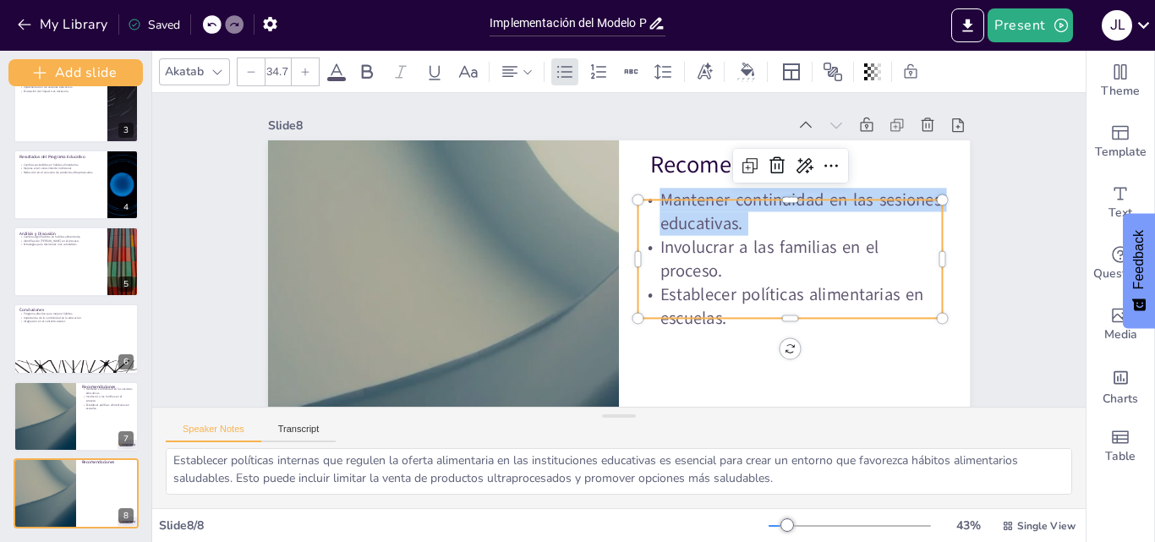
click at [648, 205] on p "Mantener continuidad en las sesiones educativas." at bounding box center [735, 117] width 274 height 217
click at [599, 205] on p "Mantener continuidad en las sesiones educativas." at bounding box center [514, 109] width 167 height 298
click at [648, 262] on p "Mantener continuidad en las sesiones educativas." at bounding box center [674, 416] width 79 height 308
click at [648, 222] on p "Mantener continuidad en las sesiones educativas." at bounding box center [762, 351] width 239 height 258
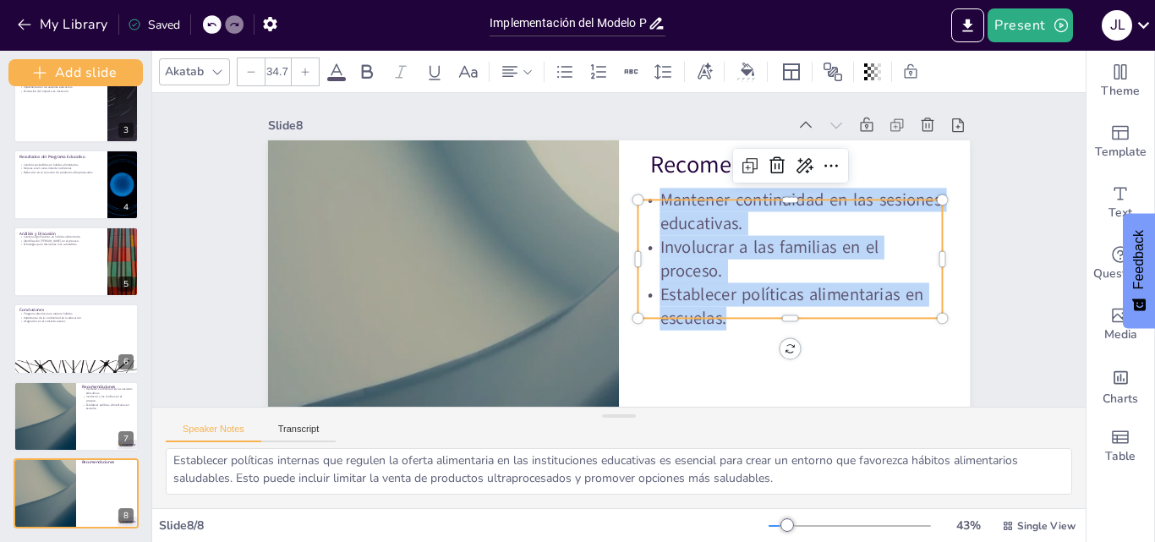
drag, startPoint x: 648, startPoint y: 206, endPoint x: 802, endPoint y: 316, distance: 189.6
click at [699, 231] on div "Mantener continuidad en las sesiones educativas. Involucrar a las familias en e…" at bounding box center [628, 78] width 142 height 304
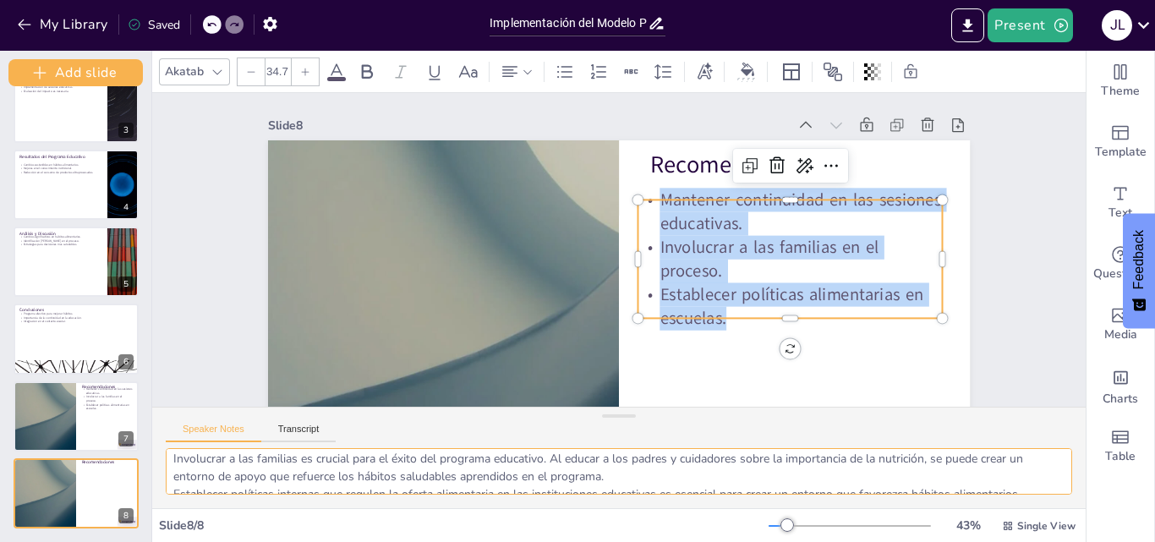
scroll to position [75, 0]
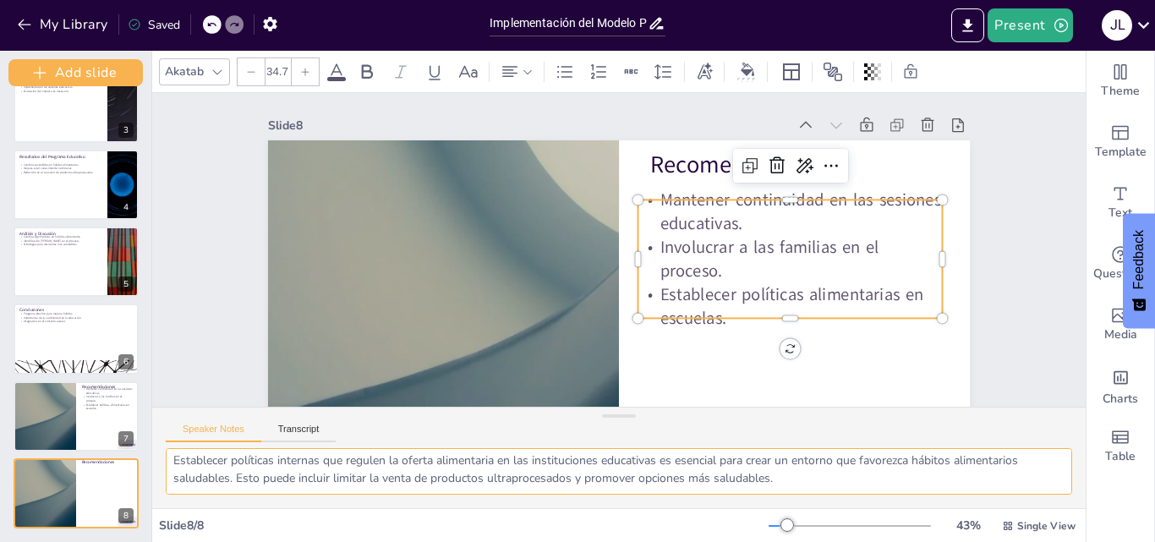
drag, startPoint x: 173, startPoint y: 465, endPoint x: 802, endPoint y: 516, distance: 630.4
click at [802, 516] on div "Akatab 34.7 Slide 1 Implementación del Modelo PRECEDE-PROCEED en la Educación F…" at bounding box center [619, 296] width 934 height 491
